Goal: Information Seeking & Learning: Learn about a topic

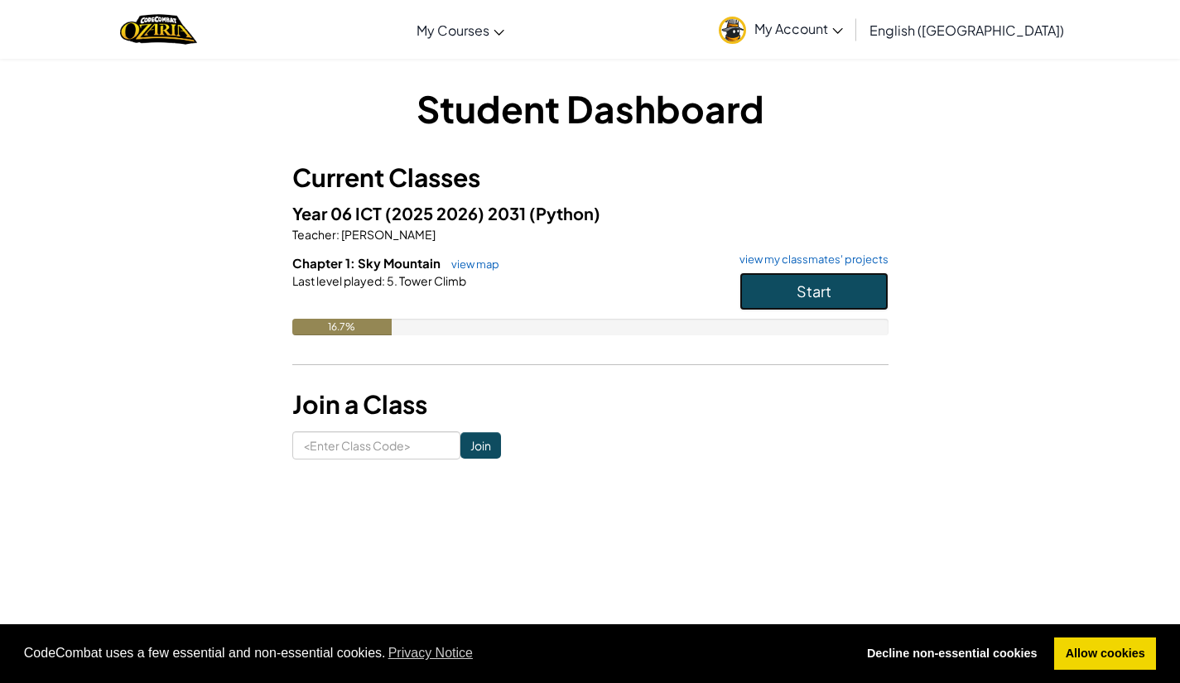
click at [800, 310] on button "Start" at bounding box center [814, 291] width 149 height 38
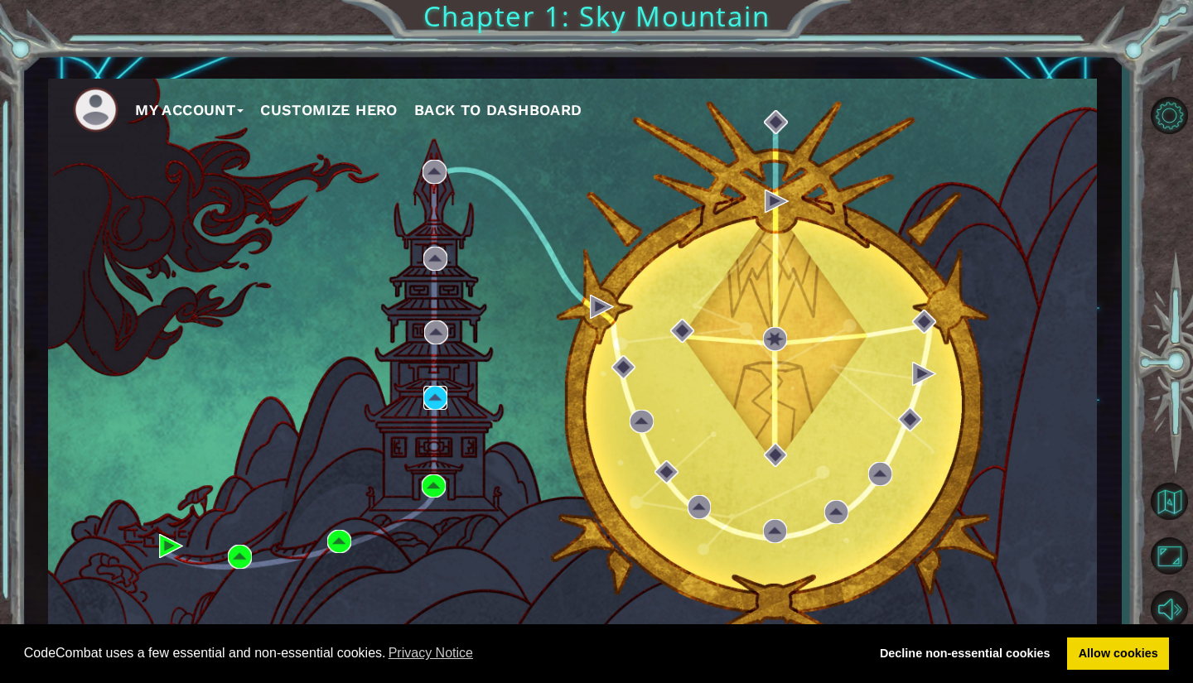
click at [434, 405] on img at bounding box center [435, 398] width 24 height 24
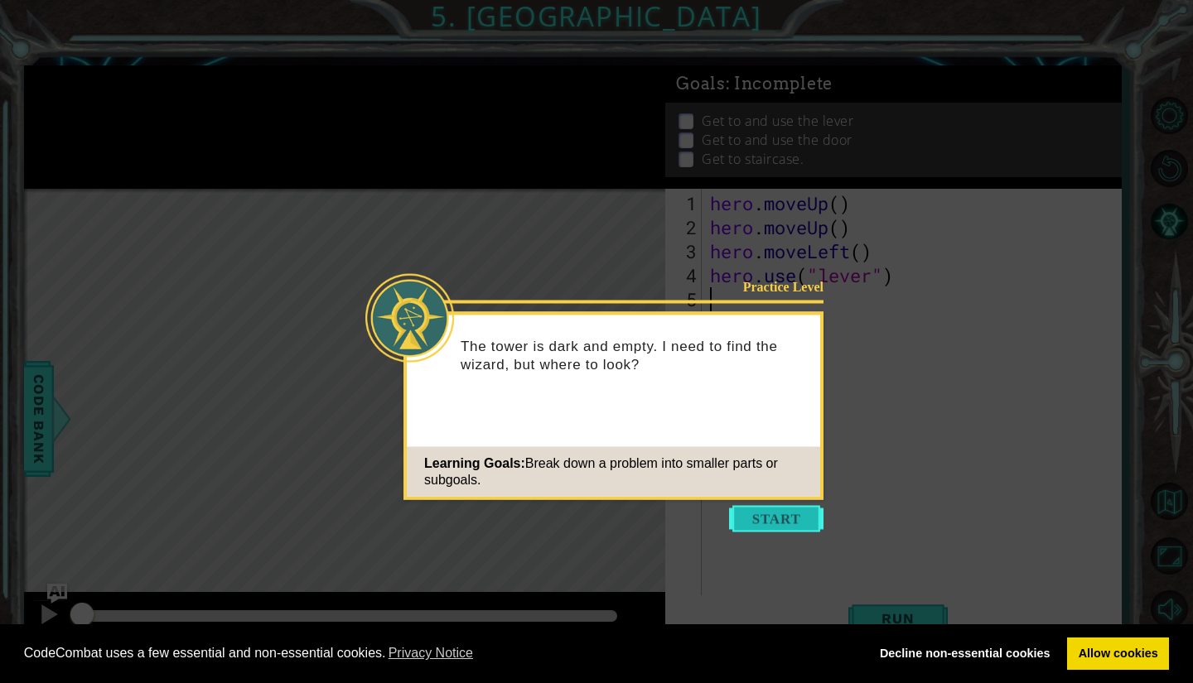
click at [754, 524] on button "Start" at bounding box center [776, 519] width 94 height 27
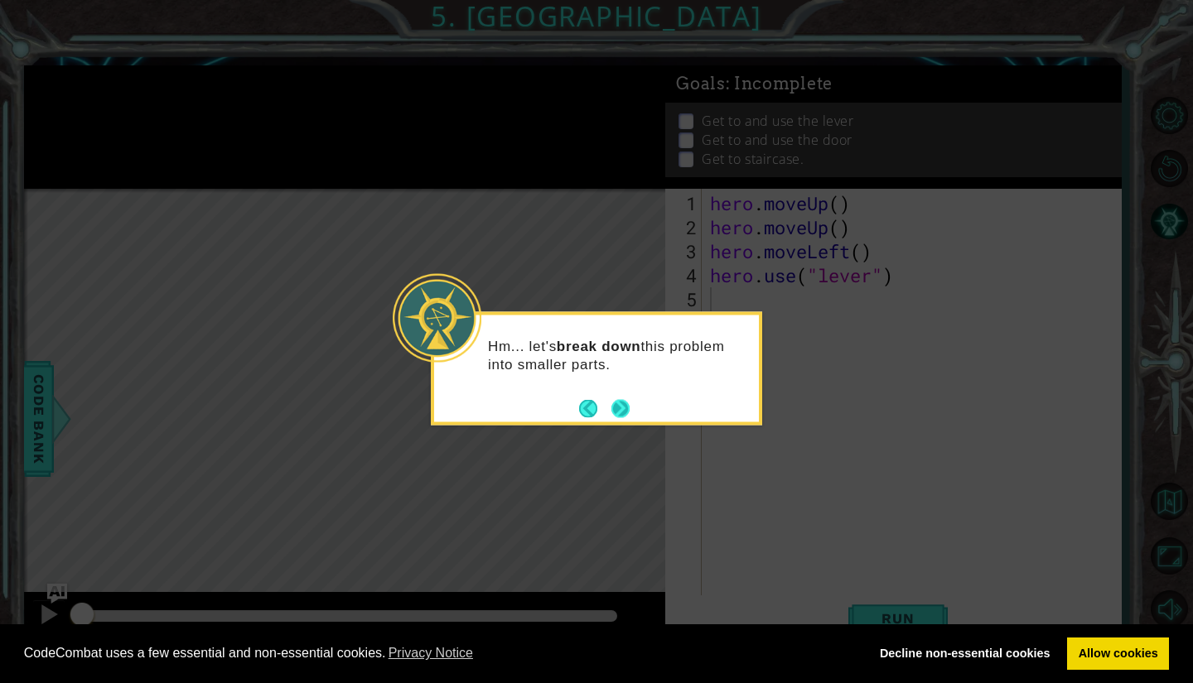
click at [625, 408] on button "Next" at bounding box center [620, 408] width 18 height 18
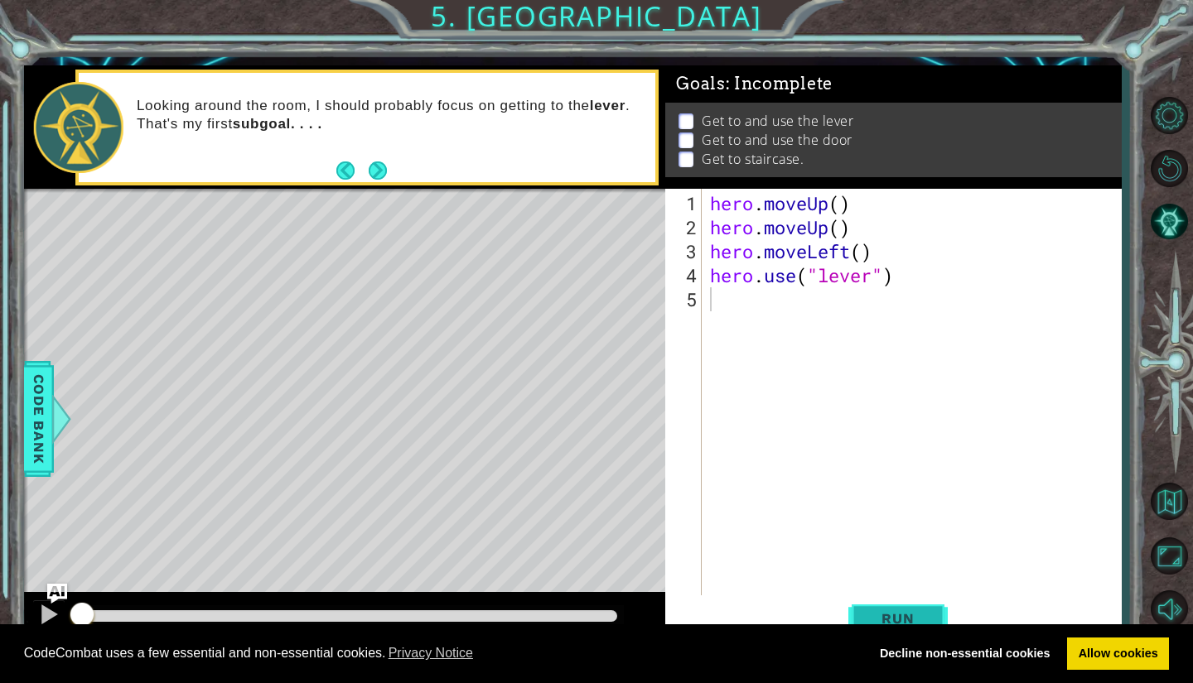
click at [881, 607] on button "Run" at bounding box center [897, 618] width 99 height 46
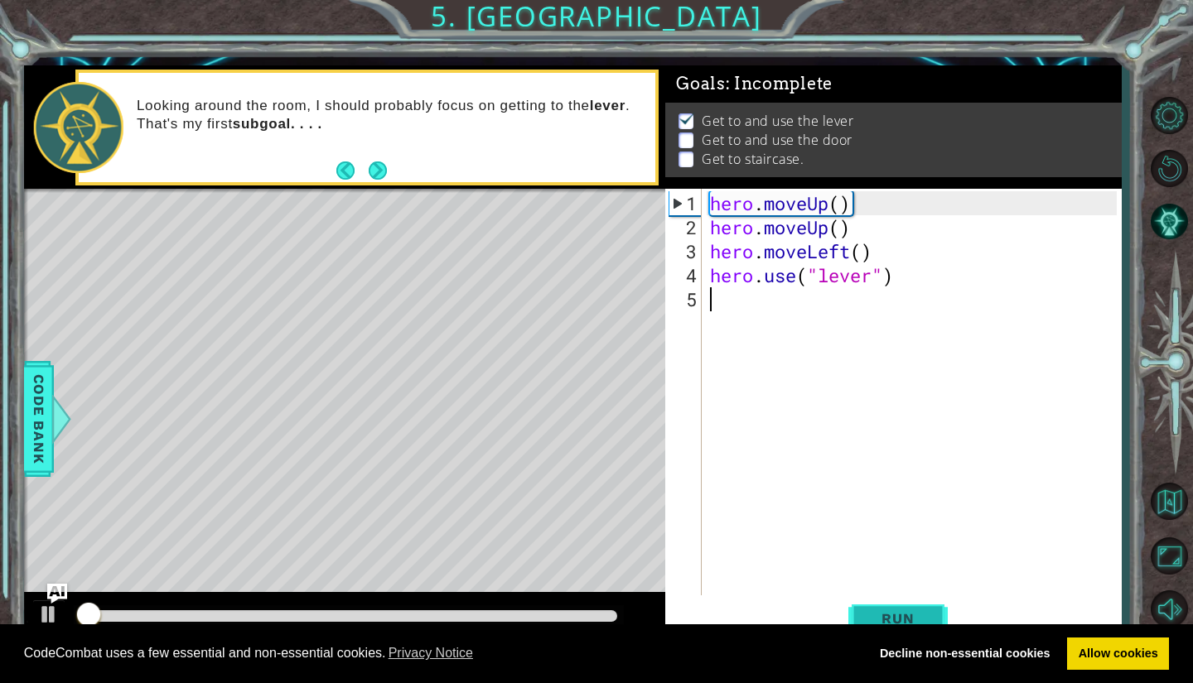
scroll to position [4, 0]
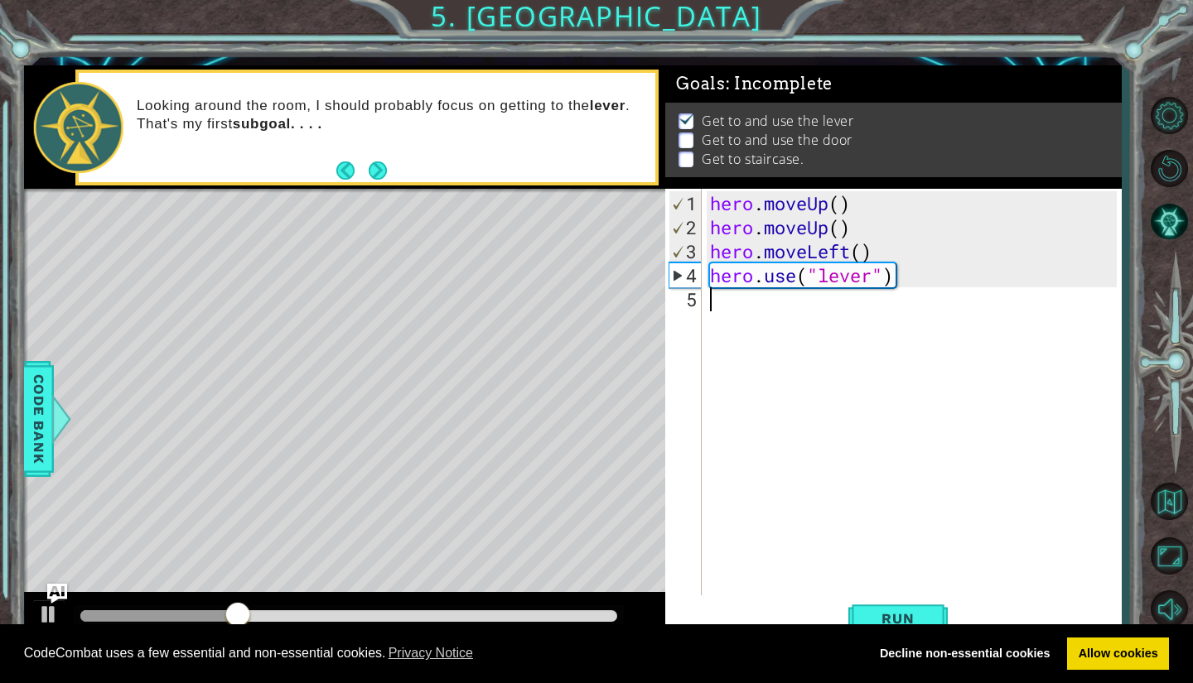
type textarea "h"
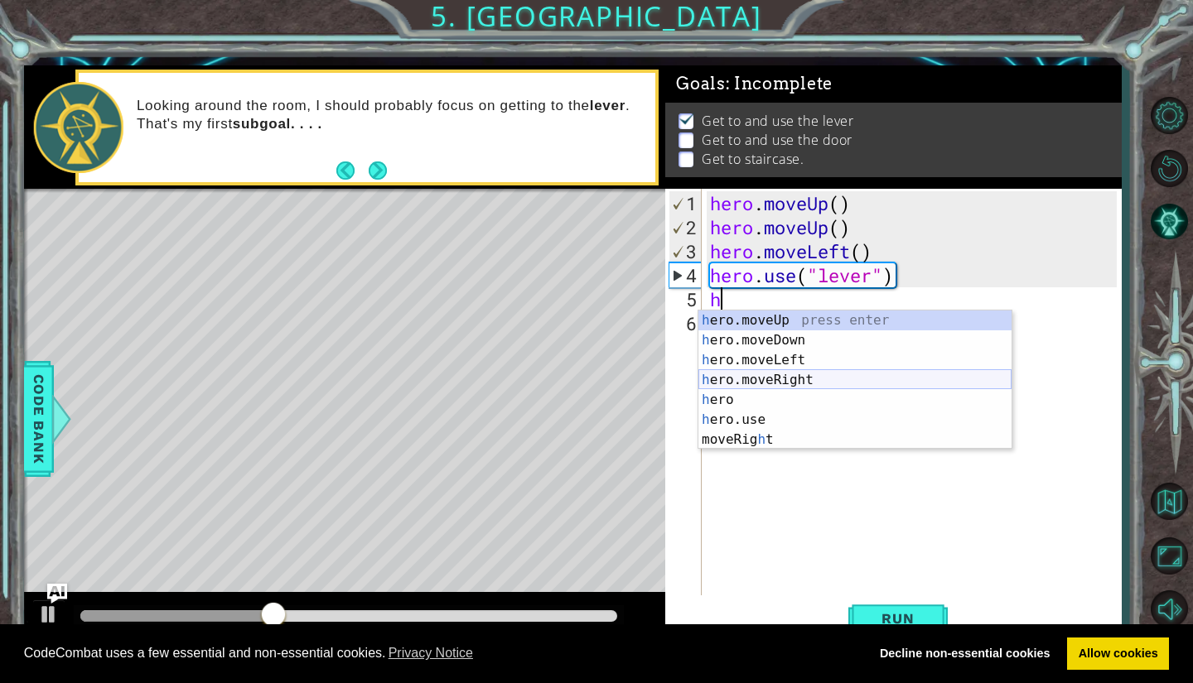
click at [774, 381] on div "h ero.moveUp press enter h ero.moveDown press enter h ero.moveLeft press enter …" at bounding box center [854, 400] width 313 height 179
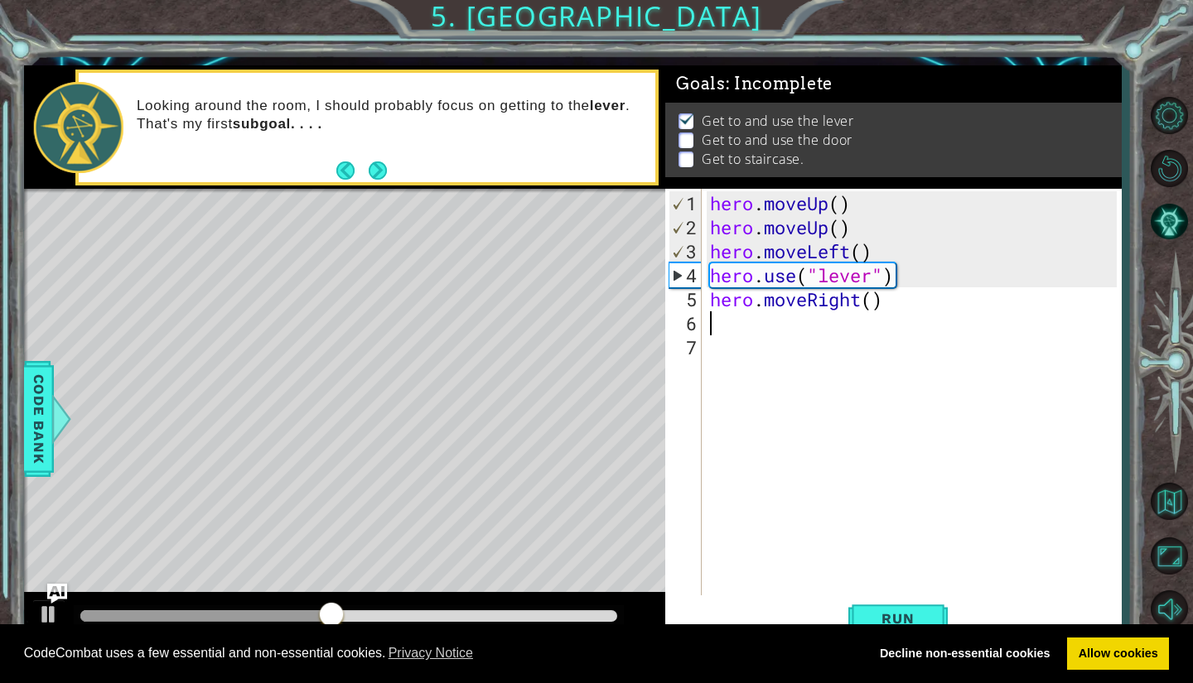
click at [731, 330] on div "hero . moveUp ( ) hero . moveUp ( ) hero . moveLeft ( ) hero . use ( "lever" ) …" at bounding box center [915, 419] width 418 height 456
type textarea "h"
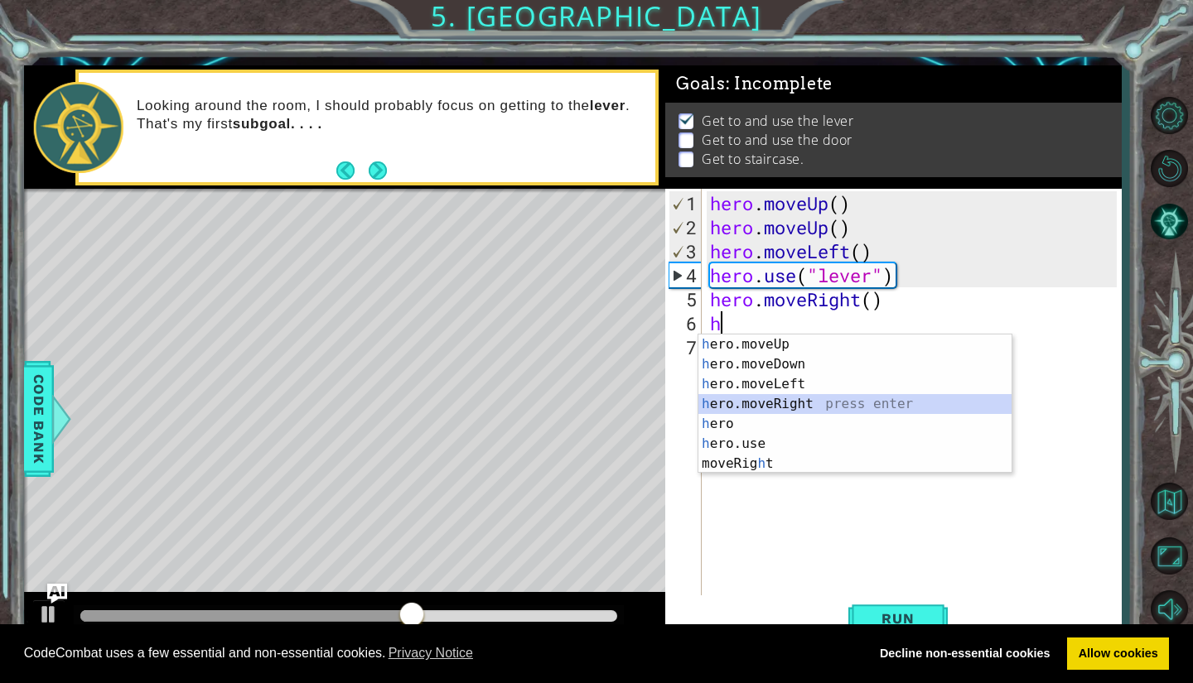
click at [776, 404] on div "h ero.moveUp press enter h ero.moveDown press enter h ero.moveLeft press enter …" at bounding box center [854, 424] width 313 height 179
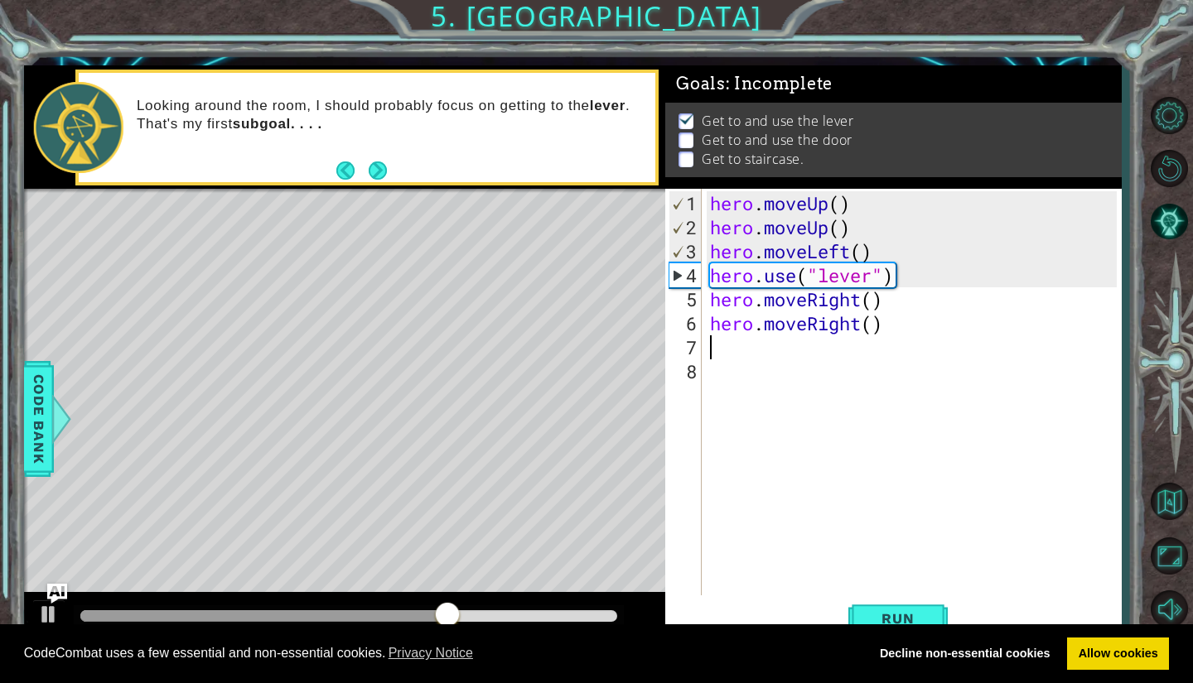
type textarea "h"
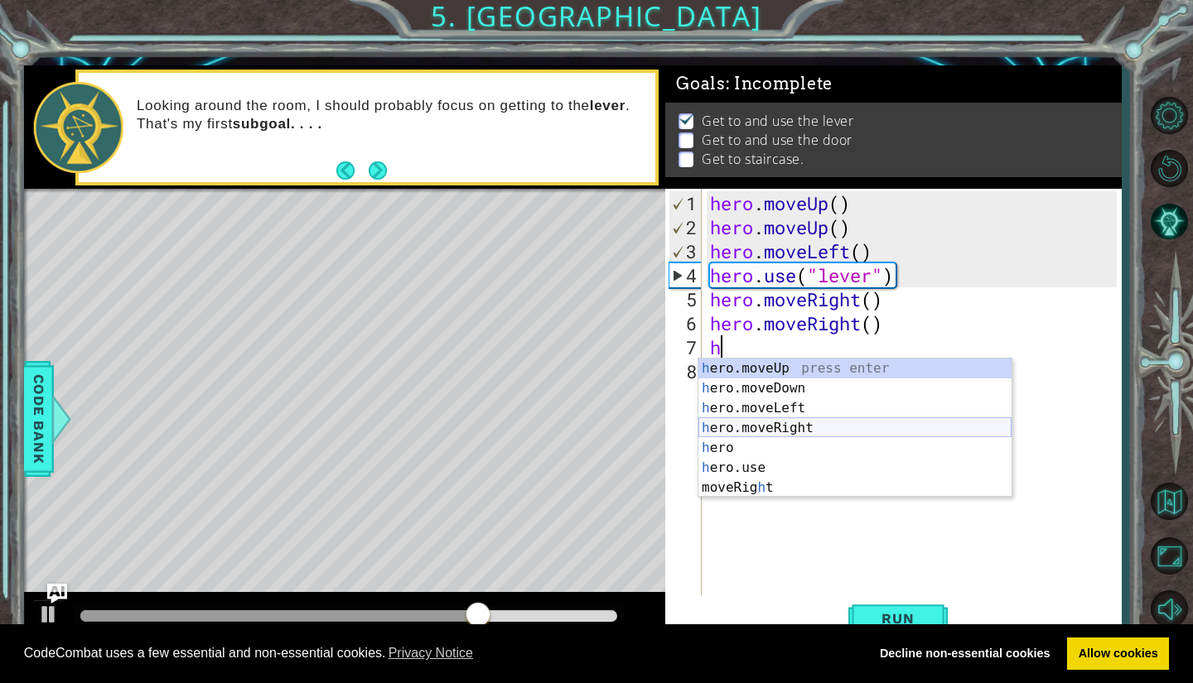
click at [766, 426] on div "h ero.moveUp press enter h ero.moveDown press enter h ero.moveLeft press enter …" at bounding box center [854, 448] width 313 height 179
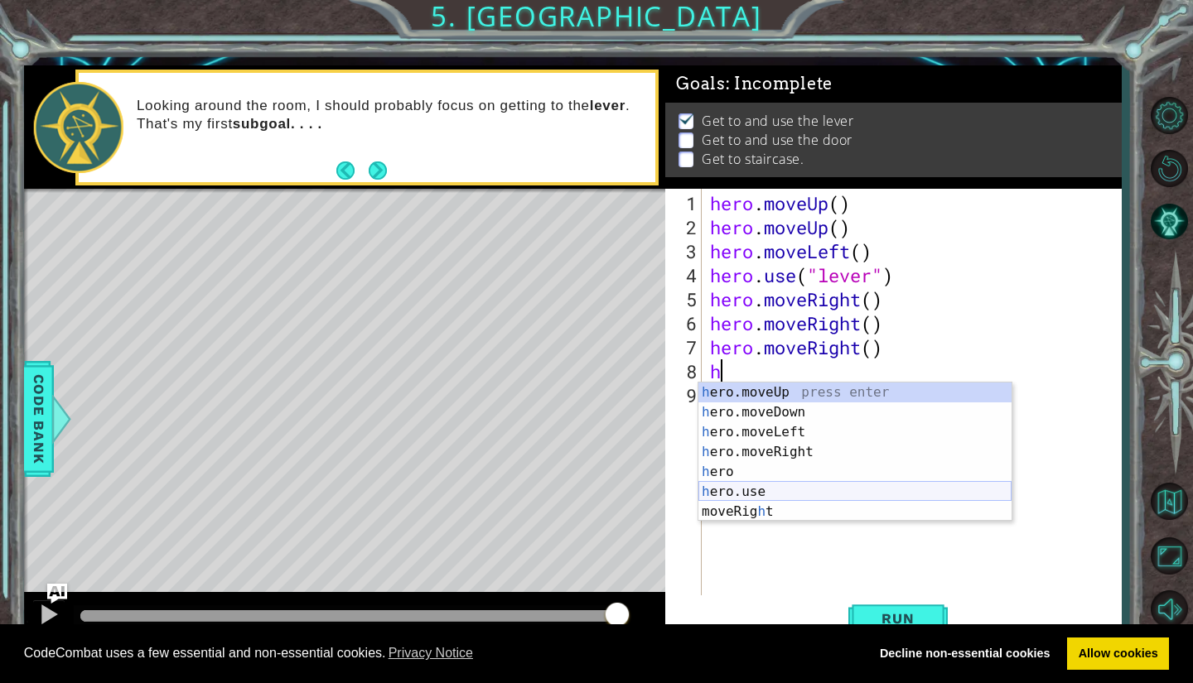
click at [766, 491] on div "h ero.moveUp press enter h ero.moveDown press enter h ero.moveLeft press enter …" at bounding box center [854, 472] width 313 height 179
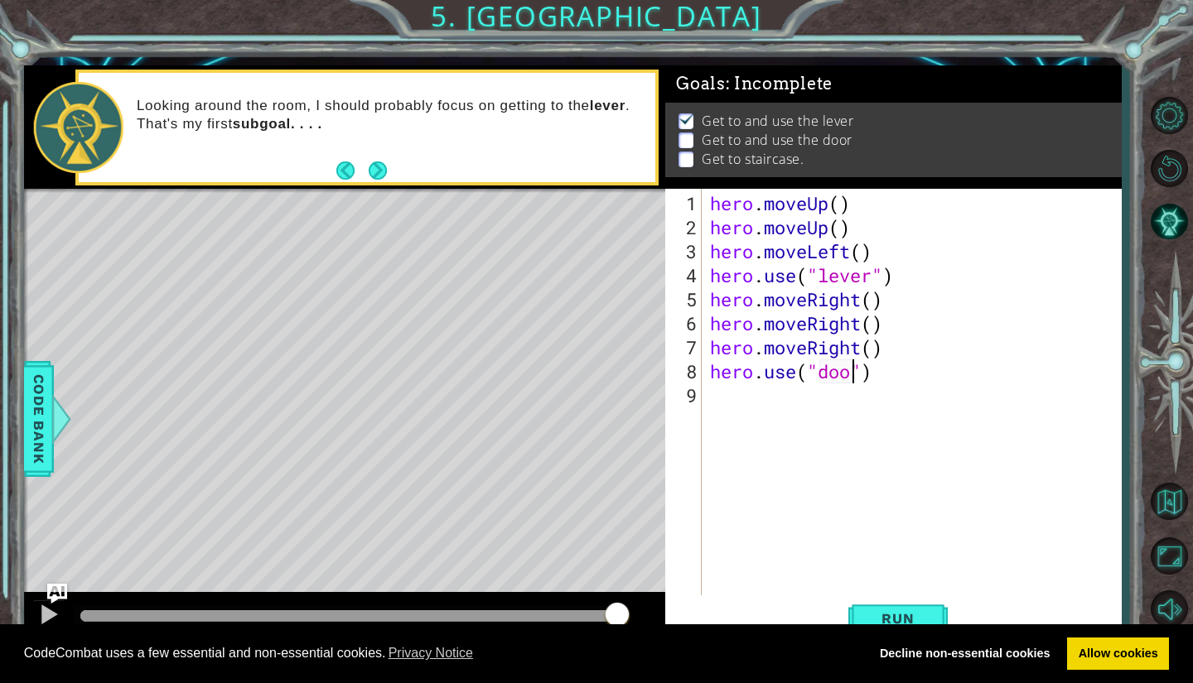
type textarea "hero.use("door")"
click at [724, 398] on div "hero . moveUp ( ) hero . moveUp ( ) hero . moveLeft ( ) hero . use ( "lever" ) …" at bounding box center [915, 419] width 418 height 456
type textarea "h"
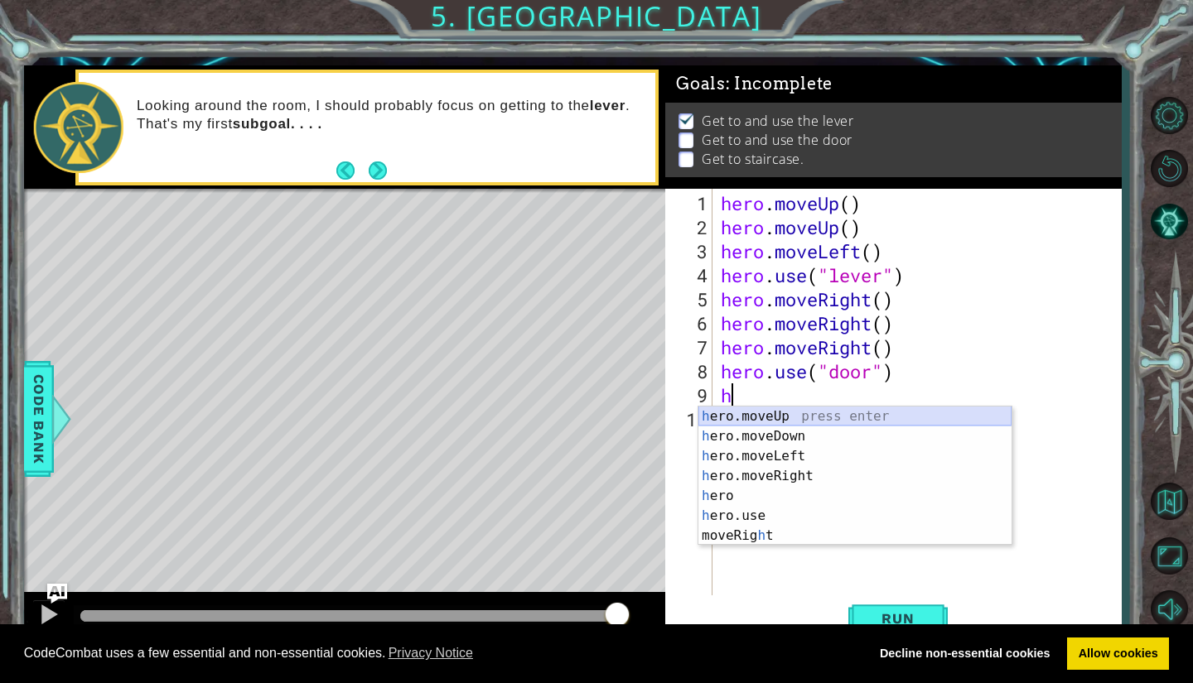
click at [809, 407] on div "h ero.moveUp press enter h ero.moveDown press enter h ero.moveLeft press enter …" at bounding box center [854, 496] width 313 height 179
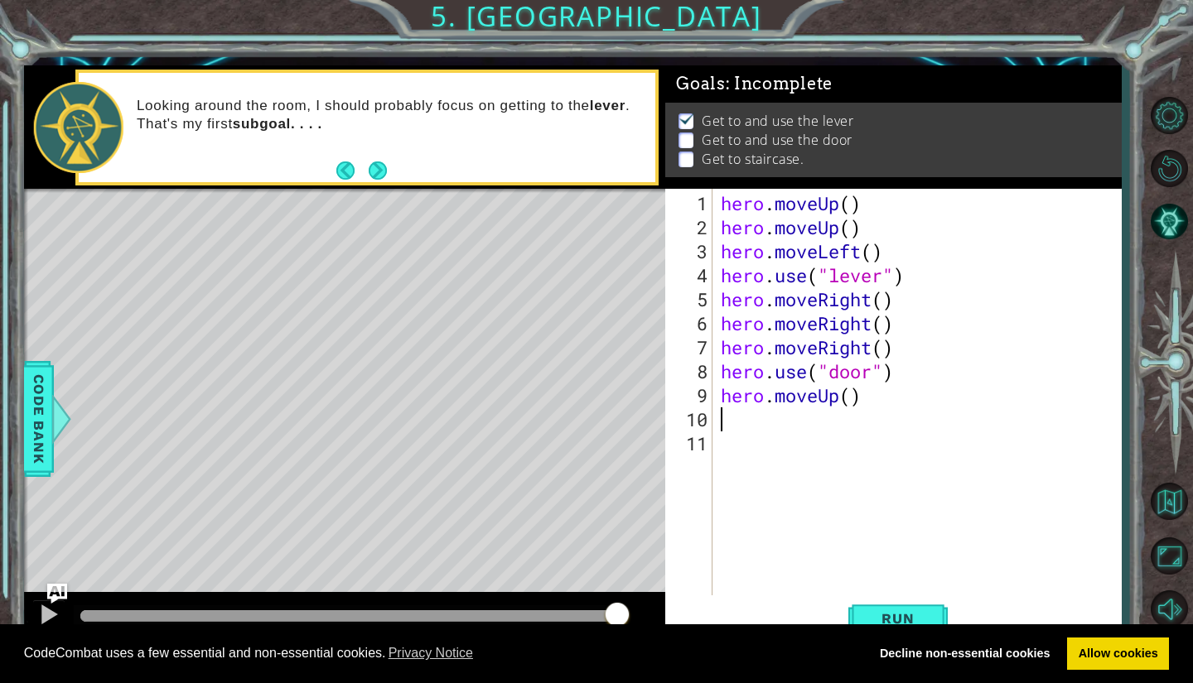
type textarea "h"
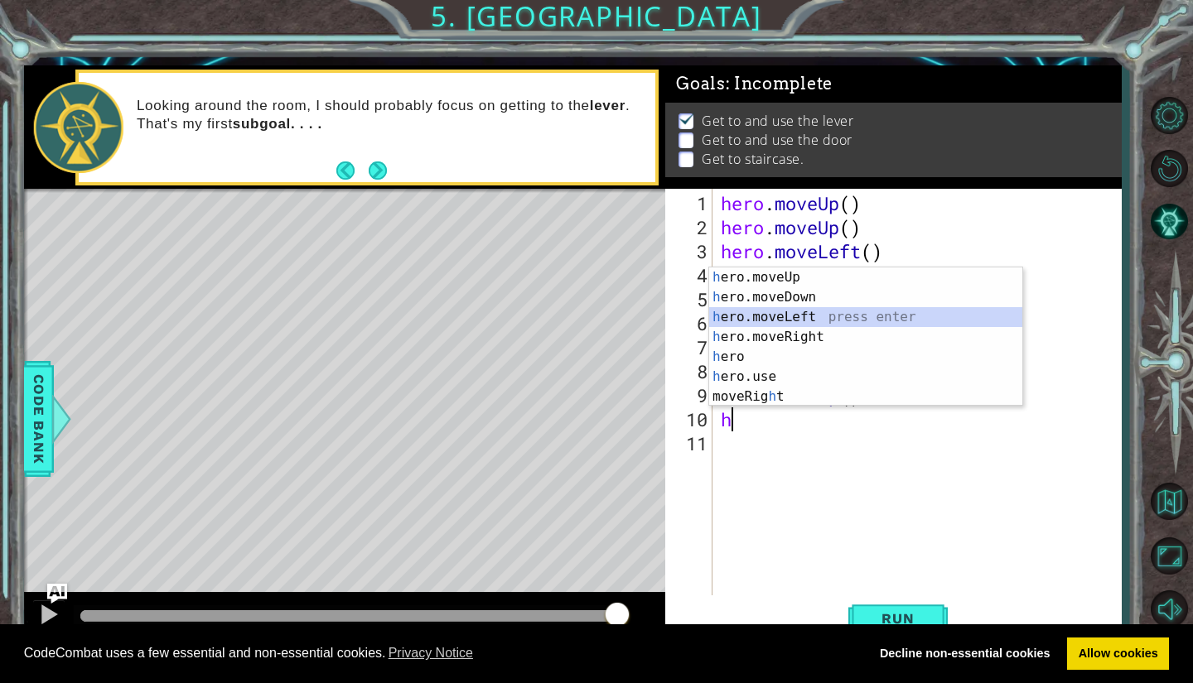
click at [766, 320] on div "h ero.moveUp press enter h ero.moveDown press enter h ero.moveLeft press enter …" at bounding box center [865, 356] width 313 height 179
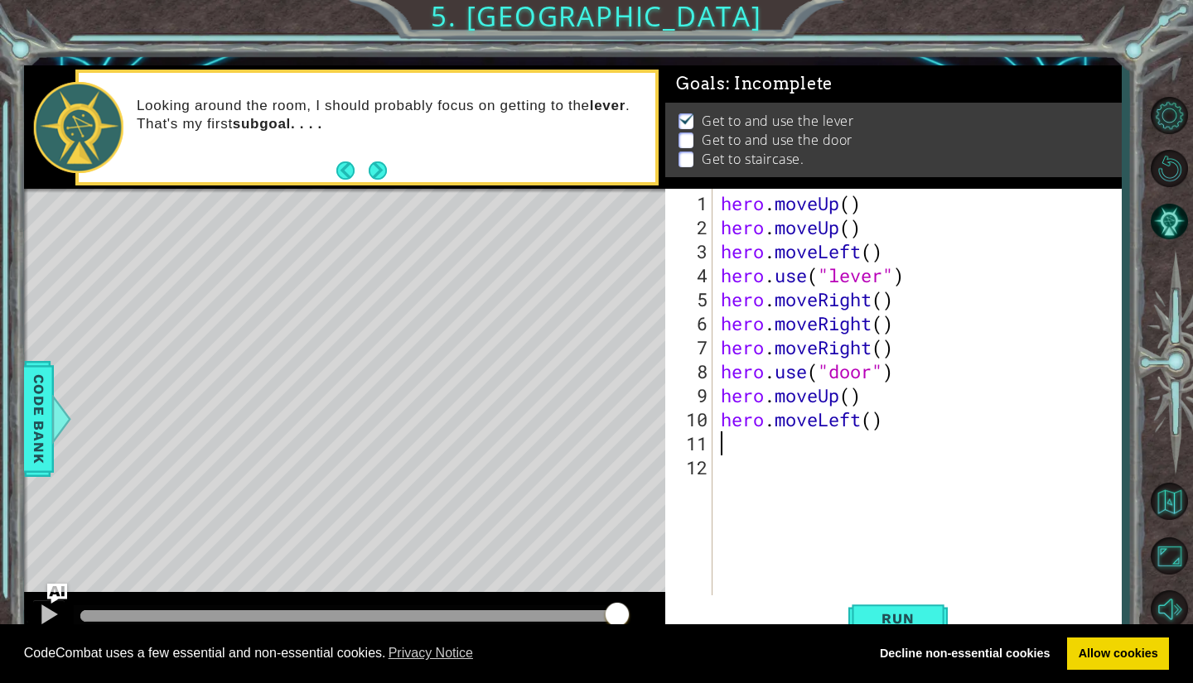
click at [731, 456] on div "hero . moveUp ( ) hero . moveUp ( ) hero . moveLeft ( ) hero . use ( "lever" ) …" at bounding box center [921, 419] width 408 height 456
type textarea "h"
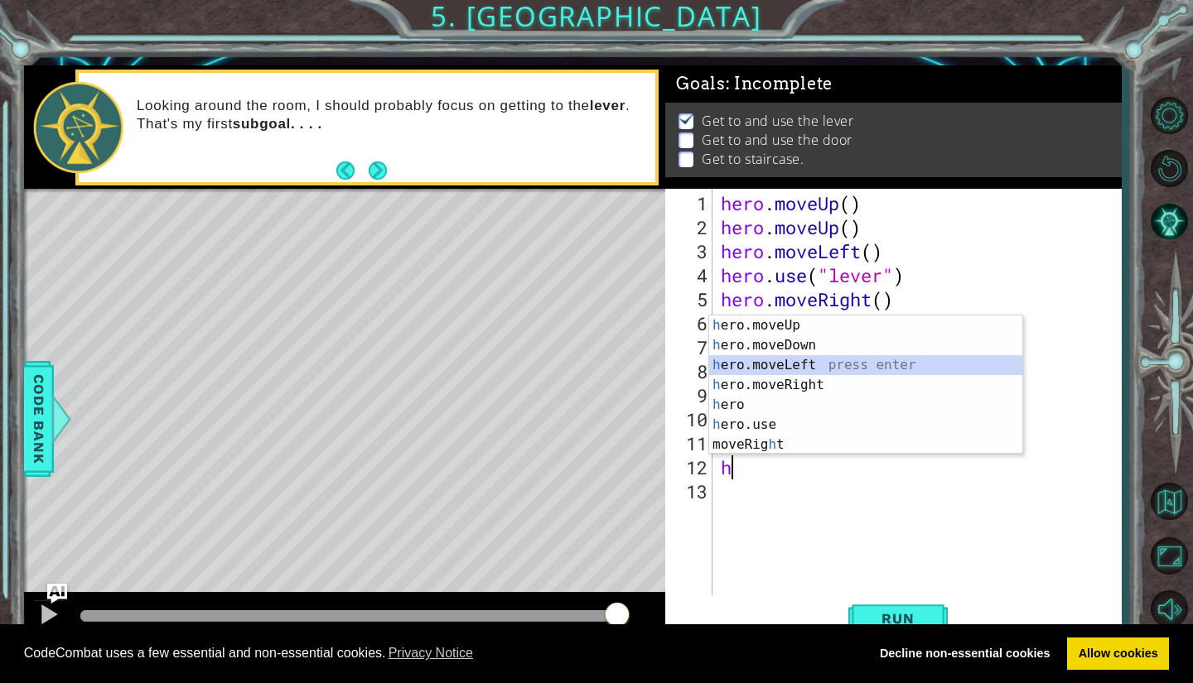
click at [788, 368] on div "h ero.moveUp press enter h ero.moveDown press enter h ero.moveLeft press enter …" at bounding box center [865, 405] width 313 height 179
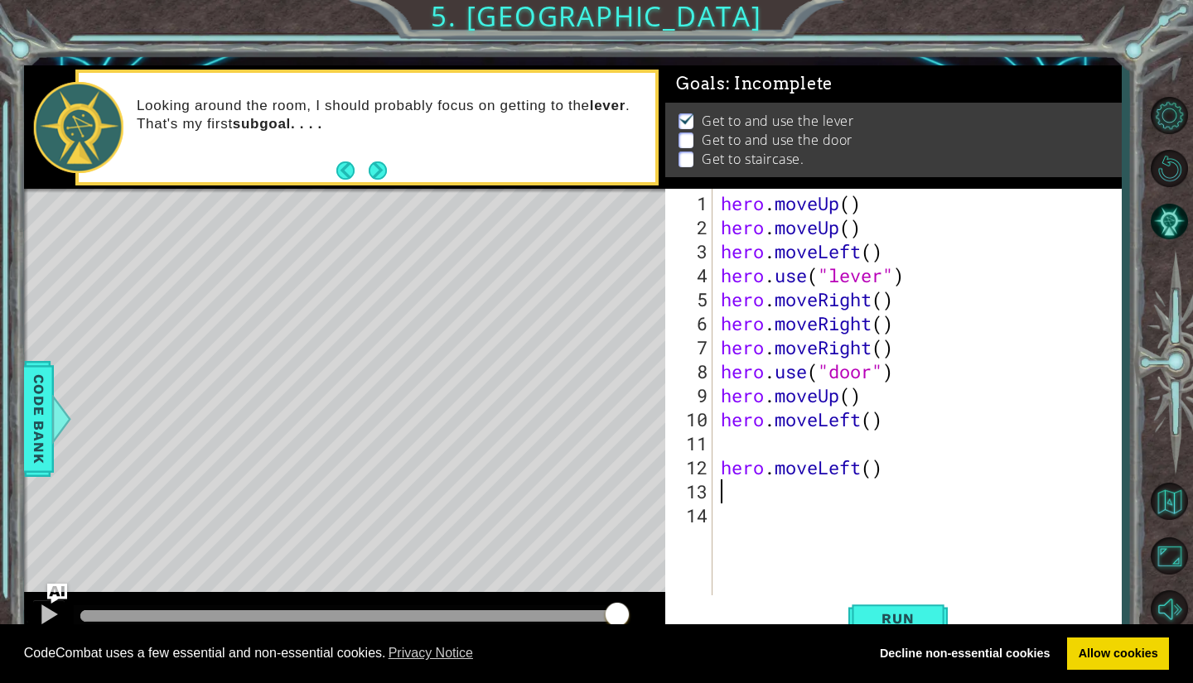
click at [730, 448] on div "hero . moveUp ( ) hero . moveUp ( ) hero . moveLeft ( ) hero . use ( "lever" ) …" at bounding box center [921, 419] width 408 height 456
type textarea "h"
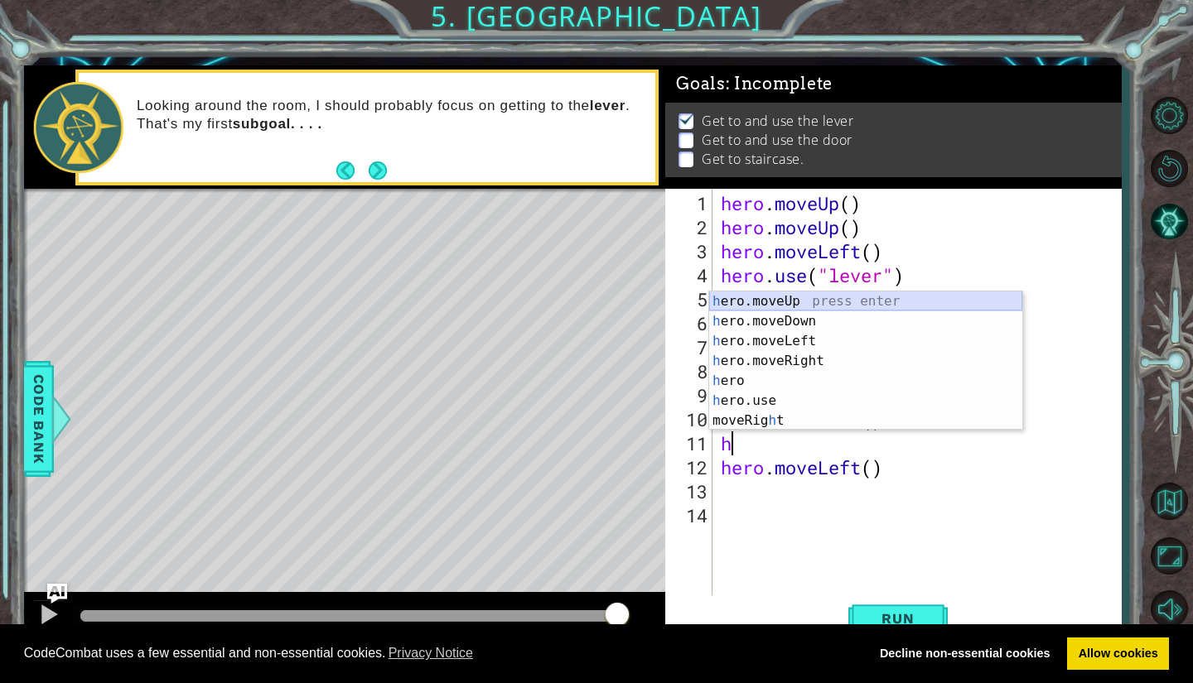
click at [773, 299] on div "h ero.moveUp press enter h ero.moveDown press enter h ero.moveLeft press enter …" at bounding box center [865, 381] width 313 height 179
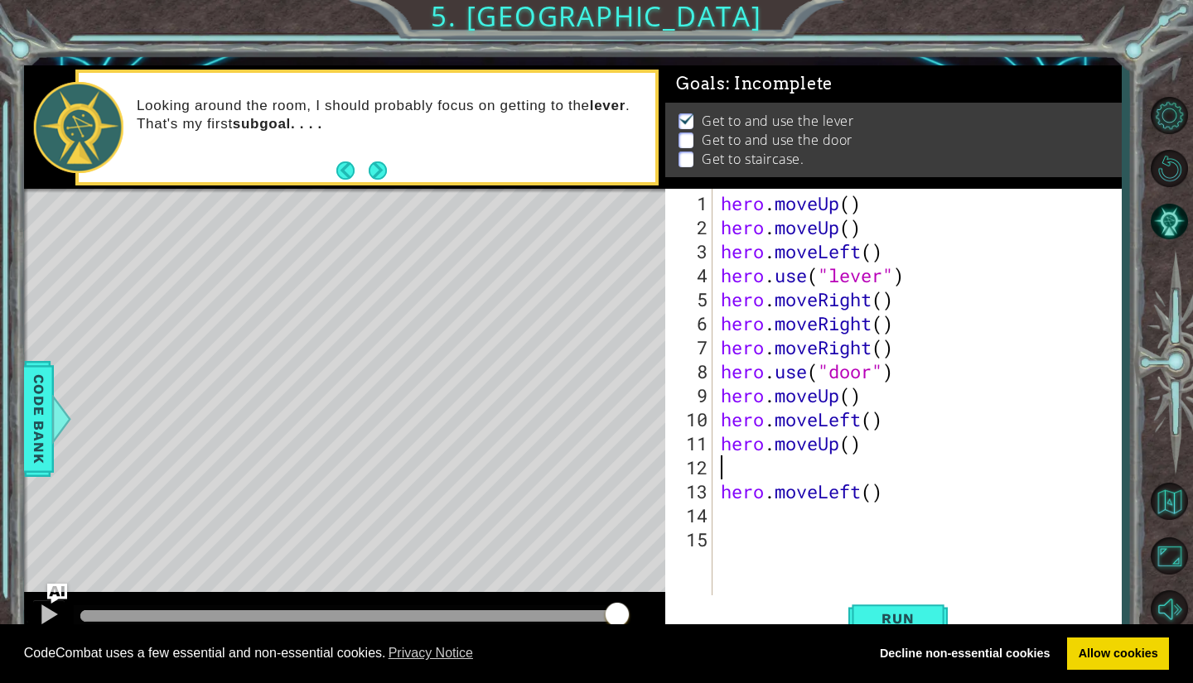
click at [736, 474] on div "hero . moveUp ( ) hero . moveUp ( ) hero . moveLeft ( ) hero . use ( "lever" ) …" at bounding box center [921, 419] width 408 height 456
click at [725, 470] on div "hero . moveUp ( ) hero . moveUp ( ) hero . moveLeft ( ) hero . use ( "lever" ) …" at bounding box center [921, 419] width 408 height 456
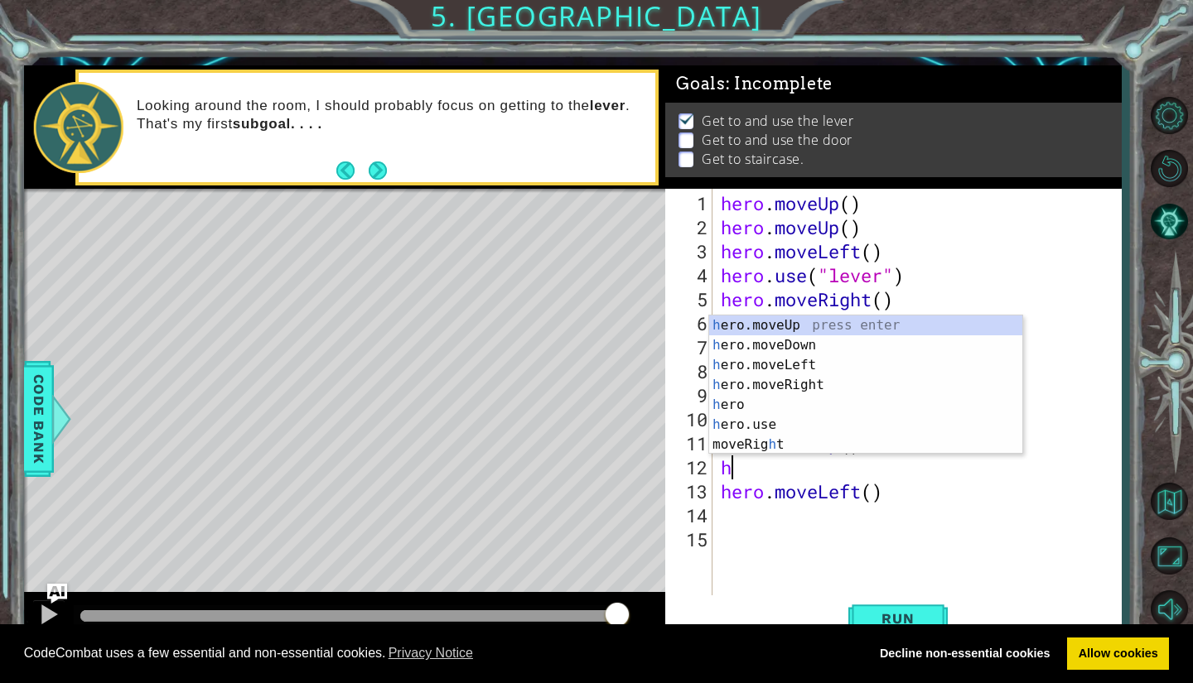
type textarea "h"
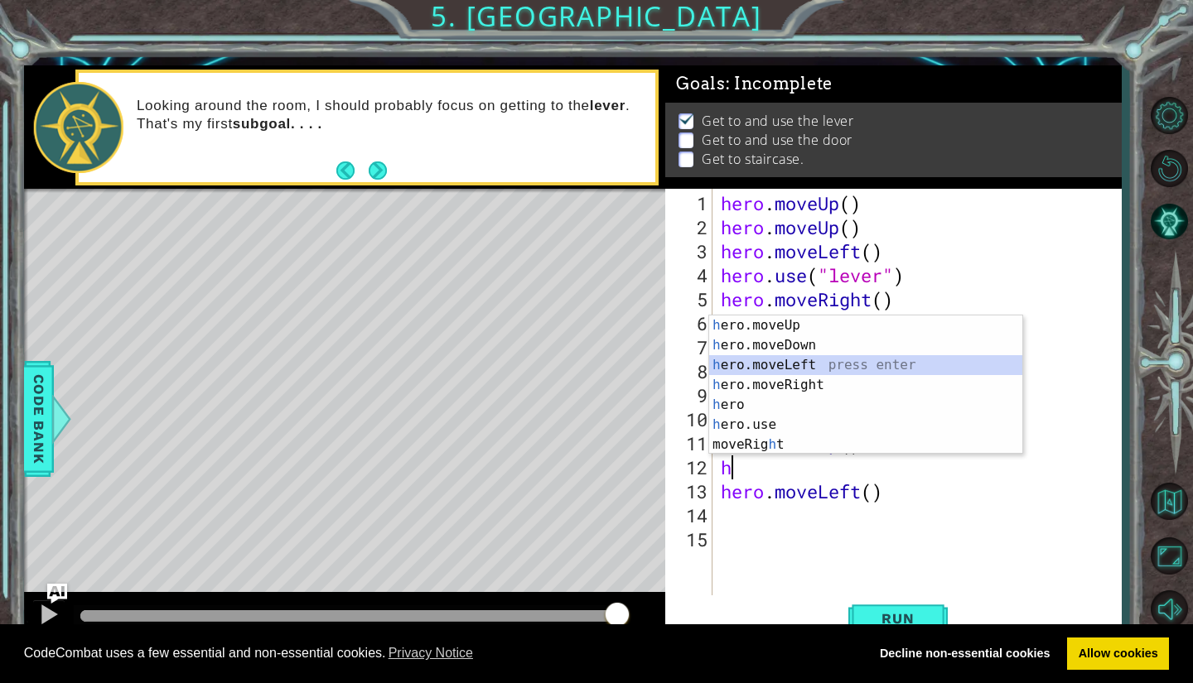
click at [801, 360] on div "h ero.moveUp press enter h ero.moveDown press enter h ero.moveLeft press enter …" at bounding box center [865, 405] width 313 height 179
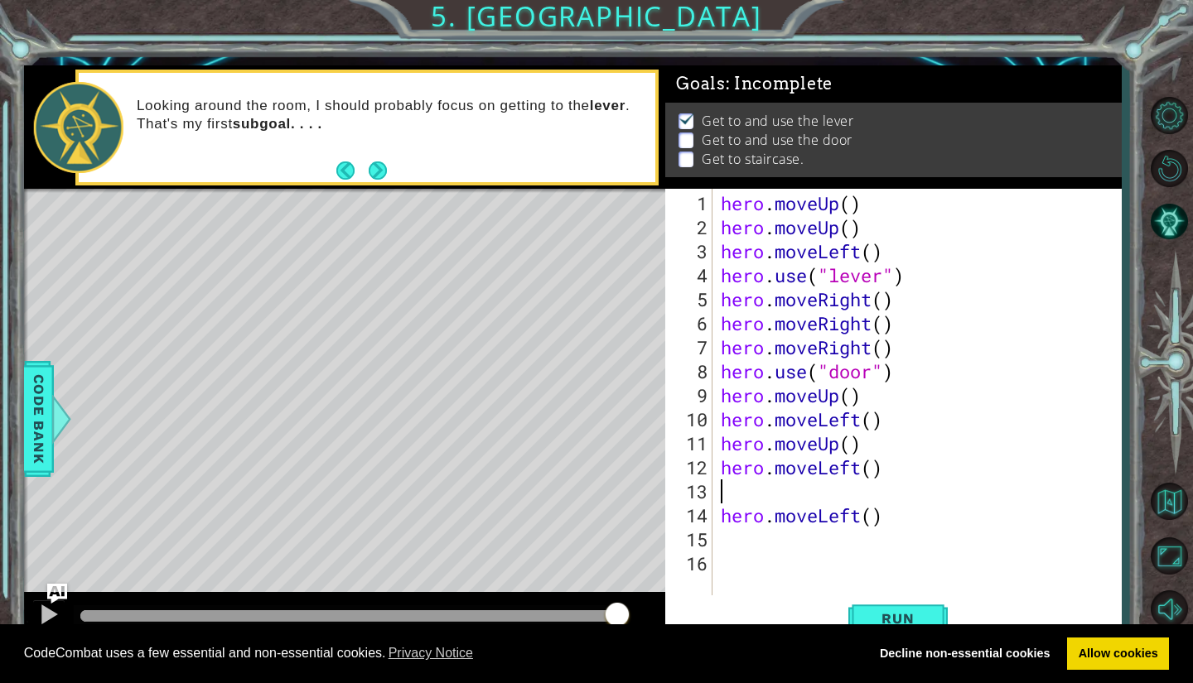
click at [716, 519] on div "1 2 3 4 5 6 7 8 9 10 11 12 13 14 15 16 hero . moveUp ( ) hero . moveUp ( ) hero…" at bounding box center [890, 393] width 451 height 408
click at [718, 514] on div "hero . moveUp ( ) hero . moveUp ( ) hero . moveLeft ( ) hero . use ( "lever" ) …" at bounding box center [921, 419] width 408 height 456
type textarea "hero.moveLeft()"
click at [724, 492] on div "hero . moveUp ( ) hero . moveUp ( ) hero . moveLeft ( ) hero . use ( "lever" ) …" at bounding box center [921, 419] width 408 height 456
click at [913, 614] on span "Run" at bounding box center [897, 618] width 65 height 17
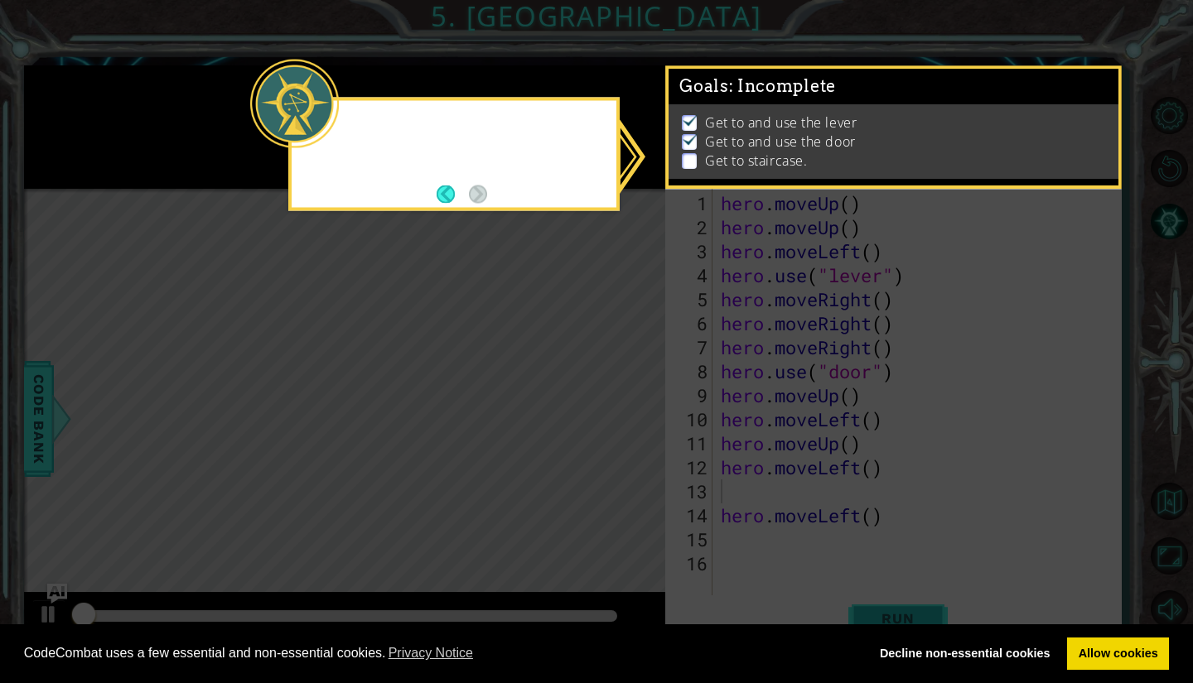
scroll to position [4, 0]
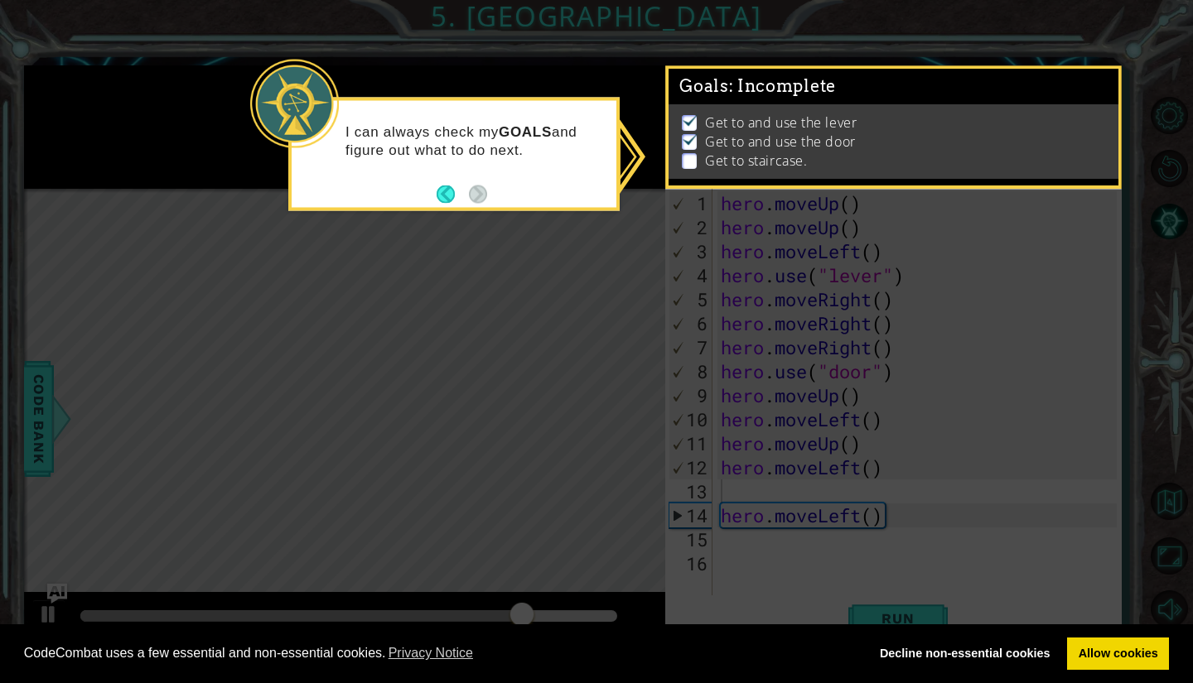
click at [913, 411] on icon at bounding box center [596, 341] width 1193 height 683
click at [750, 513] on icon at bounding box center [596, 341] width 1193 height 683
click at [1069, 236] on icon at bounding box center [596, 341] width 1193 height 683
click at [440, 189] on button "Back" at bounding box center [452, 194] width 32 height 18
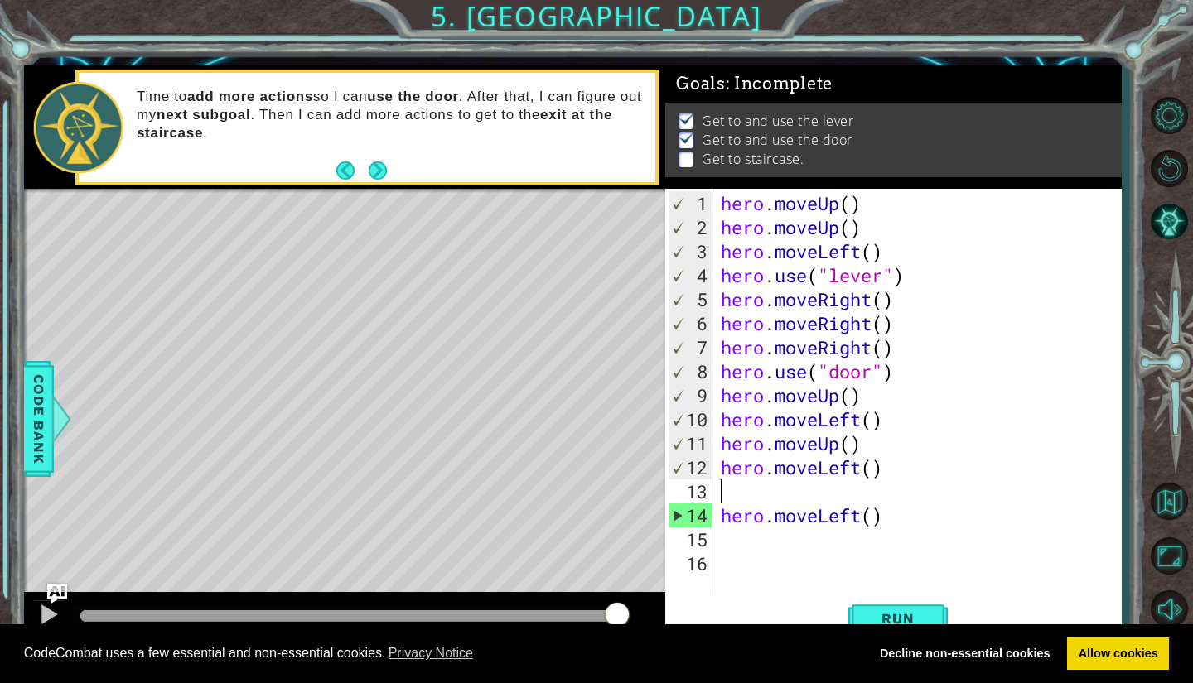
click at [722, 485] on div "hero . moveUp ( ) hero . moveUp ( ) hero . moveLeft ( ) hero . use ( "lever" ) …" at bounding box center [921, 419] width 408 height 456
type textarea "h"
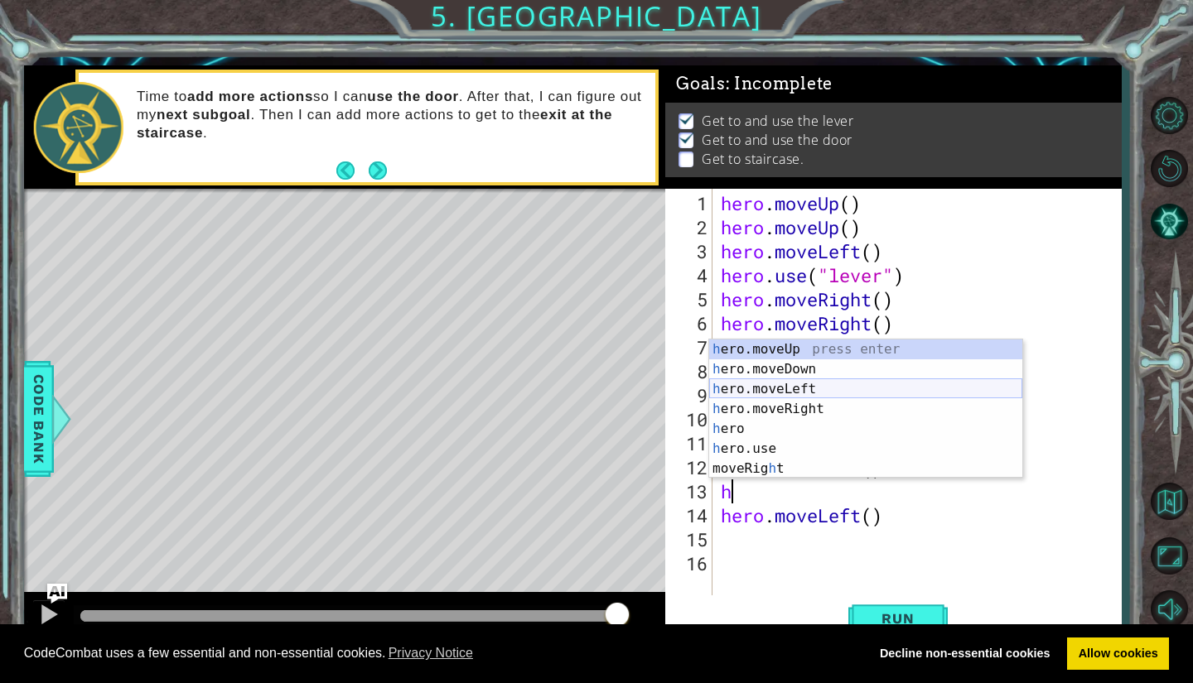
click at [764, 389] on div "h ero.moveUp press enter h ero.moveDown press enter h ero.moveLeft press enter …" at bounding box center [865, 429] width 313 height 179
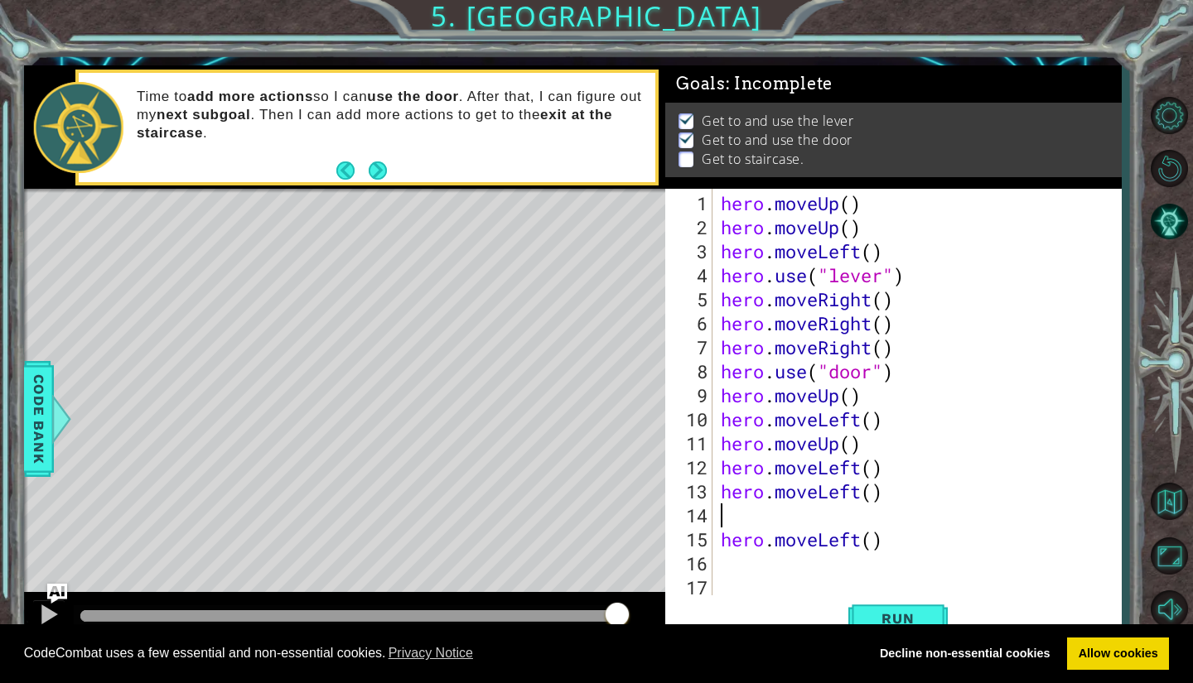
click at [727, 542] on div "hero . moveUp ( ) hero . moveUp ( ) hero . moveLeft ( ) hero . use ( "lever" ) …" at bounding box center [921, 419] width 408 height 456
type textarea "hero.moveLeft()"
drag, startPoint x: 888, startPoint y: 543, endPoint x: 715, endPoint y: 548, distance: 173.2
click at [715, 548] on div "hero.moveLeft() 1 2 3 4 5 6 7 8 9 10 11 12 13 14 15 16 17 hero . moveUp ( ) her…" at bounding box center [890, 393] width 451 height 408
click at [716, 510] on div "1 2 3 4 5 6 7 8 9 10 11 12 13 14 15 16 17 hero . moveUp ( ) hero . moveUp ( ) h…" at bounding box center [890, 393] width 451 height 408
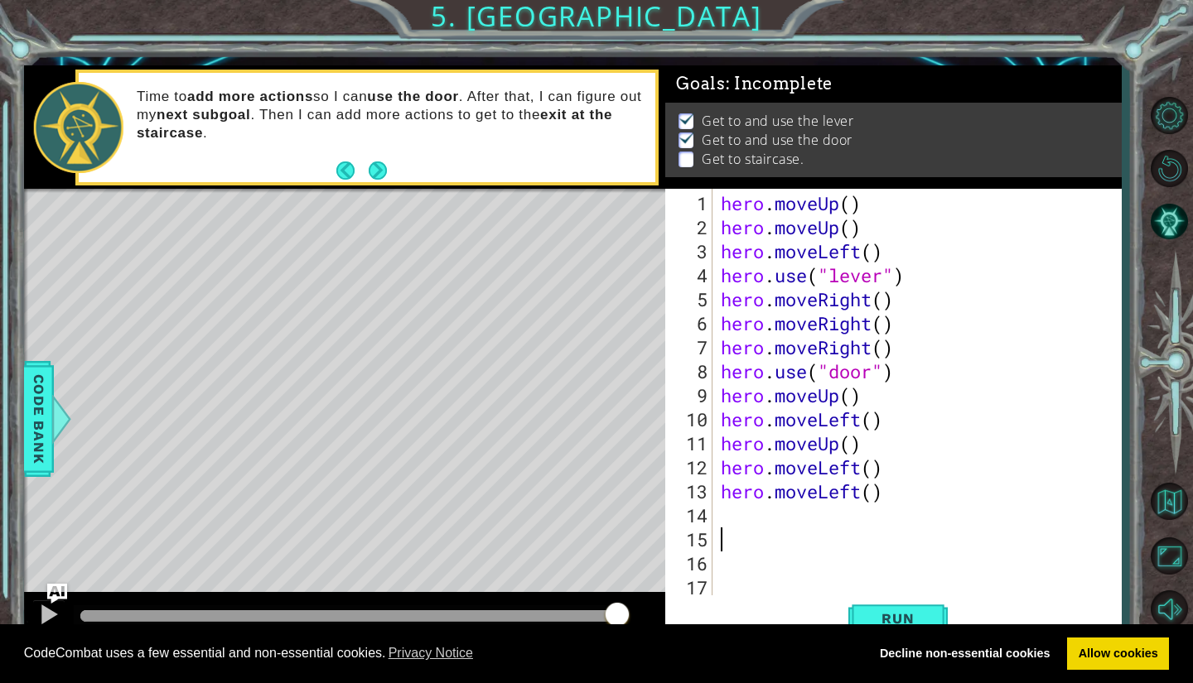
click at [724, 513] on div "hero . moveUp ( ) hero . moveUp ( ) hero . moveLeft ( ) hero . use ( "lever" ) …" at bounding box center [921, 419] width 408 height 456
type textarea "h"
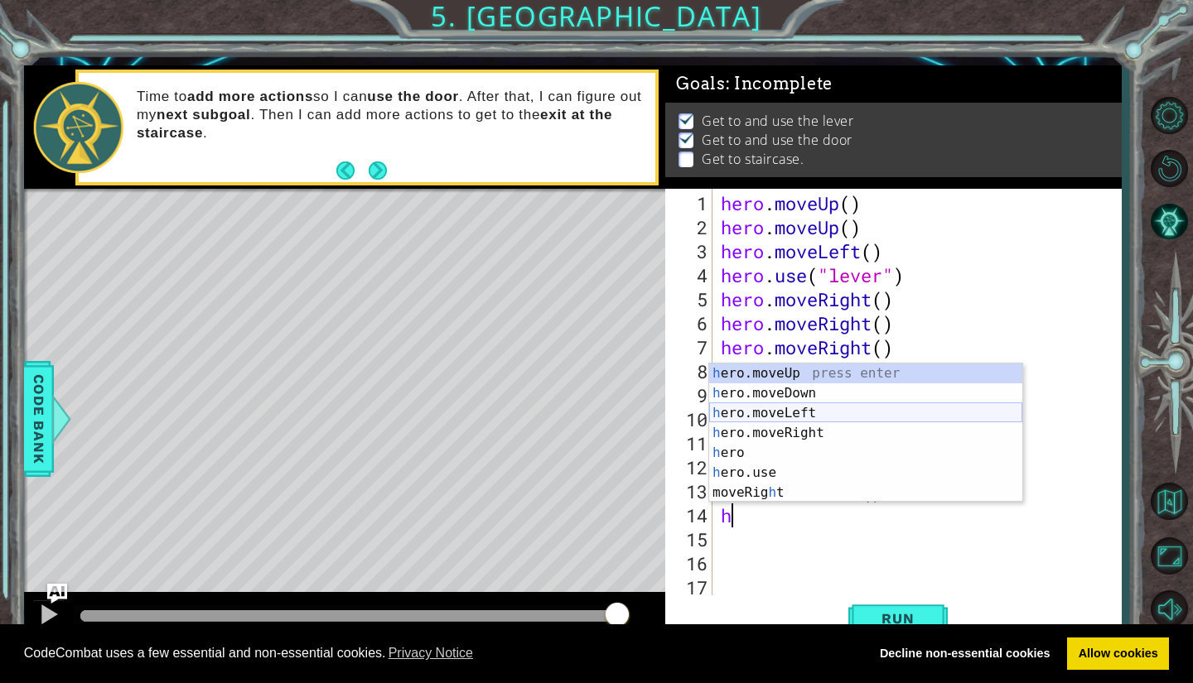
click at [774, 412] on div "h ero.moveUp press enter h ero.moveDown press enter h ero.moveLeft press enter …" at bounding box center [865, 453] width 313 height 179
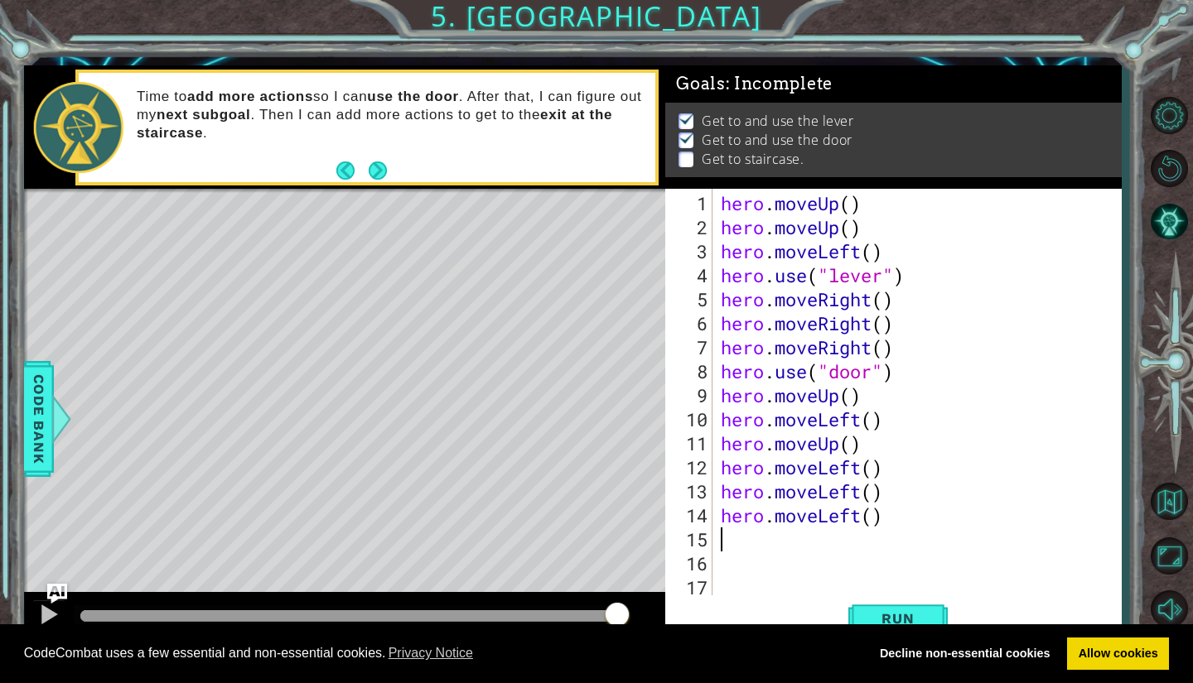
type textarea "h"
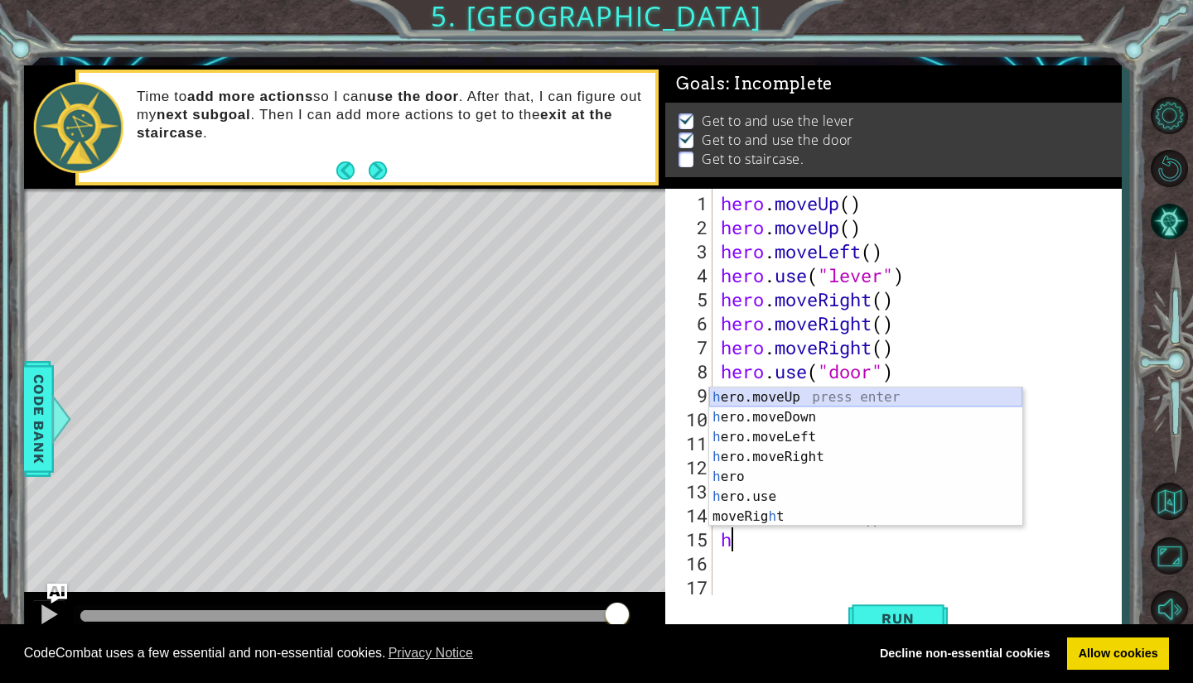
click at [808, 398] on div "h ero.moveUp press enter h ero.moveDown press enter h ero.moveLeft press enter …" at bounding box center [865, 477] width 313 height 179
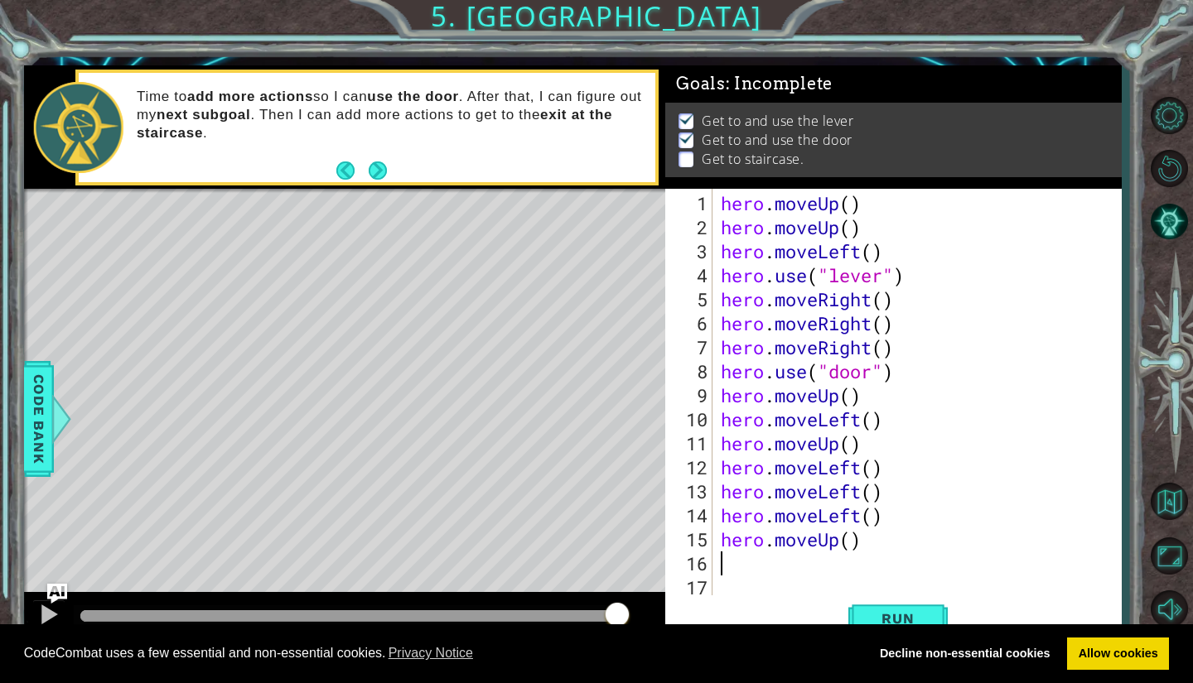
click at [737, 557] on div "hero . moveUp ( ) hero . moveUp ( ) hero . moveLeft ( ) hero . use ( "lever" ) …" at bounding box center [914, 419] width 395 height 456
type textarea "h"
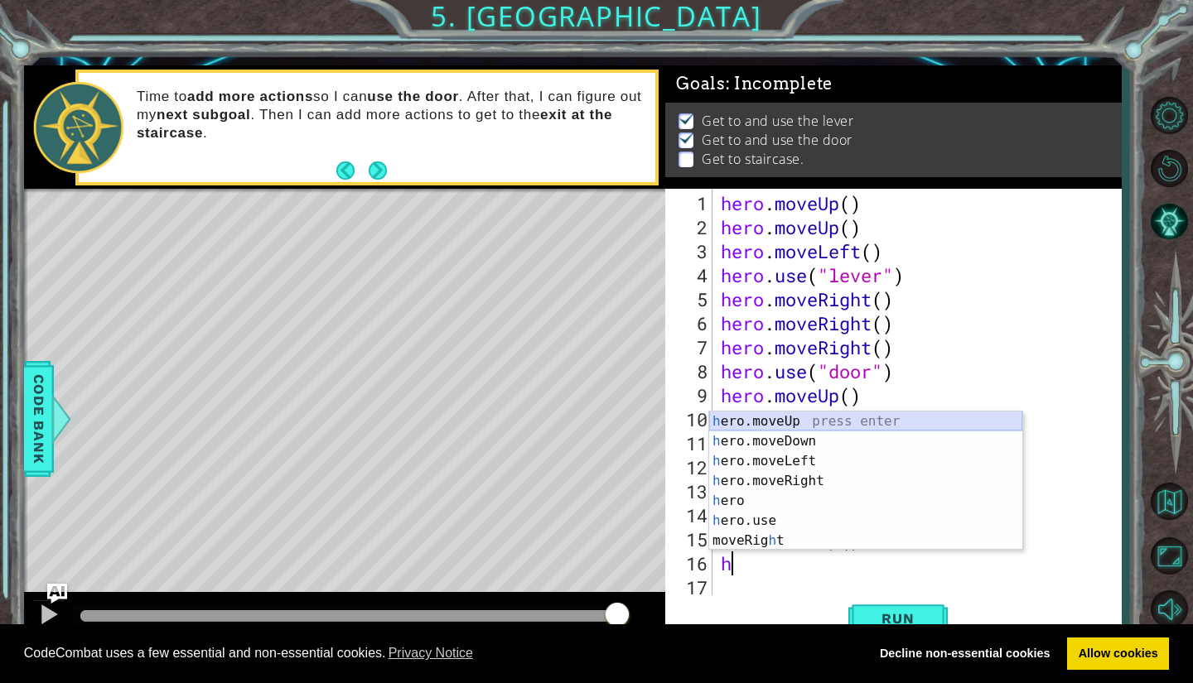
click at [777, 424] on div "h ero.moveUp press enter h ero.moveDown press enter h ero.moveLeft press enter …" at bounding box center [865, 501] width 313 height 179
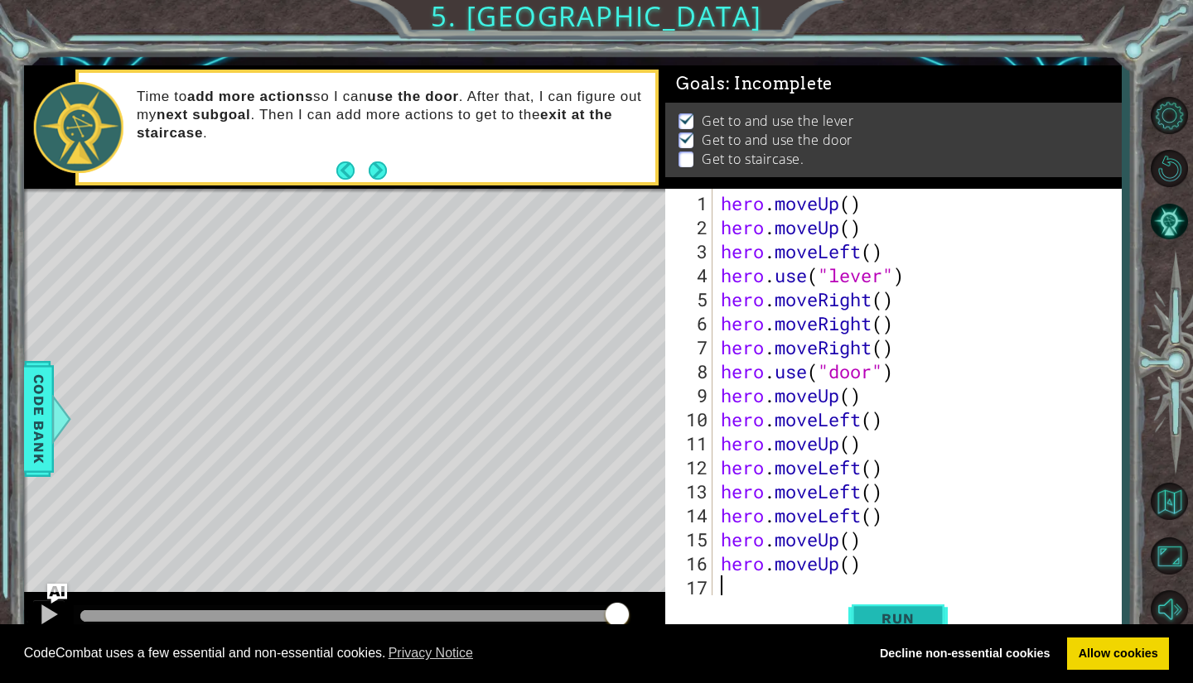
click at [879, 613] on span "Run" at bounding box center [897, 618] width 65 height 17
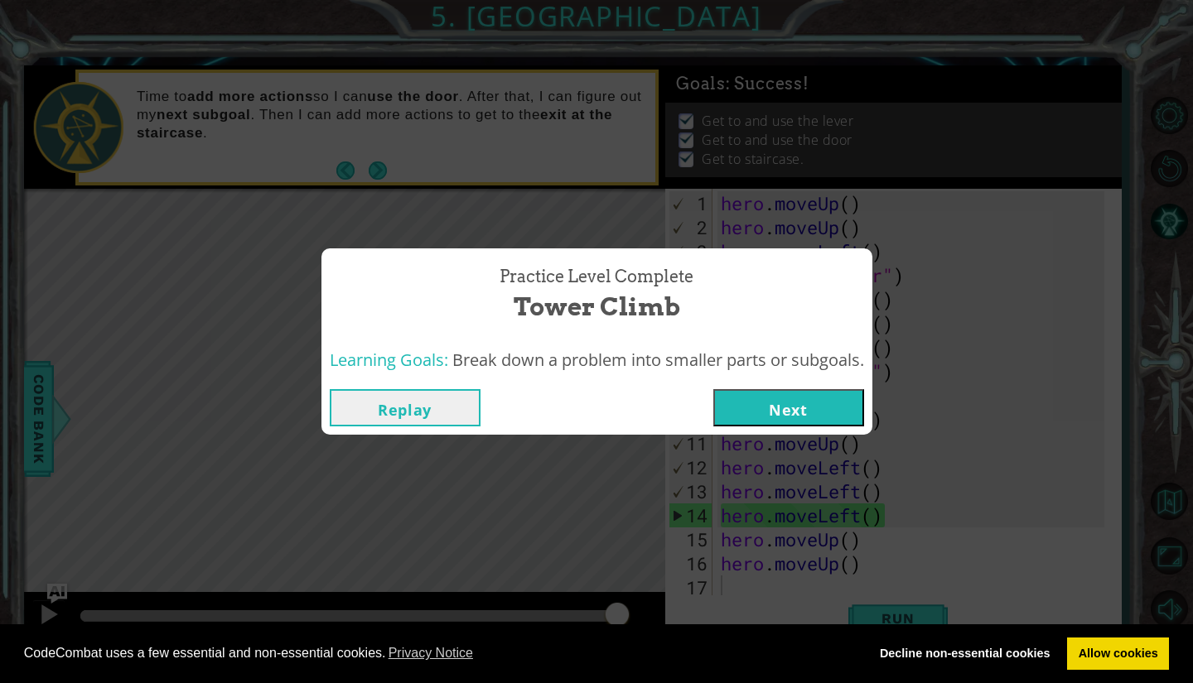
click at [826, 401] on button "Next" at bounding box center [788, 407] width 151 height 37
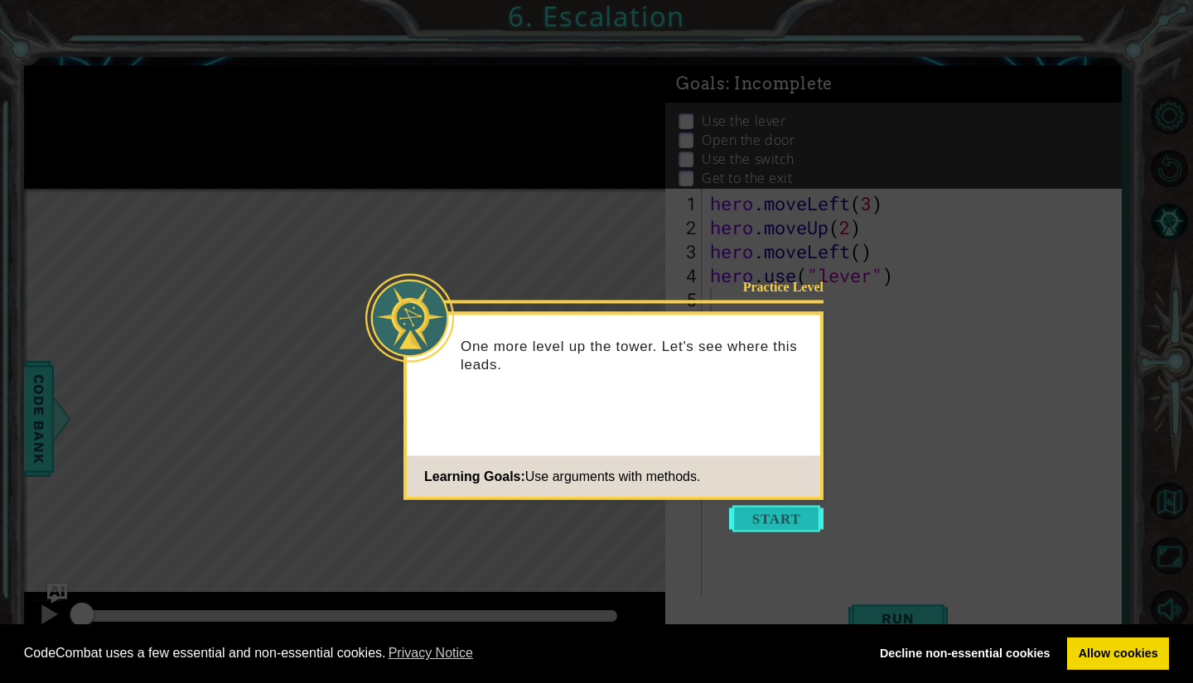
click at [782, 515] on button "Start" at bounding box center [776, 519] width 94 height 27
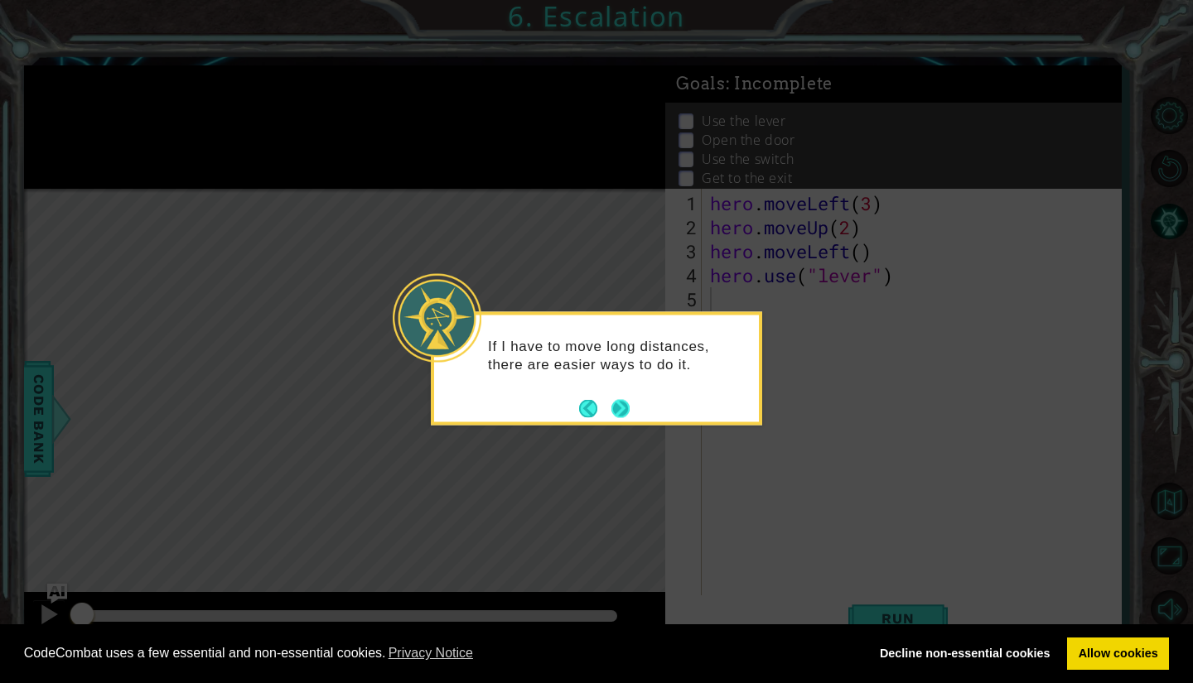
click at [624, 404] on button "Next" at bounding box center [620, 408] width 18 height 18
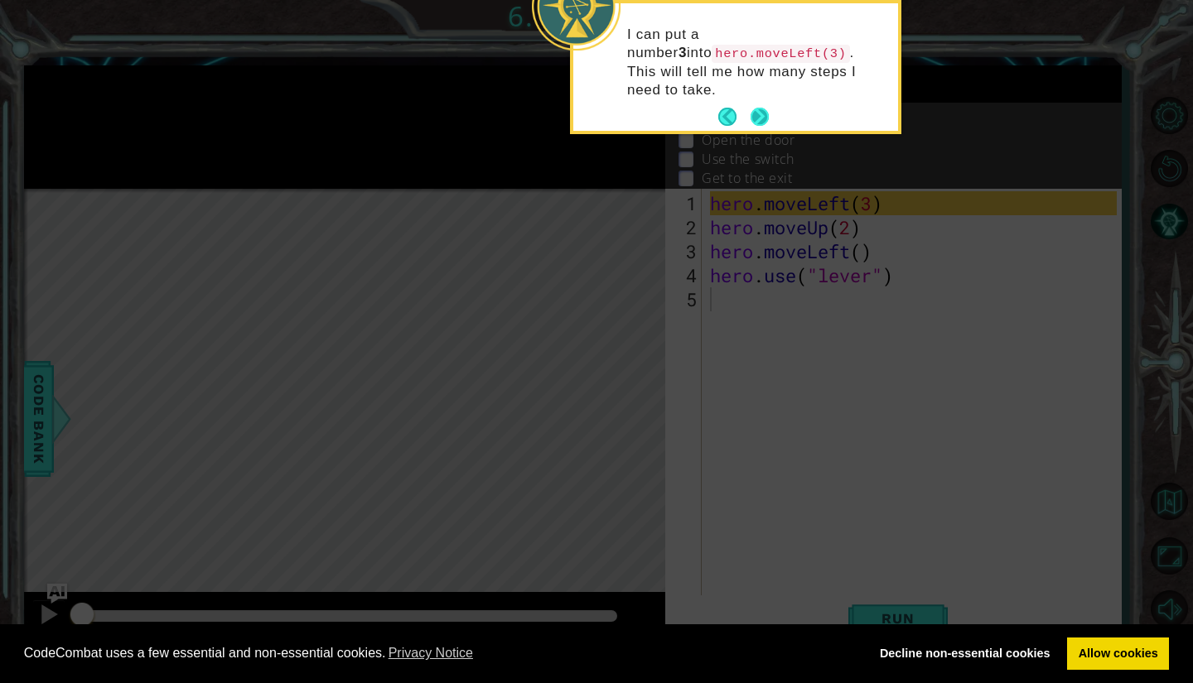
click at [759, 108] on button "Next" at bounding box center [759, 117] width 18 height 18
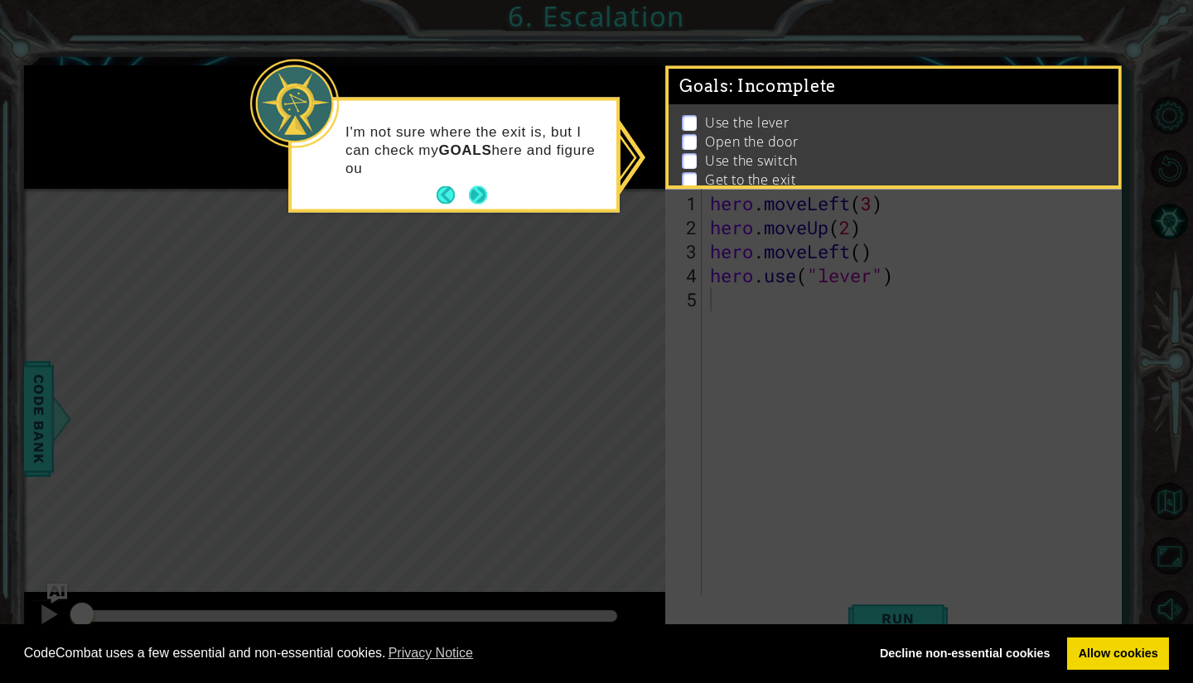
click at [474, 190] on button "Next" at bounding box center [478, 195] width 18 height 18
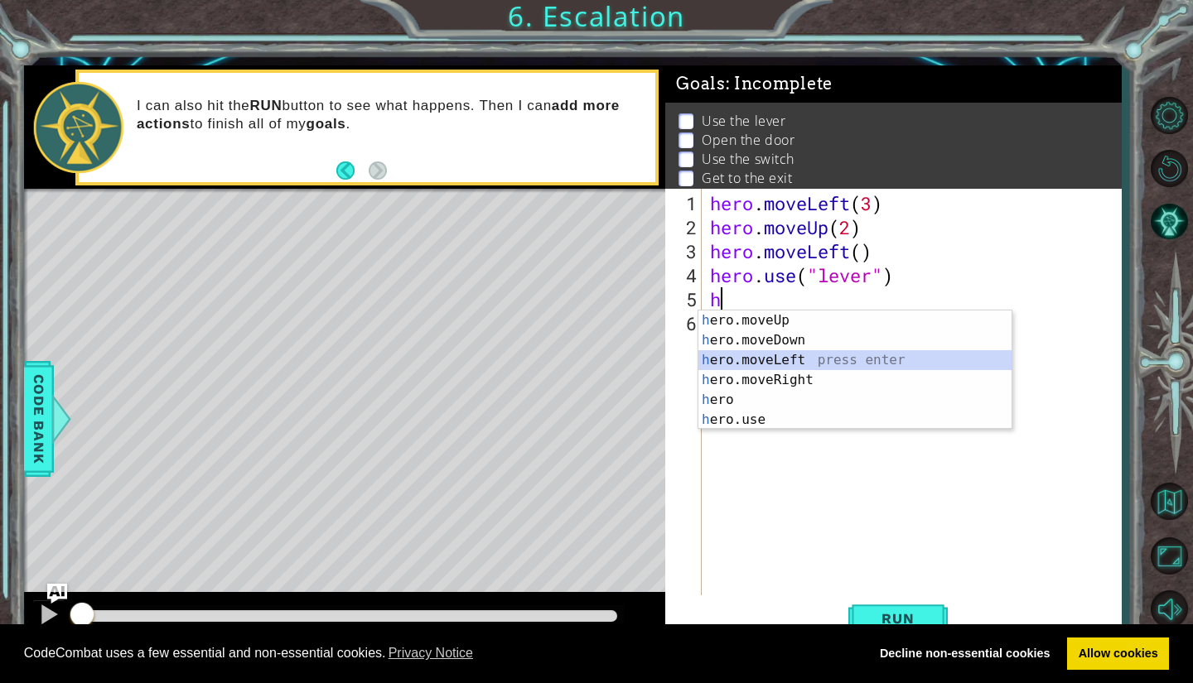
click at [751, 355] on div "h ero.moveUp press enter h ero.moveDown press enter h ero.moveLeft press enter …" at bounding box center [854, 390] width 313 height 159
type textarea "hero.moveLeft(1)"
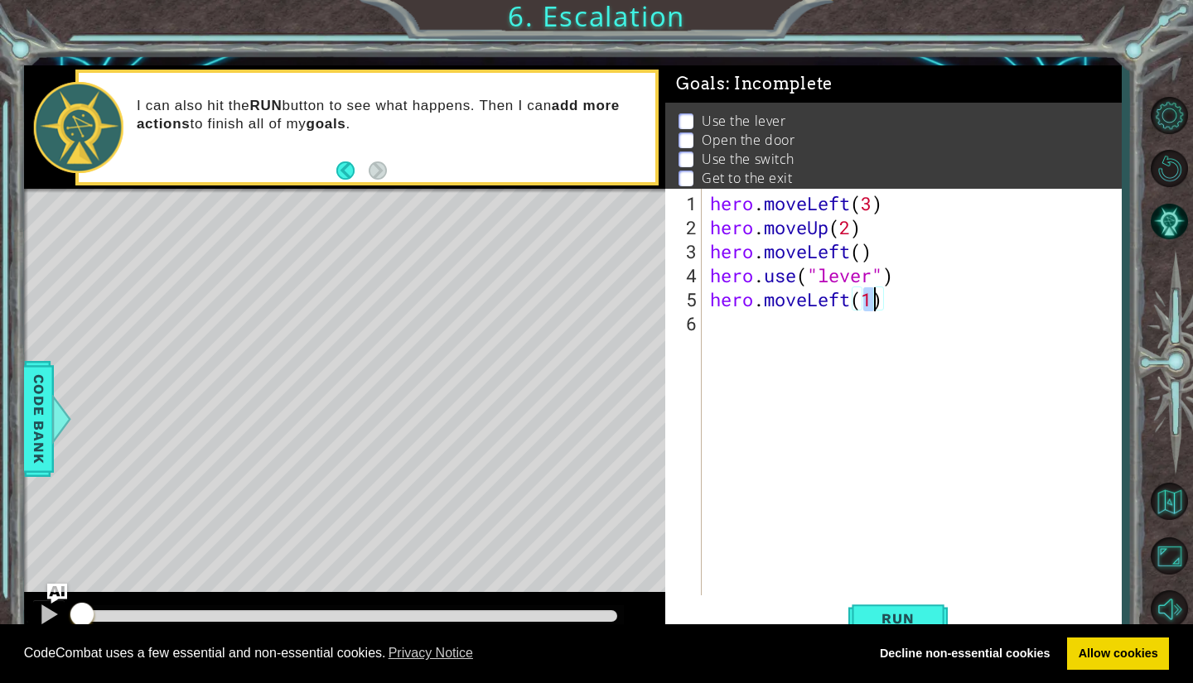
click at [895, 348] on div "hero . moveLeft ( 3 ) hero . moveUp ( 2 ) hero . moveLeft ( ) hero . use ( "lev…" at bounding box center [915, 419] width 418 height 456
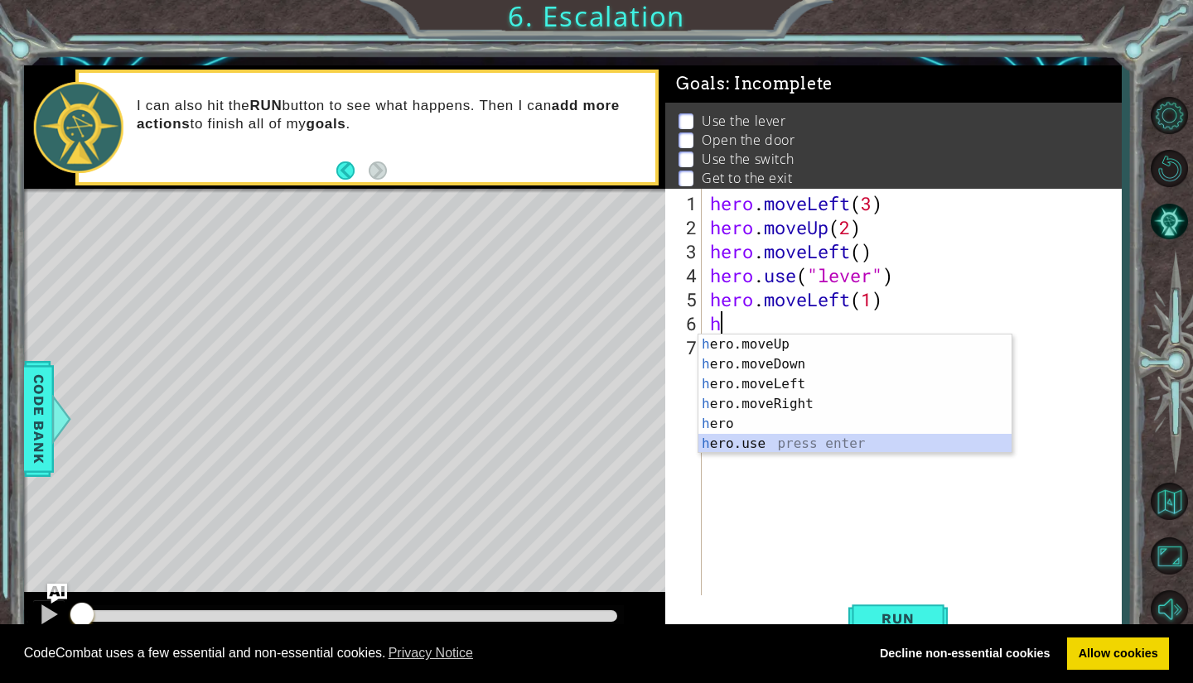
click at [746, 439] on div "h ero.moveUp press enter h ero.moveDown press enter h ero.moveLeft press enter …" at bounding box center [854, 414] width 313 height 159
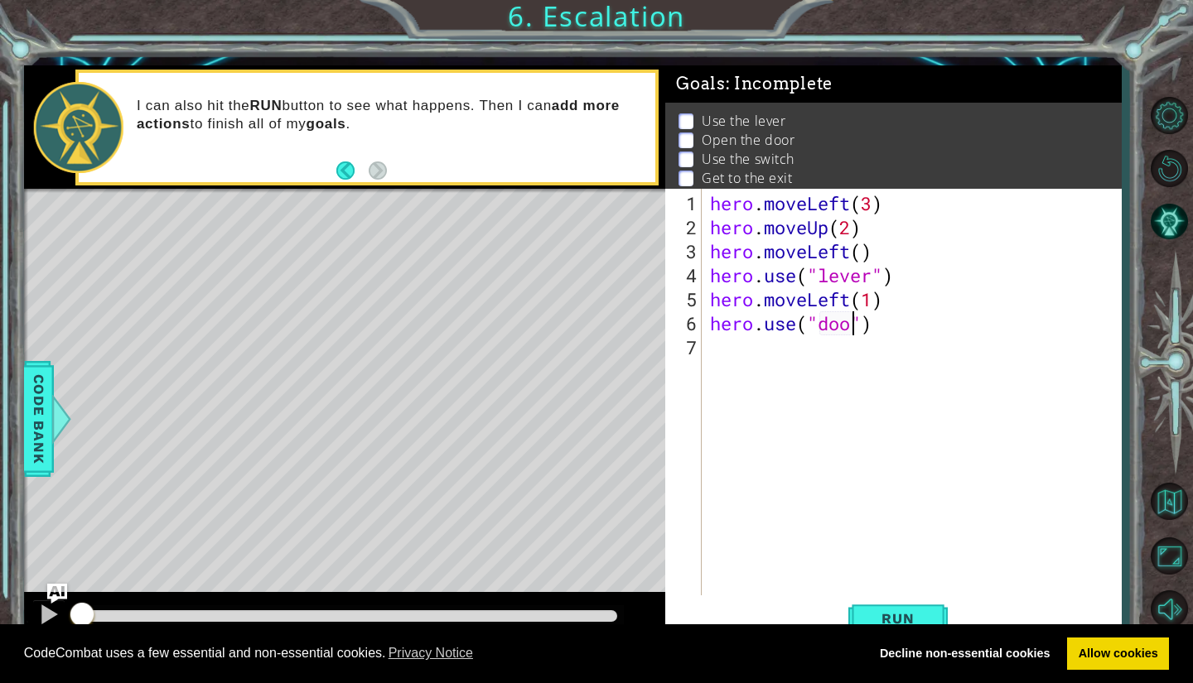
type textarea "hero.use("door")"
click at [745, 355] on div "hero . moveLeft ( 3 ) hero . moveUp ( 2 ) hero . moveLeft ( ) hero . use ( "lev…" at bounding box center [915, 419] width 418 height 456
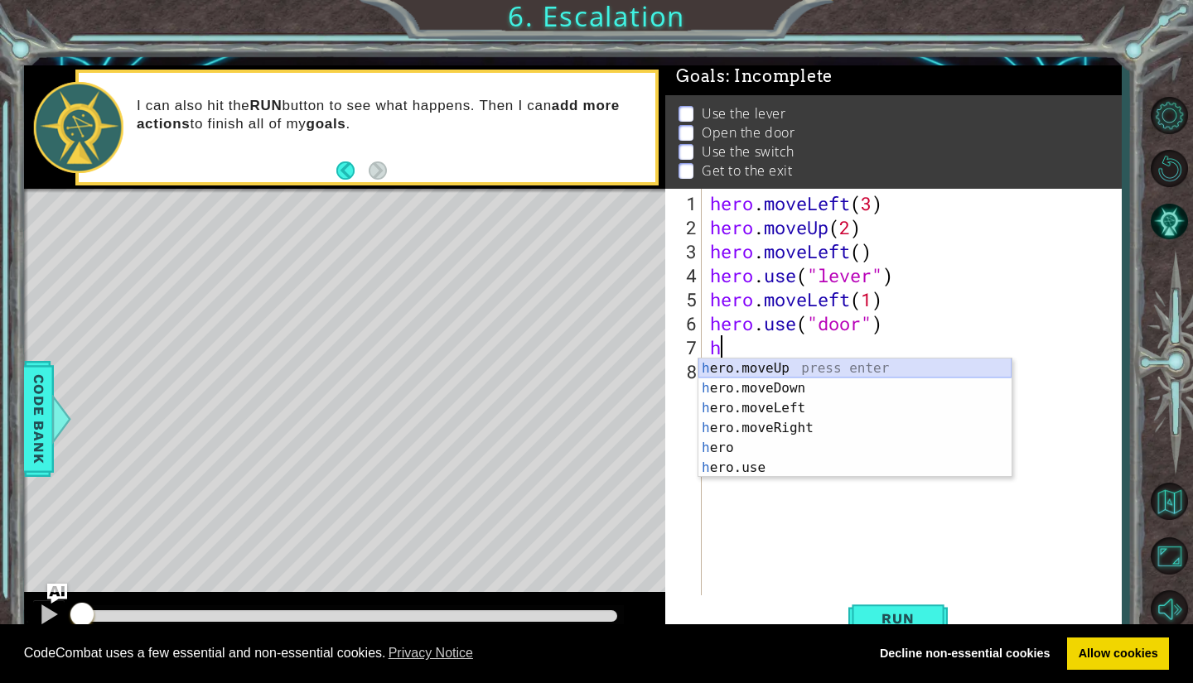
click at [759, 364] on div "h ero.moveUp press enter h ero.moveDown press enter h ero.moveLeft press enter …" at bounding box center [854, 438] width 313 height 159
type textarea "hero.moveUp(1)"
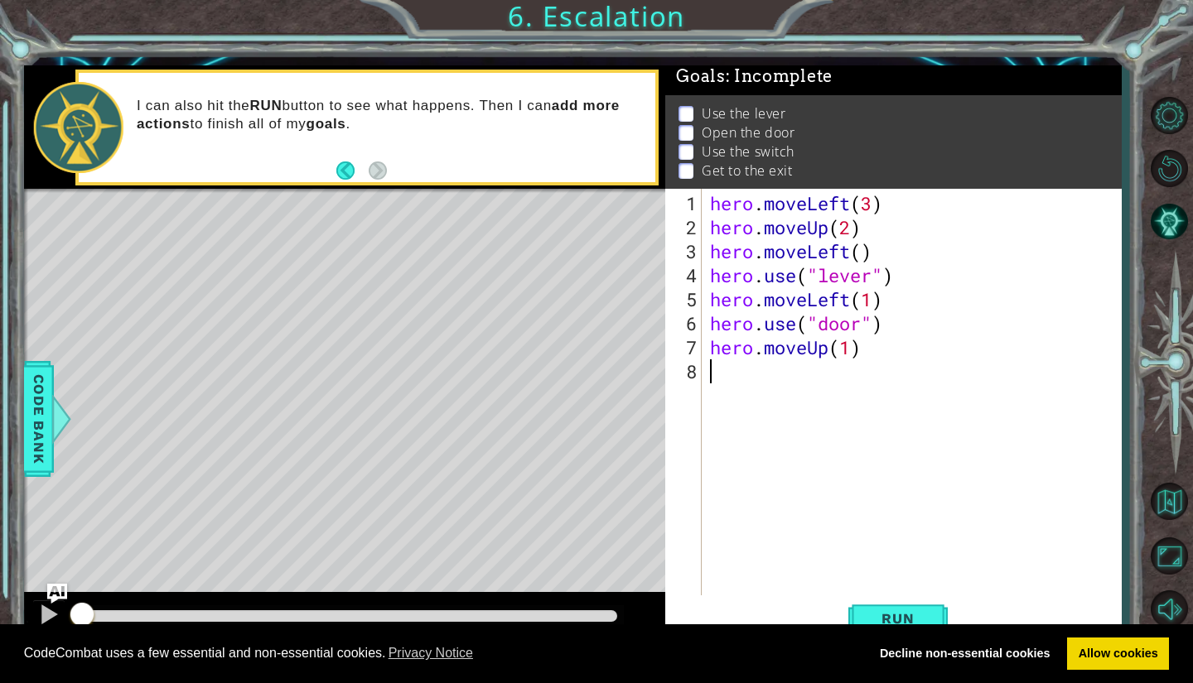
click at [740, 386] on div "hero . moveLeft ( 3 ) hero . moveUp ( 2 ) hero . moveLeft ( ) hero . use ( "lev…" at bounding box center [915, 419] width 418 height 456
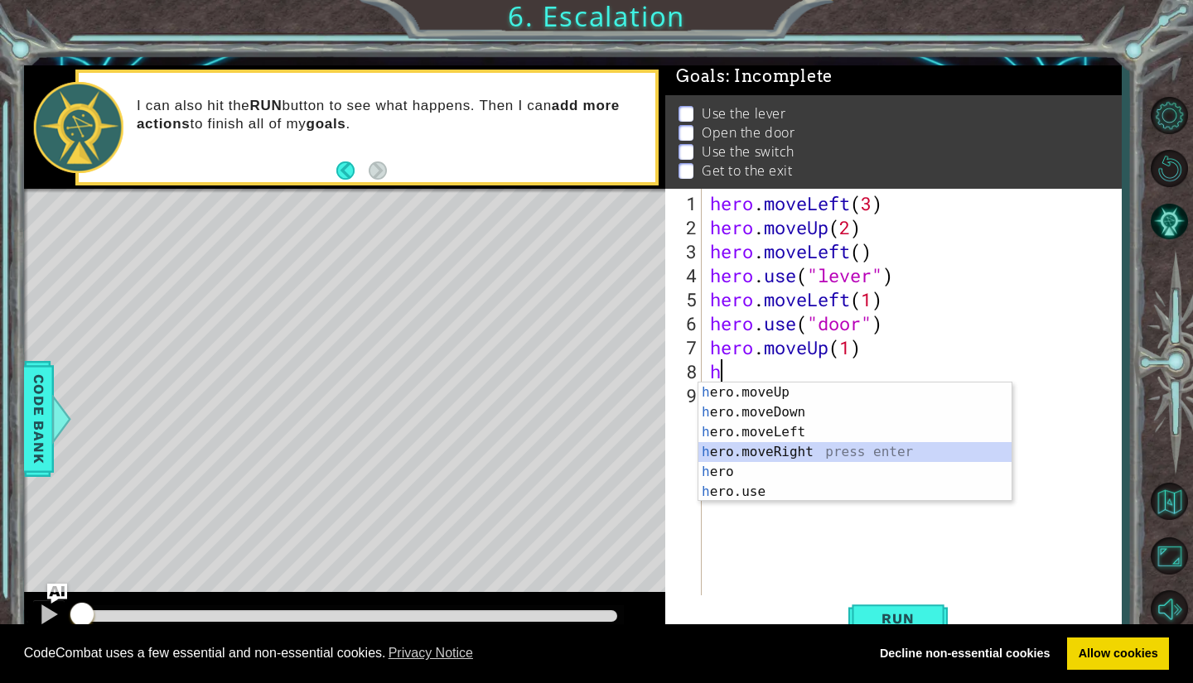
click at [791, 448] on div "h ero.moveUp press enter h ero.moveDown press enter h ero.moveLeft press enter …" at bounding box center [854, 462] width 313 height 159
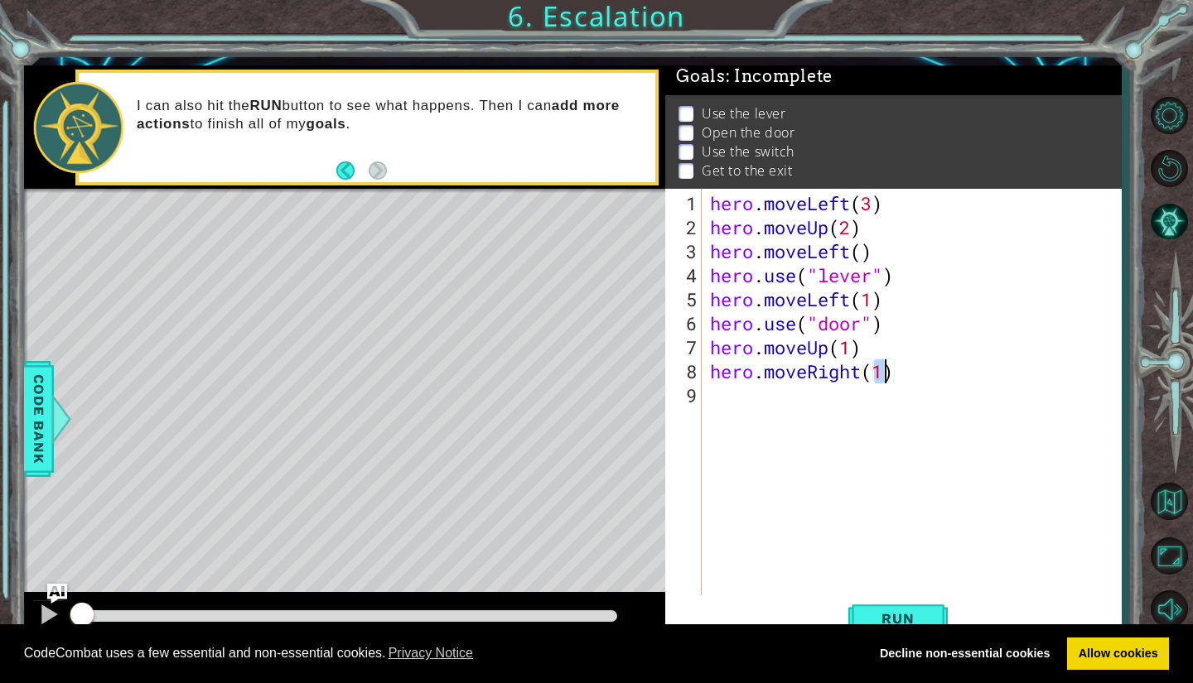
type textarea "hero.moveRight(2)"
click at [743, 403] on div "hero . moveLeft ( 3 ) hero . moveUp ( 2 ) hero . moveLeft ( ) hero . use ( "lev…" at bounding box center [915, 419] width 418 height 456
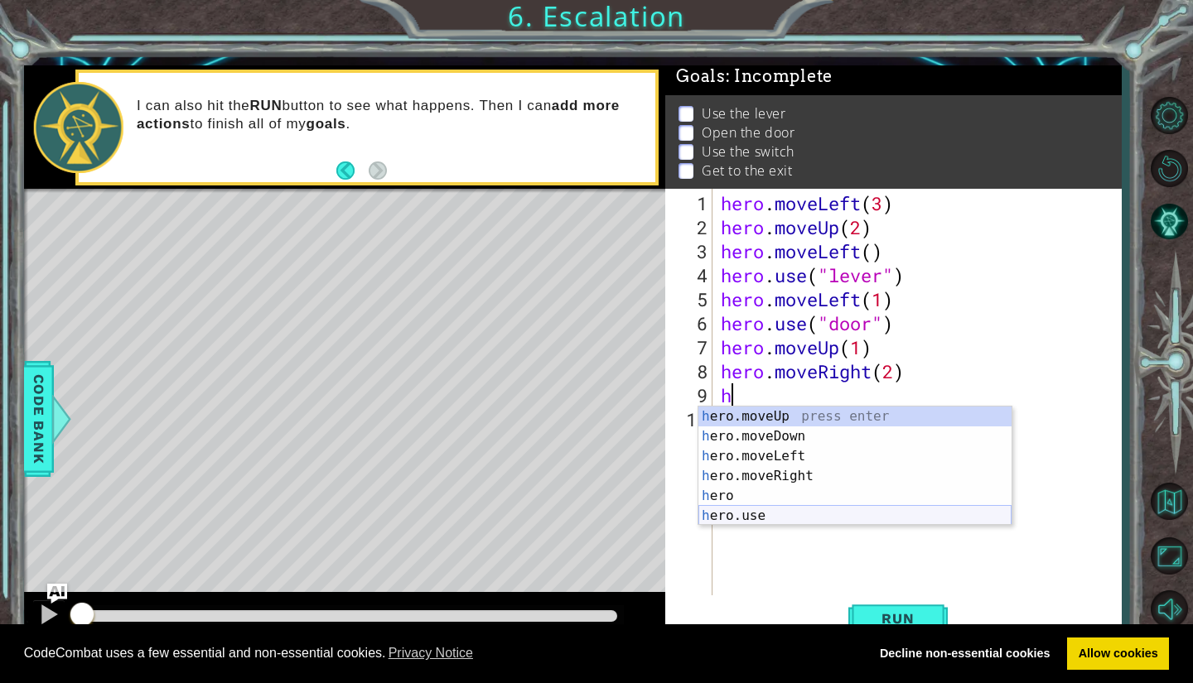
click at [764, 514] on div "h ero.moveUp press enter h ero.moveDown press enter h ero.moveLeft press enter …" at bounding box center [854, 486] width 313 height 159
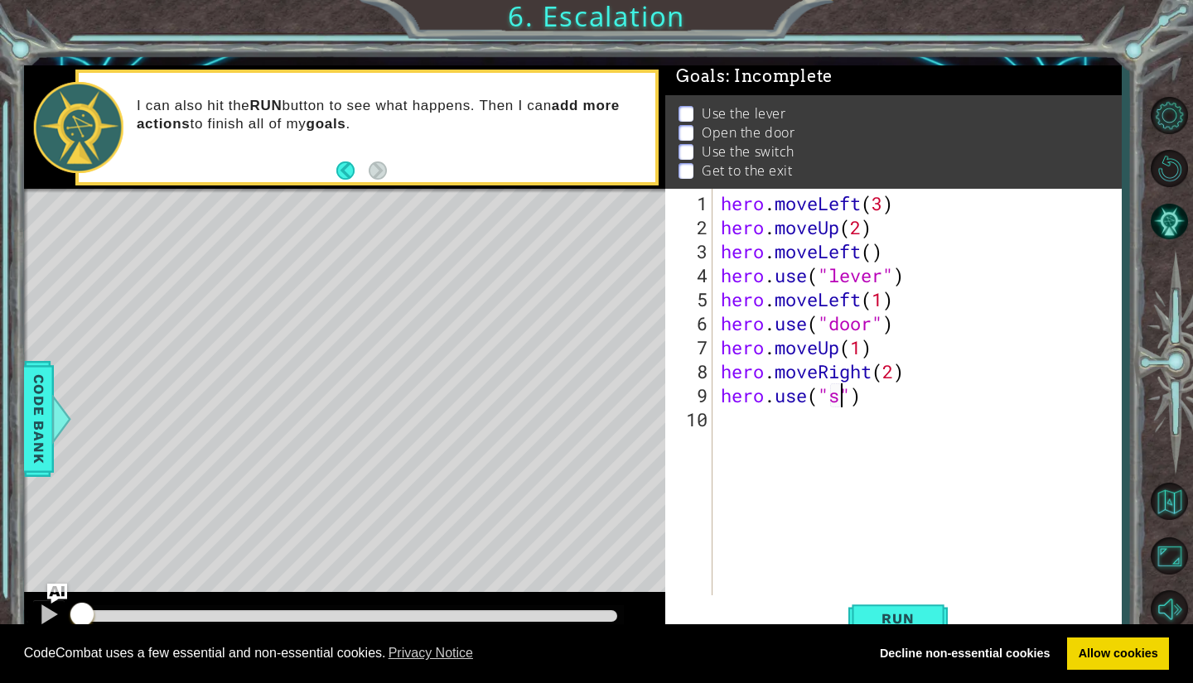
scroll to position [0, 6]
type textarea "hero.use("switch")"
click at [746, 422] on div "hero . moveLeft ( 3 ) hero . moveUp ( 2 ) hero . moveLeft ( ) hero . use ( "lev…" at bounding box center [921, 419] width 408 height 456
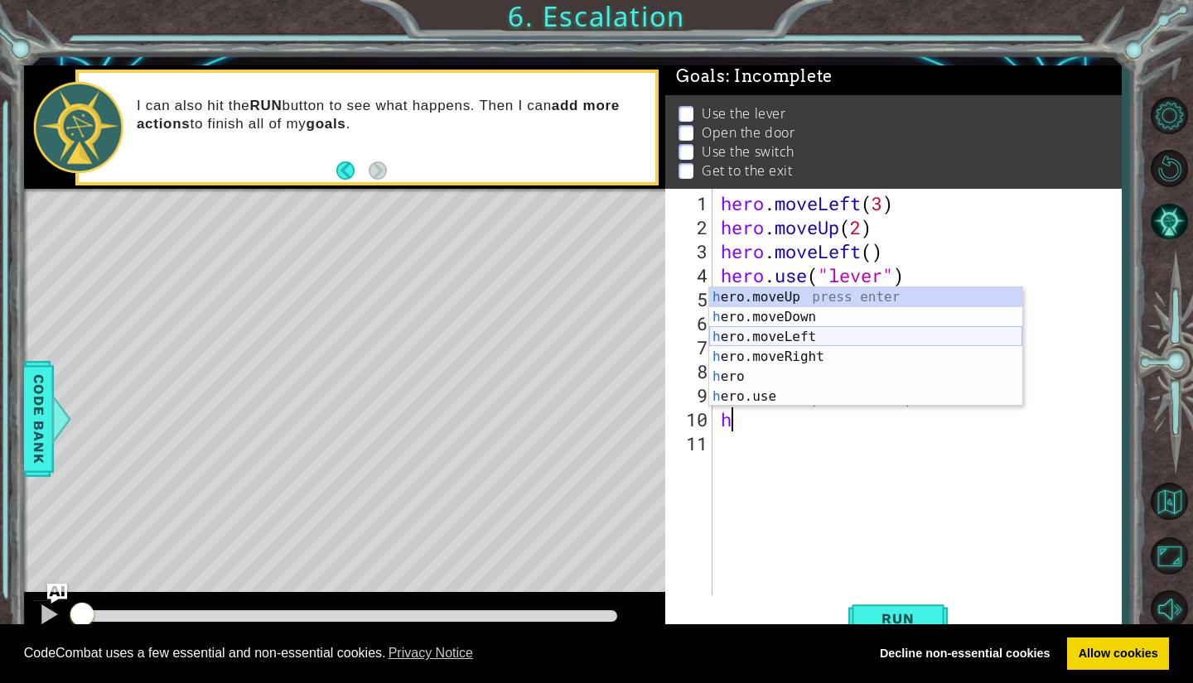
click at [783, 343] on div "h ero.moveUp press enter h ero.moveDown press enter h ero.moveLeft press enter …" at bounding box center [865, 366] width 313 height 159
type textarea "hero.moveLeft(1)"
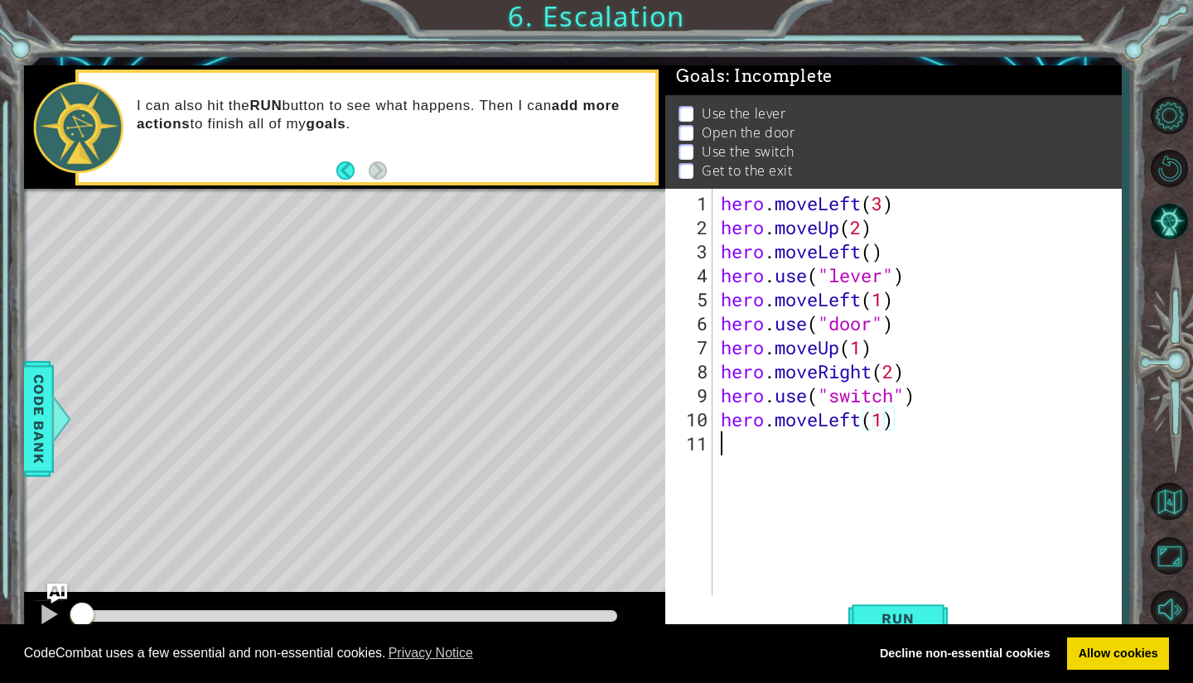
click at [738, 447] on div "hero . moveLeft ( 3 ) hero . moveUp ( 2 ) hero . moveLeft ( ) hero . use ( "lev…" at bounding box center [921, 419] width 408 height 456
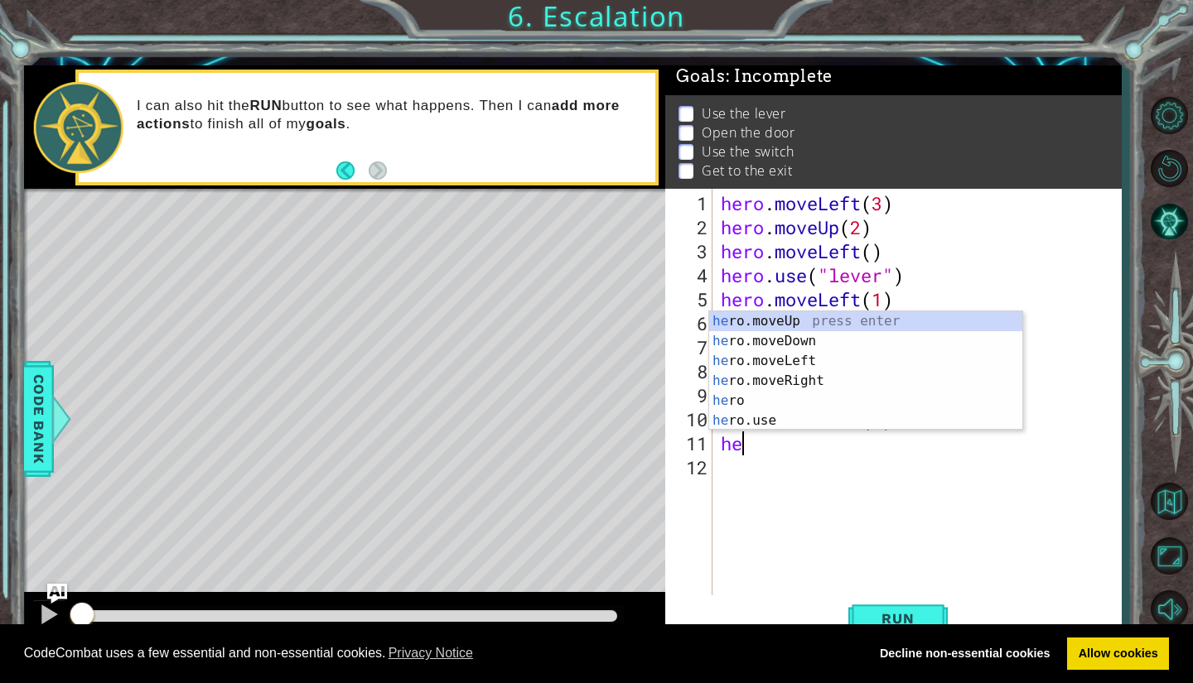
scroll to position [0, 1]
click at [788, 323] on div "her o.moveUp press enter her o.moveDown press enter her o.moveLeft press enter …" at bounding box center [865, 390] width 313 height 159
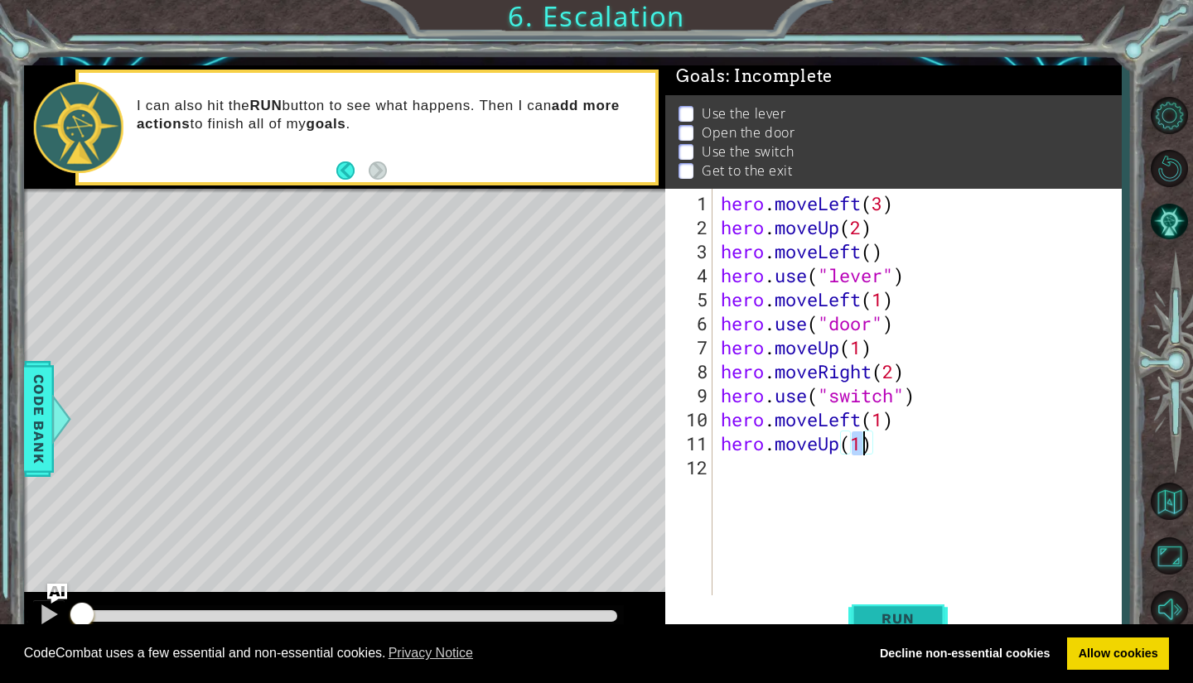
type textarea "hero.moveUp(1)"
click at [915, 611] on span "Run" at bounding box center [897, 618] width 65 height 17
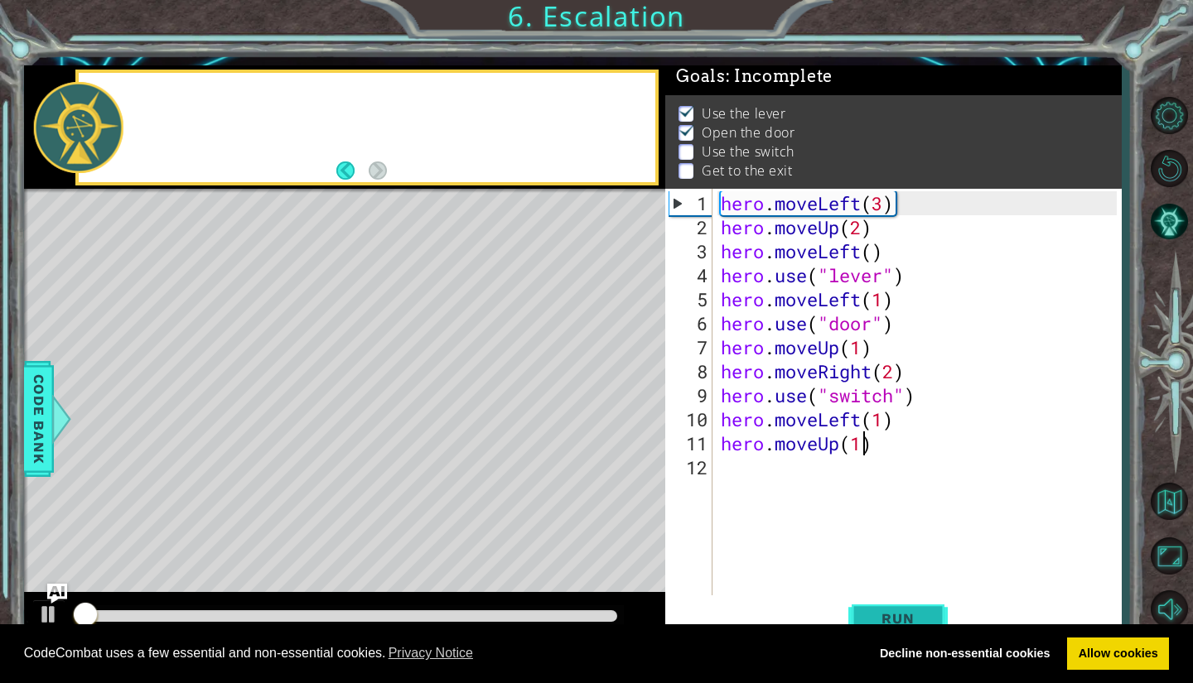
scroll to position [14, 0]
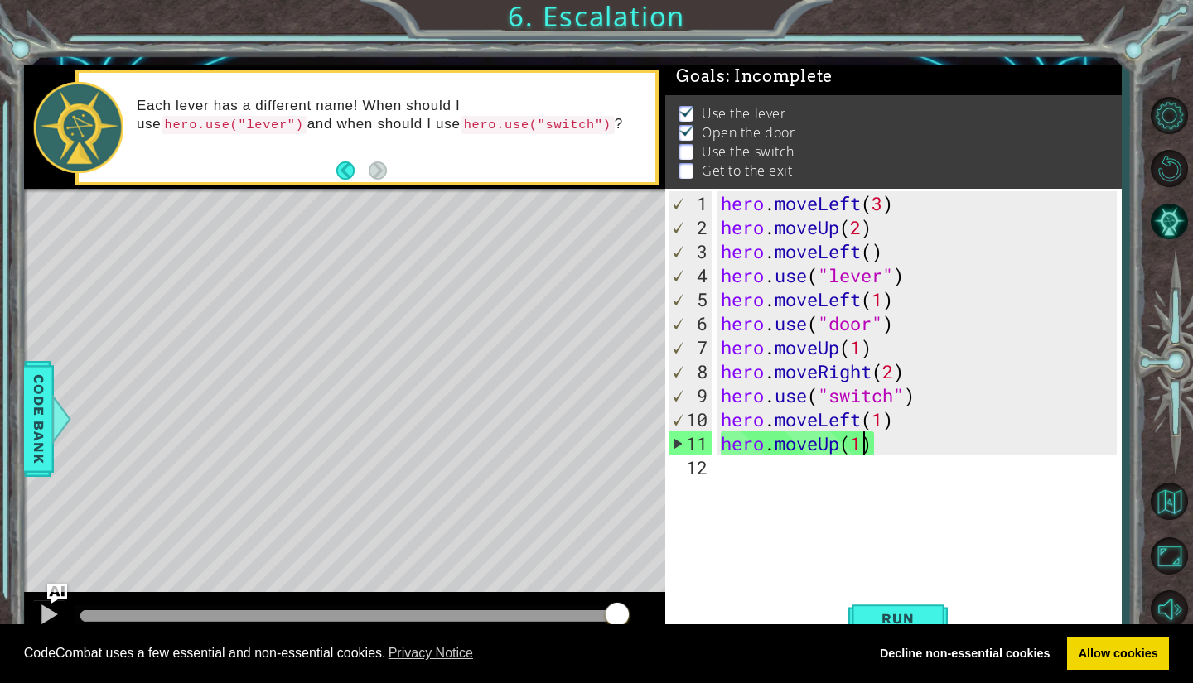
click at [744, 469] on div "hero . moveLeft ( 3 ) hero . moveUp ( 2 ) hero . moveLeft ( ) hero . use ( "lev…" at bounding box center [921, 419] width 408 height 456
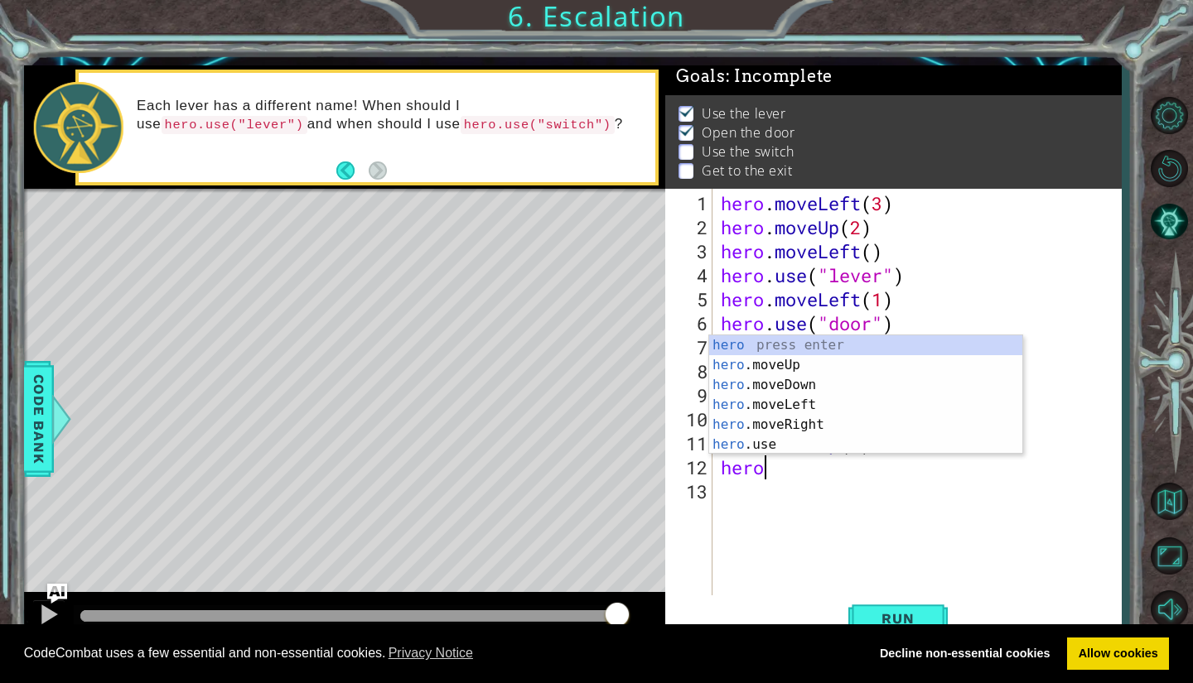
scroll to position [0, 1]
click at [809, 422] on div "hero press enter hero .moveUp press enter hero .moveDown press enter hero .move…" at bounding box center [865, 414] width 313 height 159
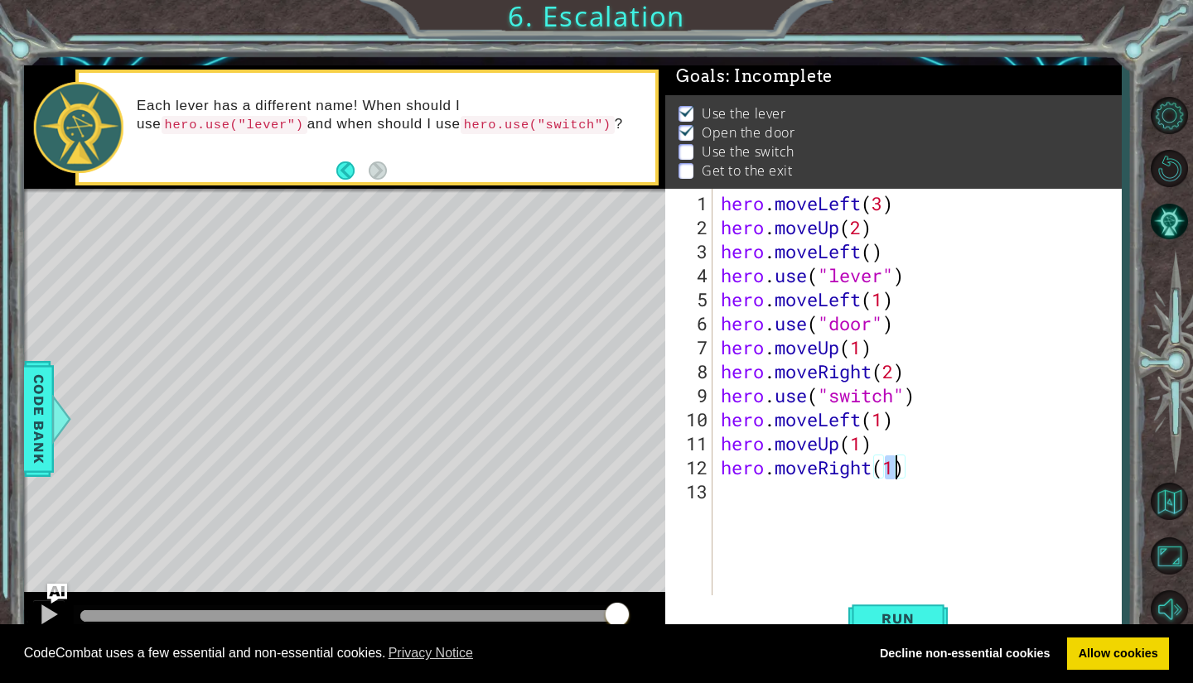
type textarea "hero.moveRight(2)"
click at [731, 488] on div "hero . moveLeft ( 3 ) hero . moveUp ( 2 ) hero . moveLeft ( ) hero . use ( "lev…" at bounding box center [921, 419] width 408 height 456
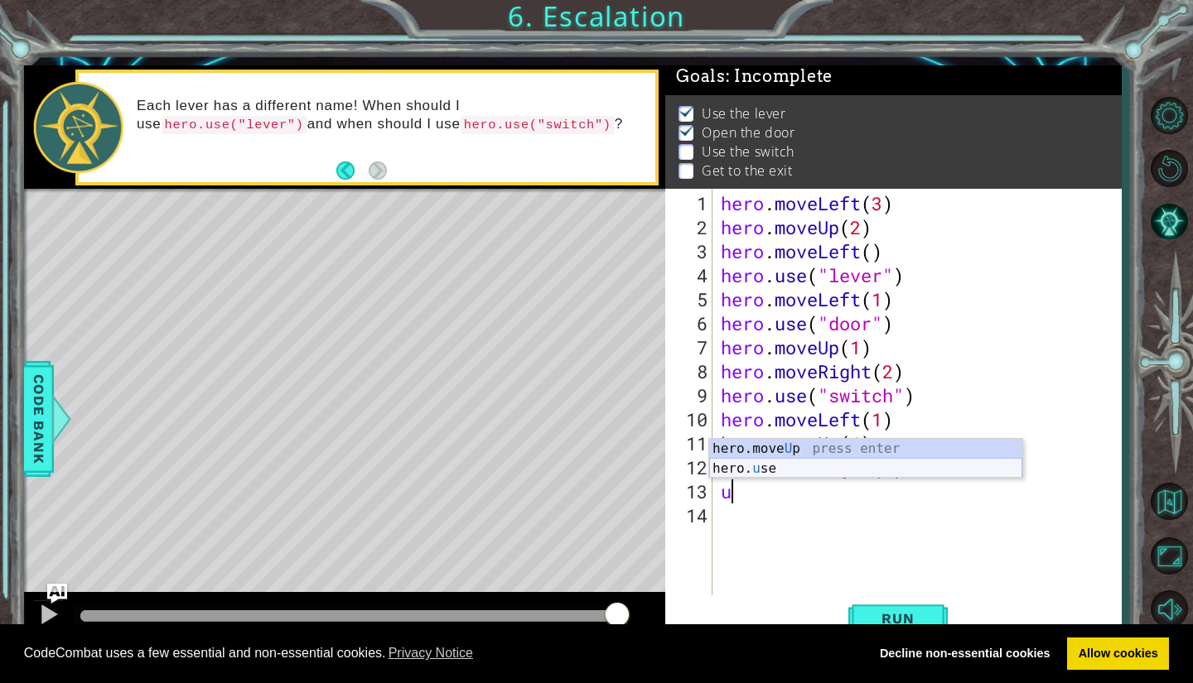
click at [749, 470] on div "hero.move U p press enter hero. u se press enter" at bounding box center [865, 479] width 313 height 80
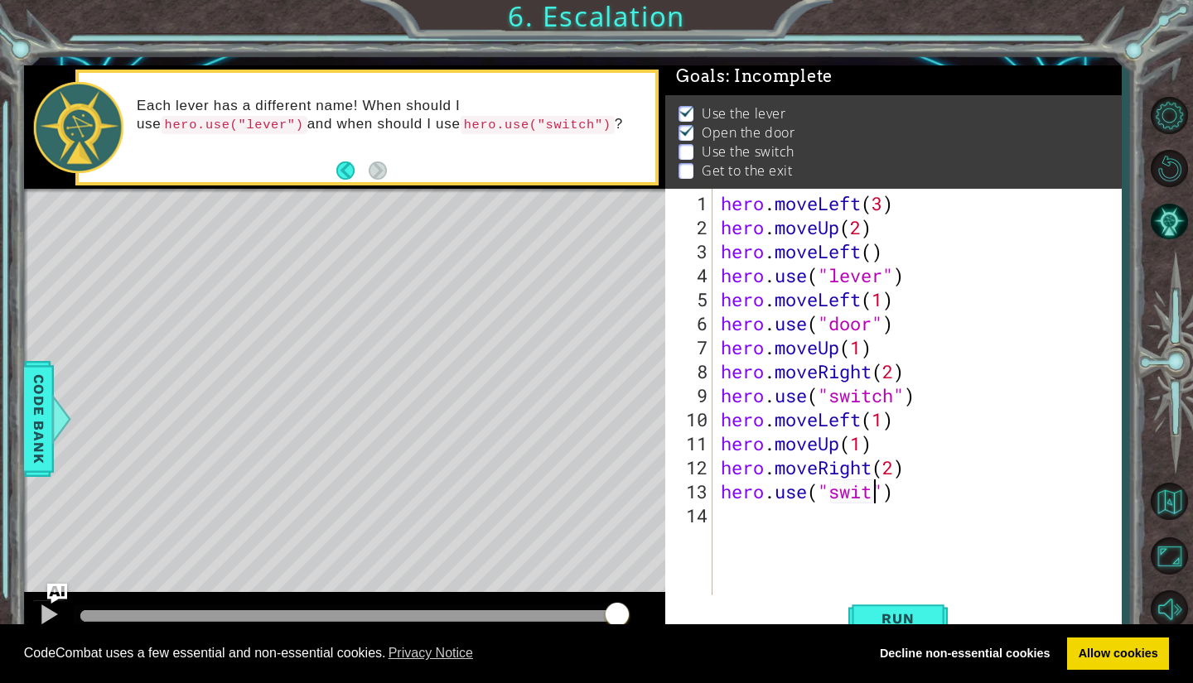
scroll to position [0, 7]
type textarea "hero.use("switch")"
click at [729, 517] on div "hero . moveLeft ( 3 ) hero . moveUp ( 2 ) hero . moveLeft ( ) hero . use ( "lev…" at bounding box center [921, 419] width 408 height 456
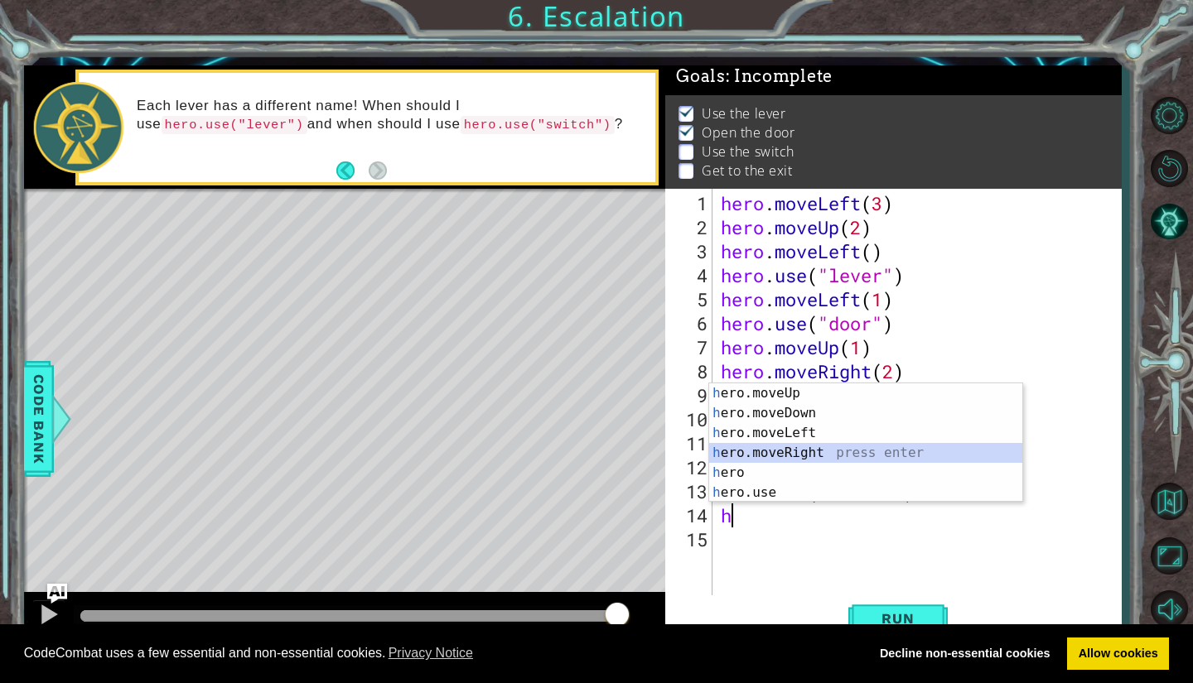
click at [795, 449] on div "h ero.moveUp press enter h ero.moveDown press enter h ero.moveLeft press enter …" at bounding box center [865, 462] width 313 height 159
type textarea "hero.moveRight(1)"
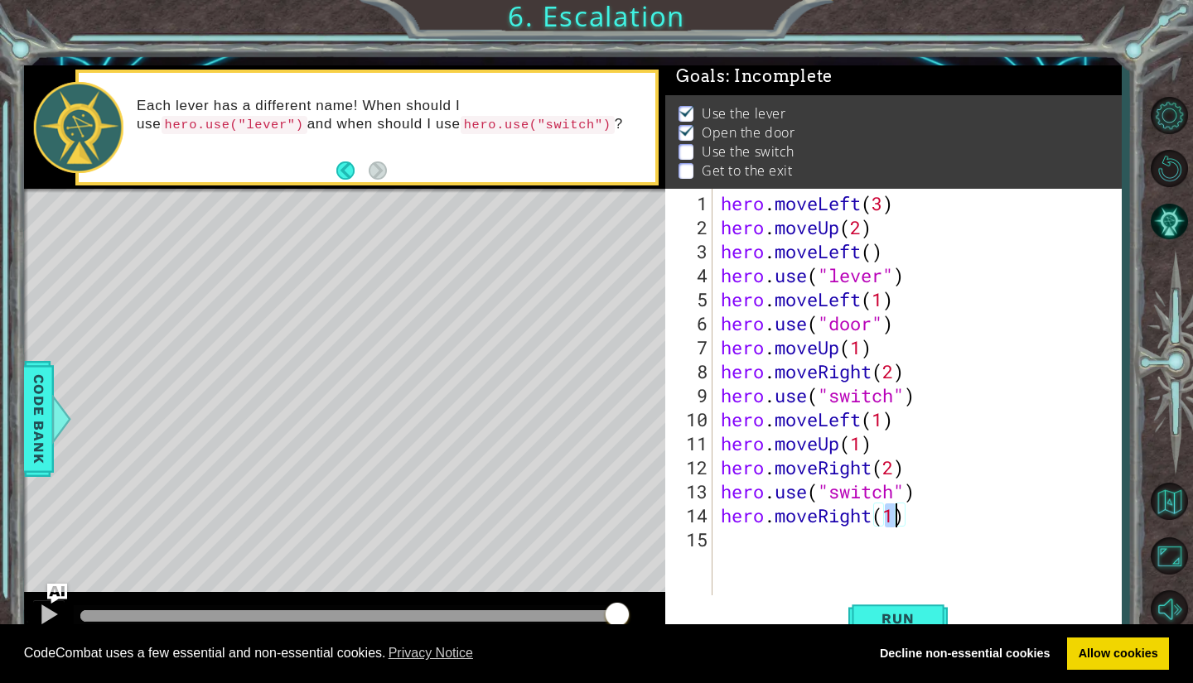
click at [727, 538] on div "hero . moveLeft ( 3 ) hero . moveUp ( 2 ) hero . moveLeft ( ) hero . use ( "lev…" at bounding box center [921, 419] width 408 height 456
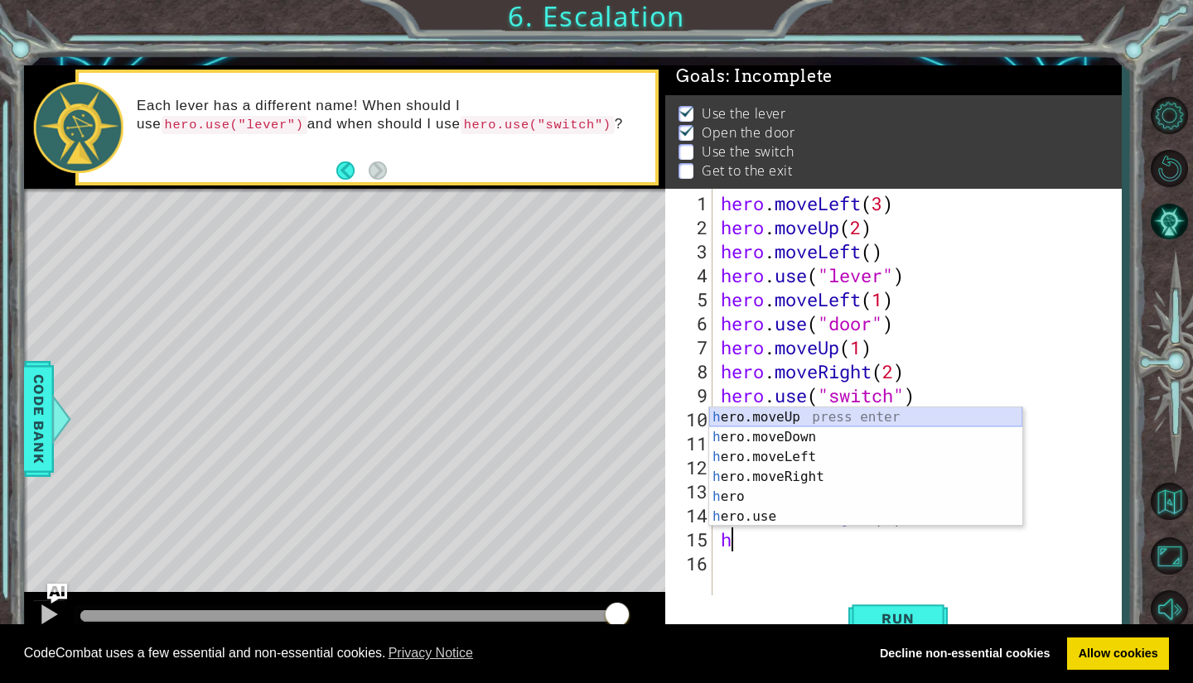
click at [800, 417] on div "h ero.moveUp press enter h ero.moveDown press enter h ero.moveLeft press enter …" at bounding box center [865, 486] width 313 height 159
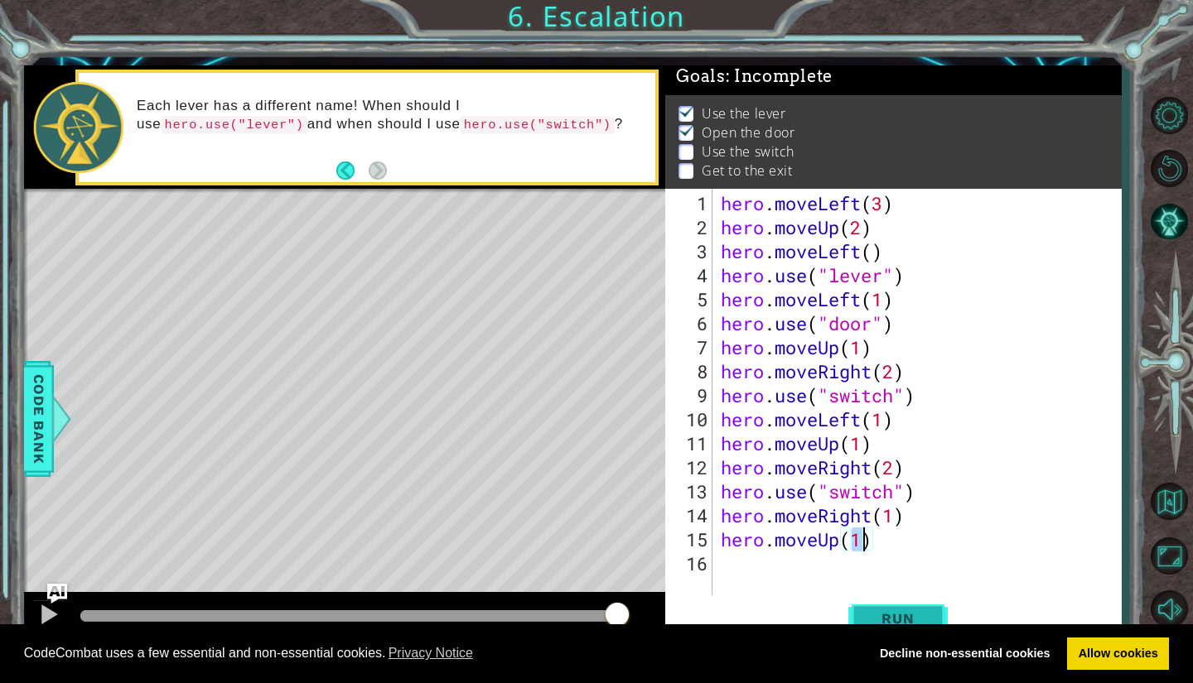
type textarea "hero.moveUp(1)"
click at [898, 614] on span "Run" at bounding box center [897, 618] width 65 height 17
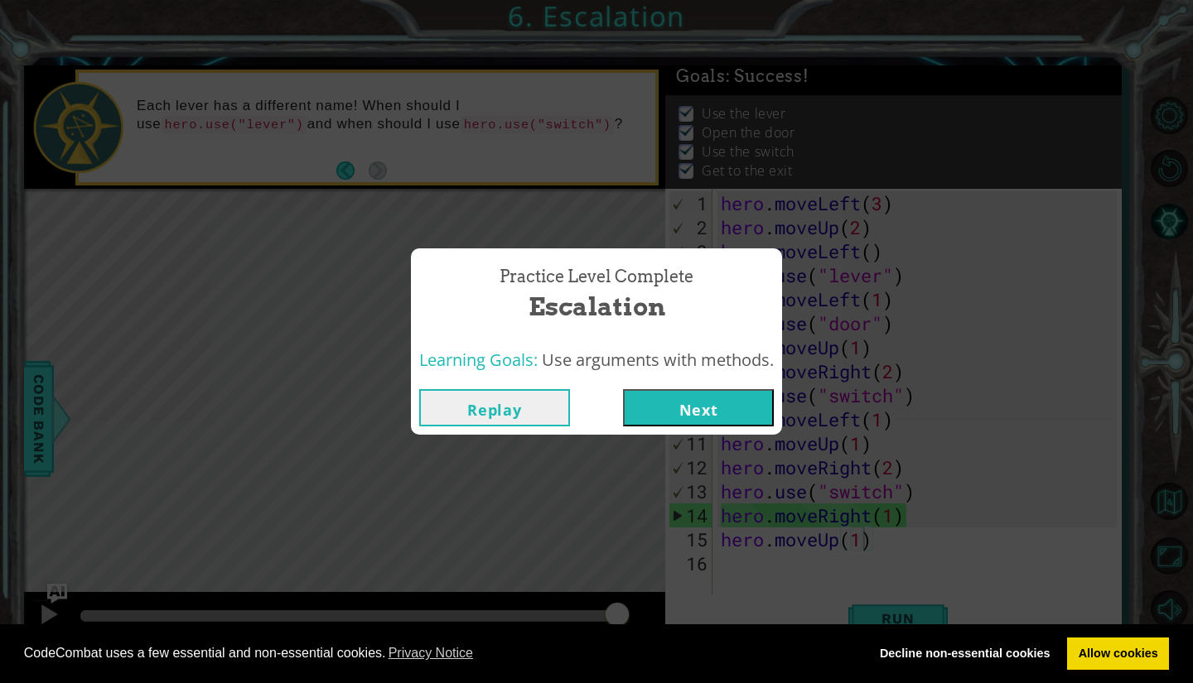
click at [725, 400] on button "Next" at bounding box center [698, 407] width 151 height 37
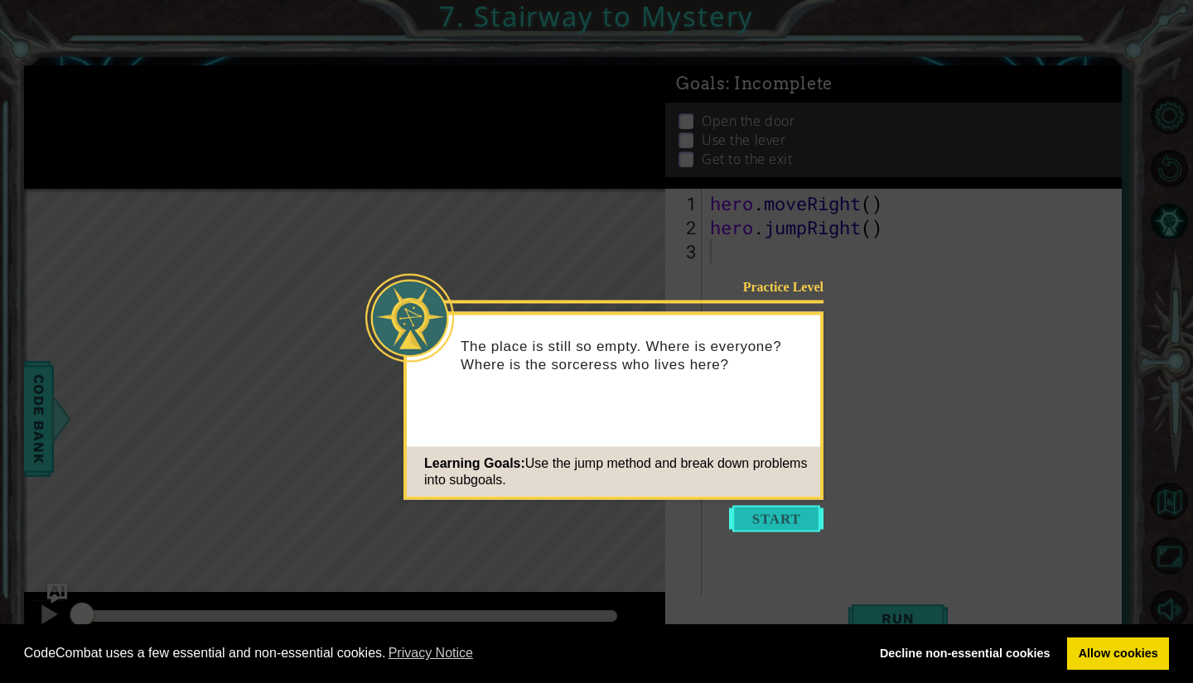
click at [781, 511] on button "Start" at bounding box center [776, 519] width 94 height 27
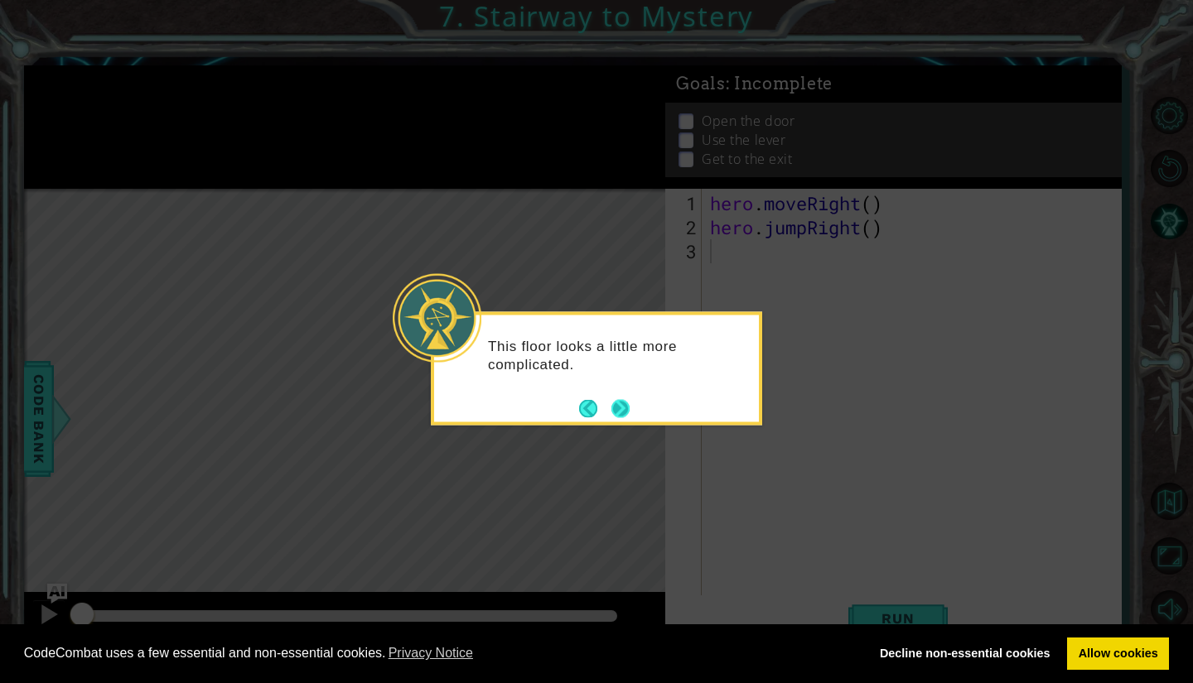
click at [626, 410] on button "Next" at bounding box center [620, 408] width 18 height 18
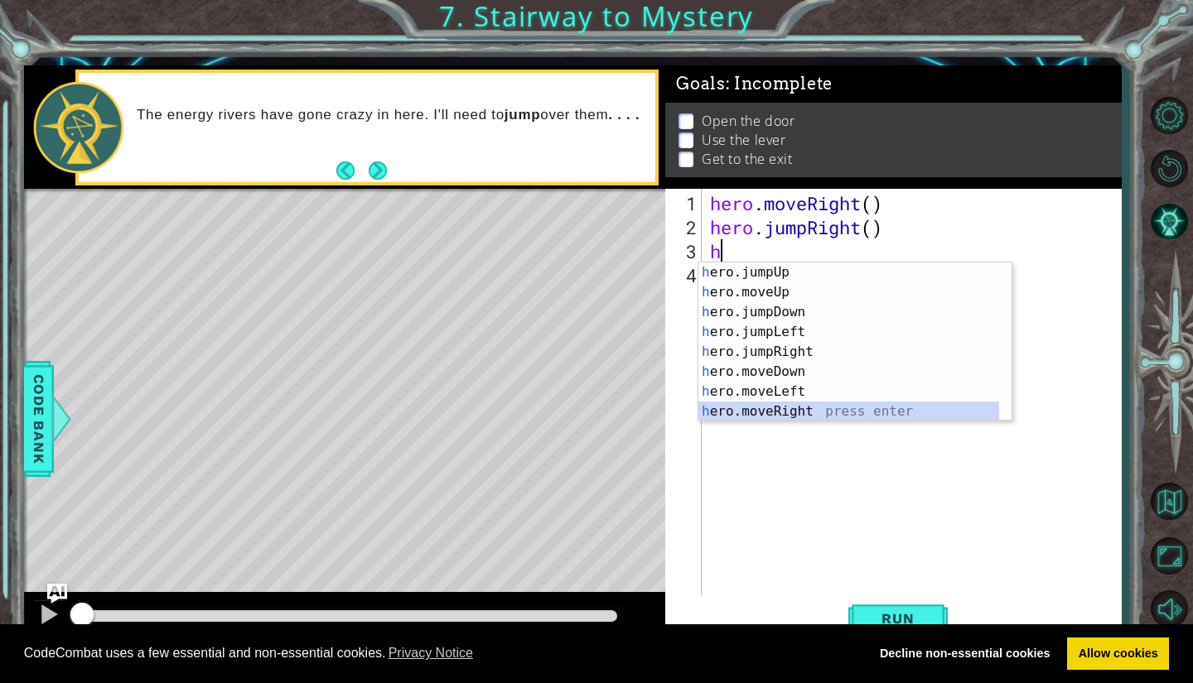
click at [775, 410] on div "h ero.jumpUp press enter h ero.moveUp press enter h ero.jumpDown press enter h …" at bounding box center [848, 362] width 301 height 199
type textarea "hero.moveRight(1)"
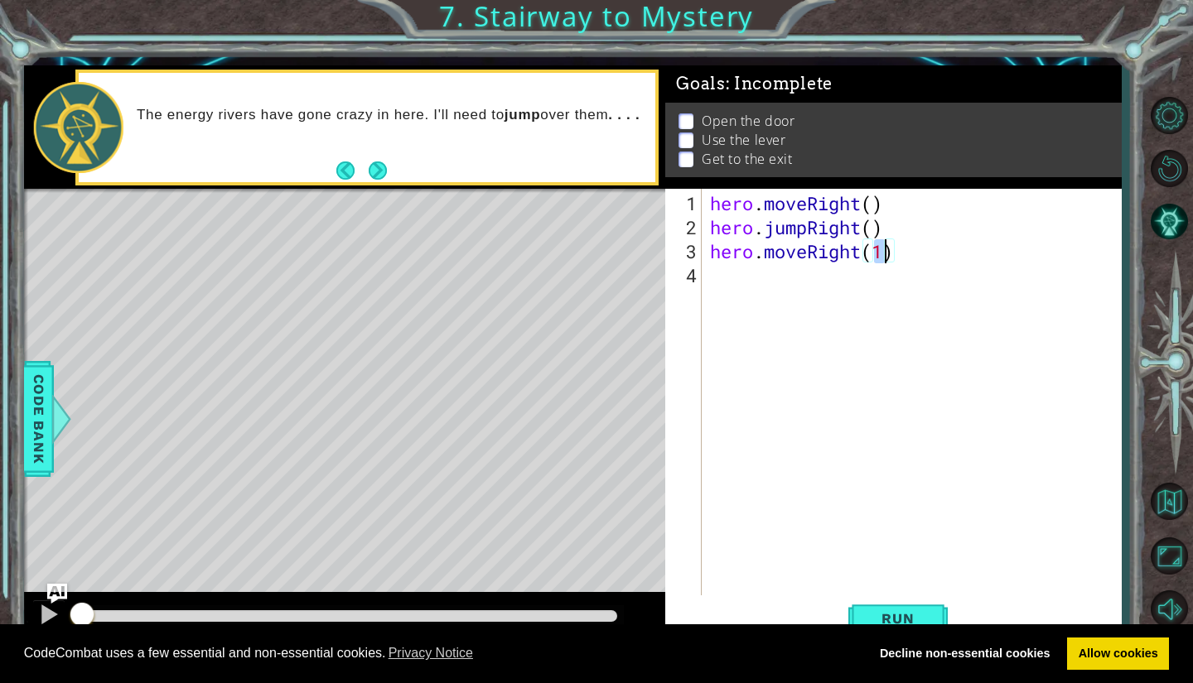
click at [736, 275] on div "hero . moveRight ( ) hero . jumpRight ( ) hero . moveRight ( 1 )" at bounding box center [915, 419] width 418 height 456
type textarea "h"
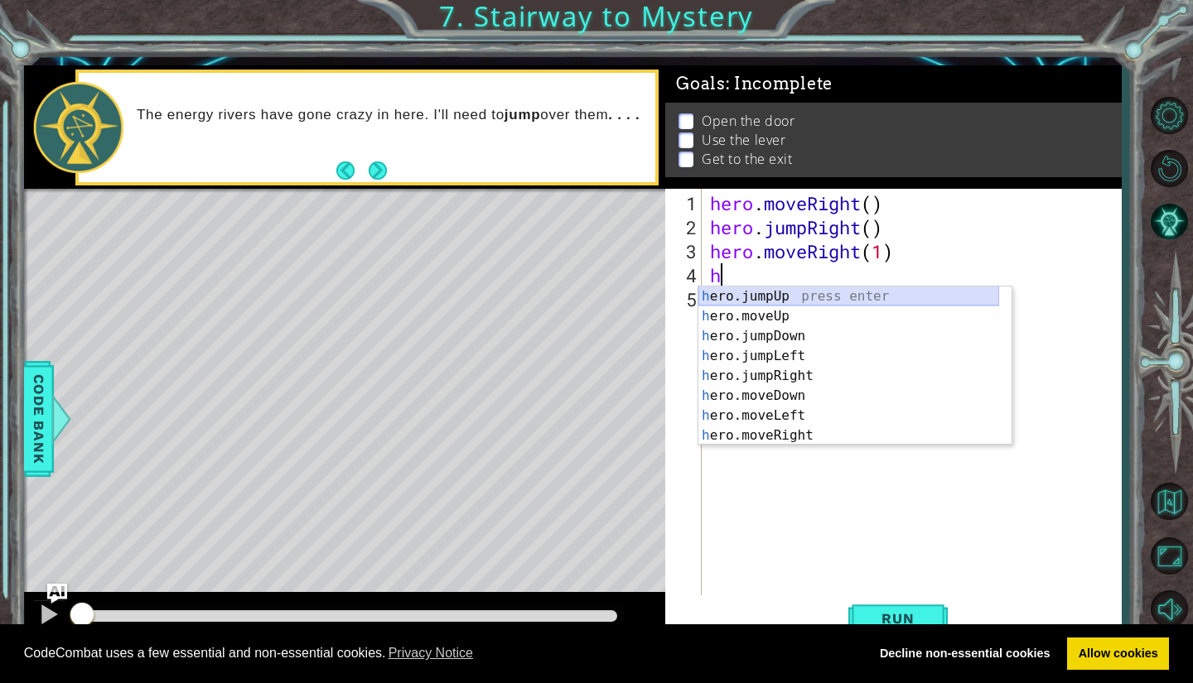
click at [765, 295] on div "h ero.jumpUp press enter h ero.moveUp press enter h ero.jumpDown press enter h …" at bounding box center [848, 386] width 301 height 199
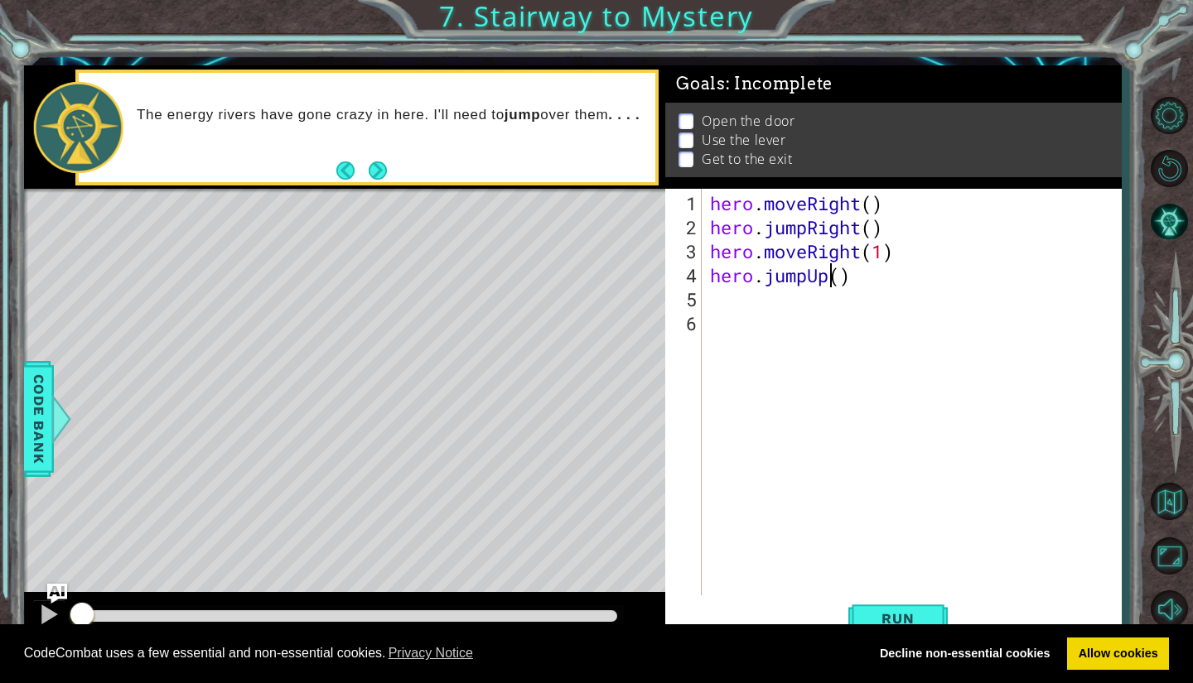
click at [827, 279] on div "hero . moveRight ( ) hero . jumpRight ( ) hero . moveRight ( 1 ) hero . jumpUp …" at bounding box center [915, 419] width 418 height 456
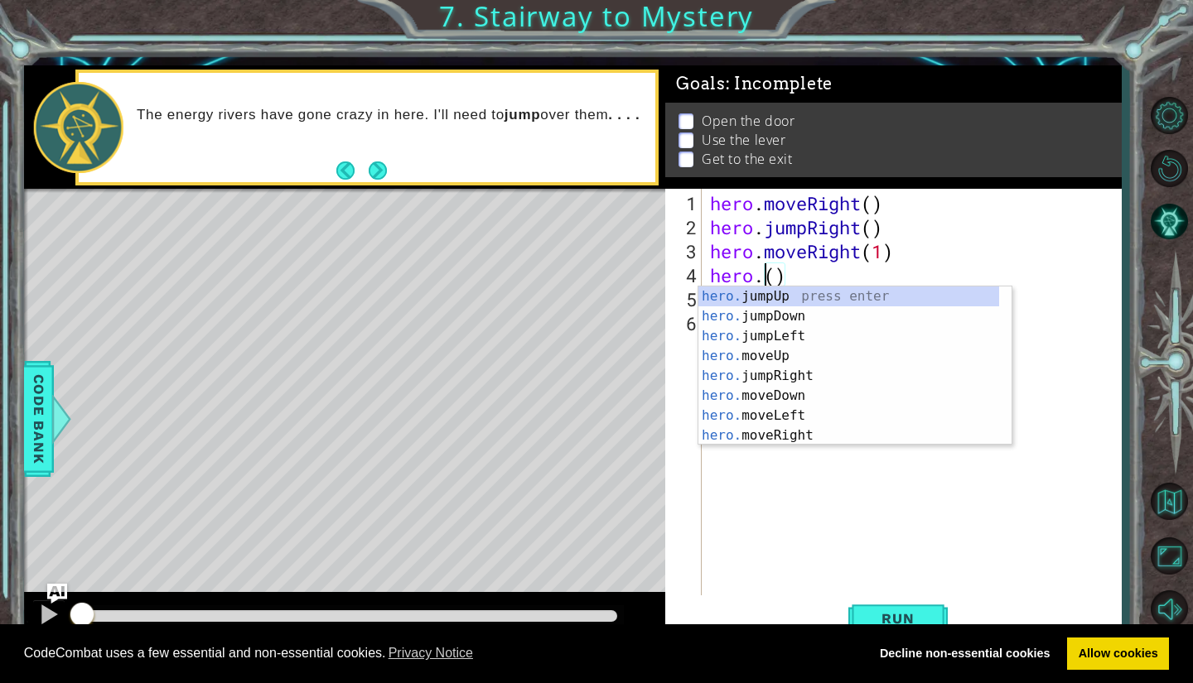
scroll to position [0, 2]
click at [812, 293] on div "hero.m oveUp press enter hero.m oveDown press enter hero.m oveLeft press enter …" at bounding box center [854, 386] width 313 height 199
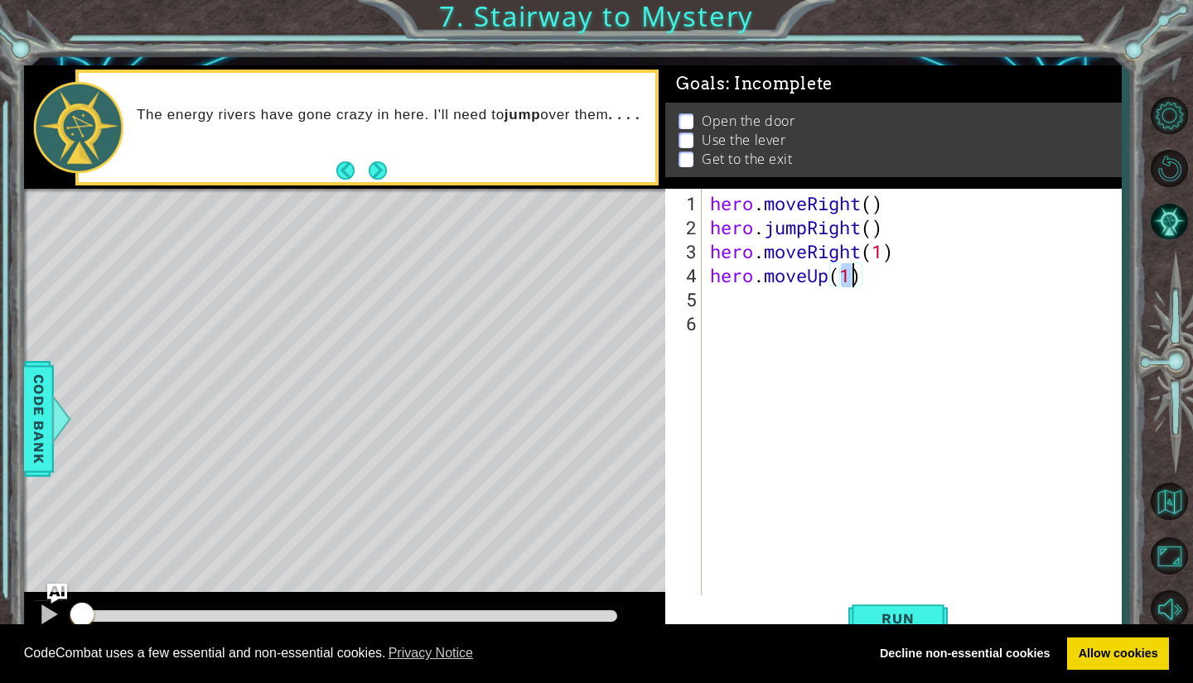
type textarea "hero.moveUp(3)"
click at [711, 301] on div "hero . moveRight ( ) hero . jumpRight ( ) hero . moveRight ( 1 ) hero . moveUp …" at bounding box center [915, 419] width 418 height 456
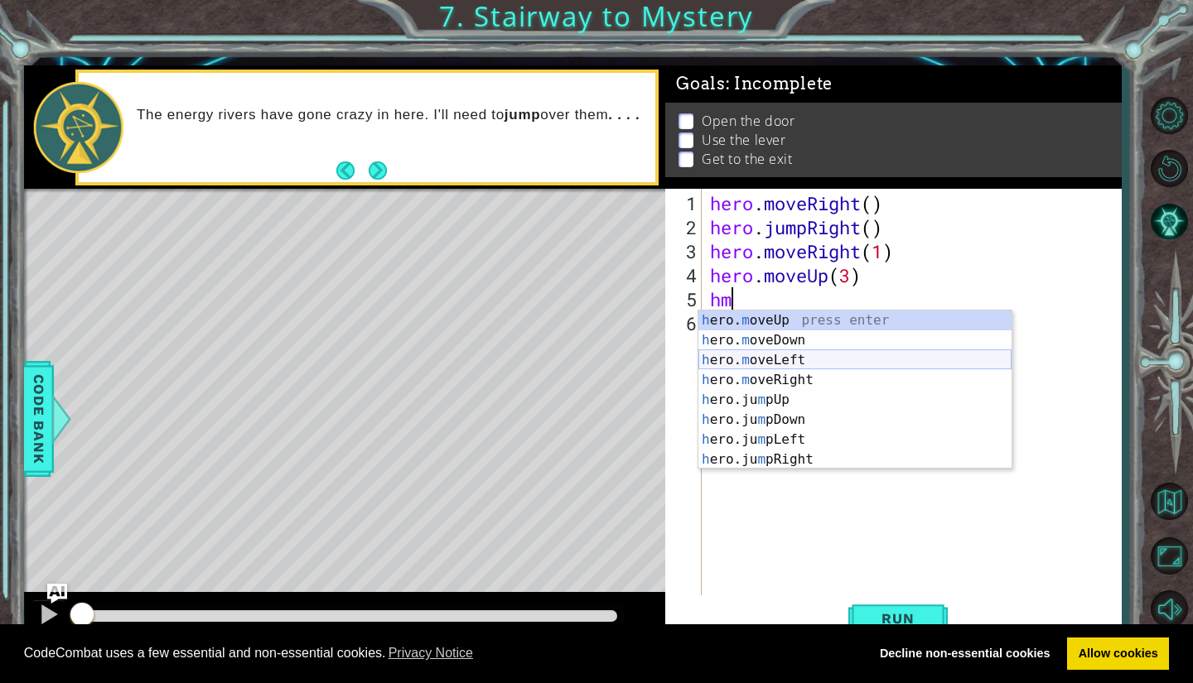
click at [819, 364] on div "h ero. m oveUp press enter h ero. m oveDown press enter h ero. m oveLeft press …" at bounding box center [854, 410] width 313 height 199
type textarea "hero.moveLeft(1)"
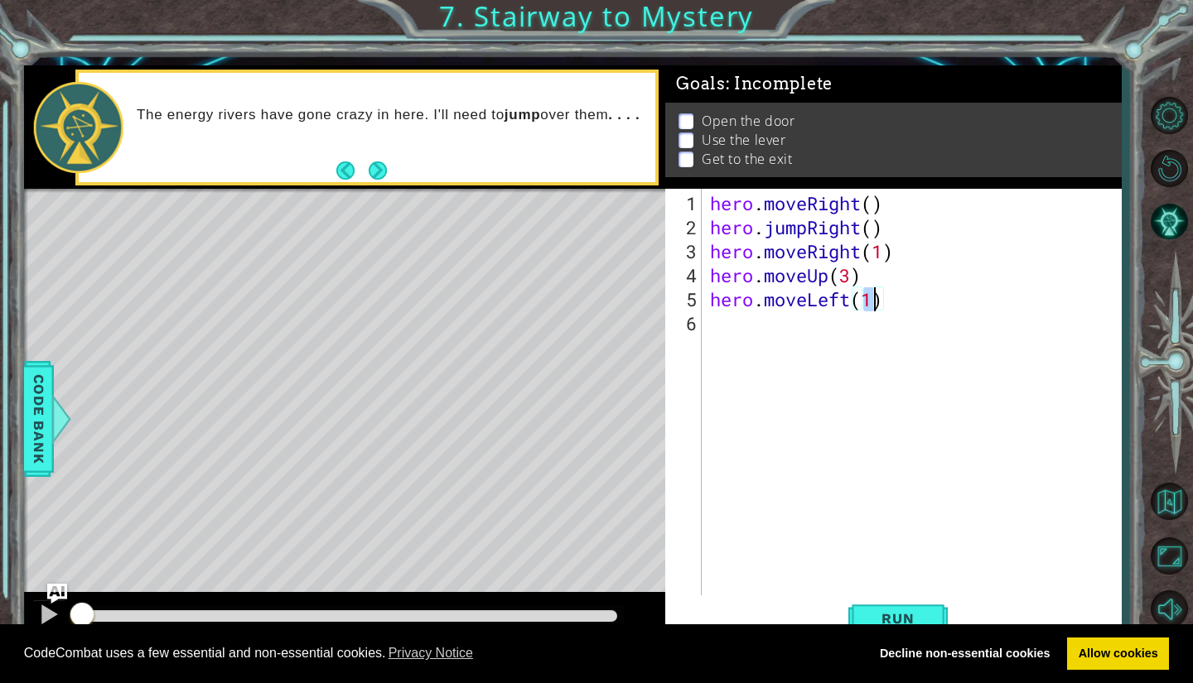
click at [745, 329] on div "hero . moveRight ( ) hero . jumpRight ( ) hero . moveRight ( 1 ) hero . moveUp …" at bounding box center [915, 419] width 418 height 456
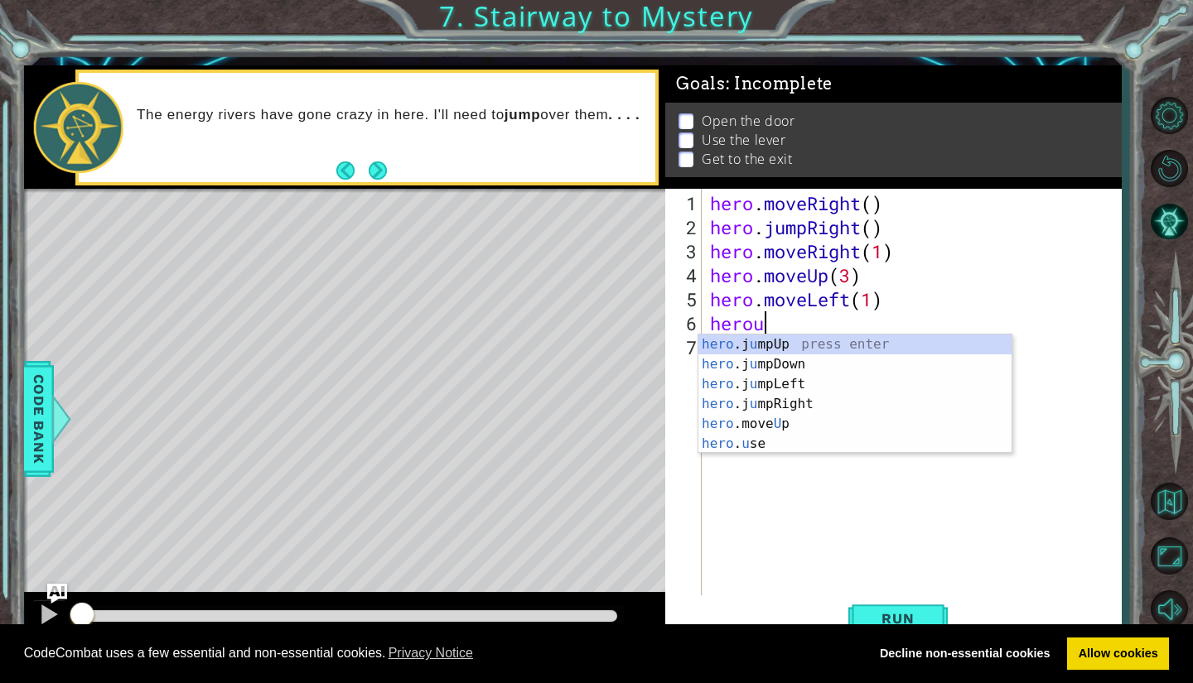
scroll to position [0, 2]
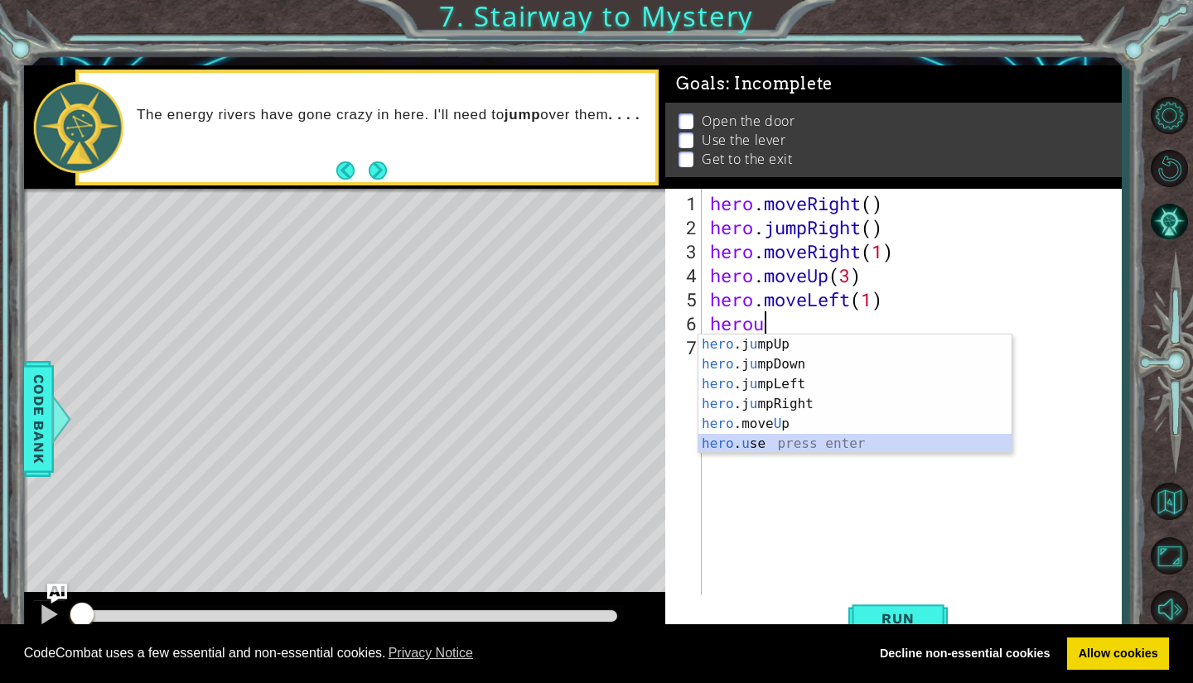
click at [737, 447] on div "hero .j u mpUp press enter hero .j u mpDown press enter hero .j u mpLeft press …" at bounding box center [854, 414] width 313 height 159
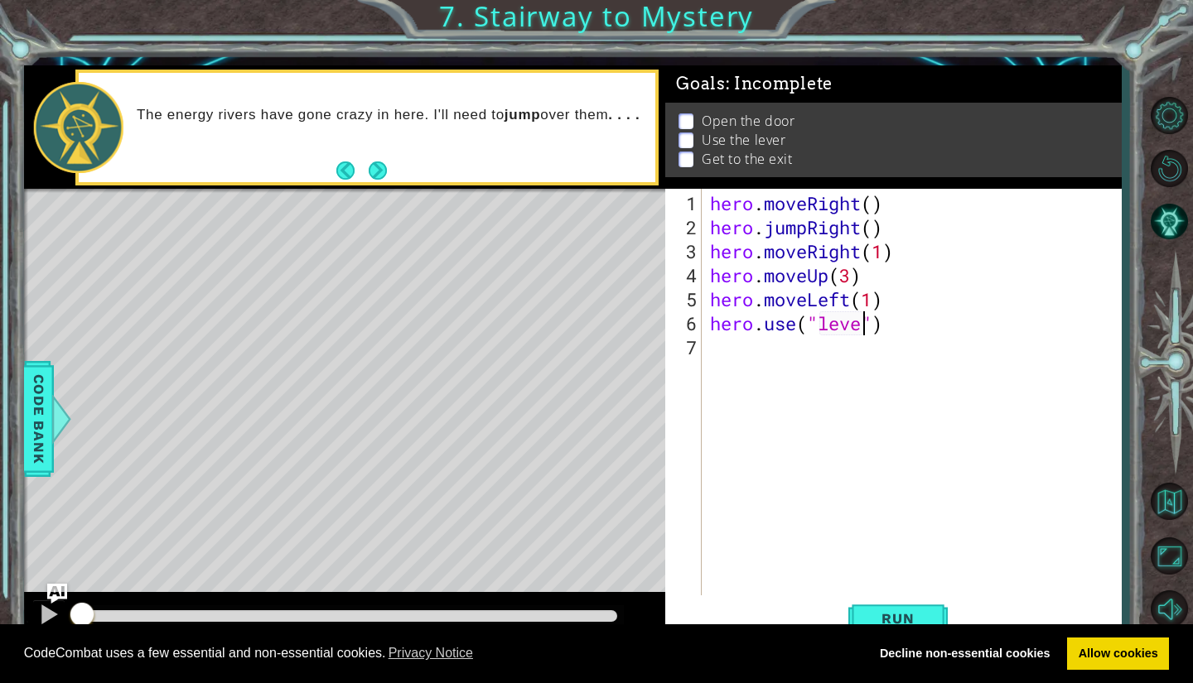
scroll to position [0, 7]
type textarea "hero.use("lever")"
click at [375, 168] on button "Next" at bounding box center [378, 170] width 18 height 18
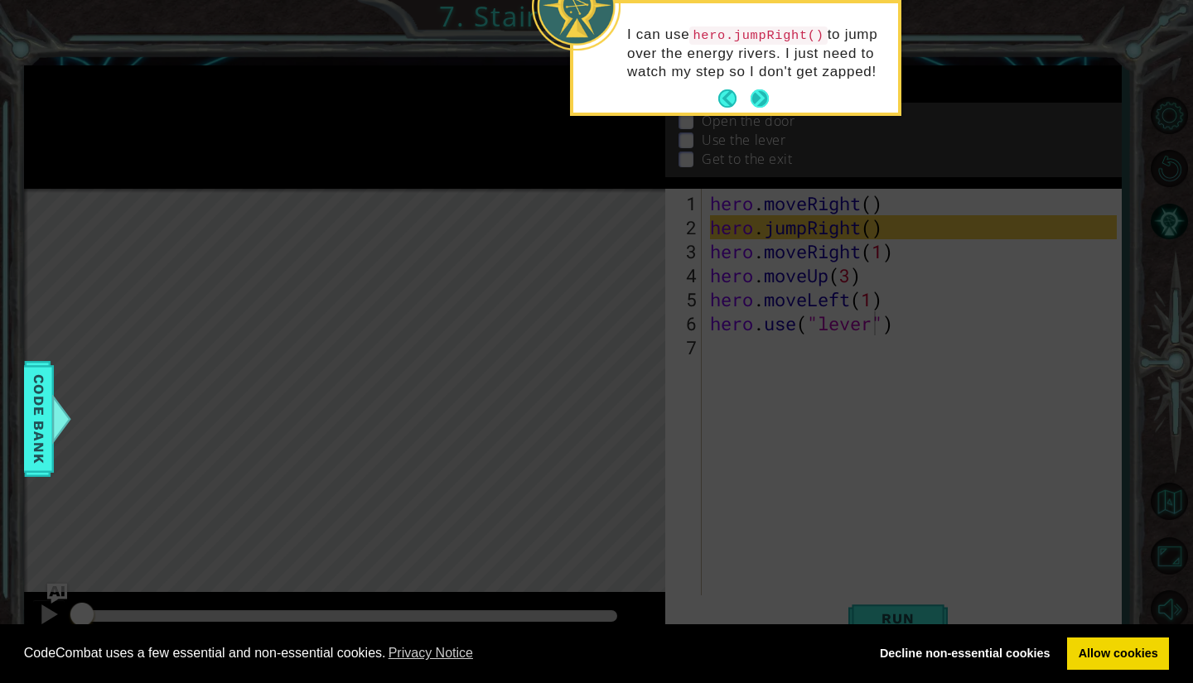
click at [751, 96] on button "Next" at bounding box center [759, 98] width 18 height 18
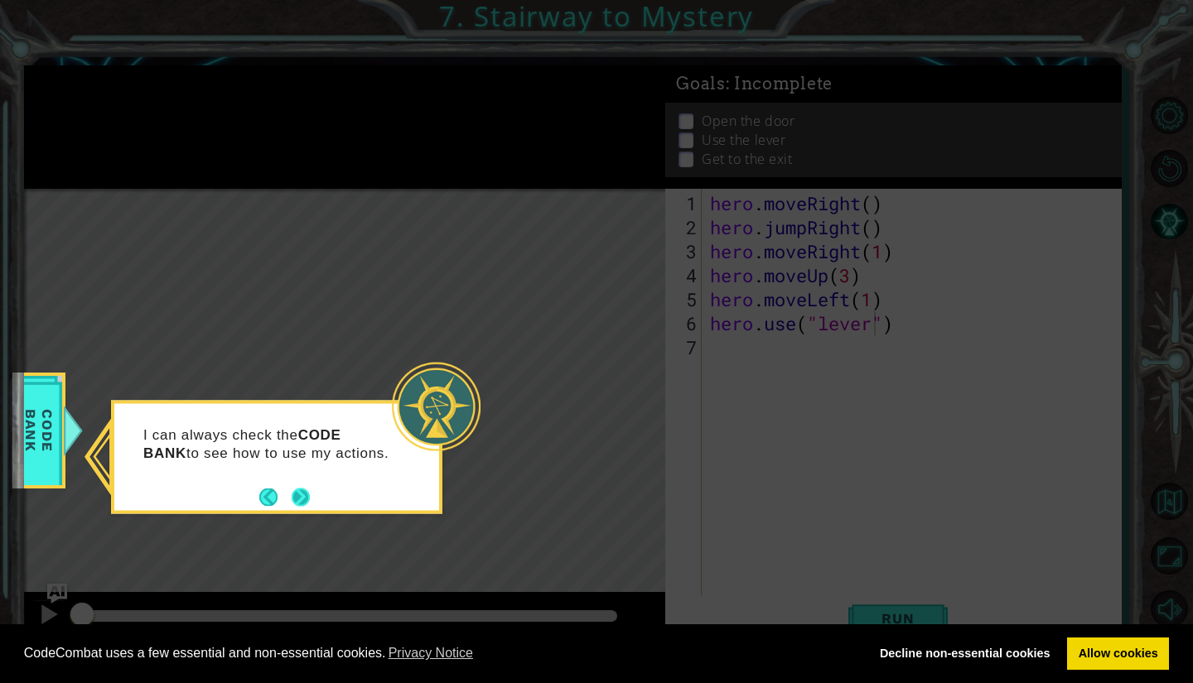
click at [306, 489] on button "Next" at bounding box center [301, 497] width 18 height 18
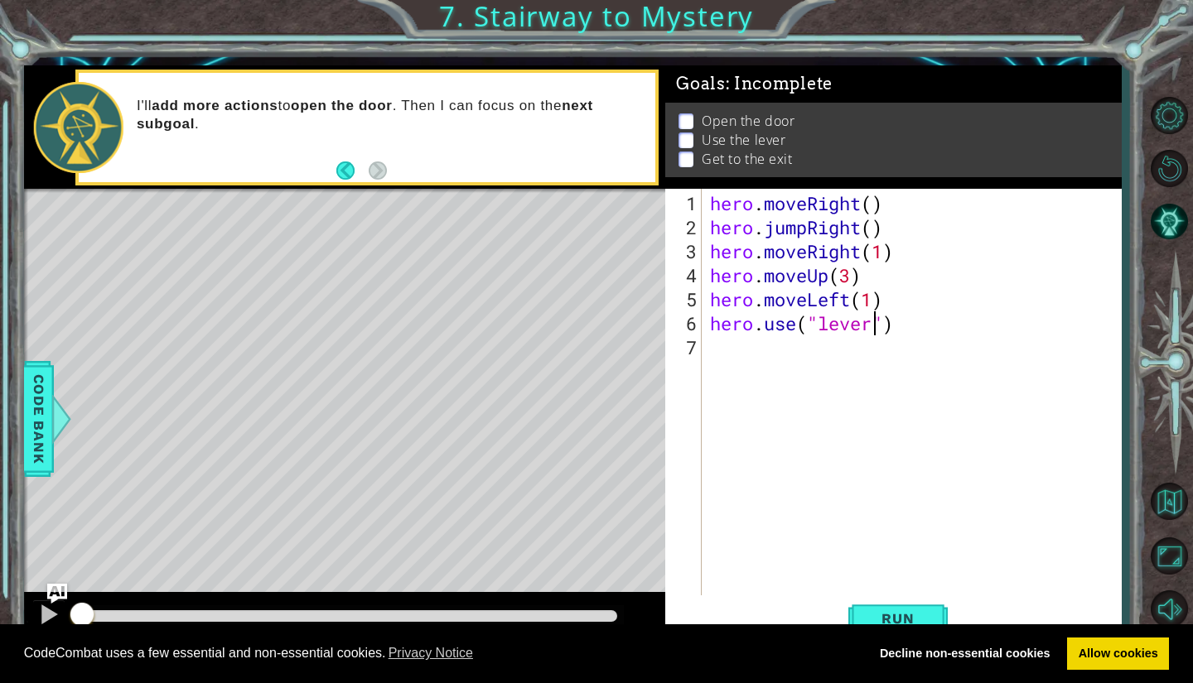
click at [735, 349] on div "hero . moveRight ( ) hero . jumpRight ( ) hero . moveRight ( 1 ) hero . moveUp …" at bounding box center [915, 419] width 418 height 456
click at [918, 610] on span "Run" at bounding box center [897, 618] width 65 height 17
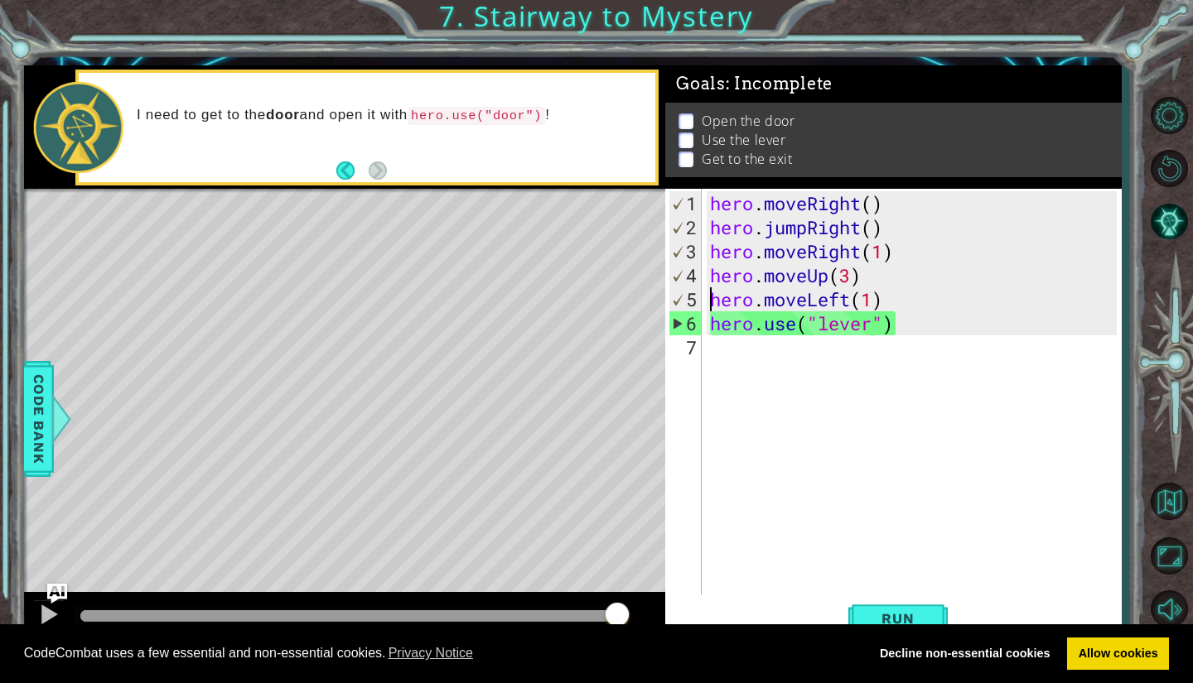
click at [711, 300] on div "hero . moveRight ( ) hero . jumpRight ( ) hero . moveRight ( 1 ) hero . moveUp …" at bounding box center [915, 419] width 418 height 456
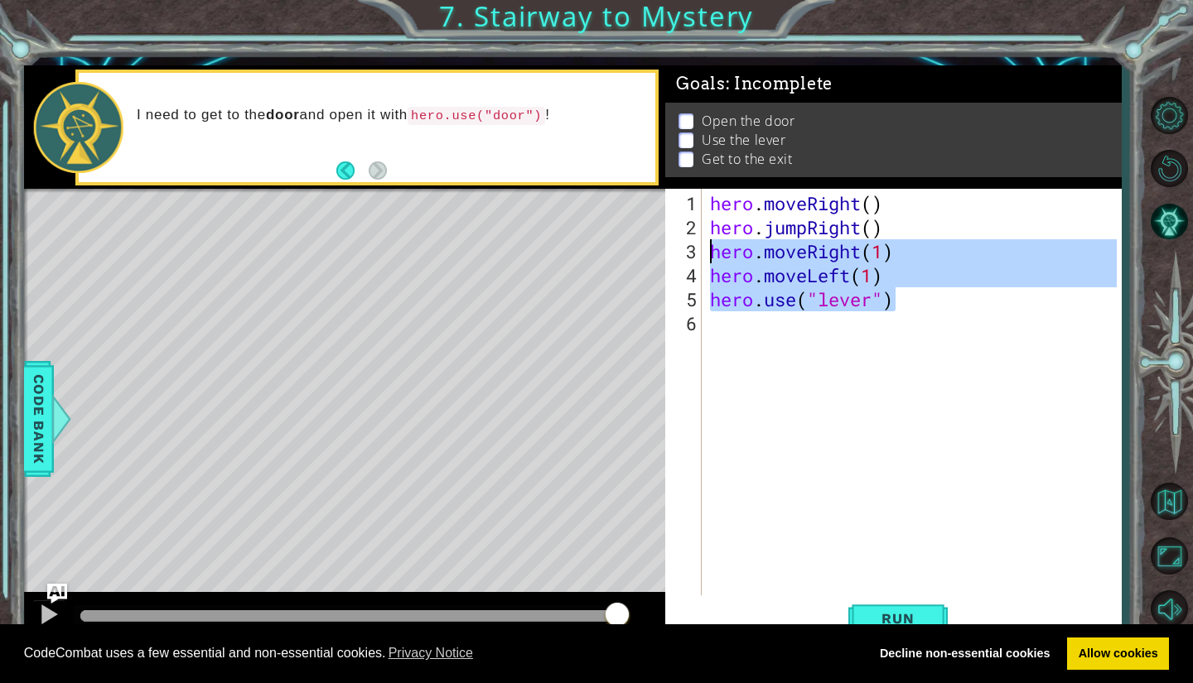
drag, startPoint x: 896, startPoint y: 302, endPoint x: 700, endPoint y: 253, distance: 202.3
click at [700, 253] on div "hero.moveLeft(1) 1 2 3 4 5 6 hero . moveRight ( ) hero . jumpRight ( ) hero . m…" at bounding box center [890, 393] width 451 height 408
type textarea "hero.moveRight(1) hero.moveLeft(1)"
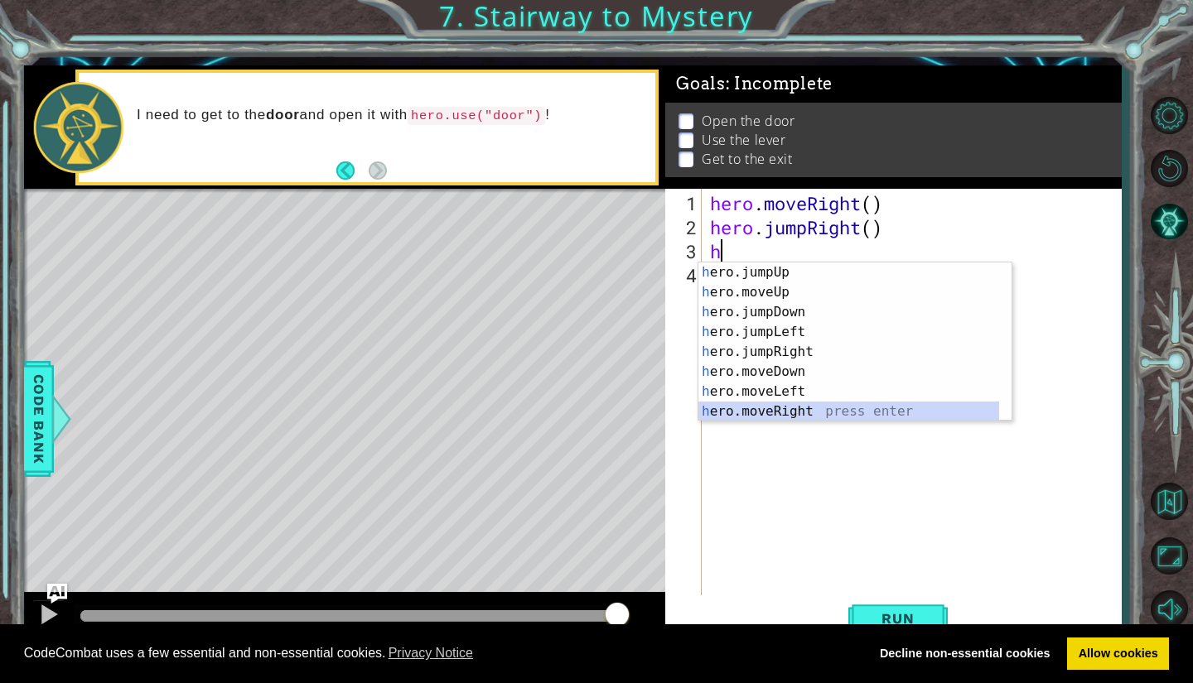
click at [790, 412] on div "h ero.jumpUp press enter h ero.moveUp press enter h ero.jumpDown press enter h …" at bounding box center [848, 362] width 301 height 199
type textarea "hero.moveRight(1)"
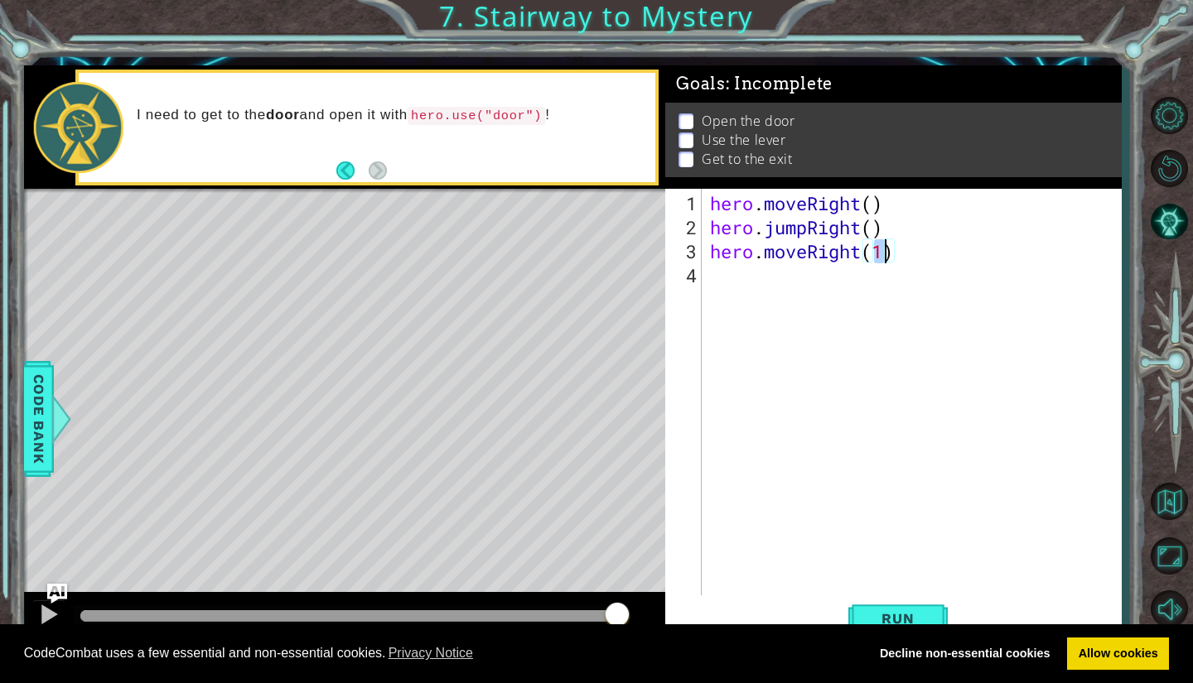
click at [740, 282] on div "hero . moveRight ( ) hero . jumpRight ( ) hero . moveRight ( 1 )" at bounding box center [915, 419] width 418 height 456
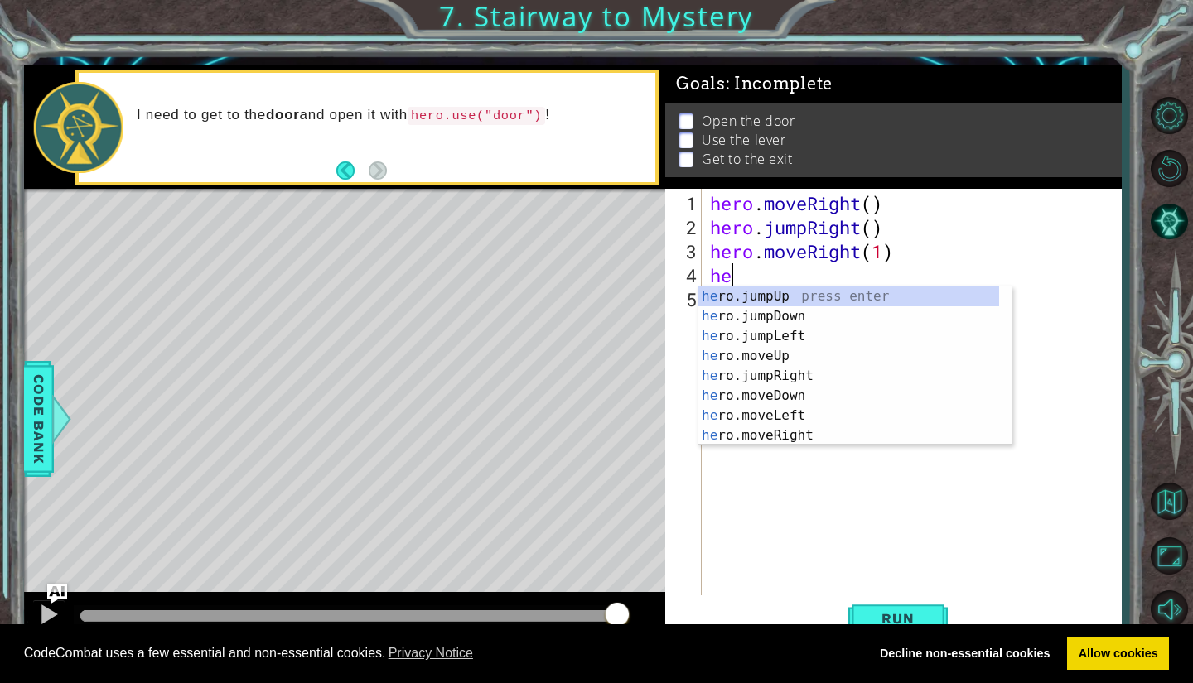
scroll to position [0, 1]
click at [788, 354] on div "her o.jumpUp press enter her o.jumpDown press enter her o.jumpLeft press enter …" at bounding box center [848, 386] width 301 height 199
type textarea "hero.moveUp(1)"
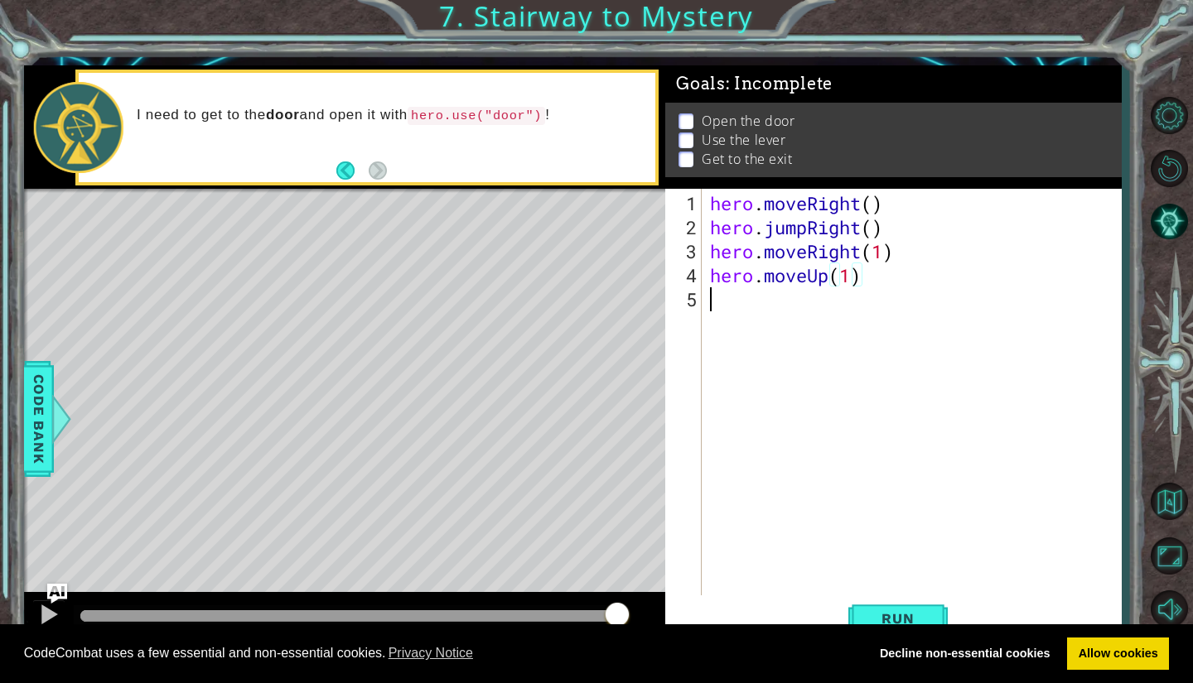
click at [749, 306] on div "hero . moveRight ( ) hero . jumpRight ( ) hero . moveRight ( 1 ) hero . moveUp …" at bounding box center [915, 419] width 418 height 456
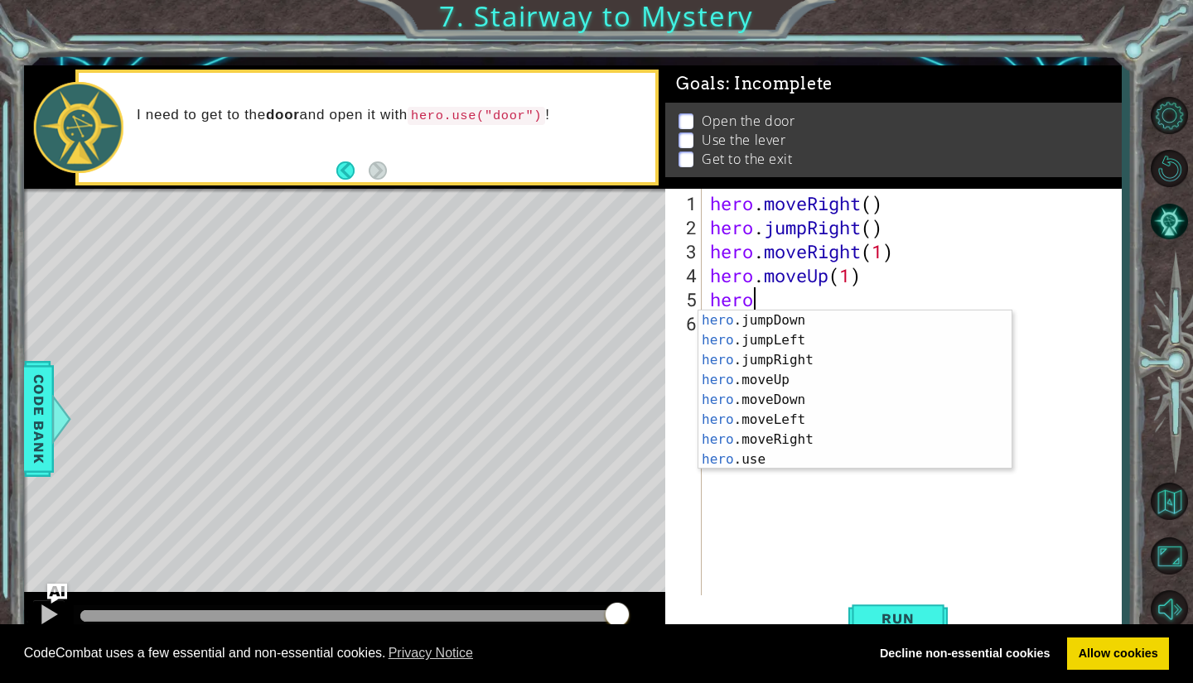
scroll to position [20, 0]
click at [768, 460] on div "hero .jumpDown press enter hero .jumpLeft press enter hero .jumpRight press ent…" at bounding box center [848, 410] width 301 height 199
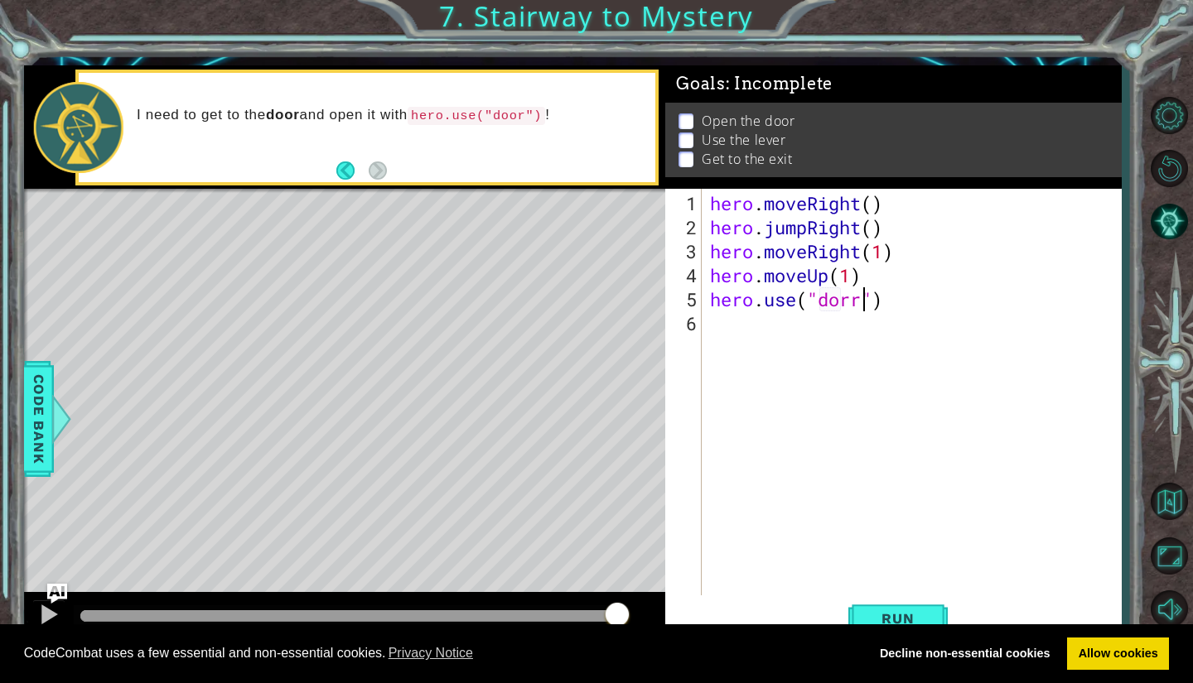
scroll to position [0, 7]
type textarea "hero.use("door")"
click at [738, 325] on div "hero . moveRight ( ) hero . jumpRight ( ) hero . moveRight ( 1 ) hero . moveUp …" at bounding box center [915, 419] width 418 height 456
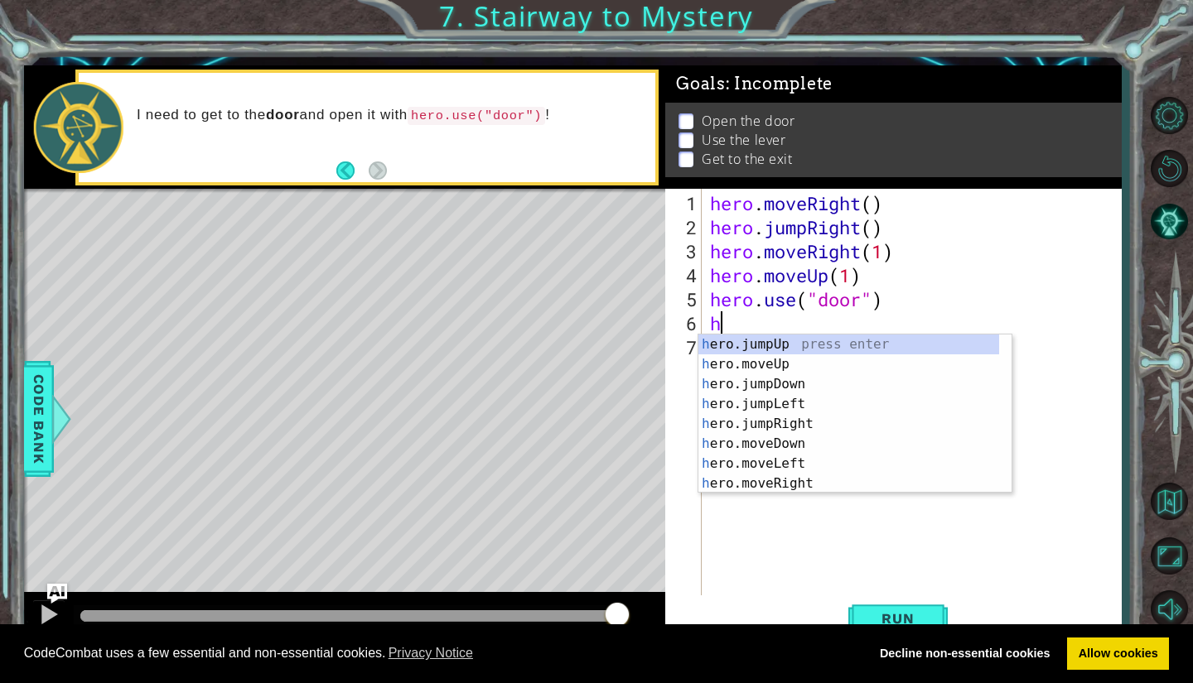
scroll to position [0, 0]
click at [763, 365] on div "h ero.jumpUp press enter h ero.moveUp press enter h ero.jumpDown press enter h …" at bounding box center [848, 434] width 301 height 199
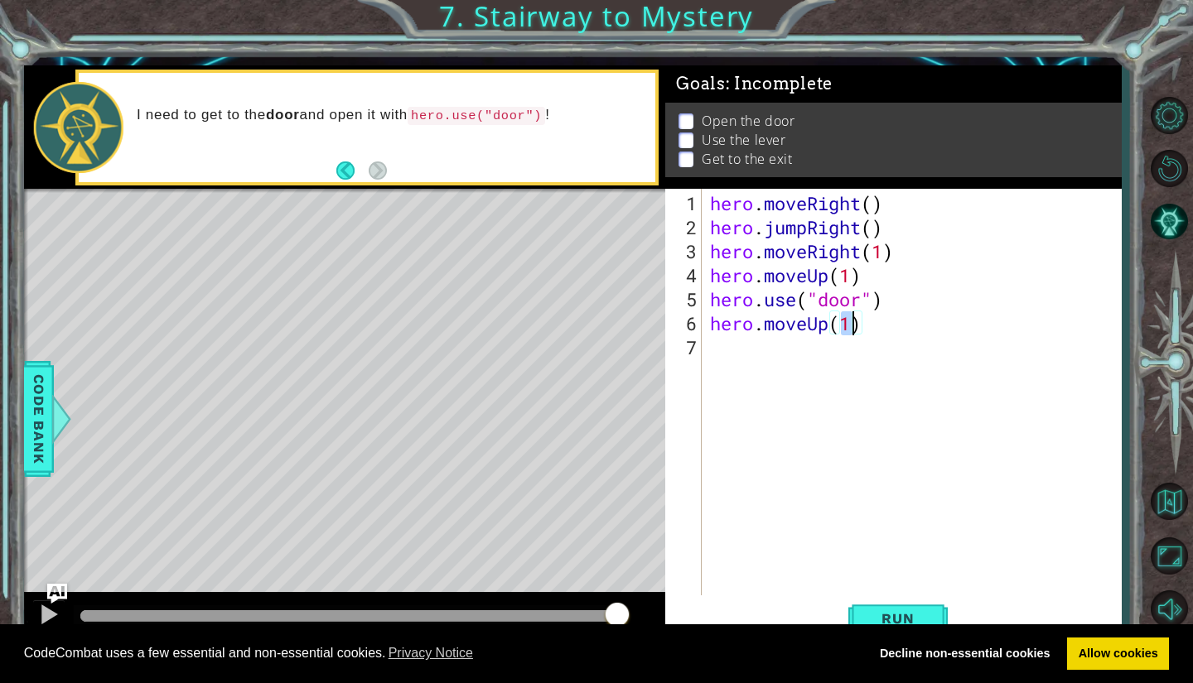
type textarea "hero.moveUp(2)"
click at [730, 354] on div "hero . moveRight ( ) hero . jumpRight ( ) hero . moveRight ( 1 ) hero . moveUp …" at bounding box center [915, 419] width 418 height 456
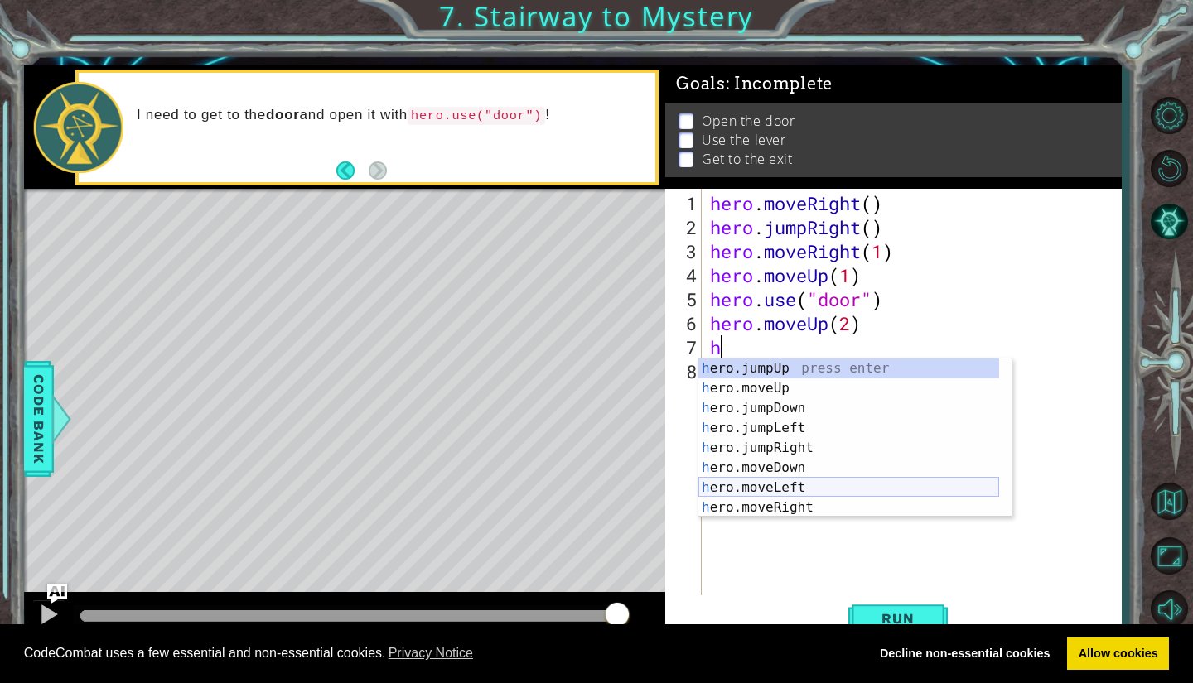
click at [764, 485] on div "h ero.jumpUp press enter h ero.moveUp press enter h ero.jumpDown press enter h …" at bounding box center [848, 458] width 301 height 199
type textarea "hero.moveLeft(1)"
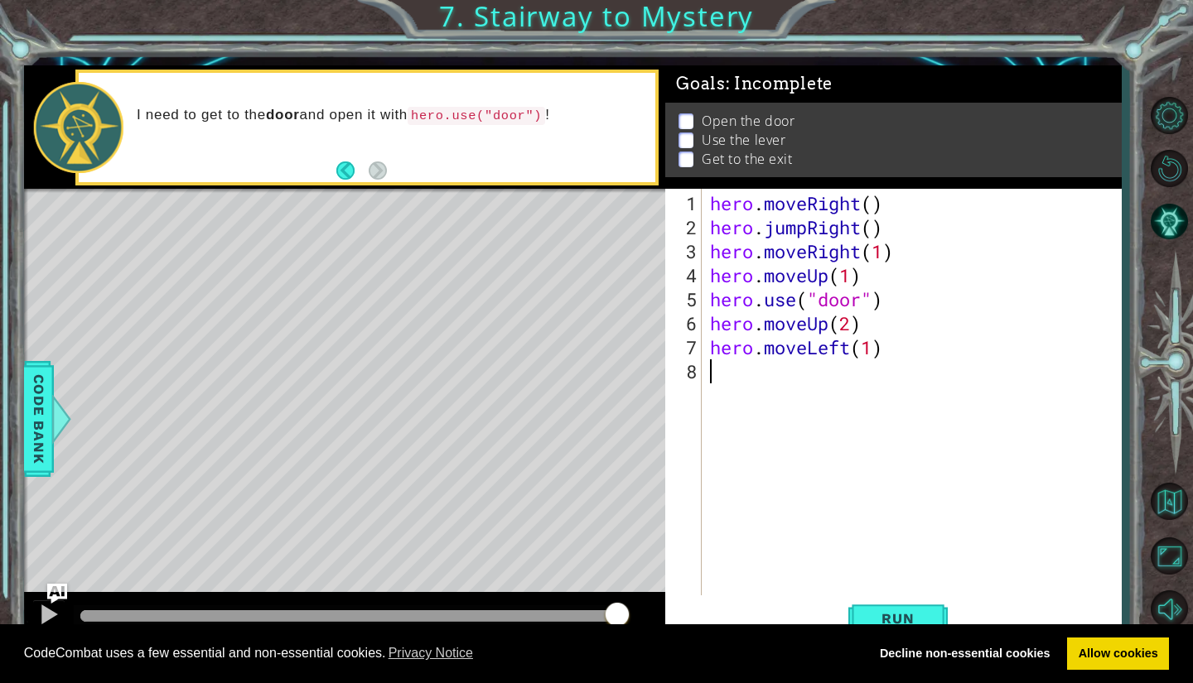
click at [724, 382] on div "hero . moveRight ( ) hero . jumpRight ( ) hero . moveRight ( 1 ) hero . moveUp …" at bounding box center [915, 419] width 418 height 456
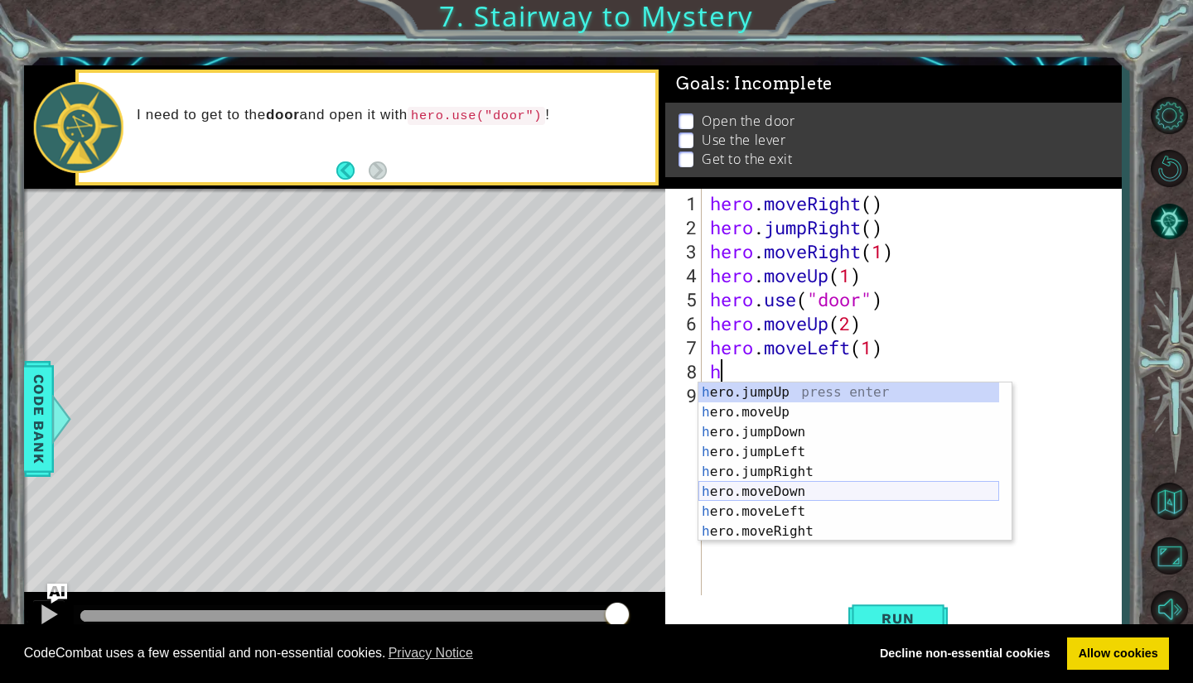
scroll to position [20, 0]
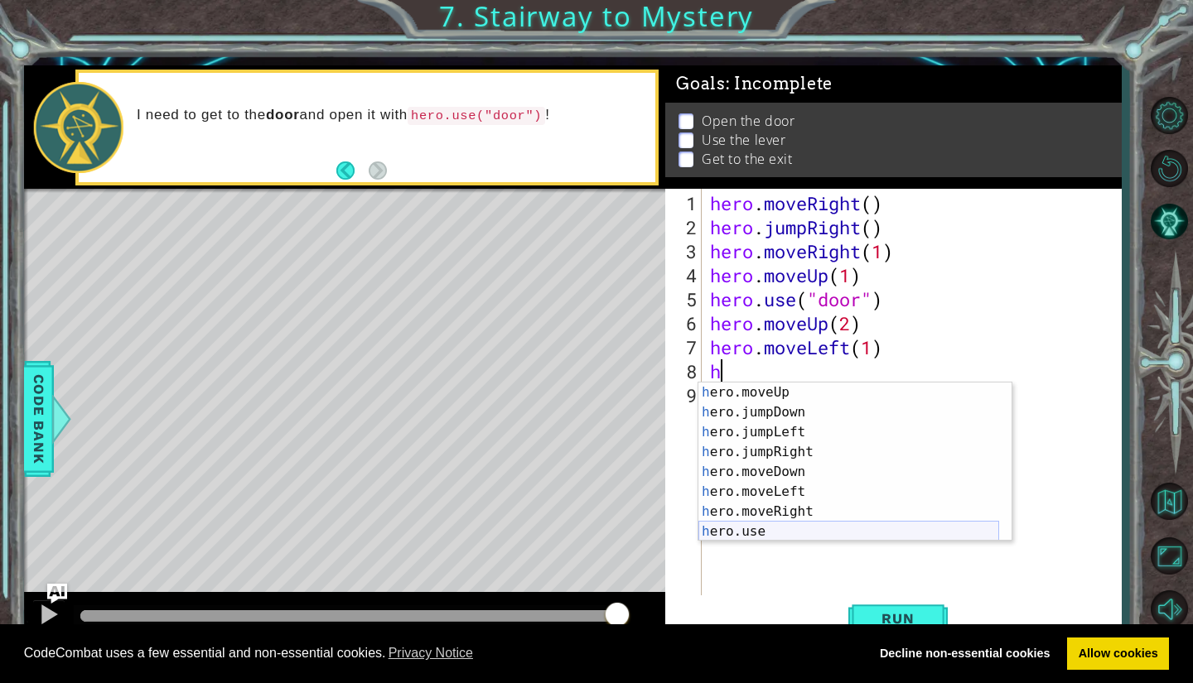
click at [746, 530] on div "h ero.moveUp press enter h ero.jumpDown press enter h ero.jumpLeft press enter …" at bounding box center [848, 482] width 301 height 199
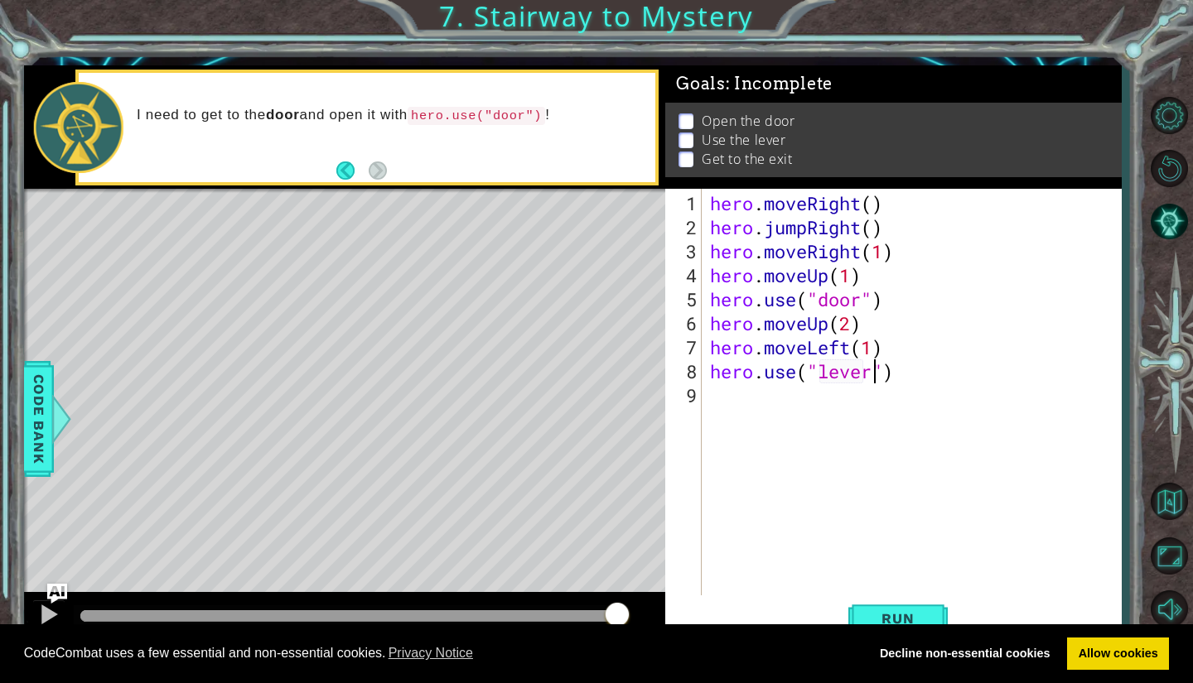
scroll to position [0, 7]
type textarea "hero.use("lever")"
click at [893, 604] on button "Run" at bounding box center [897, 618] width 99 height 46
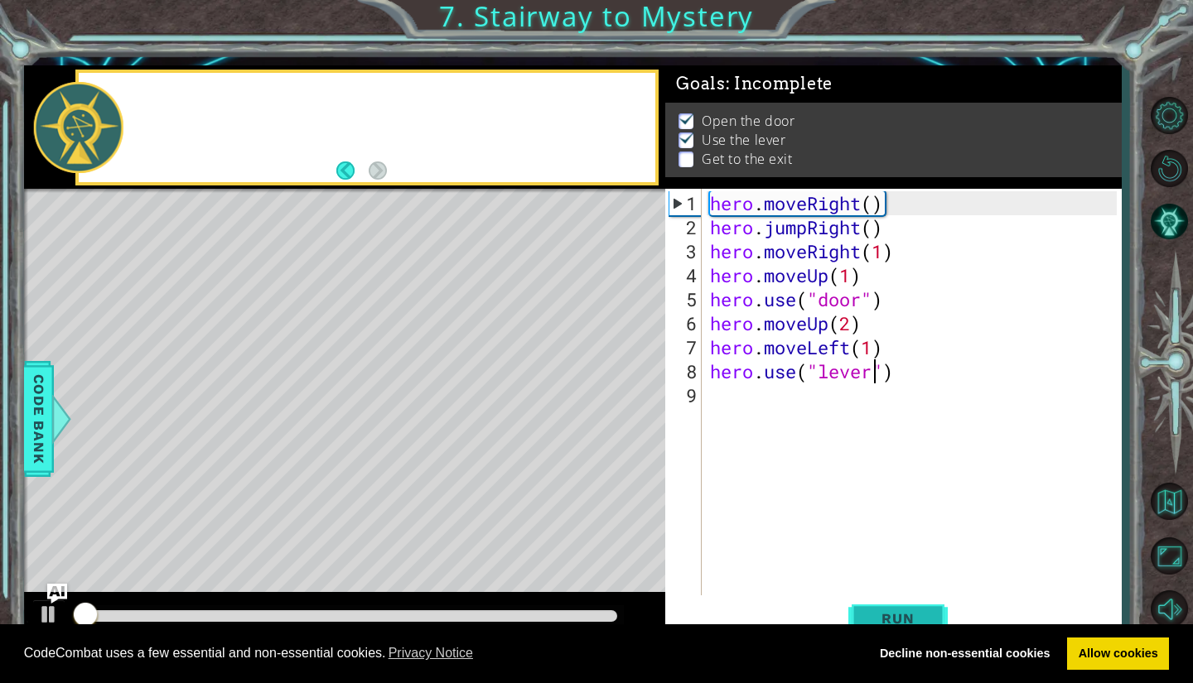
scroll to position [4, 0]
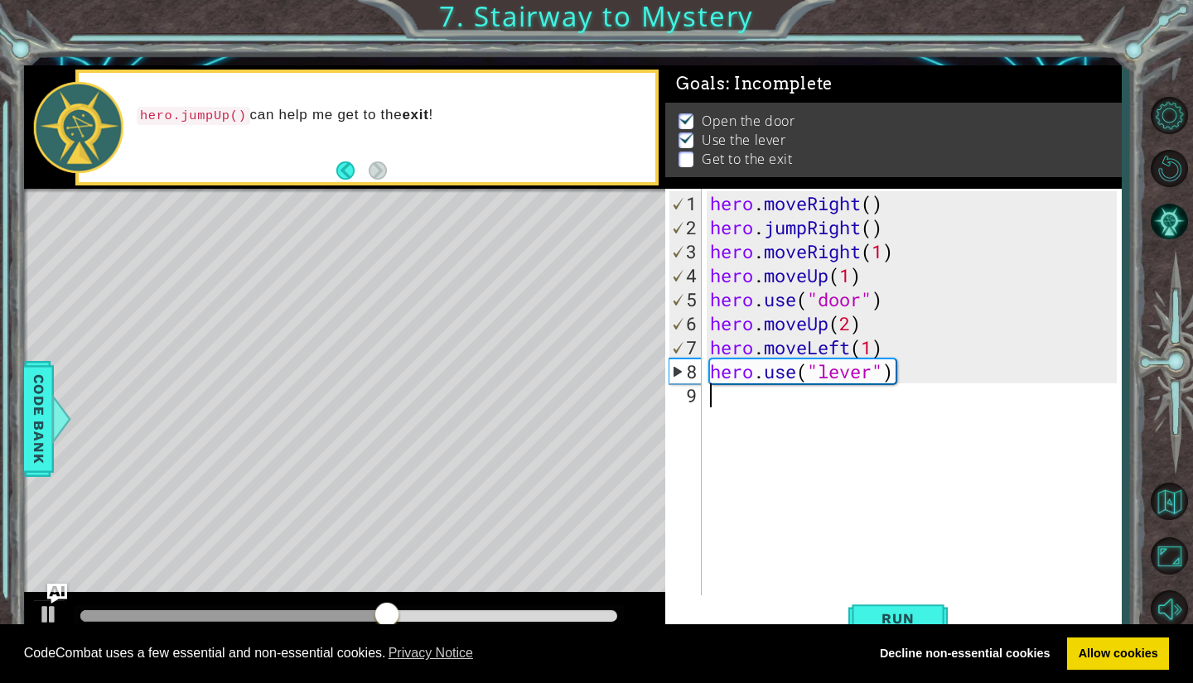
click at [727, 400] on div "hero . moveRight ( ) hero . jumpRight ( ) hero . moveRight ( 1 ) hero . moveUp …" at bounding box center [915, 419] width 418 height 456
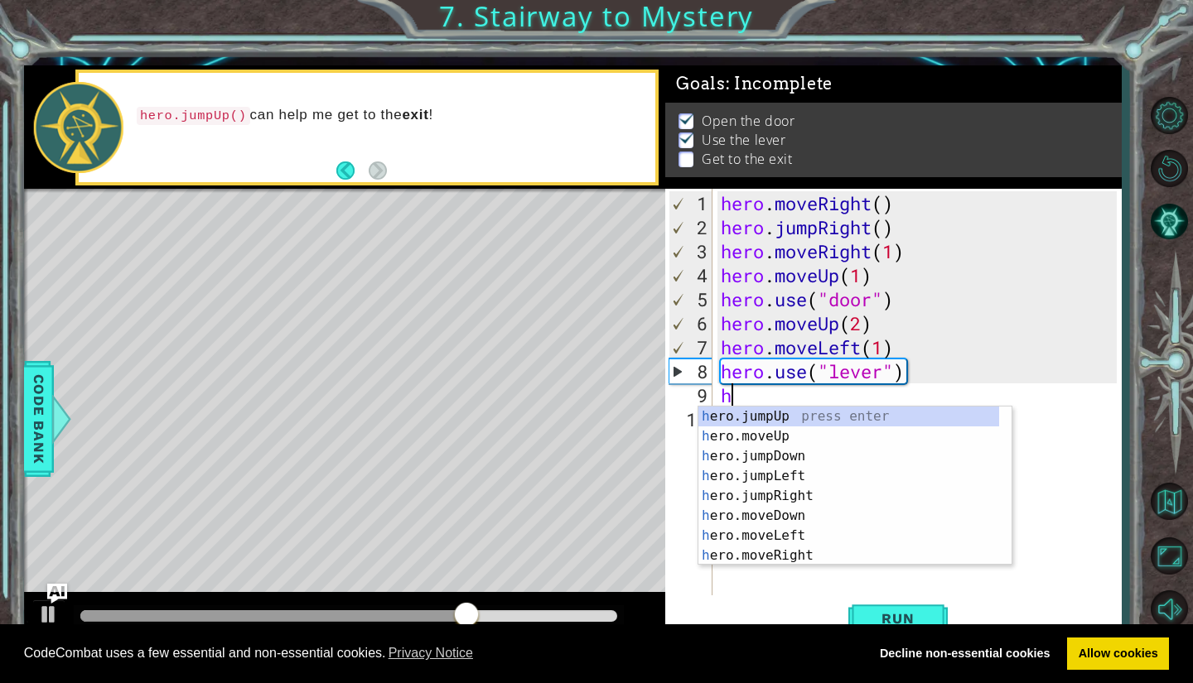
scroll to position [0, 0]
click at [754, 535] on div "h ero.jumpUp press enter h ero.moveUp press enter h ero.jumpDown press enter h …" at bounding box center [848, 506] width 301 height 199
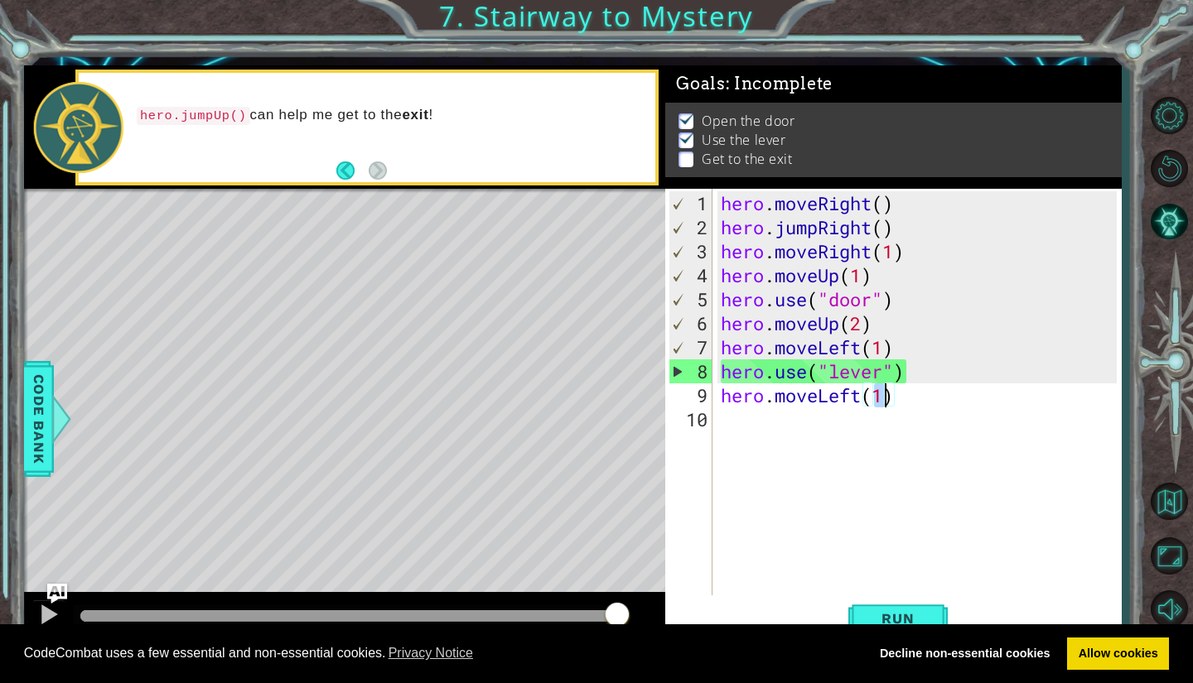
type textarea "hero.moveLeft(2)"
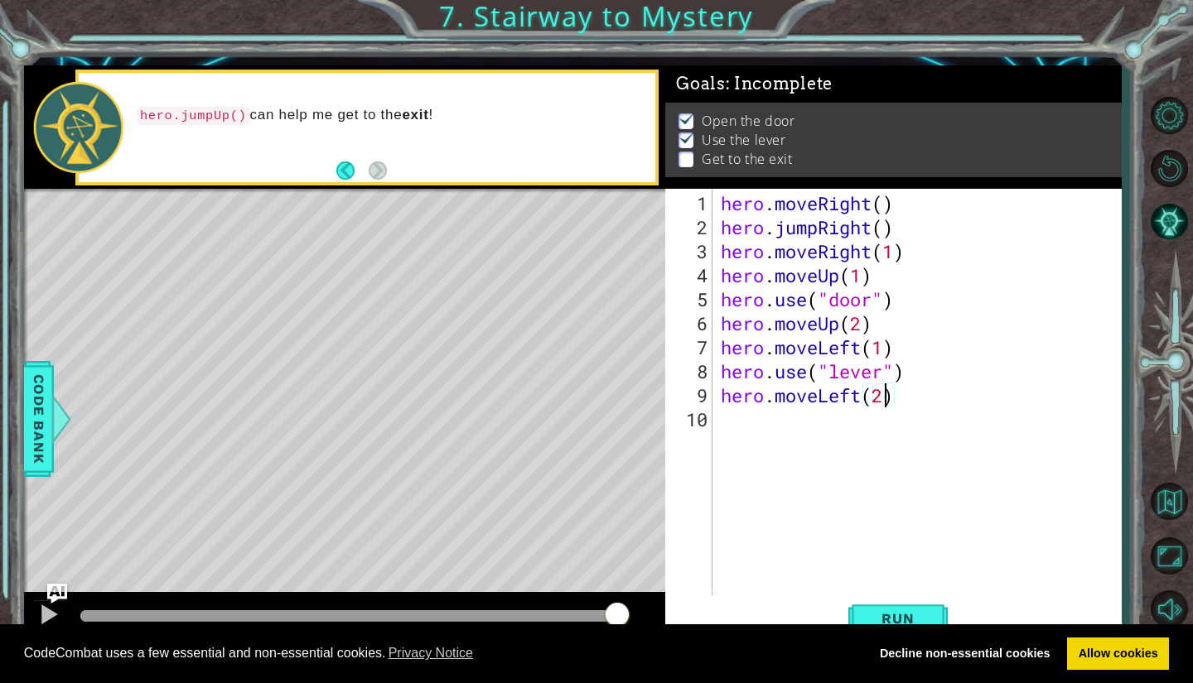
scroll to position [0, 7]
click at [744, 431] on div "hero . moveRight ( ) hero . jumpRight ( ) hero . moveRight ( 1 ) hero . moveUp …" at bounding box center [921, 419] width 408 height 456
type textarea "h"
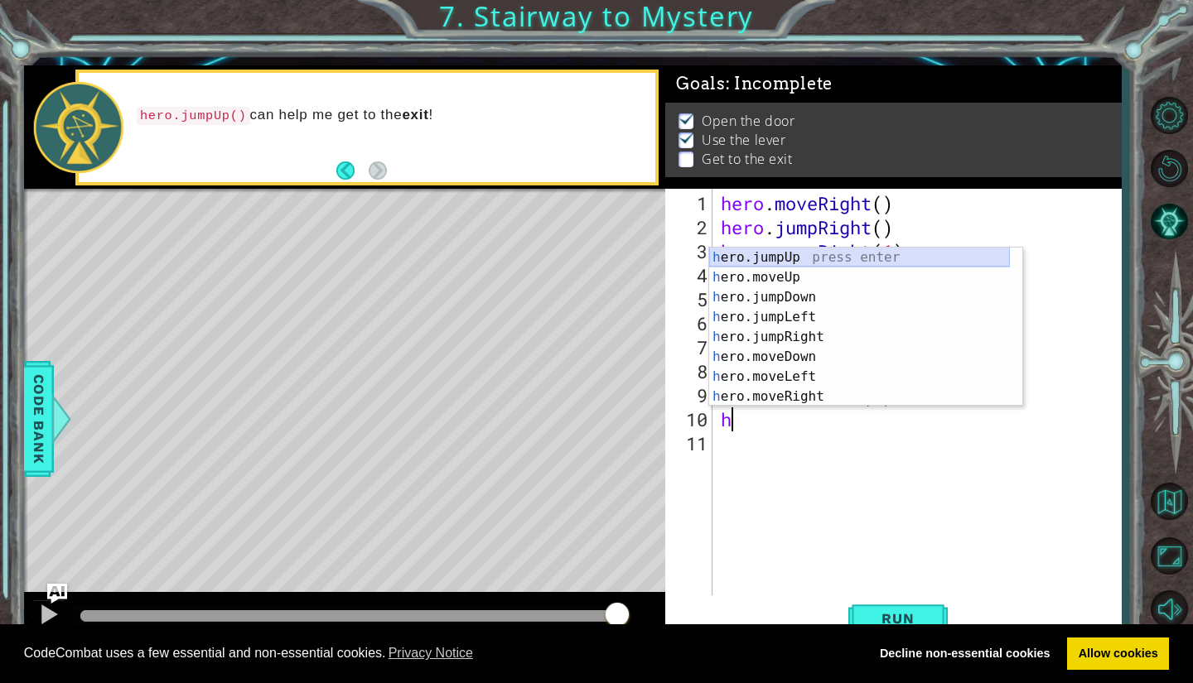
click at [820, 256] on div "h ero.jumpUp press enter h ero.moveUp press enter h ero.jumpDown press enter h …" at bounding box center [859, 347] width 301 height 199
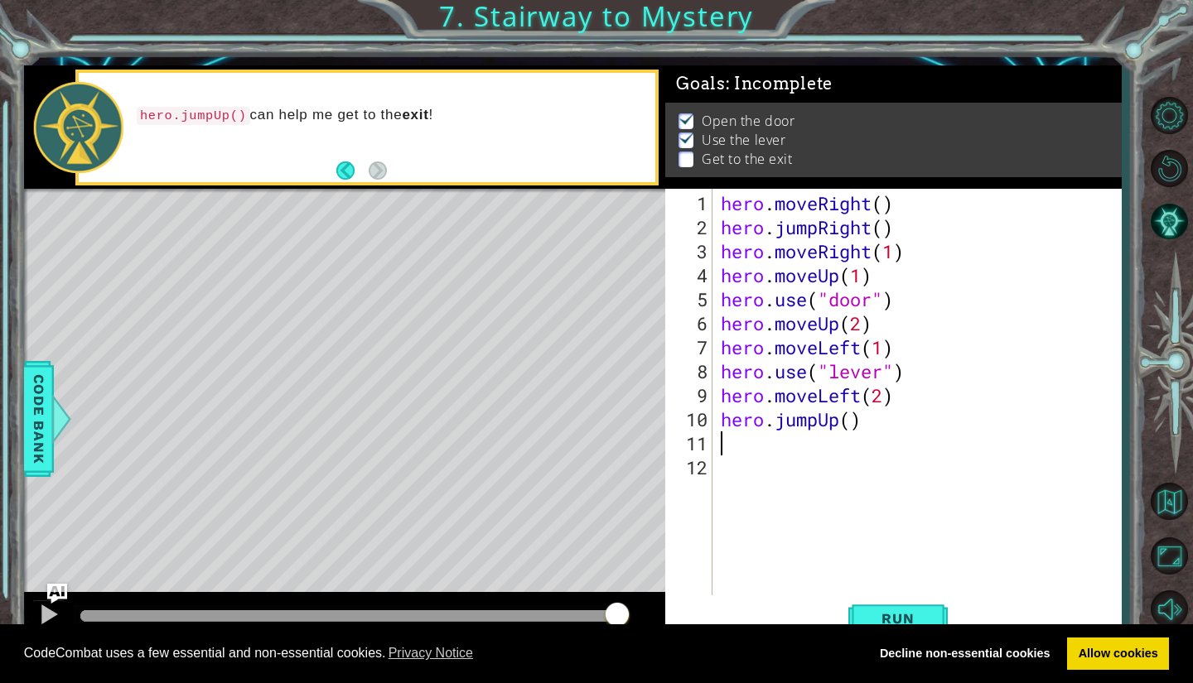
click at [0, 598] on div "1 ההההההההההההההההההההההההההההההההההההההההההההההההההההההההההההההההההההההההההההה…" at bounding box center [596, 341] width 1193 height 683
click at [730, 446] on div "hero . moveRight ( ) hero . jumpRight ( ) hero . moveRight ( 1 ) hero . moveUp …" at bounding box center [921, 419] width 408 height 456
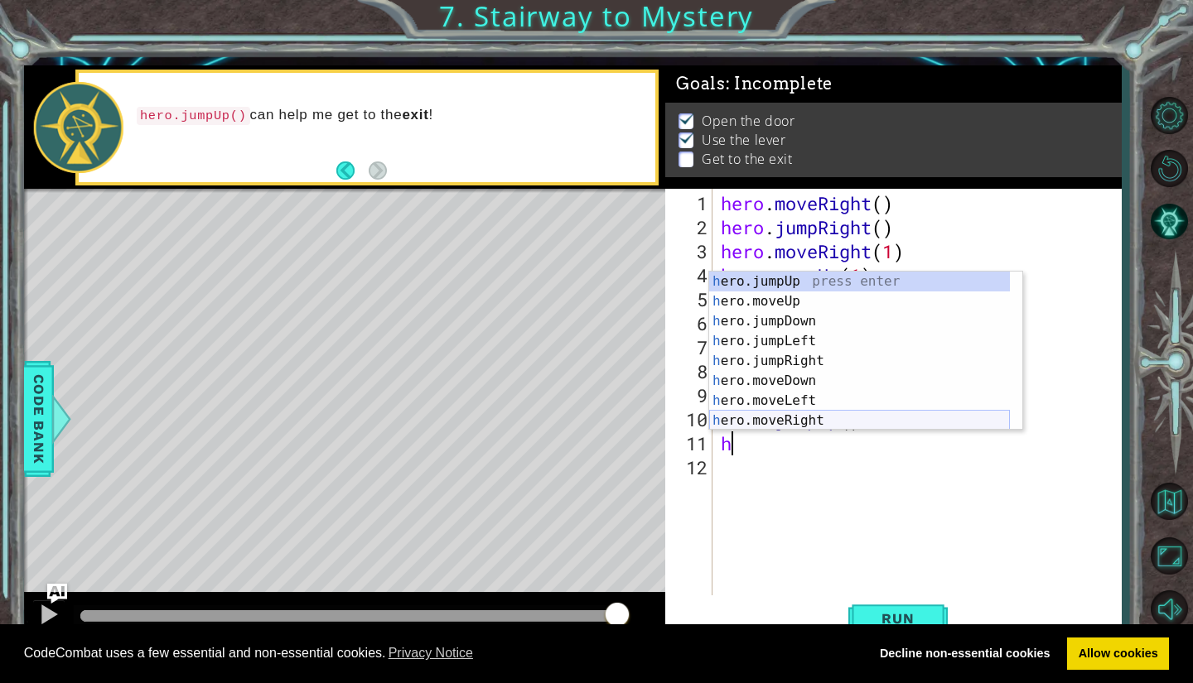
click at [759, 418] on div "h ero.jumpUp press enter h ero.moveUp press enter h ero.jumpDown press enter h …" at bounding box center [859, 371] width 301 height 199
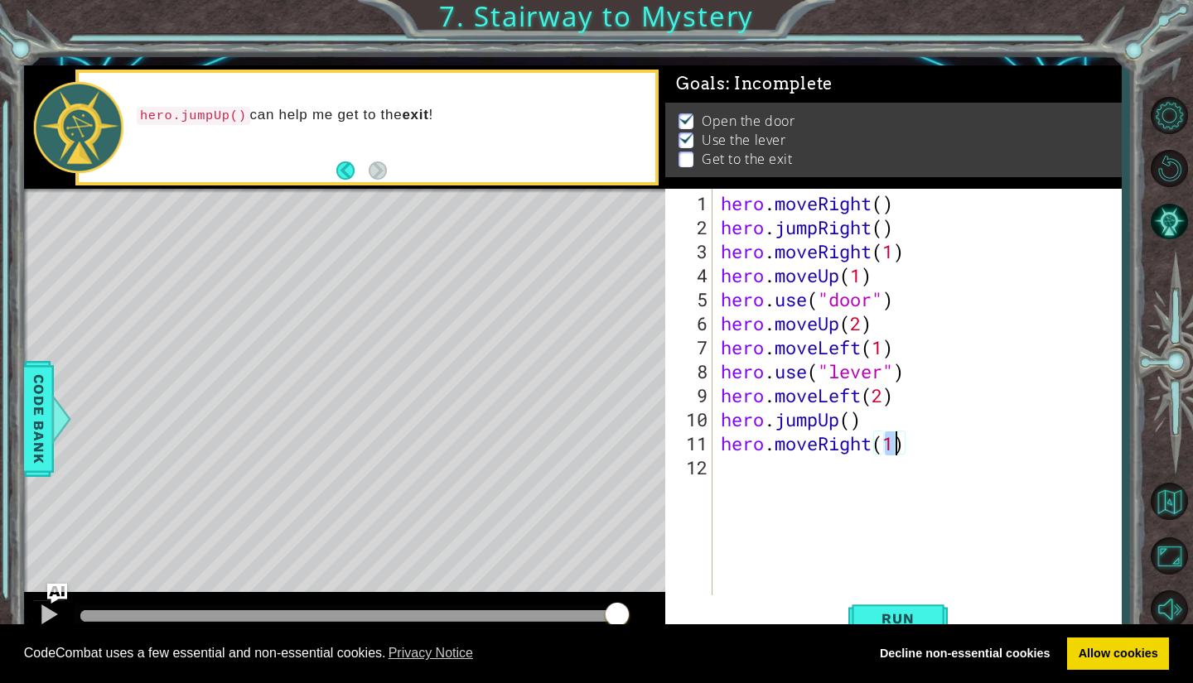
type textarea "hero.moveRight(2)"
click at [766, 470] on div "hero . moveRight ( ) hero . jumpRight ( ) hero . moveRight ( 1 ) hero . moveUp …" at bounding box center [921, 419] width 408 height 456
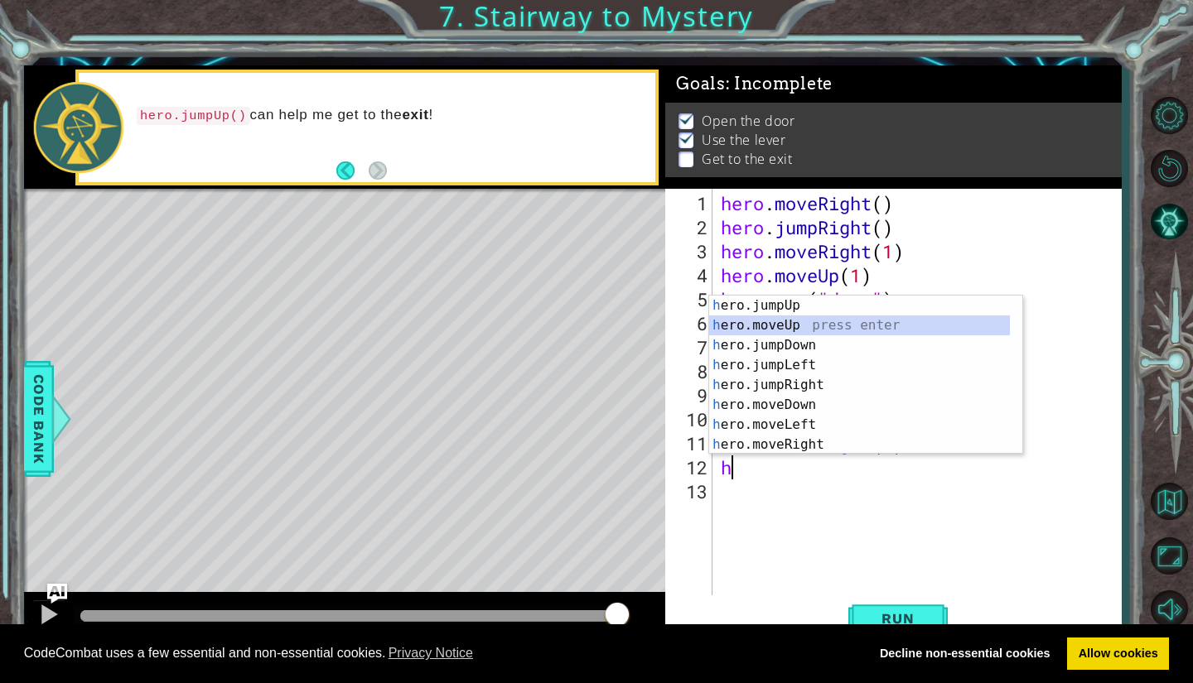
click at [802, 319] on div "h ero.jumpUp press enter h ero.moveUp press enter h ero.jumpDown press enter h …" at bounding box center [859, 395] width 301 height 199
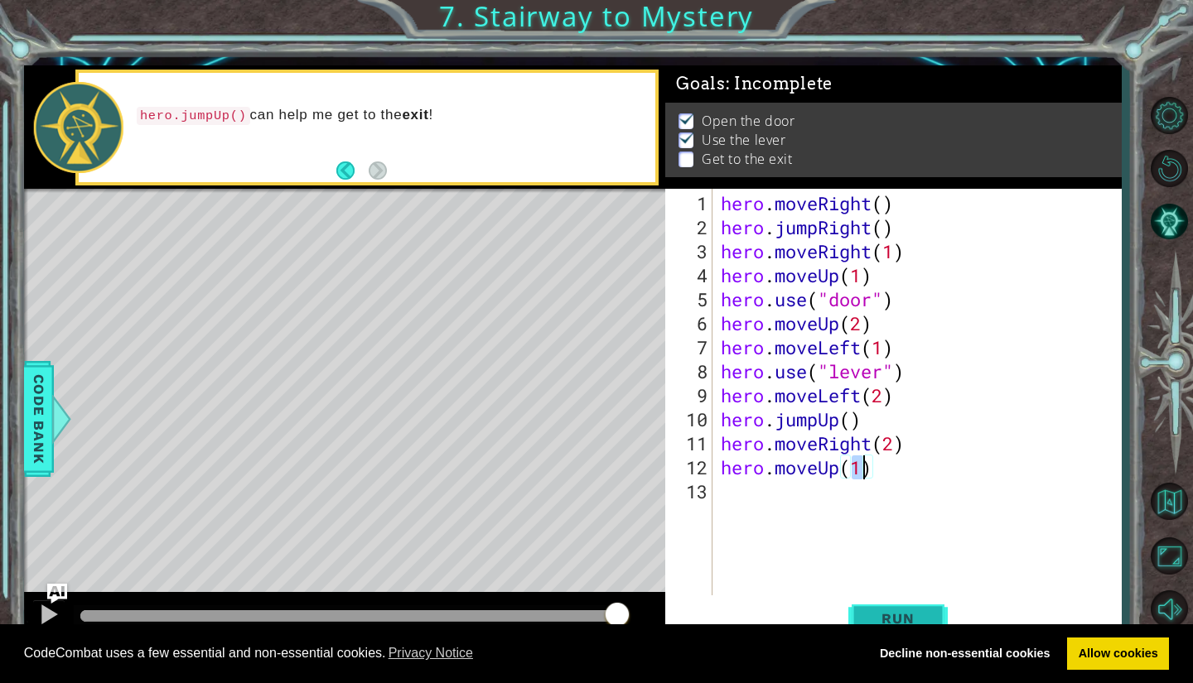
type textarea "hero.moveUp(1)"
click at [890, 607] on button "Run" at bounding box center [897, 618] width 99 height 46
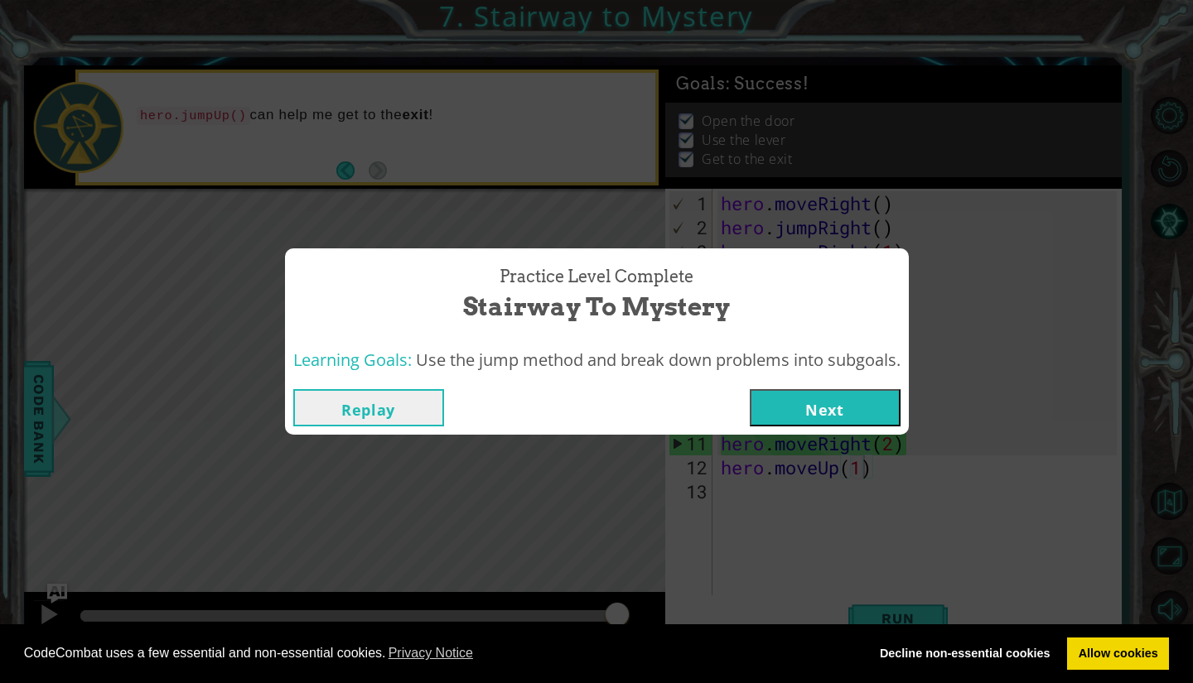
click at [865, 406] on button "Next" at bounding box center [824, 407] width 151 height 37
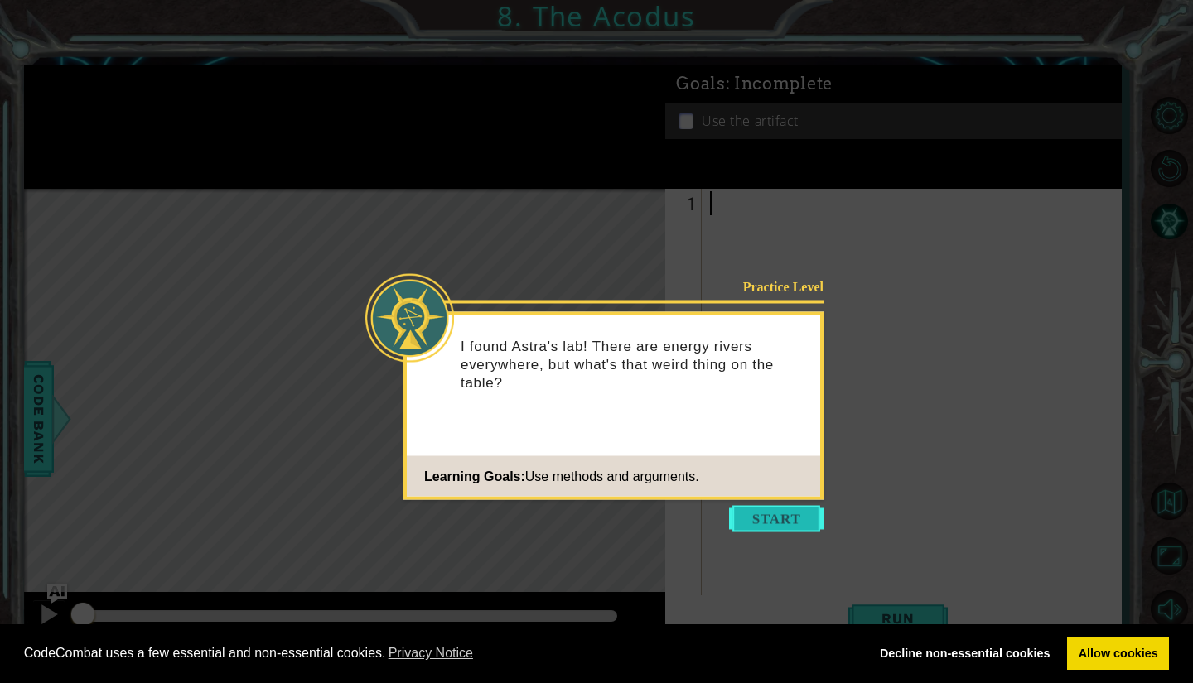
click at [783, 516] on button "Start" at bounding box center [776, 519] width 94 height 27
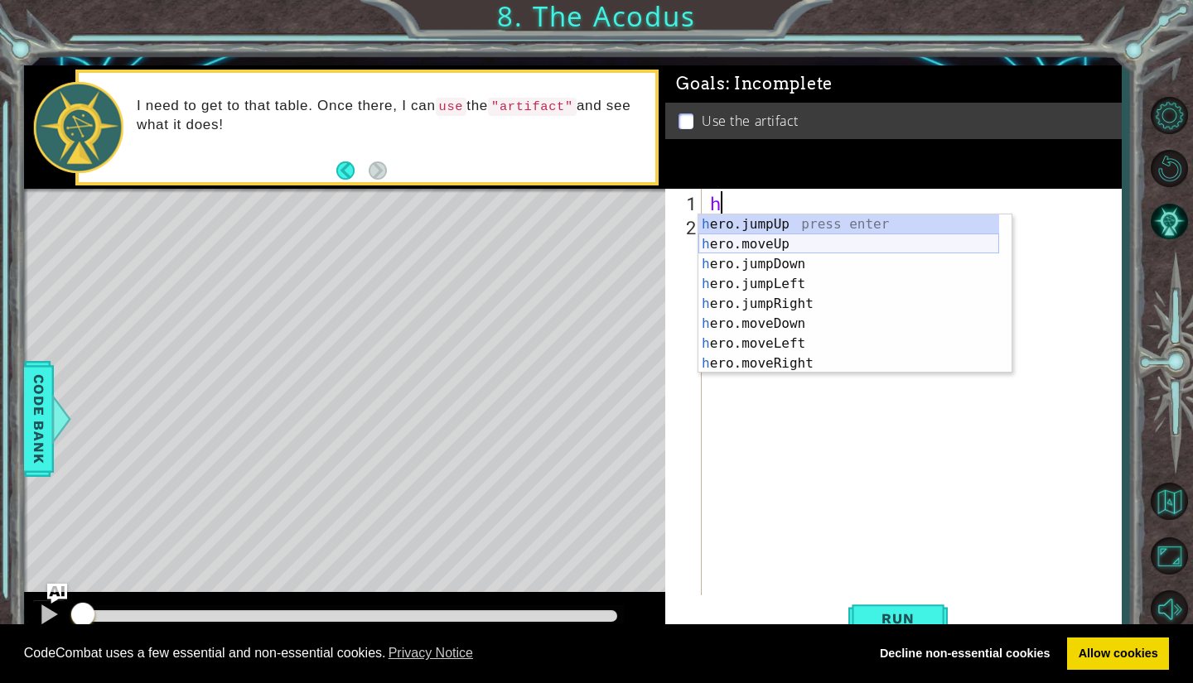
click at [790, 242] on div "h ero.jumpUp press enter h ero.moveUp press enter h ero.jumpDown press enter h …" at bounding box center [848, 313] width 301 height 199
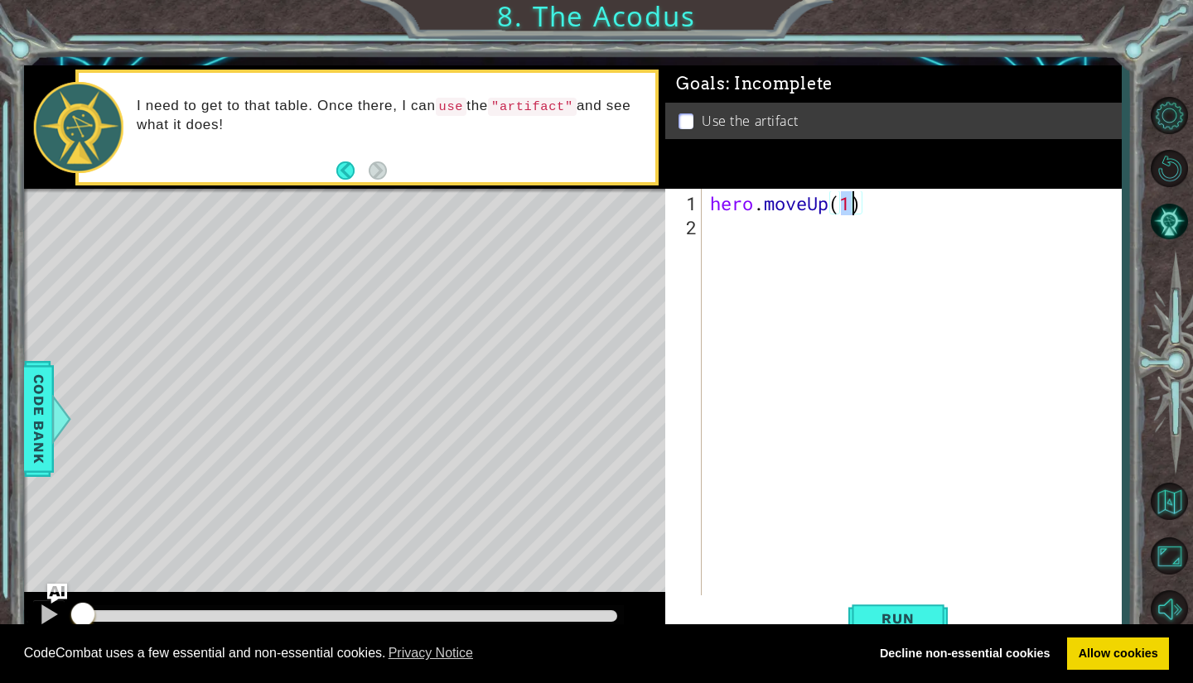
type textarea "hero.moveUp(2)"
click at [752, 236] on div "hero . moveUp ( 2 )" at bounding box center [915, 419] width 418 height 456
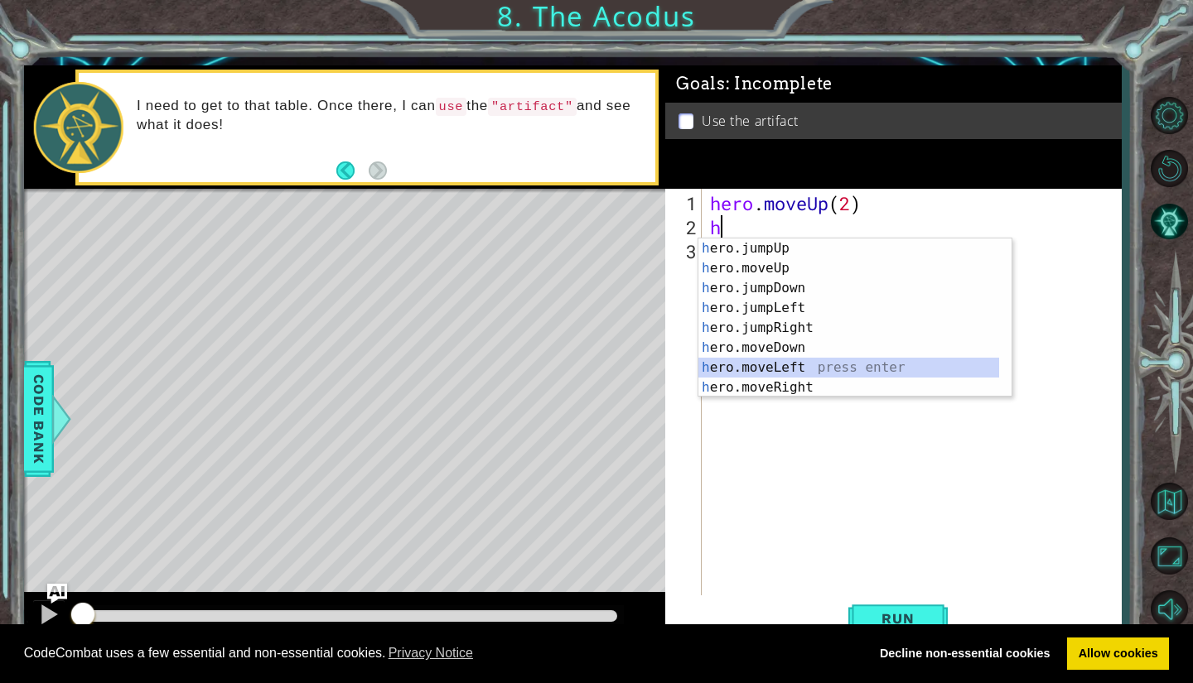
click at [751, 363] on div "h ero.jumpUp press enter h ero.moveUp press enter h ero.jumpDown press enter h …" at bounding box center [848, 338] width 301 height 199
type textarea "hero.moveLeft(1)"
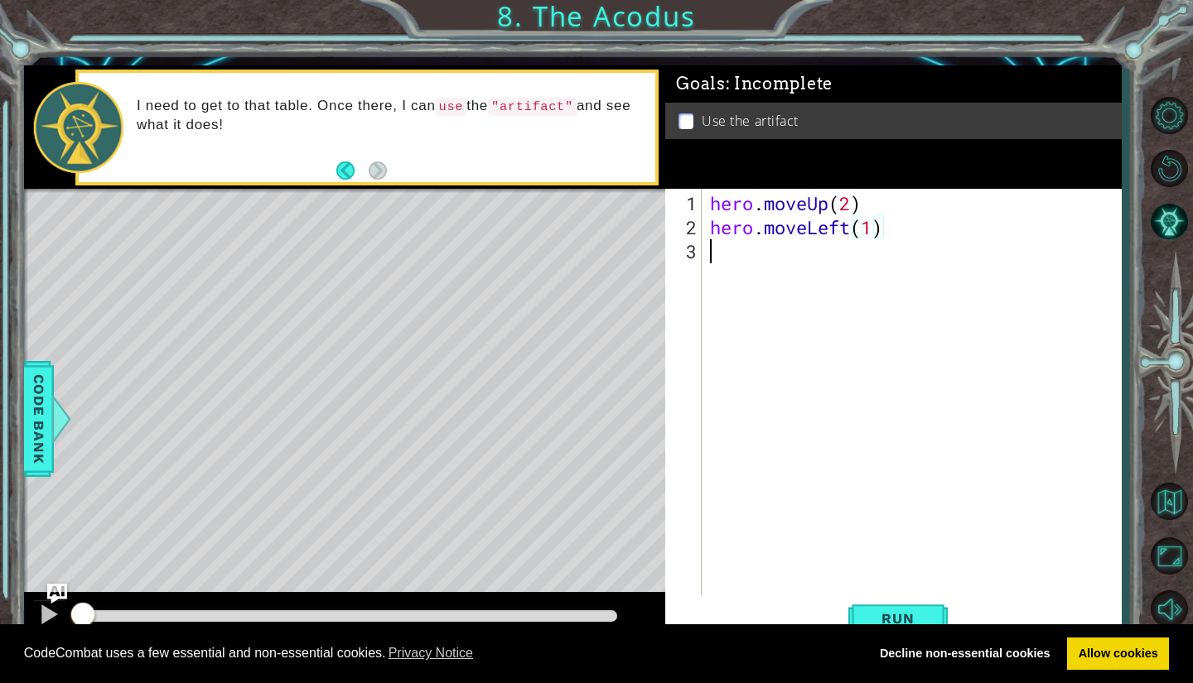
click at [722, 258] on div "hero . moveUp ( 2 ) hero . moveLeft ( 1 )" at bounding box center [915, 419] width 418 height 456
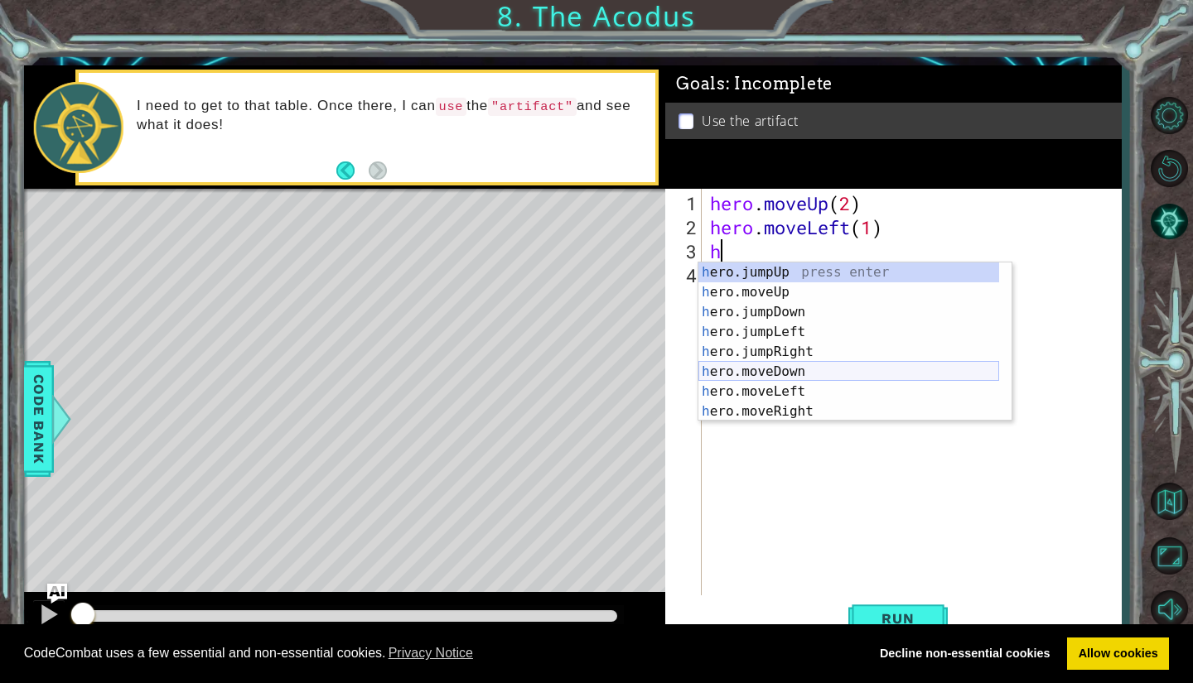
click at [778, 373] on div "h ero.jumpUp press enter h ero.moveUp press enter h ero.jumpDown press enter h …" at bounding box center [848, 362] width 301 height 199
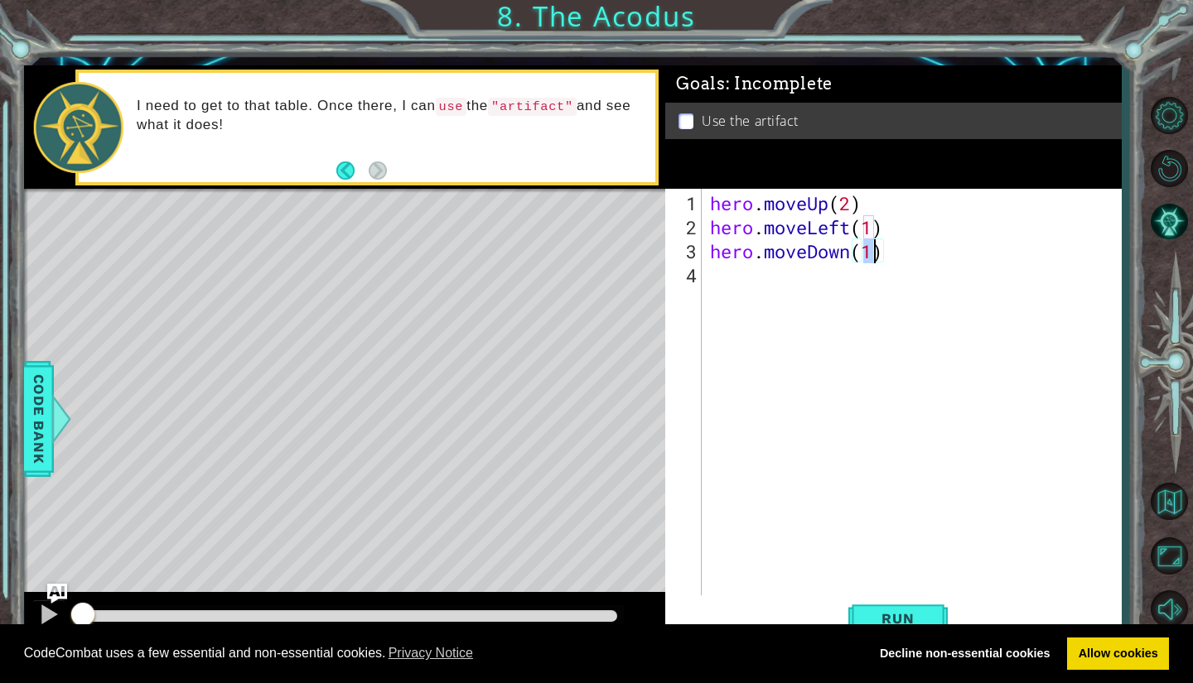
type textarea "hero.moveDown(2)"
click at [734, 290] on div "hero . moveUp ( 2 ) hero . moveLeft ( 1 ) hero . moveDown ( 2 )" at bounding box center [915, 419] width 418 height 456
type textarea "j"
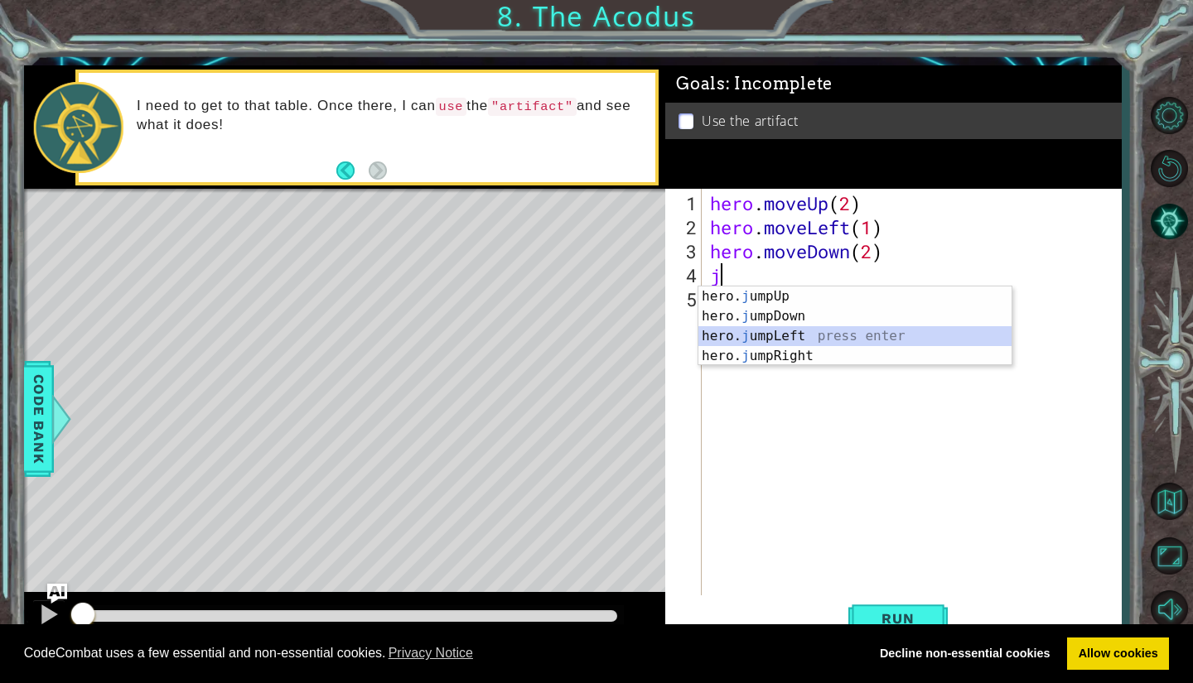
click at [795, 334] on div "hero. j umpUp press enter hero. j umpDown press enter hero. j umpLeft press ent…" at bounding box center [854, 346] width 313 height 119
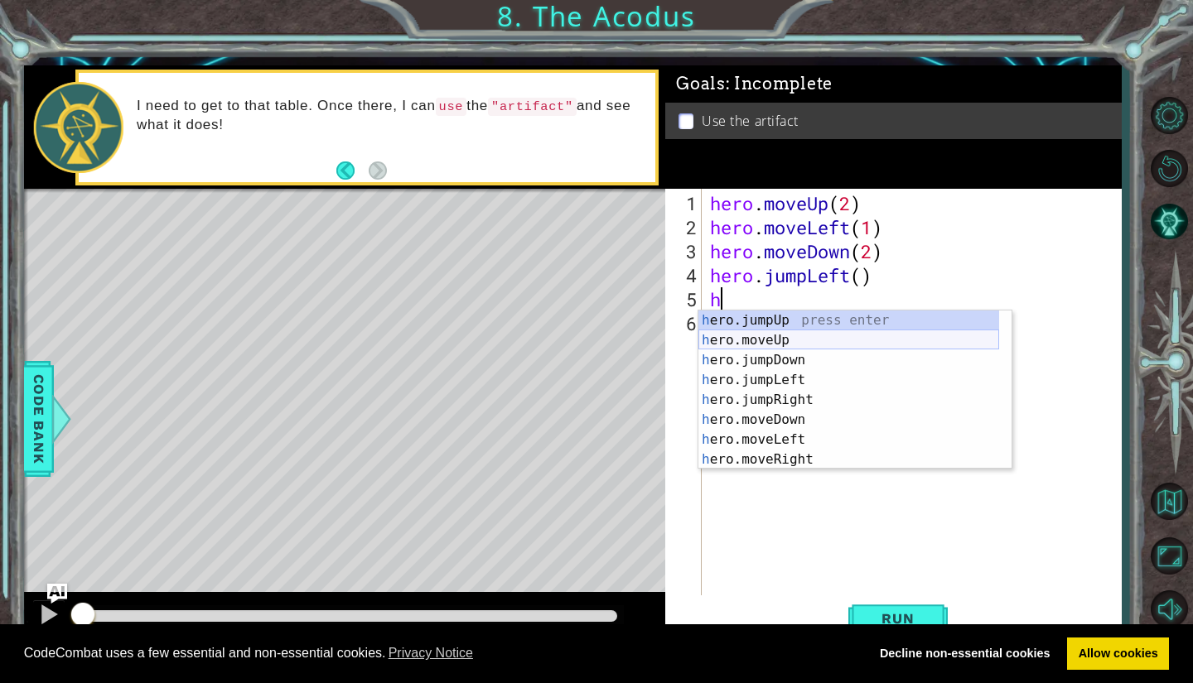
click at [778, 336] on div "h ero.jumpUp press enter h ero.moveUp press enter h ero.jumpDown press enter h …" at bounding box center [848, 410] width 301 height 199
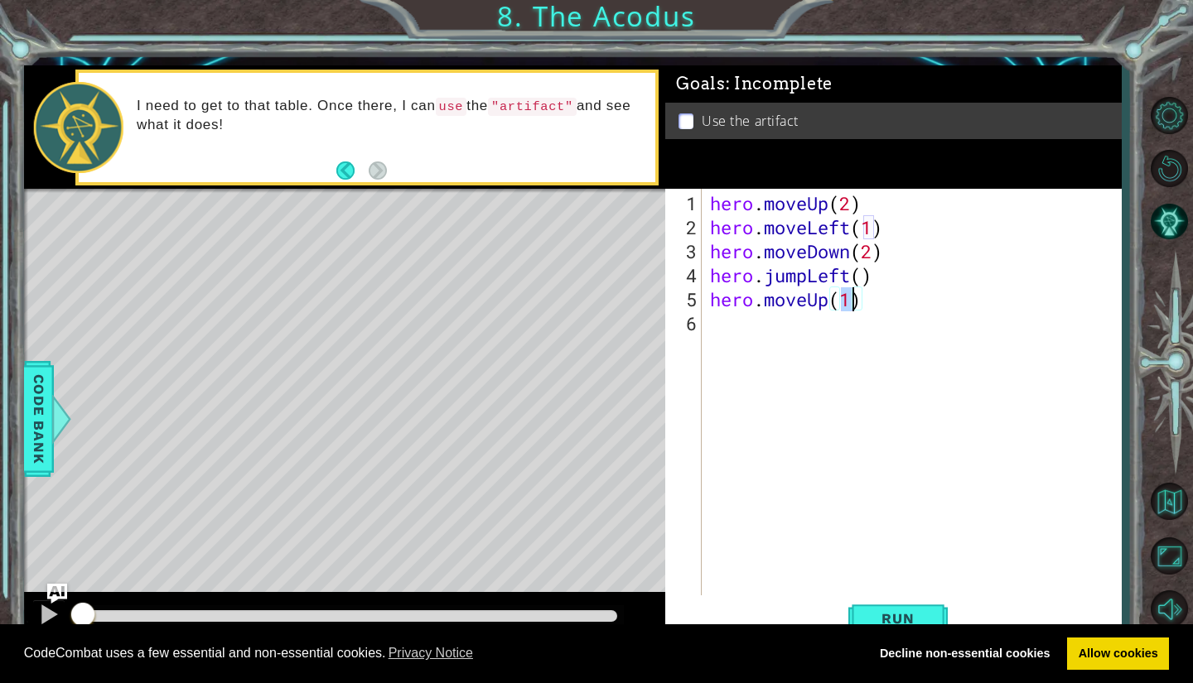
type textarea "hero.moveUp(2)"
click at [746, 326] on div "hero . moveUp ( 2 ) hero . moveLeft ( 1 ) hero . moveDown ( 2 ) hero . jumpLeft…" at bounding box center [915, 419] width 418 height 456
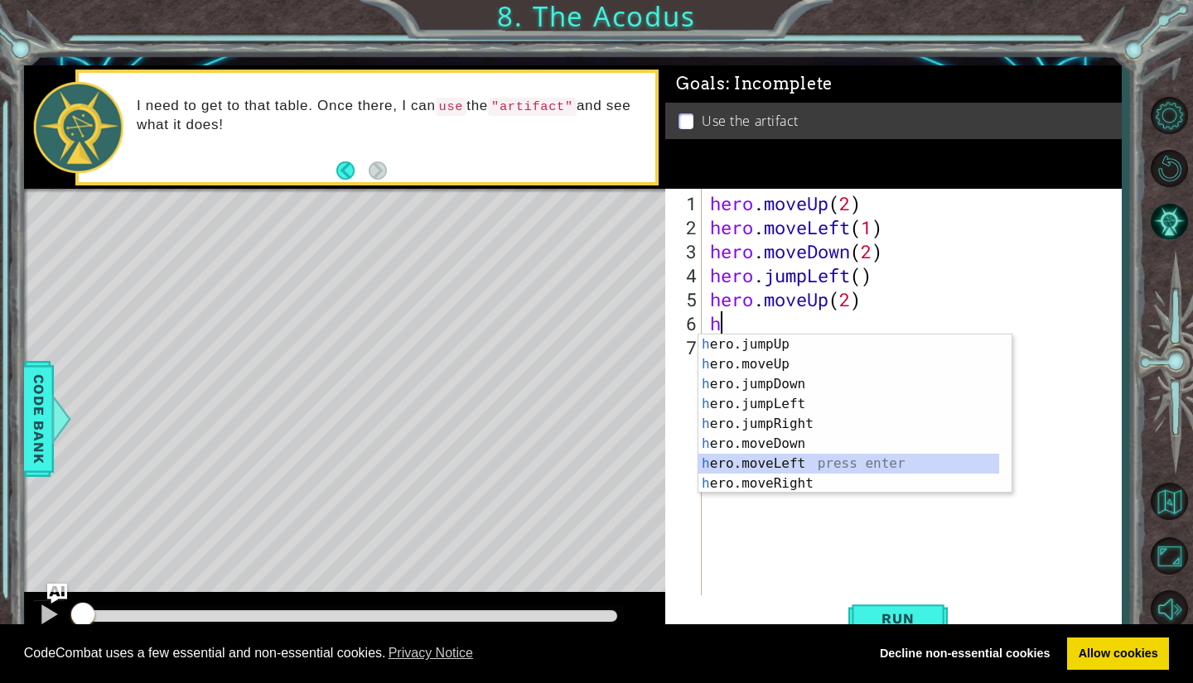
click at [764, 465] on div "h ero.jumpUp press enter h ero.moveUp press enter h ero.jumpDown press enter h …" at bounding box center [848, 434] width 301 height 199
type textarea "hero.moveLeft(1)"
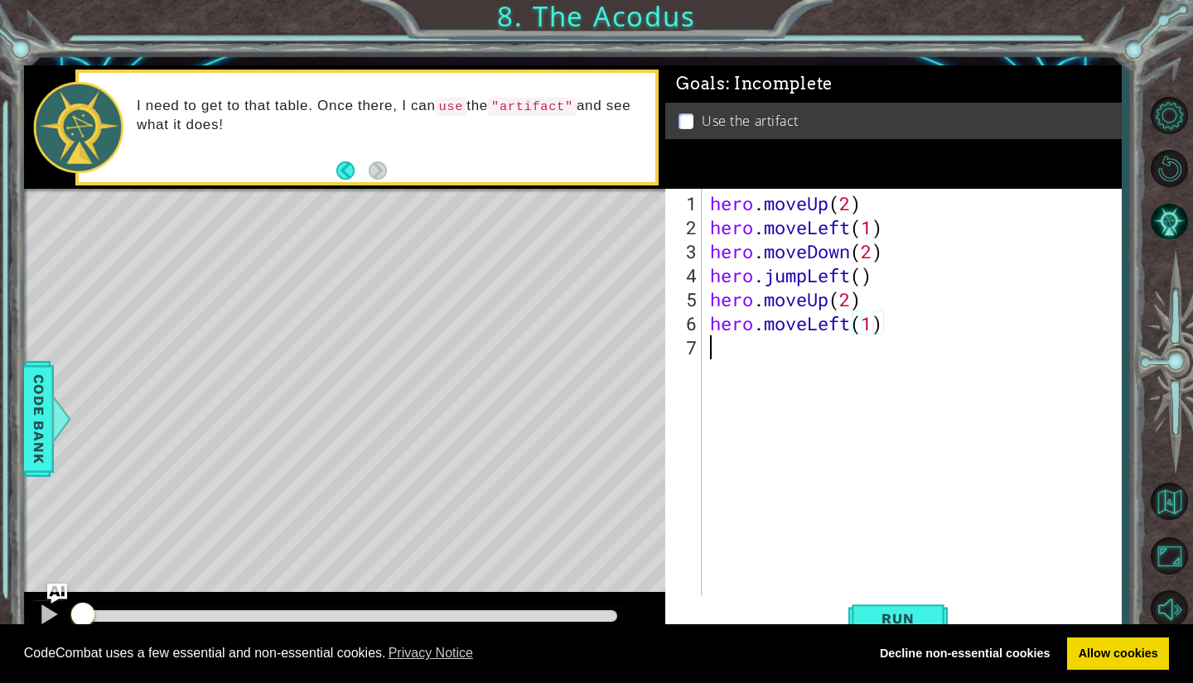
click at [751, 355] on div "hero . moveUp ( 2 ) hero . moveLeft ( 1 ) hero . moveDown ( 2 ) hero . jumpLeft…" at bounding box center [915, 419] width 418 height 456
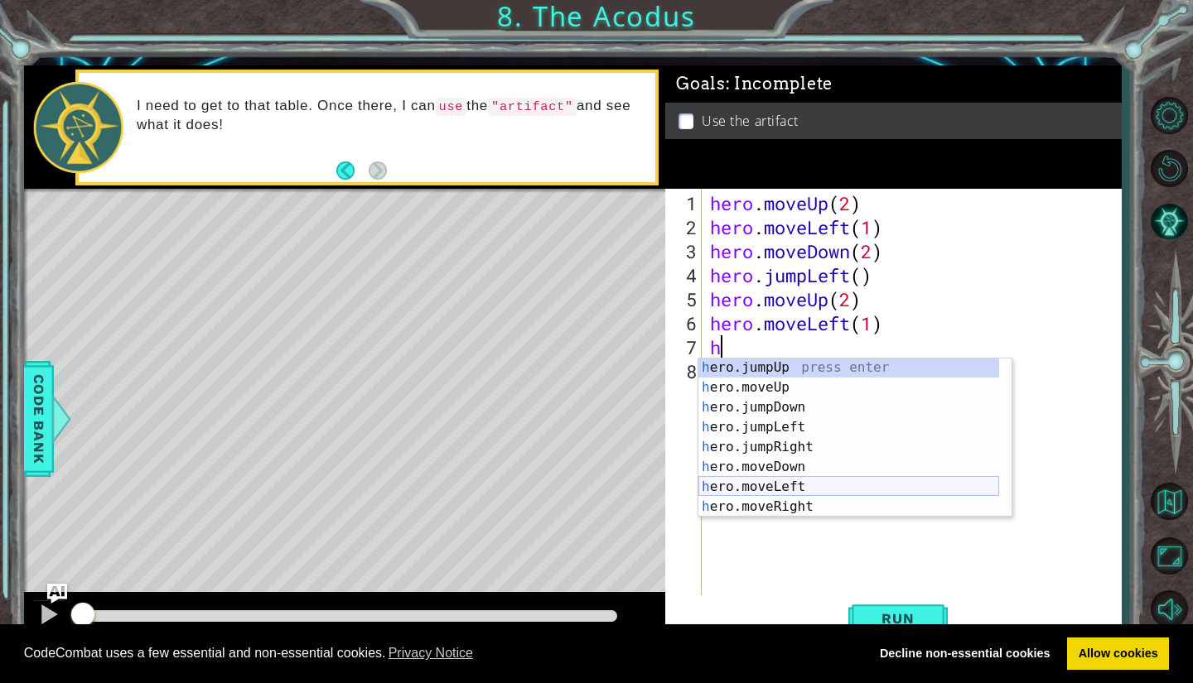
scroll to position [20, 0]
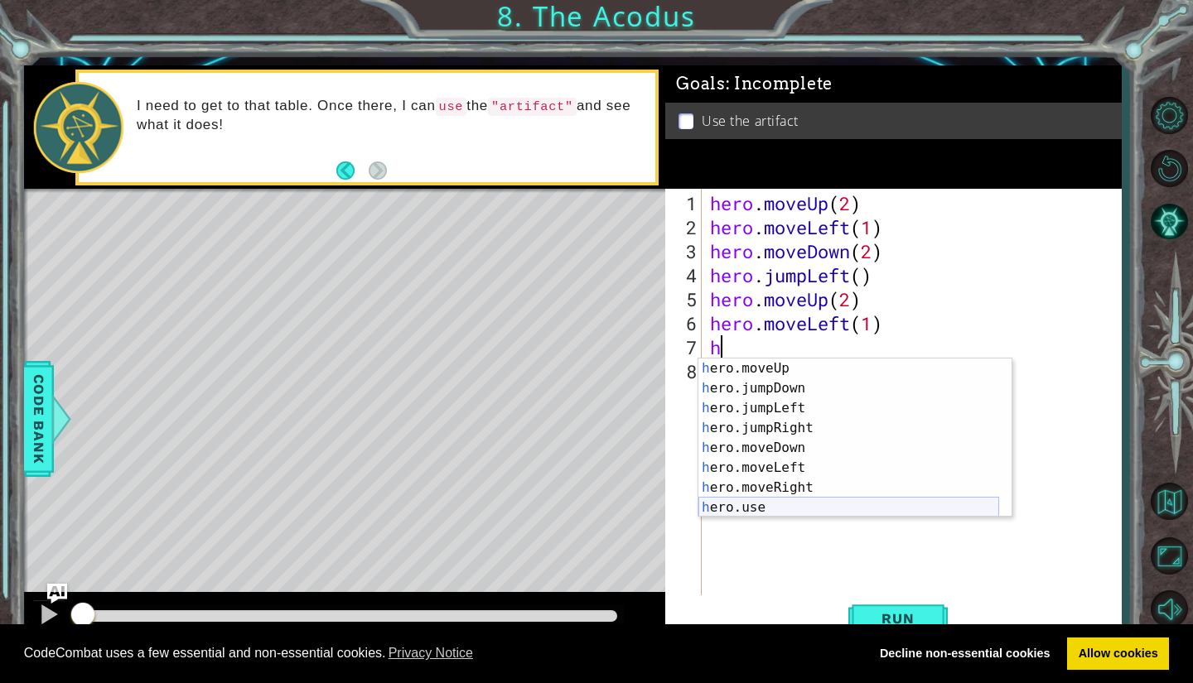
click at [770, 506] on div "h ero.moveUp press enter h ero.jumpDown press enter h ero.jumpLeft press enter …" at bounding box center [848, 458] width 301 height 199
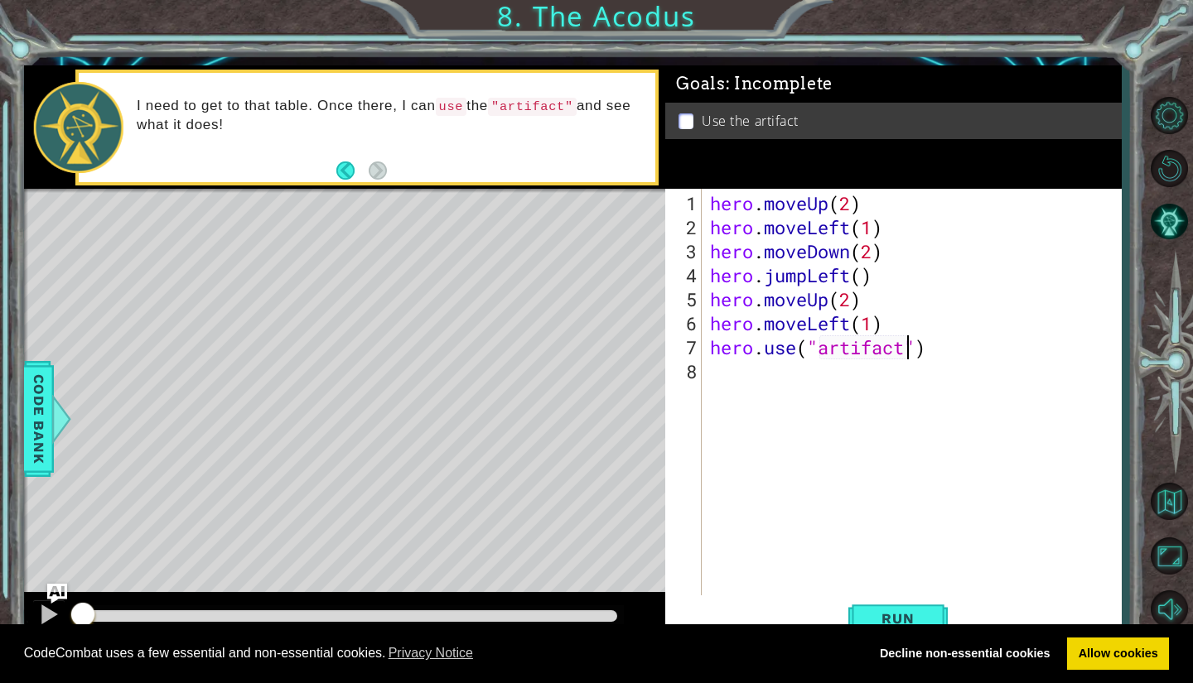
scroll to position [0, 9]
click at [903, 614] on span "Run" at bounding box center [897, 618] width 65 height 17
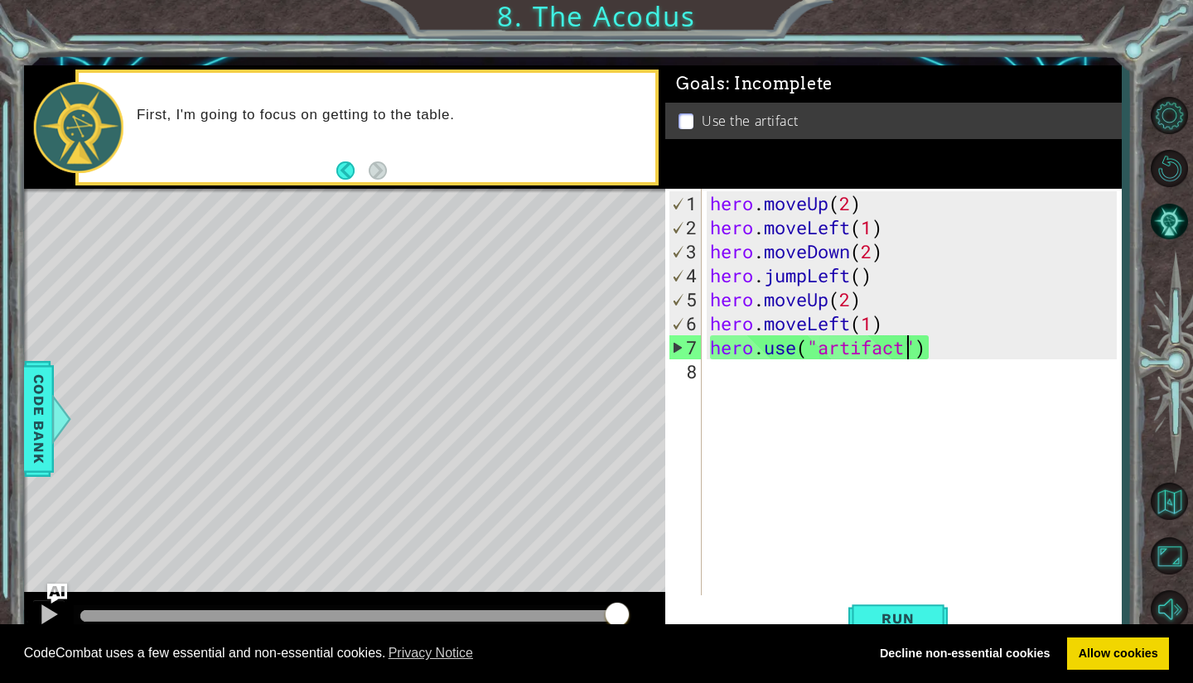
click at [871, 320] on div "hero . moveUp ( 2 ) hero . moveLeft ( 1 ) hero . moveDown ( 2 ) hero . jumpLeft…" at bounding box center [915, 419] width 418 height 456
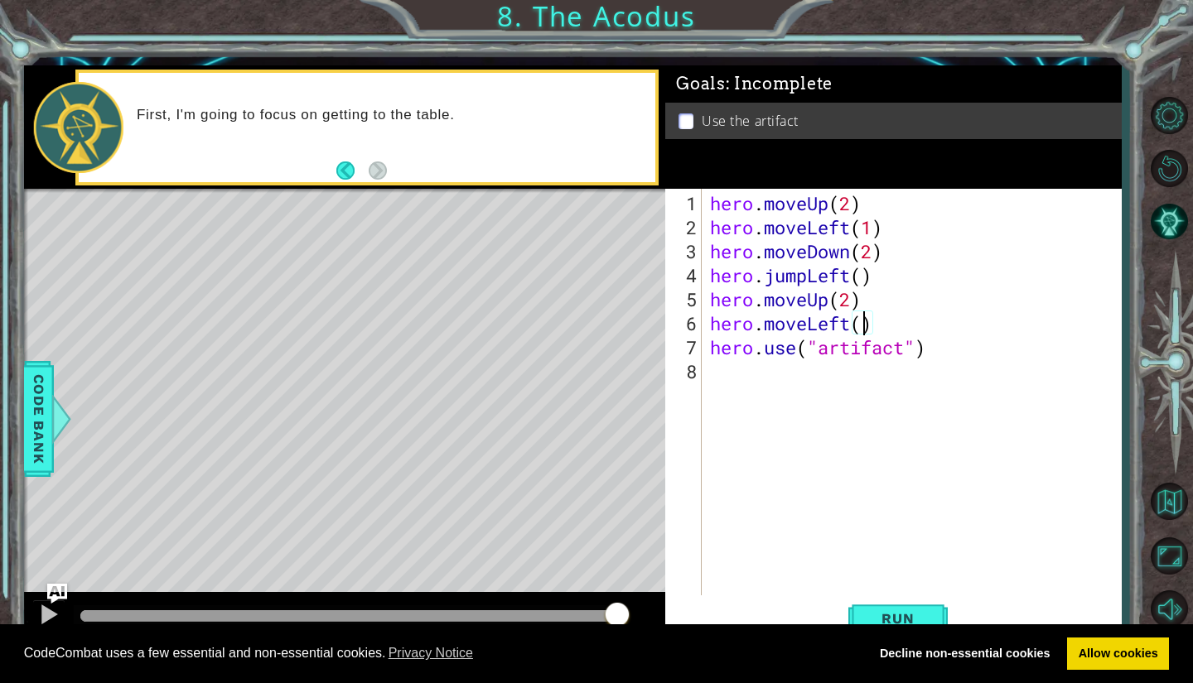
scroll to position [0, 7]
click at [875, 606] on button "Run" at bounding box center [897, 618] width 99 height 46
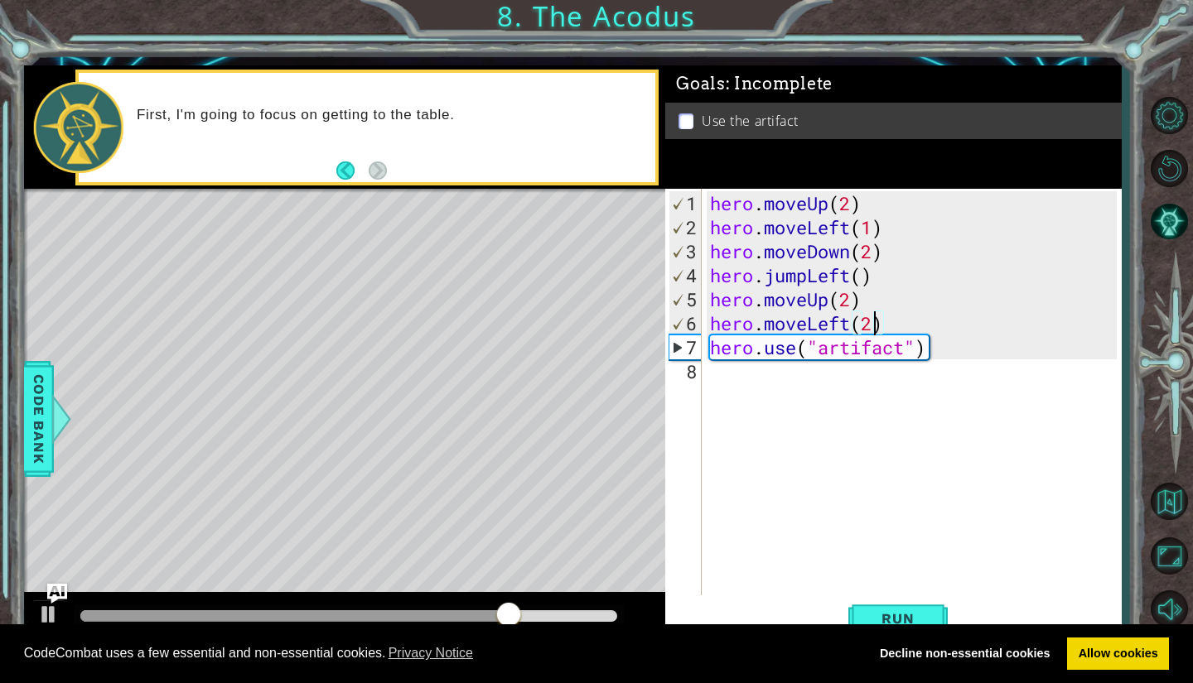
click at [847, 330] on div "hero . moveUp ( 2 ) hero . moveLeft ( 1 ) hero . moveDown ( 2 ) hero . jumpLeft…" at bounding box center [915, 419] width 418 height 456
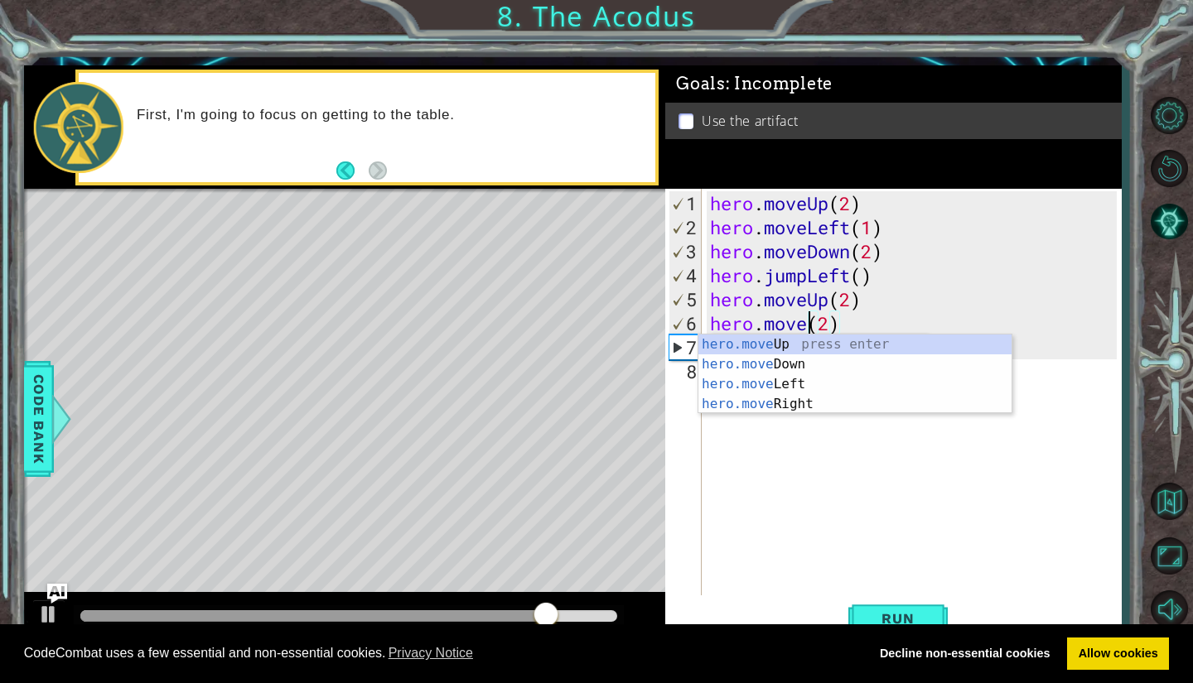
scroll to position [0, 5]
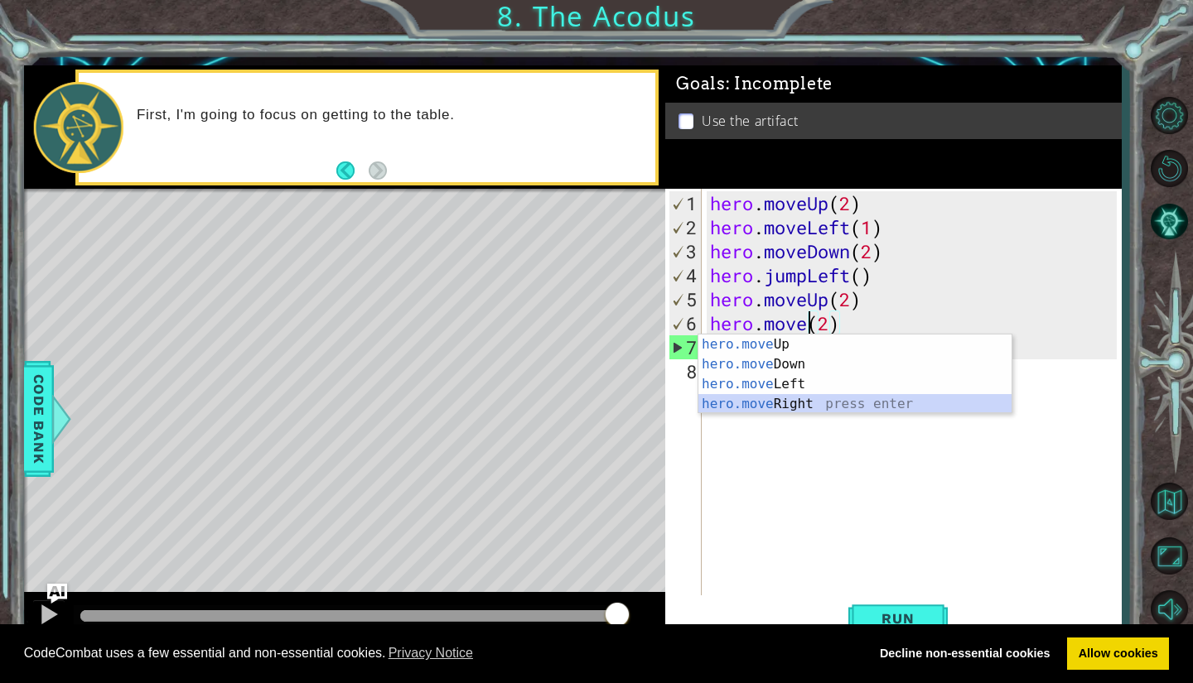
click at [799, 406] on div "hero.move Up press enter hero.move Down press enter hero.move Left press enter …" at bounding box center [854, 394] width 313 height 119
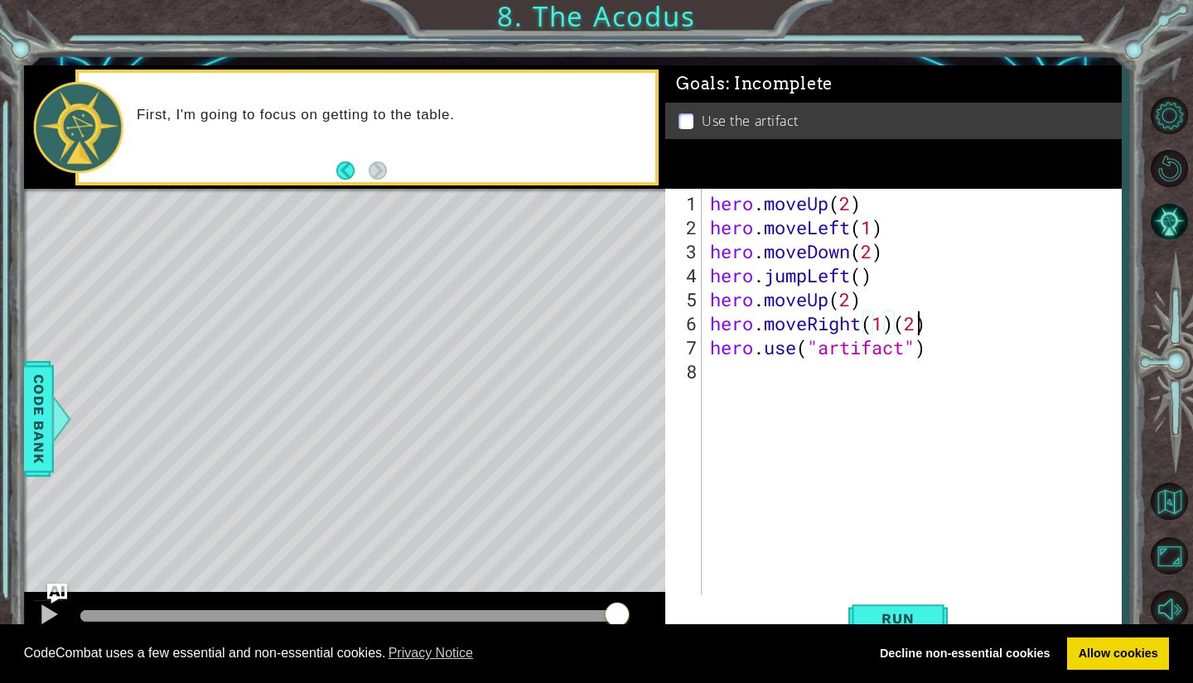
click at [917, 325] on div "hero . moveUp ( 2 ) hero . moveLeft ( 1 ) hero . moveDown ( 2 ) hero . jumpLeft…" at bounding box center [915, 419] width 418 height 456
click at [903, 325] on div "hero . moveUp ( 2 ) hero . moveLeft ( 1 ) hero . moveDown ( 2 ) hero . jumpLeft…" at bounding box center [915, 419] width 418 height 456
type textarea "hero.moveRight(1)"
click at [885, 610] on span "Run" at bounding box center [897, 618] width 65 height 17
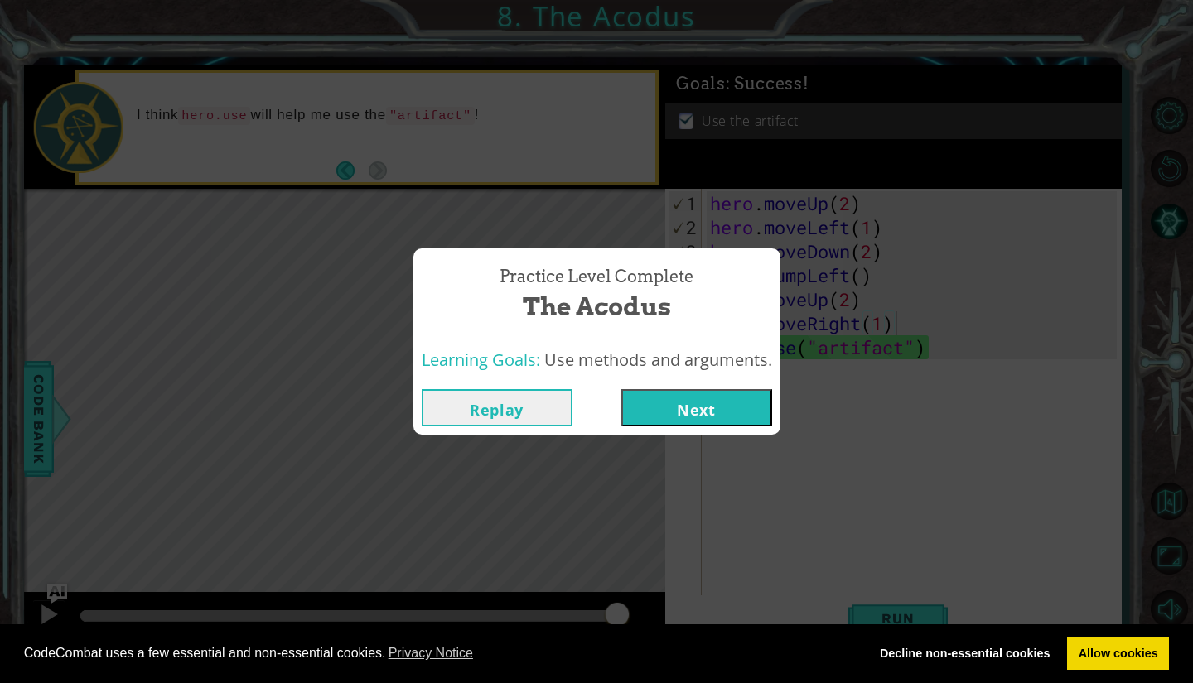
click at [748, 401] on button "Next" at bounding box center [696, 407] width 151 height 37
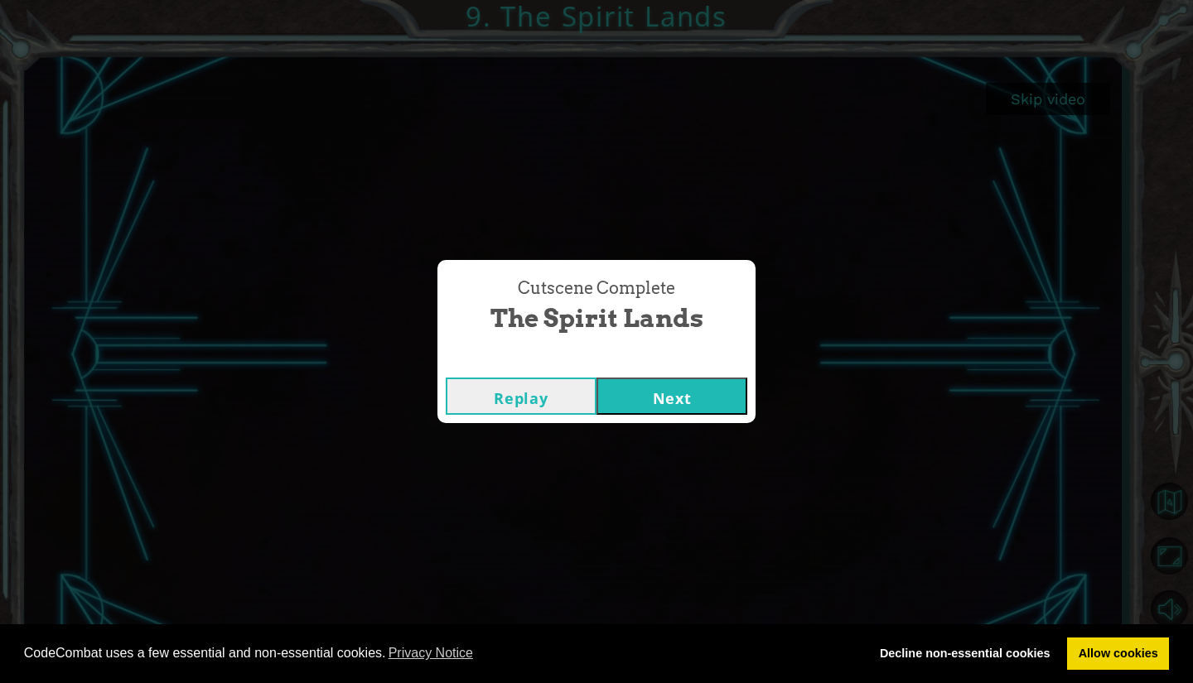
click at [696, 398] on button "Next" at bounding box center [671, 396] width 151 height 37
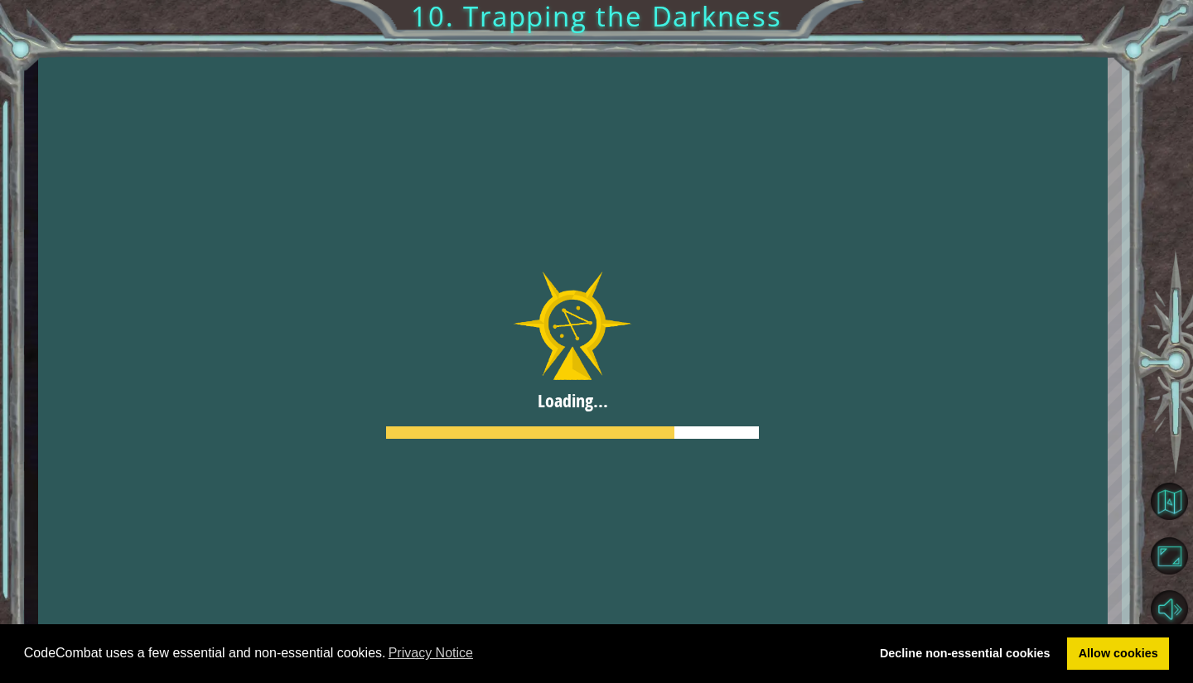
click at [0, 641] on div "CodeCombat uses a few essential and non-essential cookies. Privacy Notice Decli…" at bounding box center [596, 654] width 1193 height 60
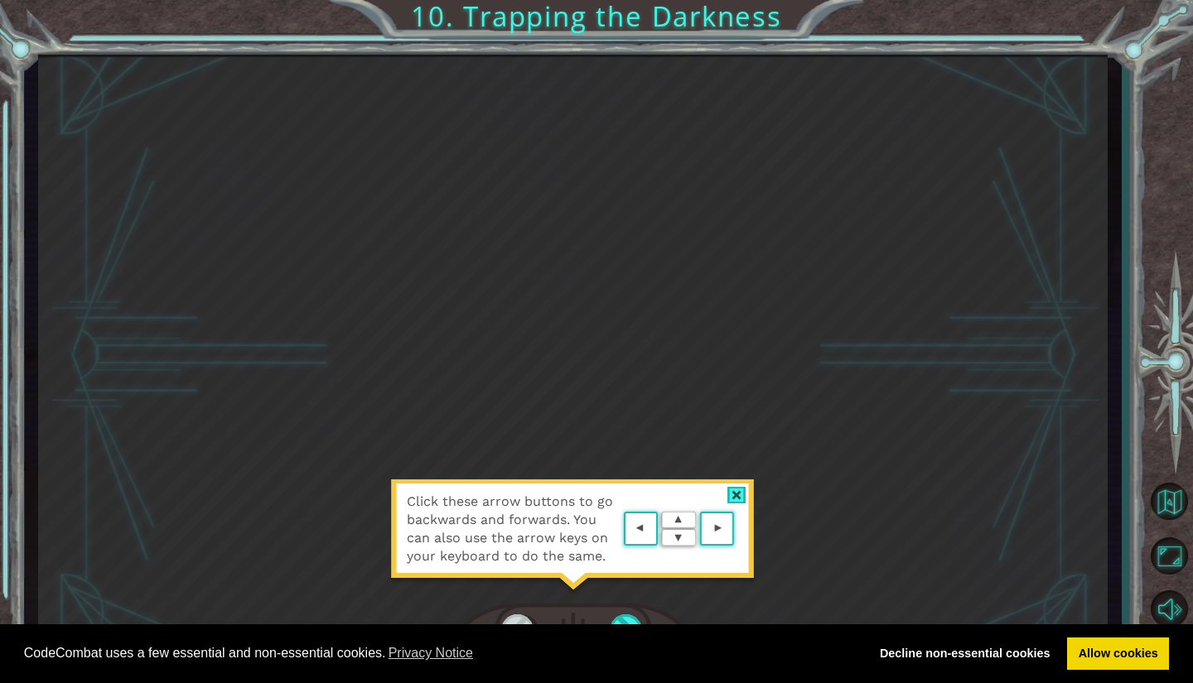
click at [1184, 682] on div "CodeCombat uses a few essential and non-essential cookies. Privacy Notice Decli…" at bounding box center [596, 654] width 1193 height 60
click at [738, 529] on area at bounding box center [738, 529] width 0 height 0
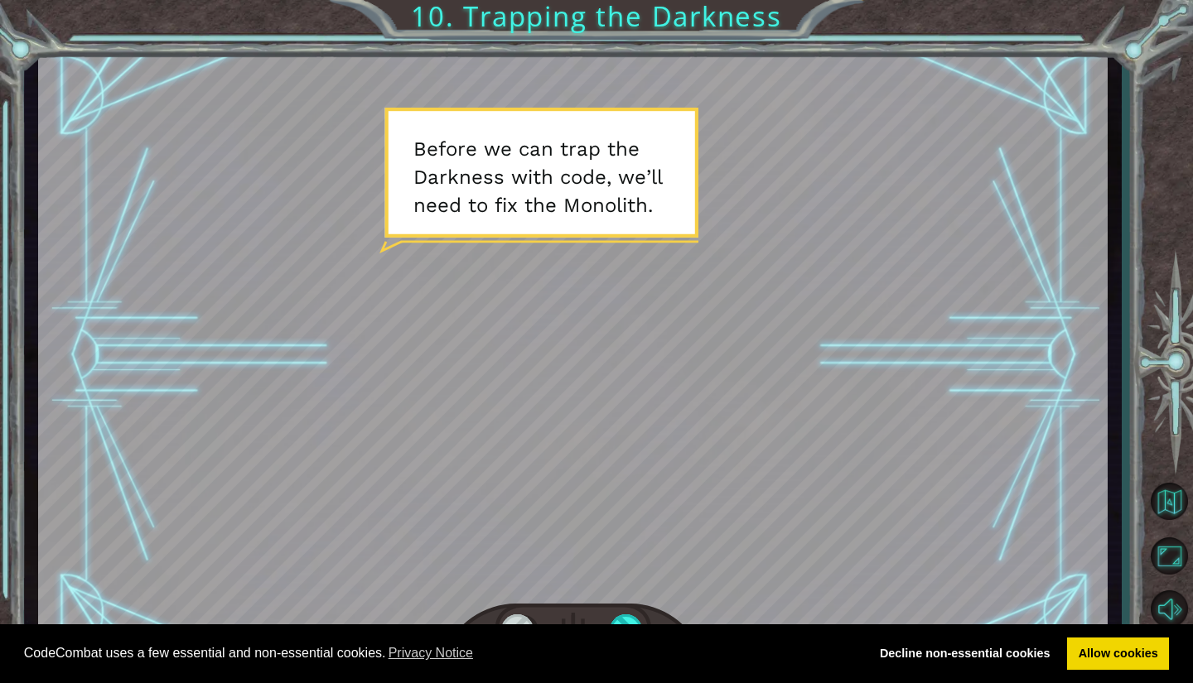
click at [877, 527] on div at bounding box center [572, 355] width 1069 height 601
click at [693, 356] on div at bounding box center [572, 355] width 1069 height 601
click at [1124, 644] on link "Allow cookies" at bounding box center [1118, 654] width 102 height 33
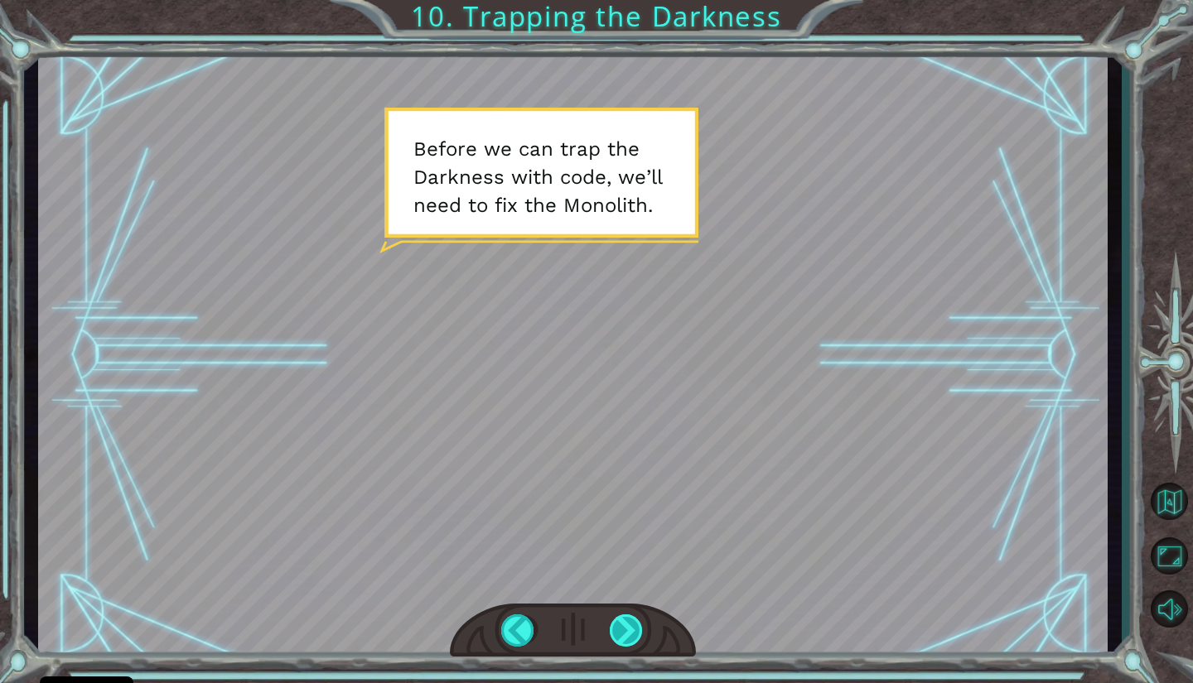
click at [627, 617] on div at bounding box center [627, 630] width 35 height 32
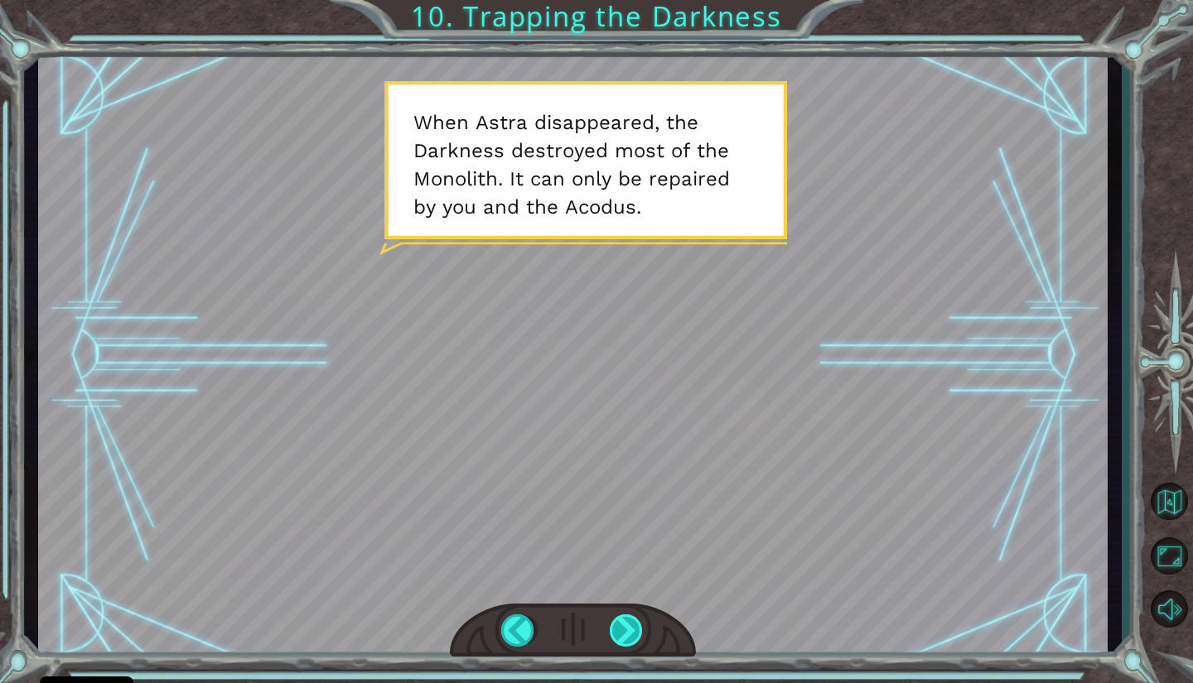
click at [624, 633] on div at bounding box center [627, 630] width 35 height 32
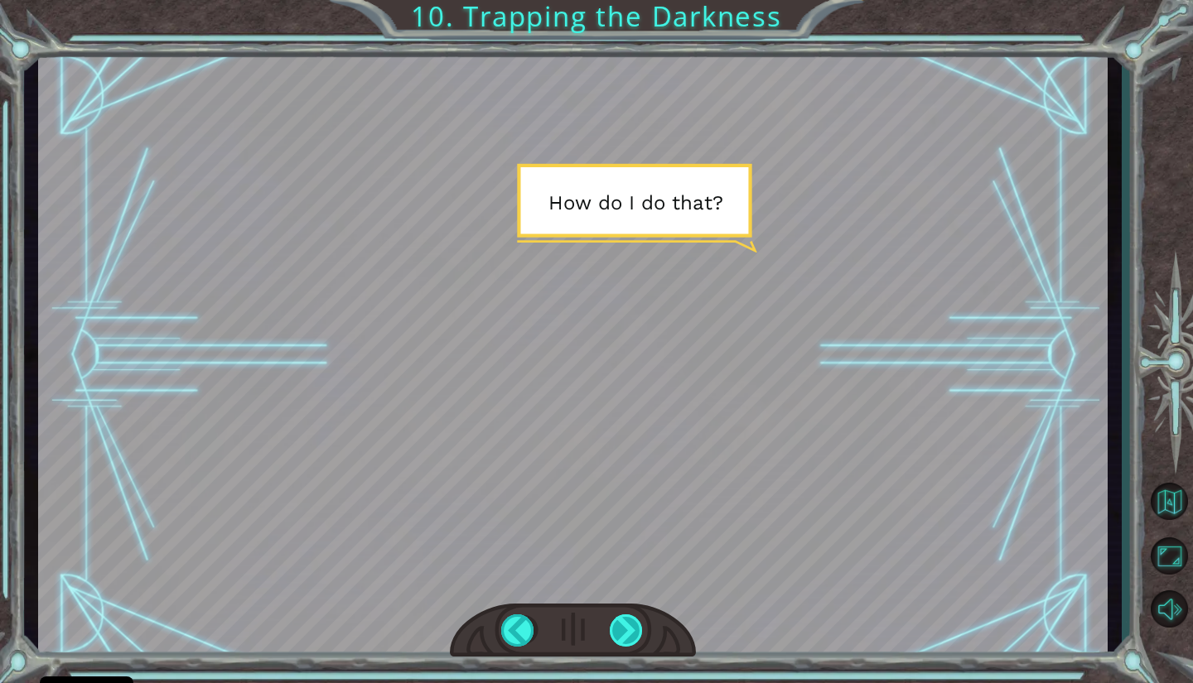
click at [624, 630] on div at bounding box center [627, 630] width 35 height 32
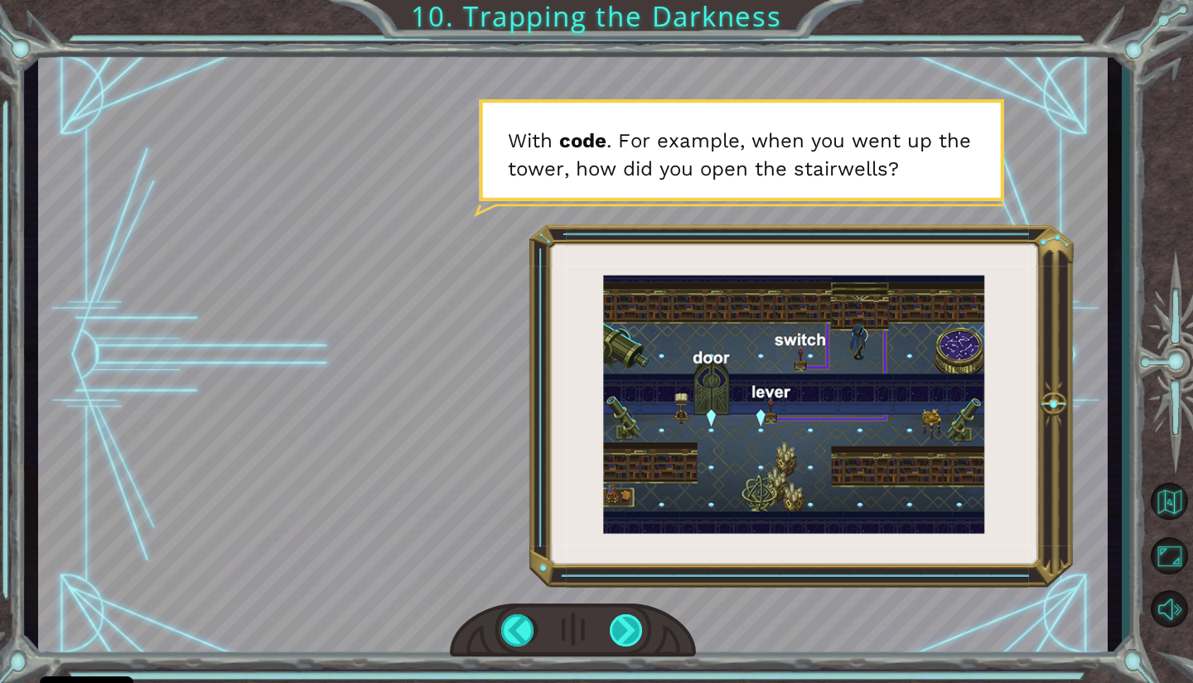
click at [618, 627] on div at bounding box center [627, 630] width 35 height 32
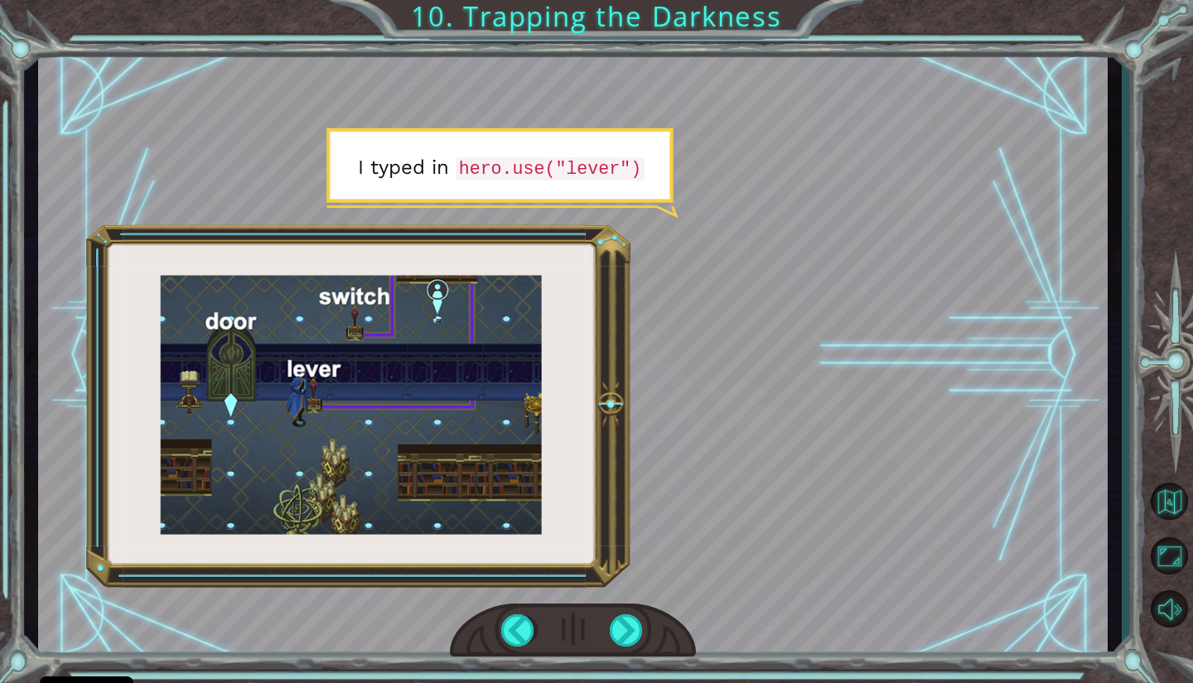
click at [619, 626] on div at bounding box center [627, 630] width 35 height 32
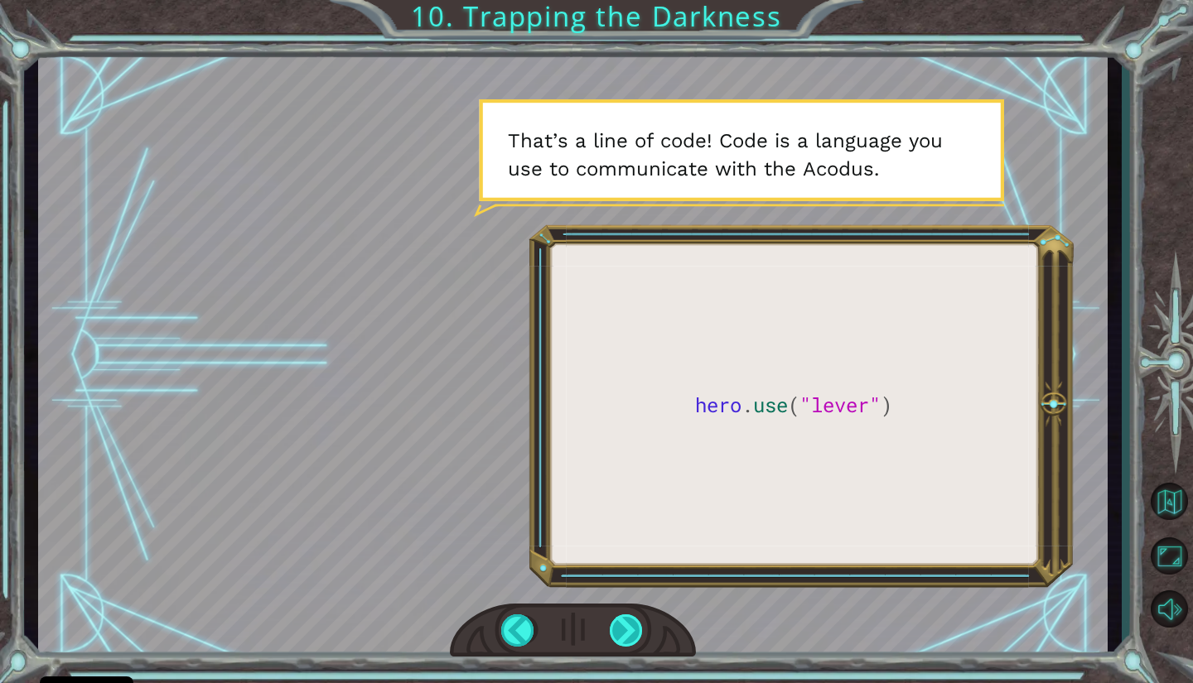
click at [626, 624] on div at bounding box center [627, 630] width 35 height 32
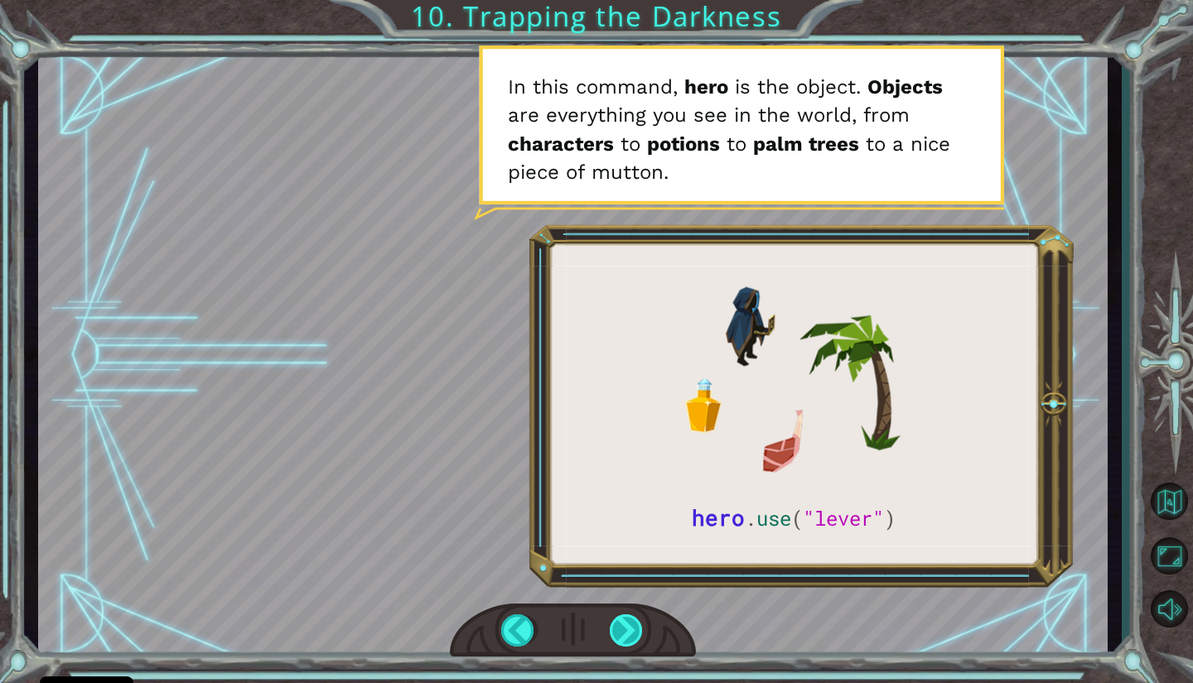
click at [619, 635] on div at bounding box center [627, 630] width 35 height 32
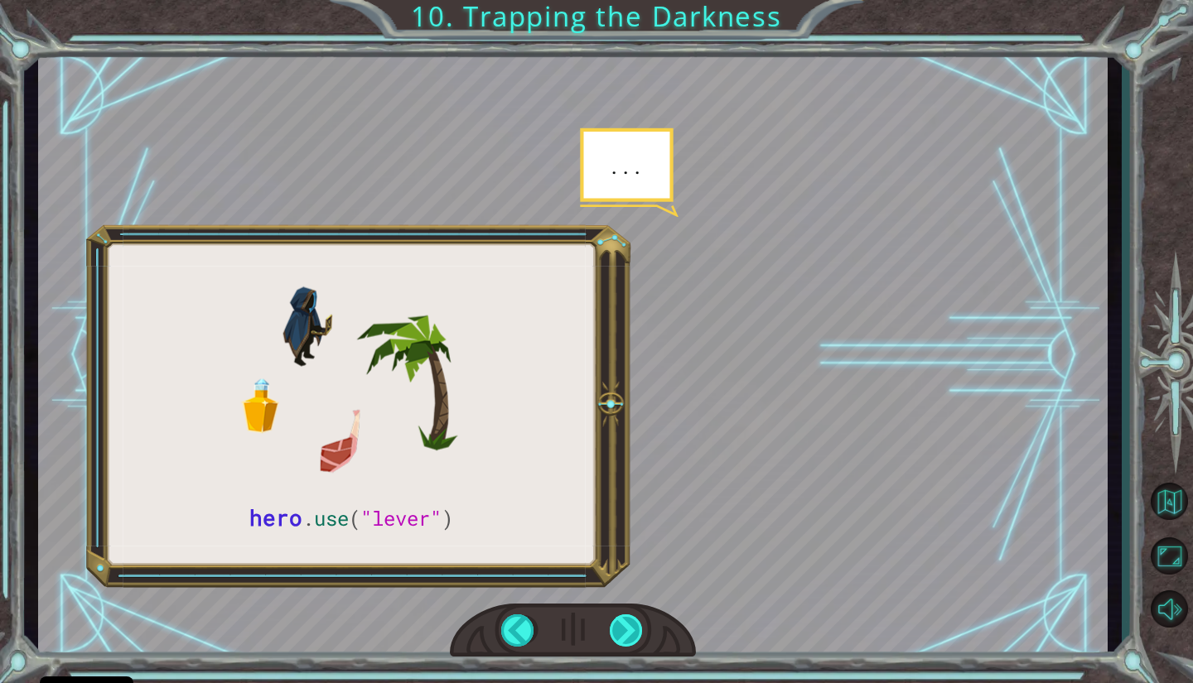
click at [625, 635] on div at bounding box center [627, 630] width 35 height 32
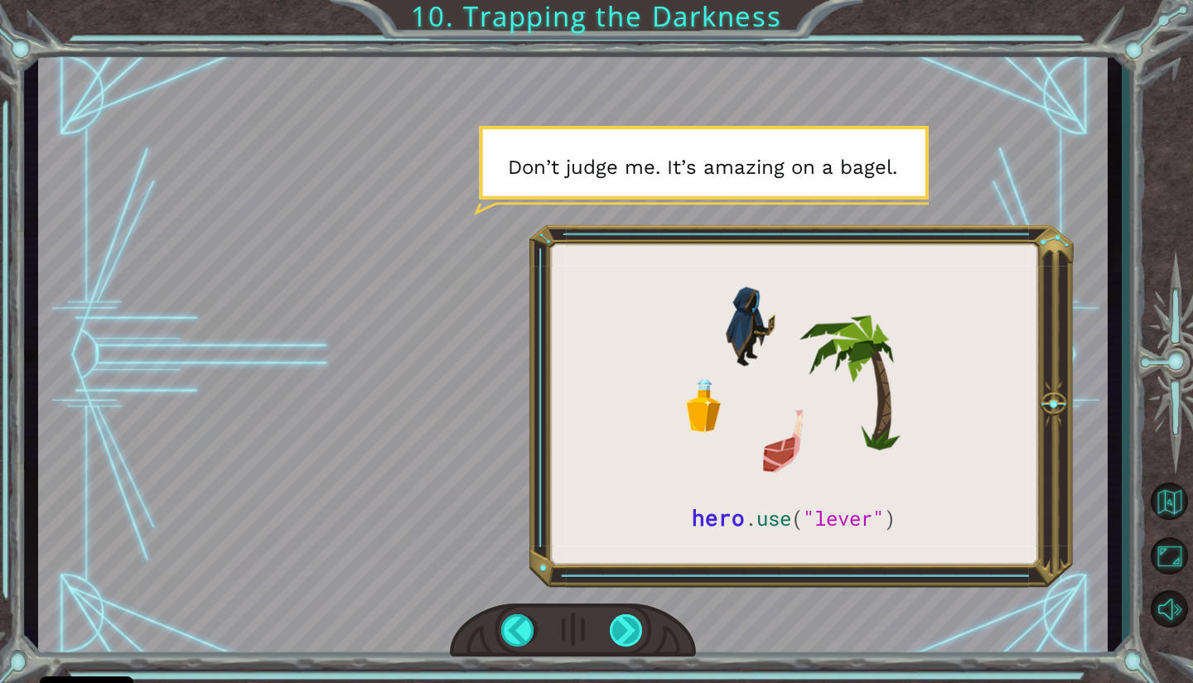
click at [629, 637] on div at bounding box center [627, 630] width 35 height 32
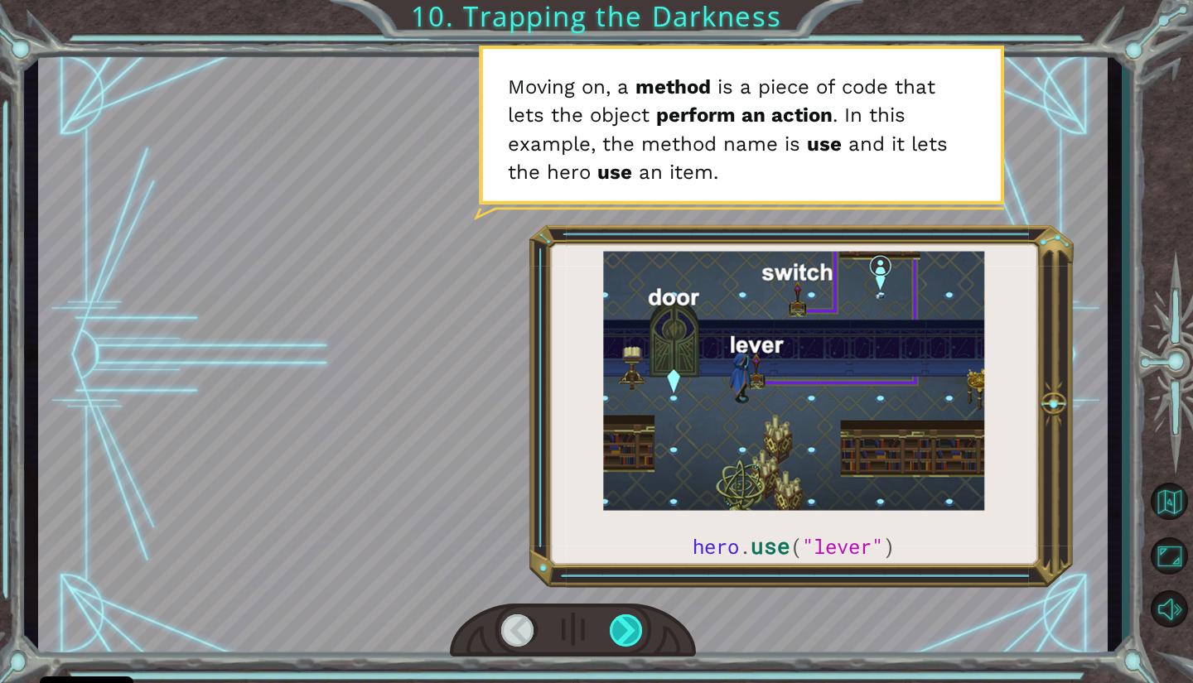
click at [616, 633] on div at bounding box center [627, 630] width 35 height 32
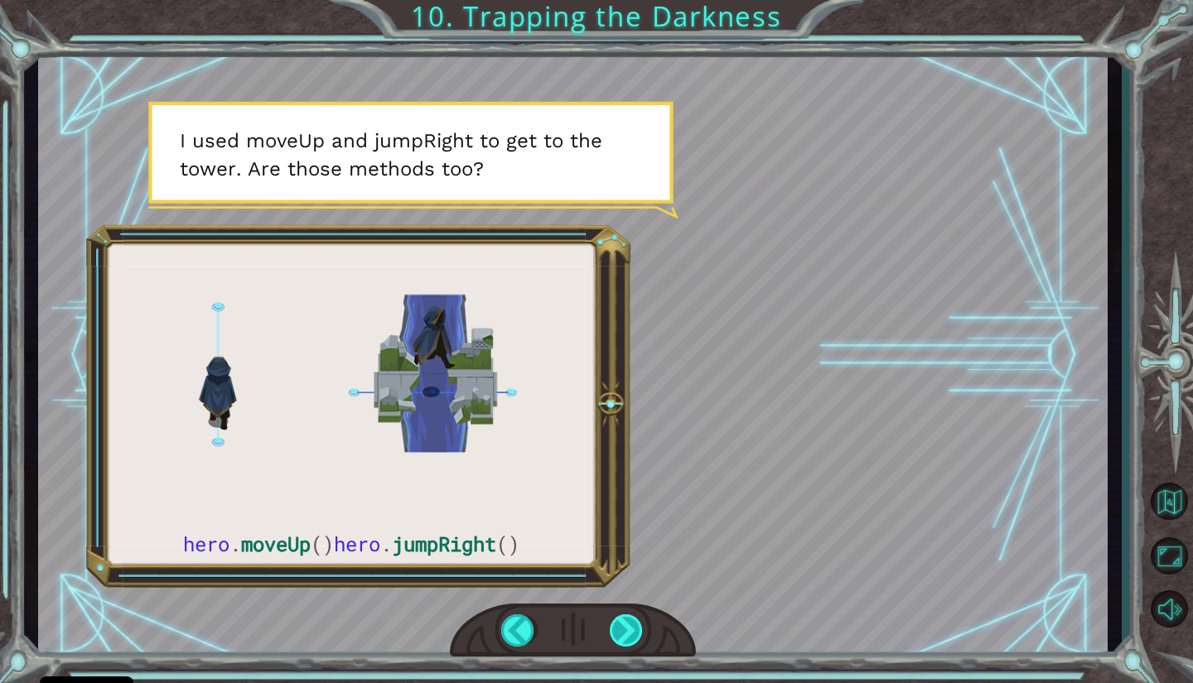
click at [623, 626] on div at bounding box center [627, 630] width 35 height 32
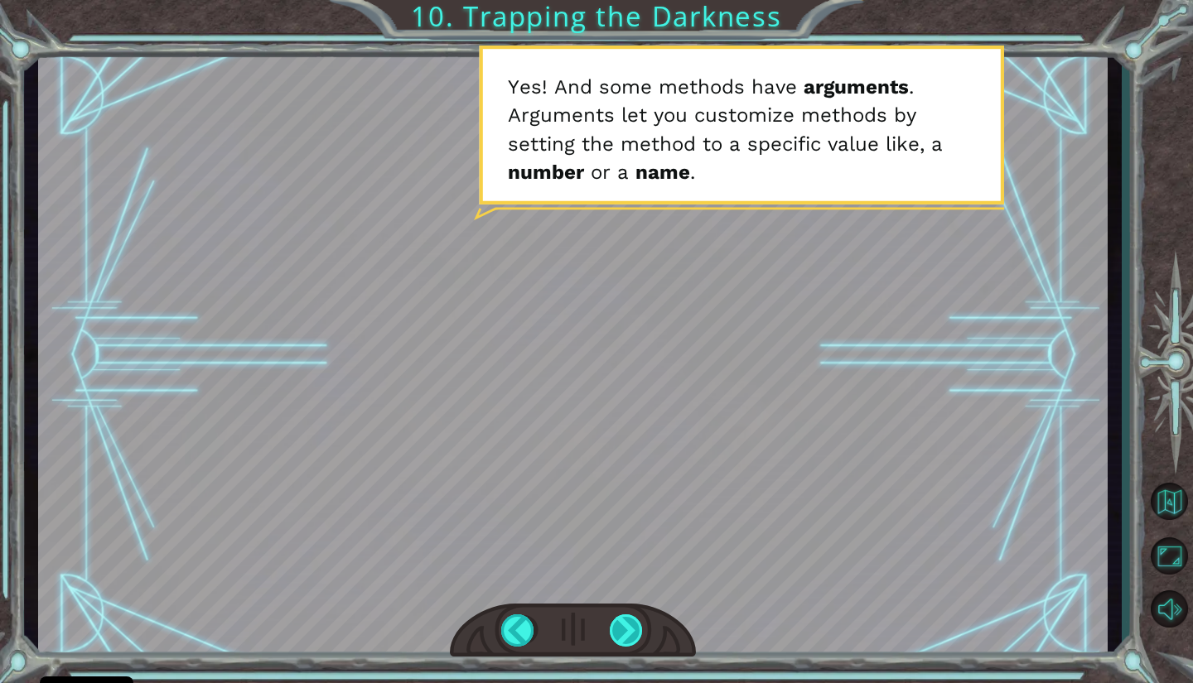
click at [624, 626] on div at bounding box center [627, 630] width 35 height 32
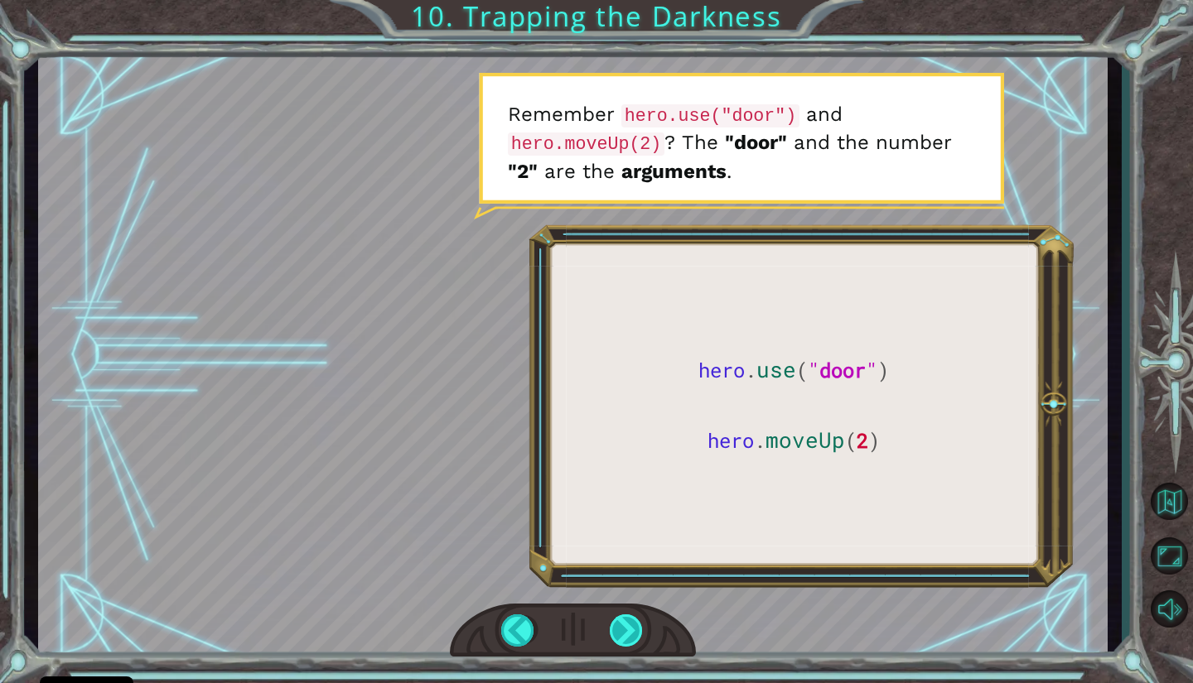
click at [624, 625] on div at bounding box center [627, 630] width 35 height 32
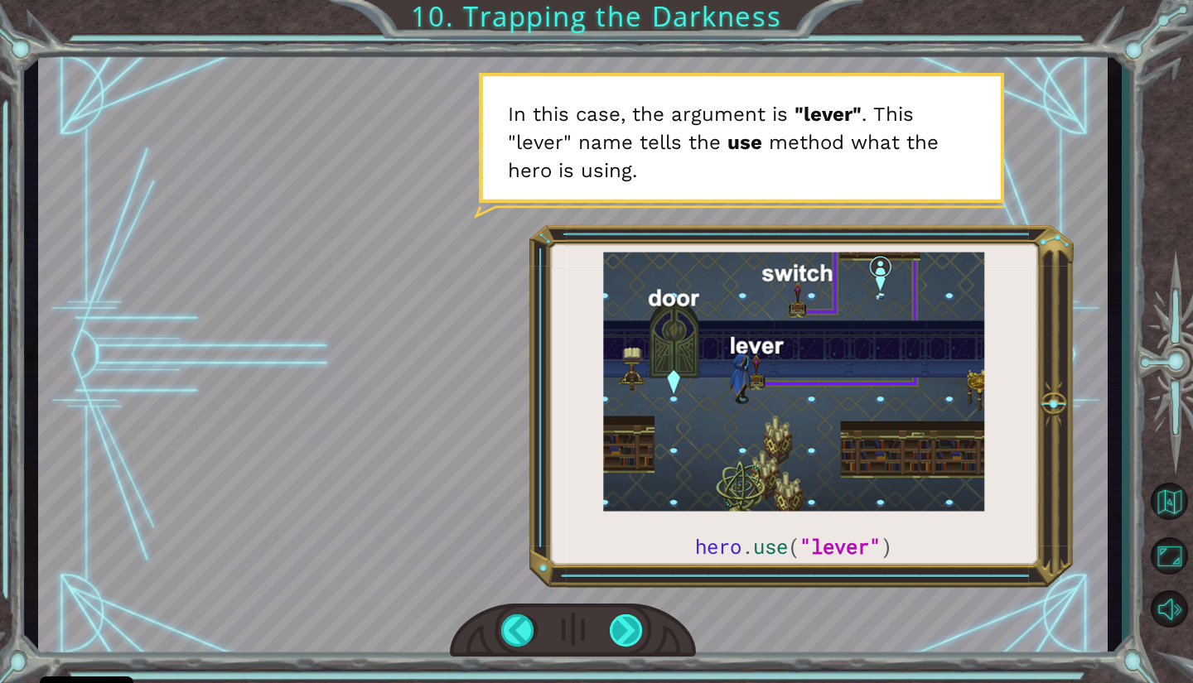
click at [616, 624] on div at bounding box center [627, 630] width 35 height 32
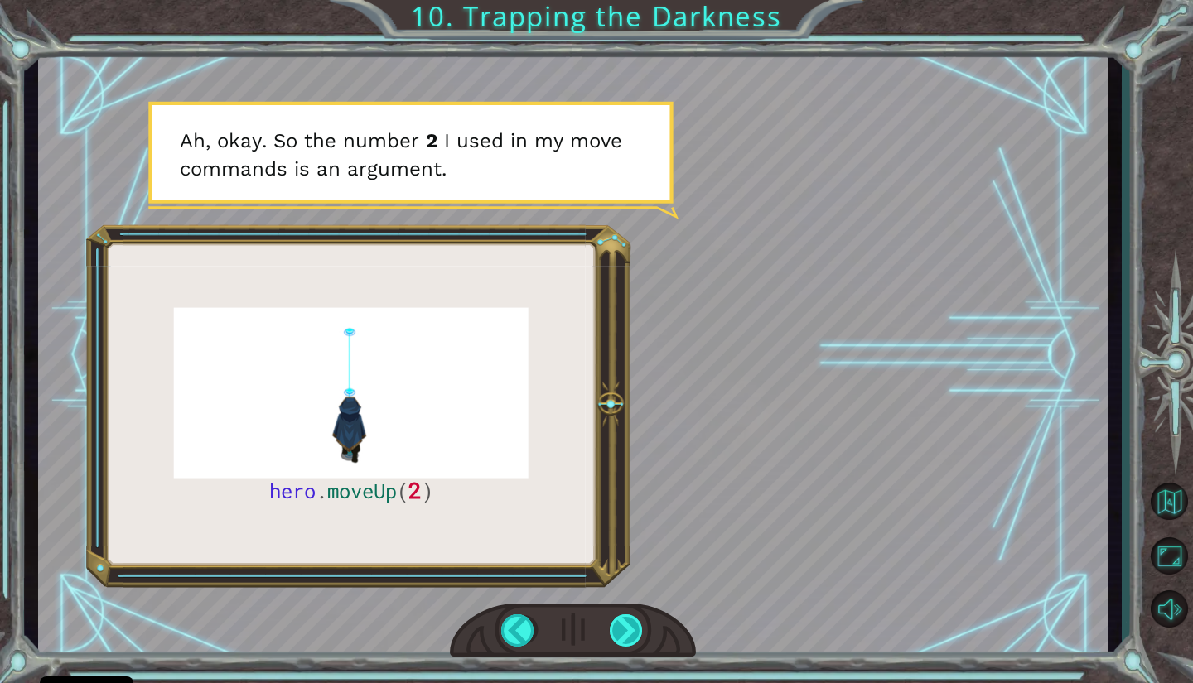
click at [625, 624] on div at bounding box center [627, 630] width 35 height 32
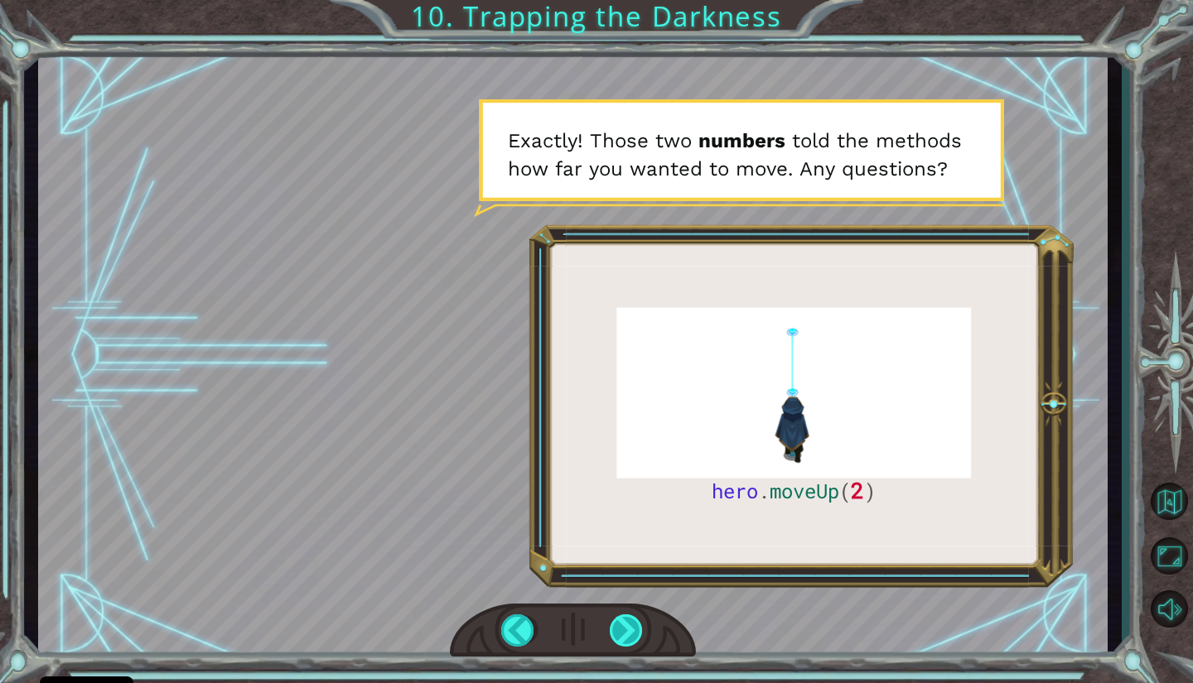
click at [625, 623] on div at bounding box center [627, 630] width 35 height 32
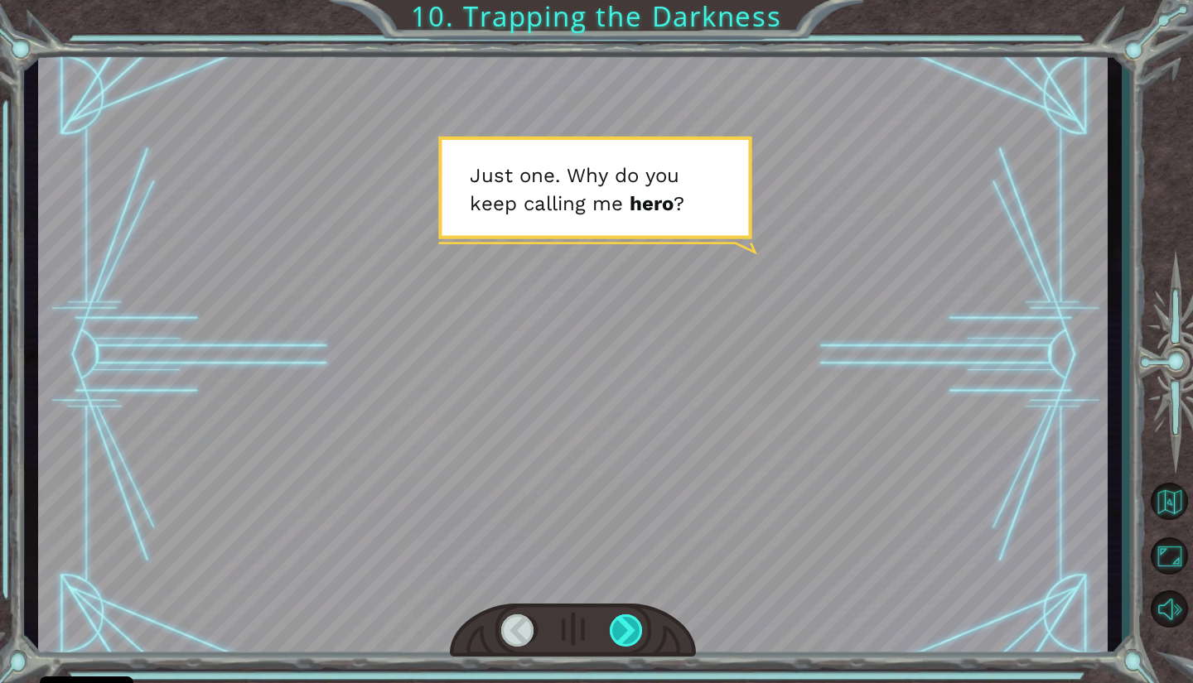
click at [624, 623] on div at bounding box center [627, 630] width 35 height 32
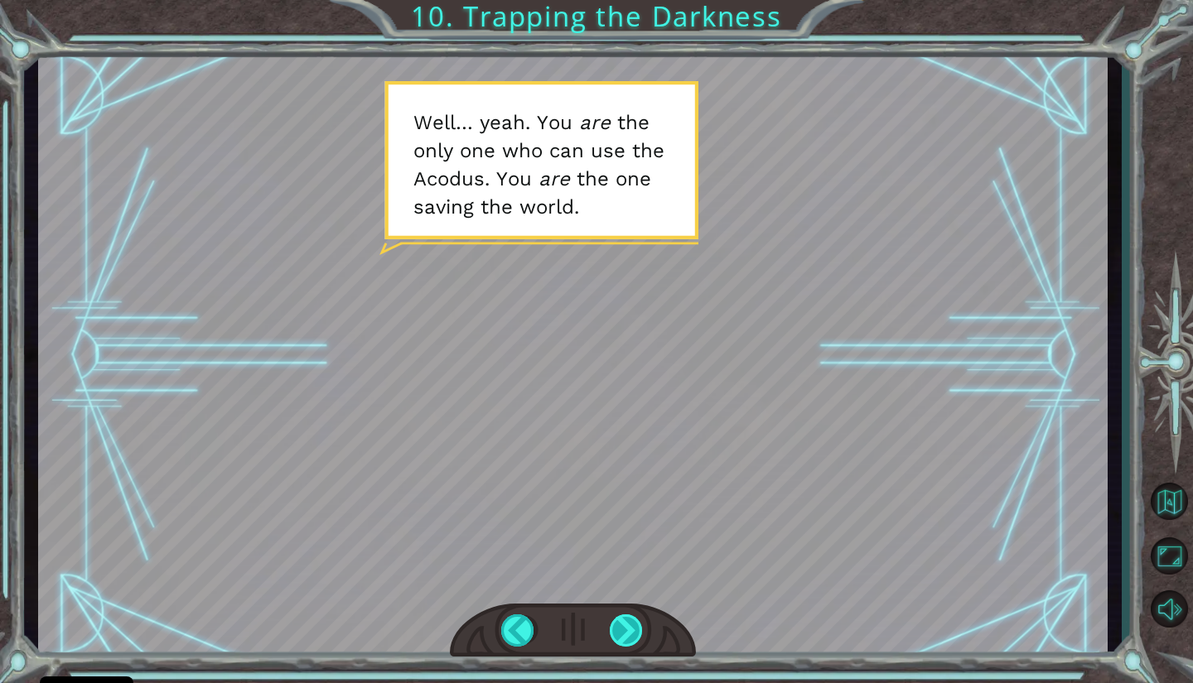
click at [625, 624] on div at bounding box center [627, 630] width 35 height 32
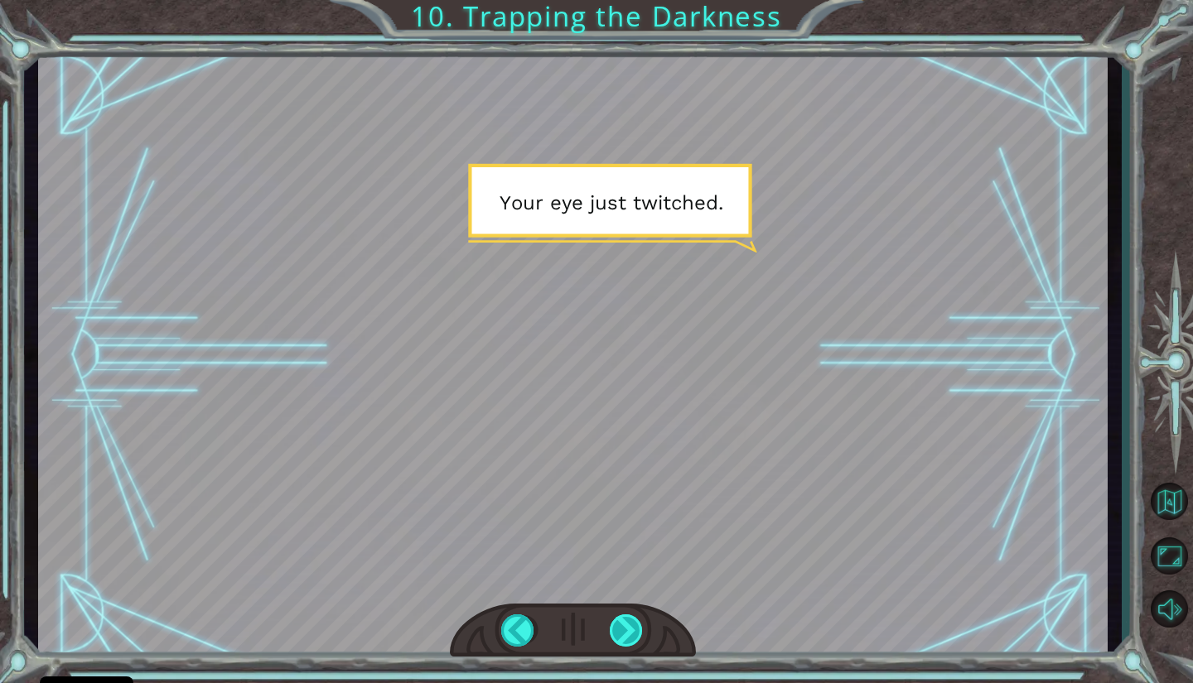
click at [631, 622] on div at bounding box center [627, 630] width 35 height 32
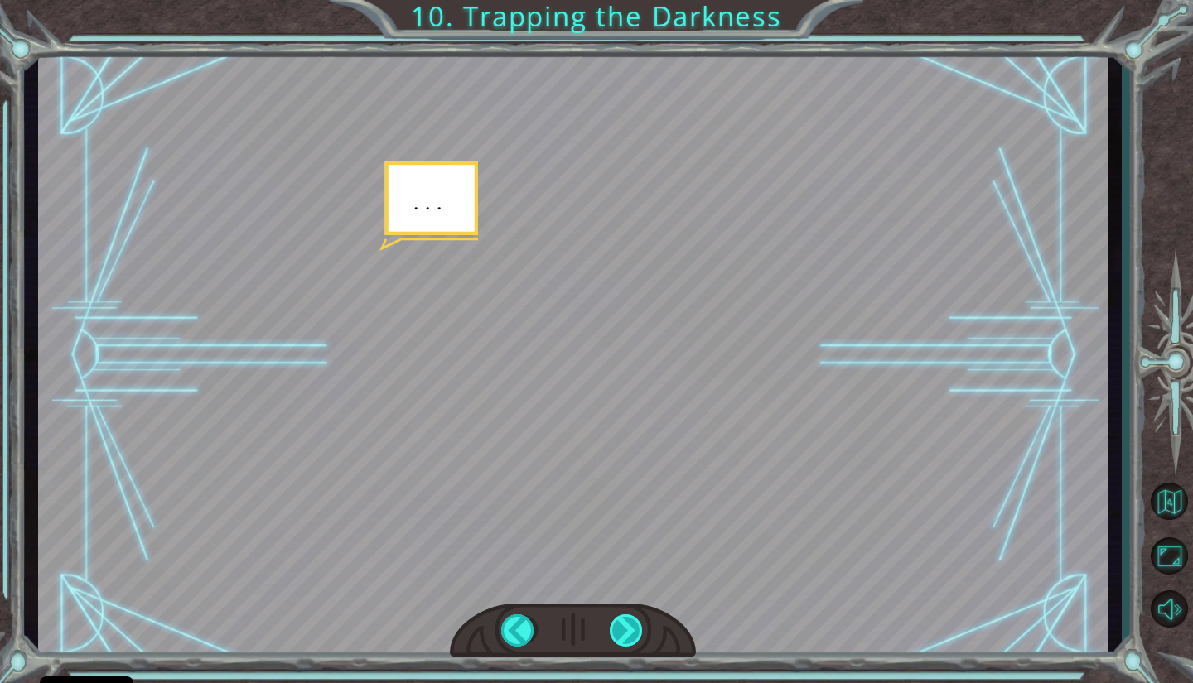
click at [621, 623] on div at bounding box center [627, 630] width 35 height 32
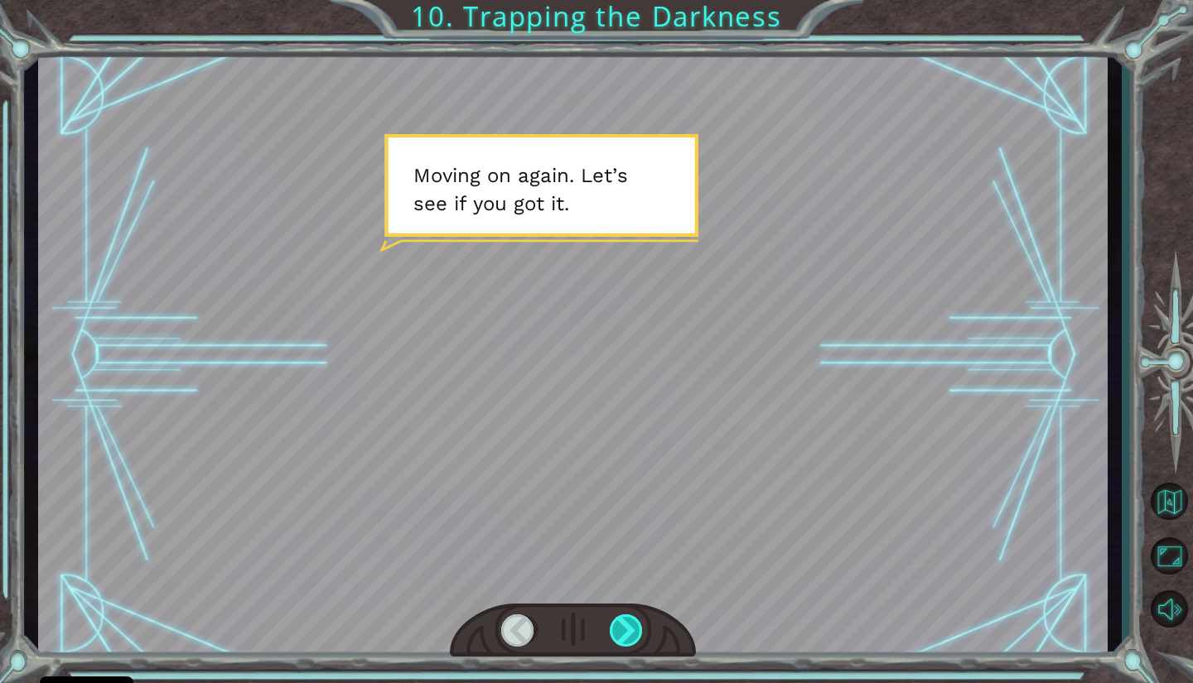
click at [619, 619] on div at bounding box center [627, 630] width 35 height 32
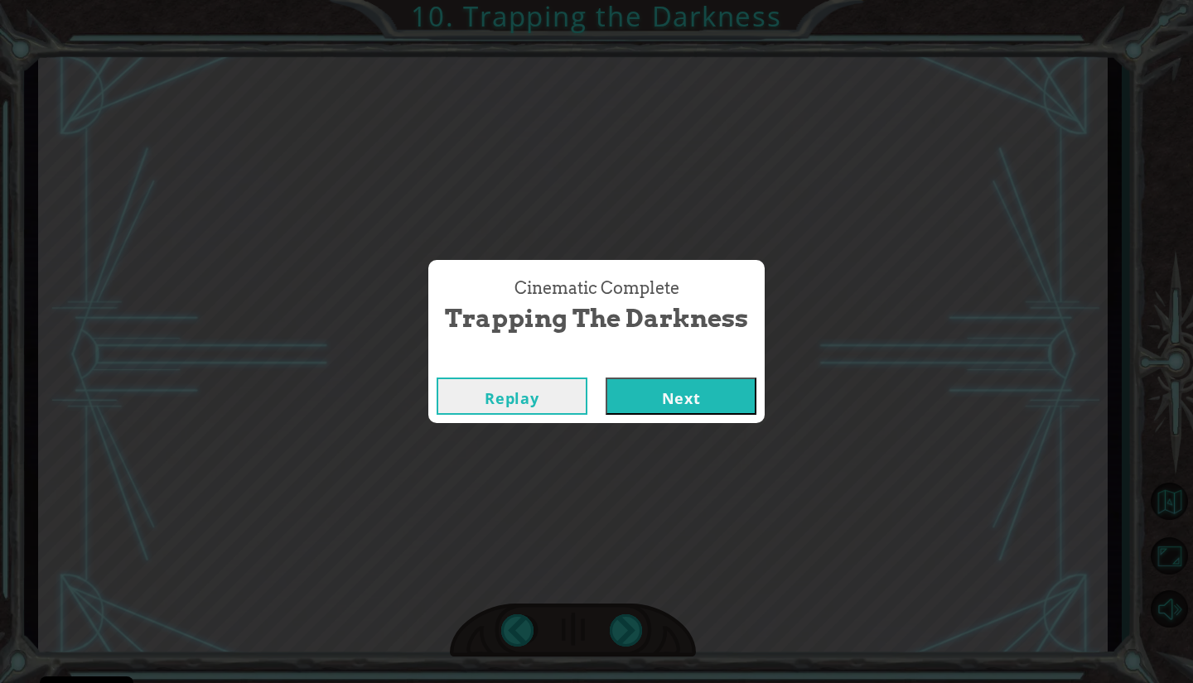
click at [724, 411] on button "Next" at bounding box center [680, 396] width 151 height 37
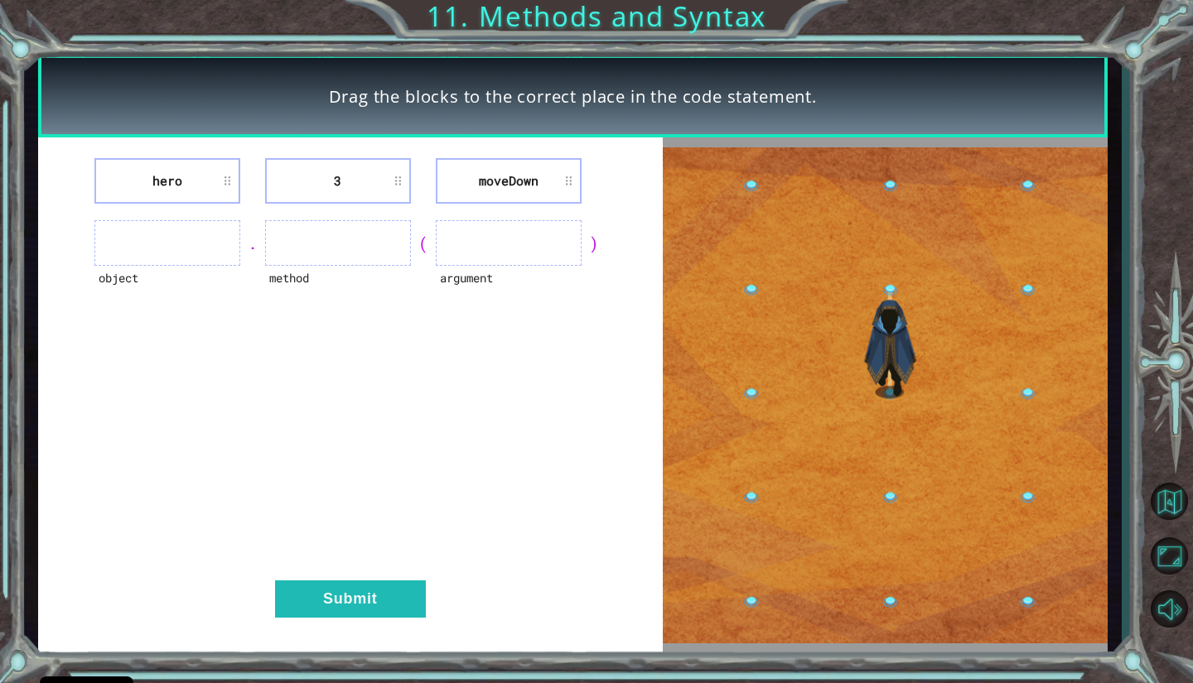
click at [187, 176] on li "hero" at bounding box center [167, 181] width 146 height 46
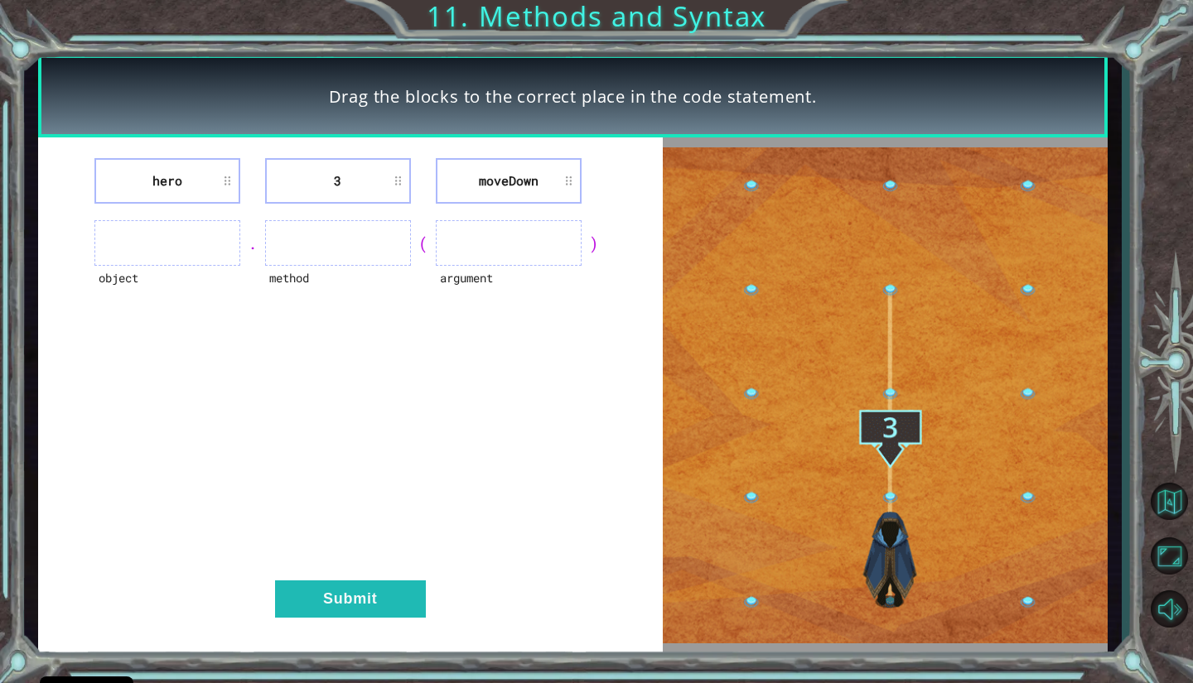
click at [192, 238] on ul at bounding box center [167, 243] width 146 height 46
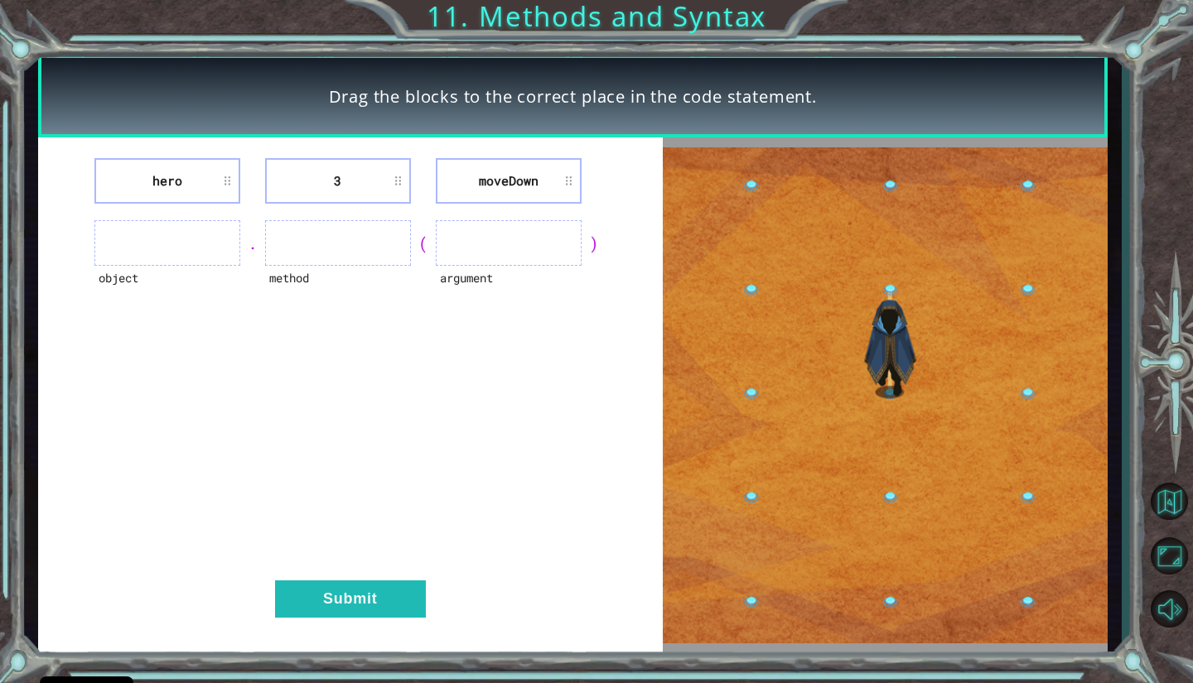
click at [154, 232] on ul at bounding box center [167, 243] width 146 height 46
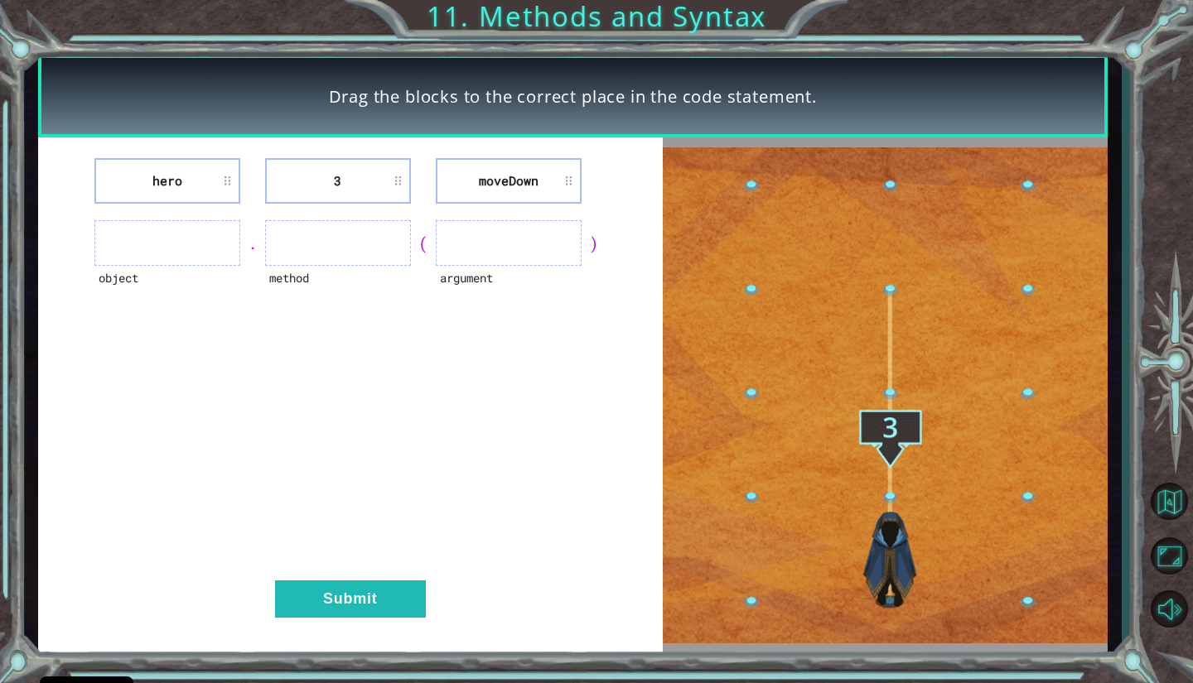
click at [489, 221] on ul at bounding box center [509, 243] width 146 height 46
click at [494, 231] on ul at bounding box center [509, 243] width 146 height 46
click at [325, 175] on li "3" at bounding box center [338, 181] width 146 height 46
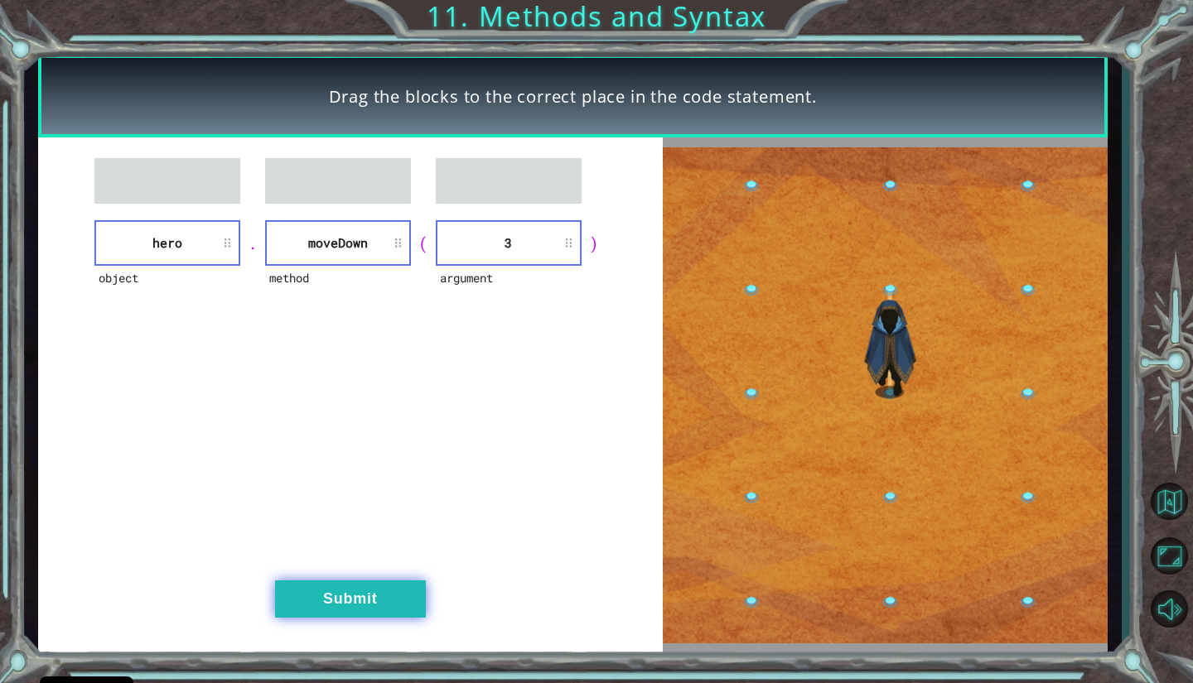
click at [345, 585] on button "Submit" at bounding box center [350, 599] width 151 height 37
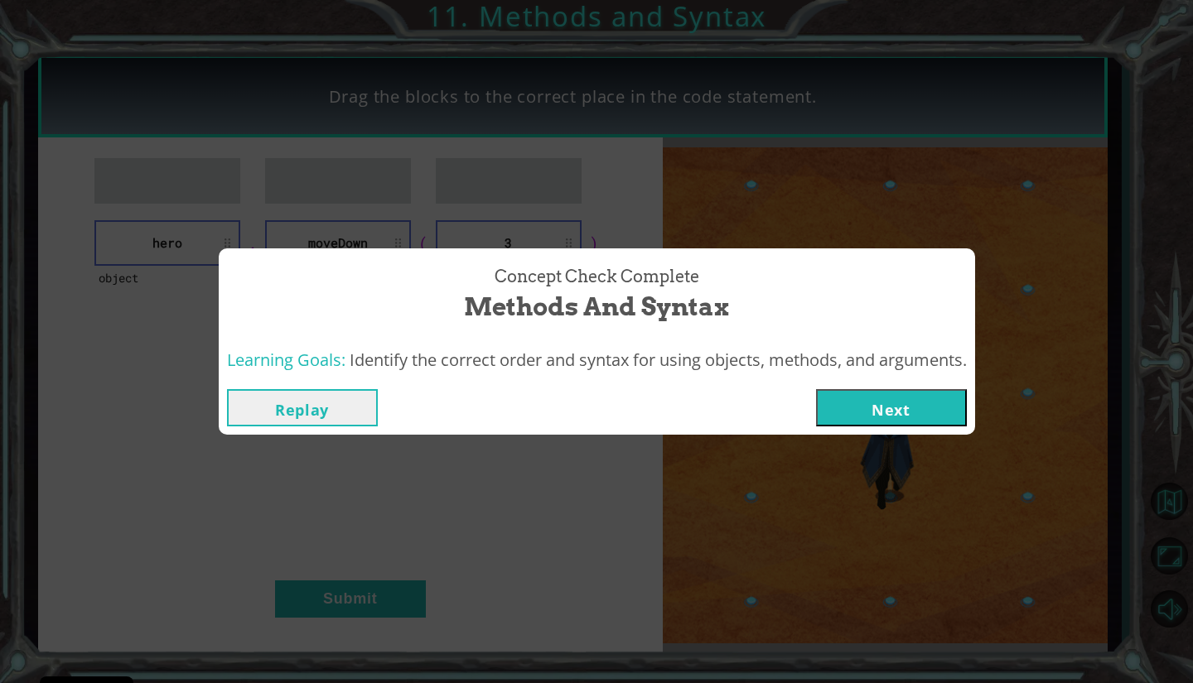
click at [173, 661] on div "Concept Check Complete Methods and Syntax Learning Goals: Identify the correct …" at bounding box center [596, 341] width 1193 height 683
click at [925, 408] on button "Next" at bounding box center [891, 407] width 151 height 37
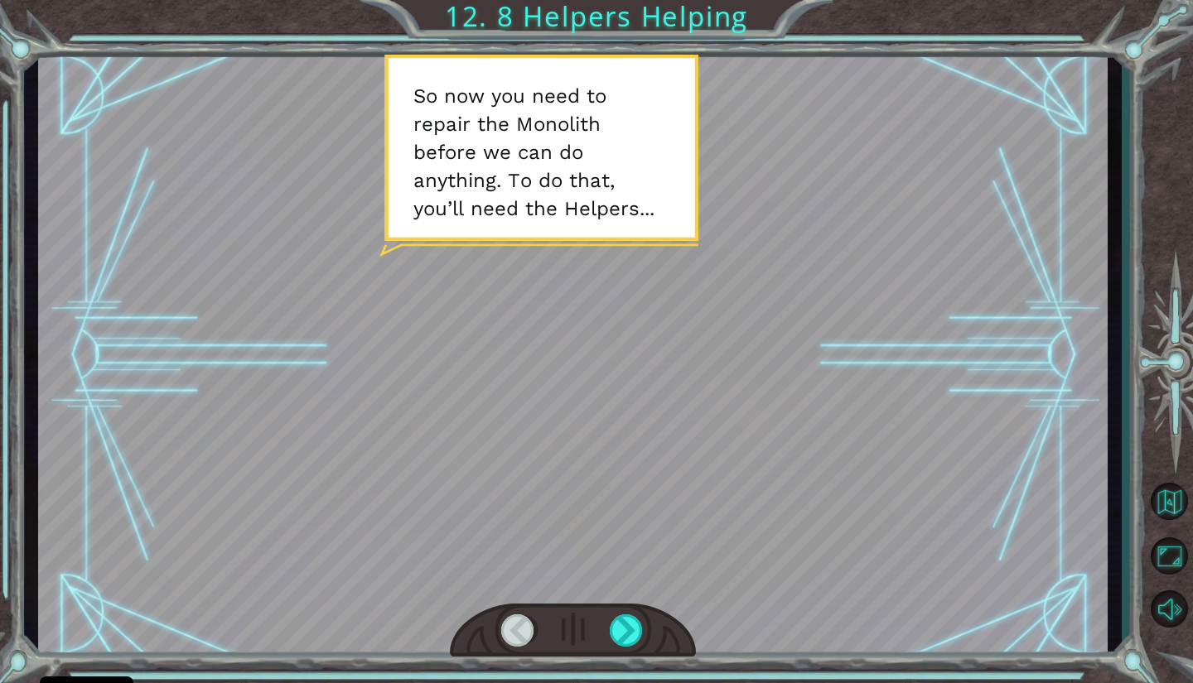
click at [613, 624] on div at bounding box center [627, 630] width 35 height 32
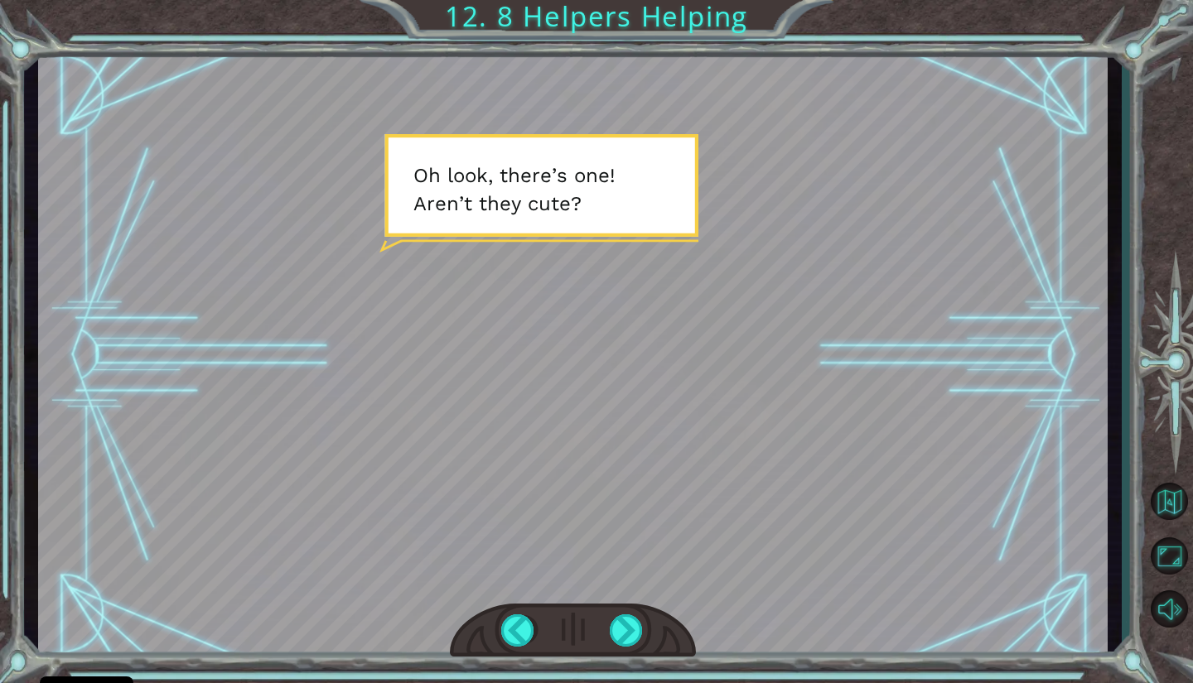
click at [611, 636] on div at bounding box center [627, 630] width 35 height 32
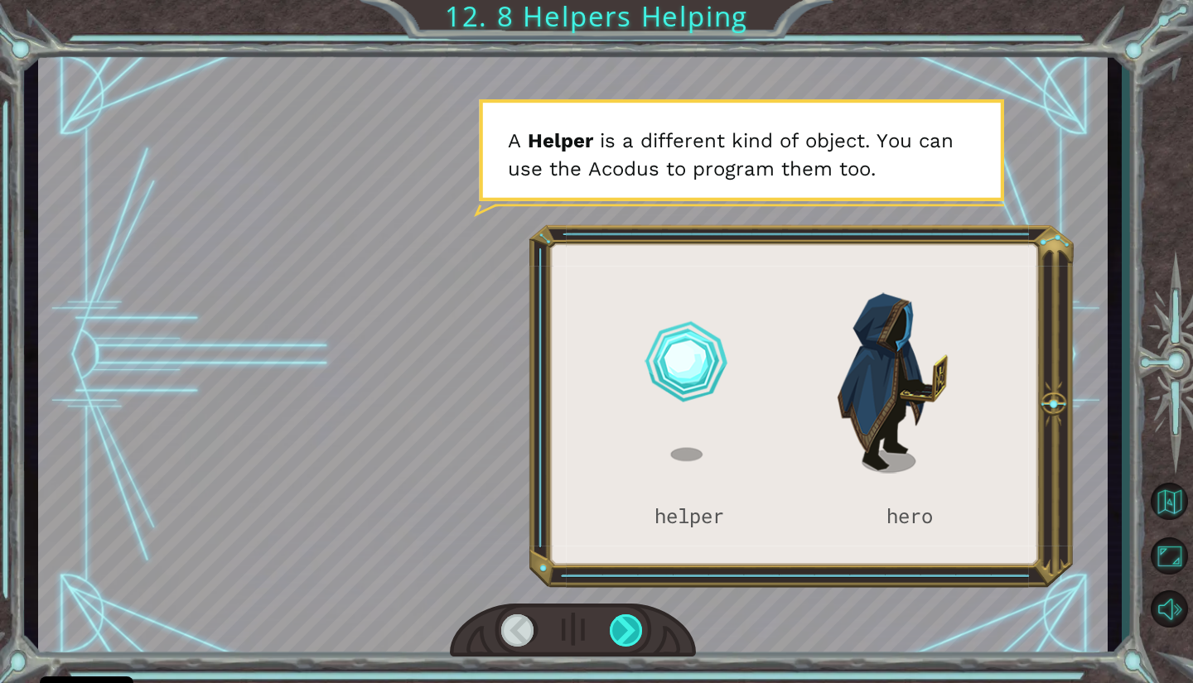
click at [630, 624] on div at bounding box center [627, 630] width 35 height 32
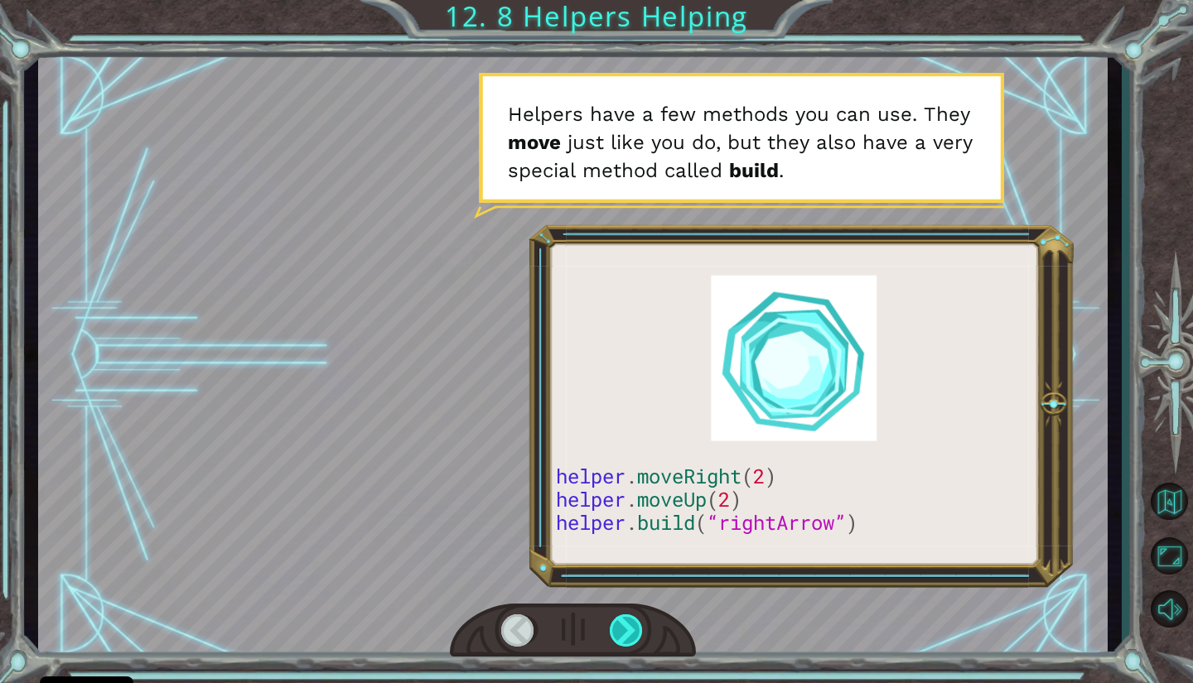
click at [620, 631] on div at bounding box center [627, 630] width 35 height 32
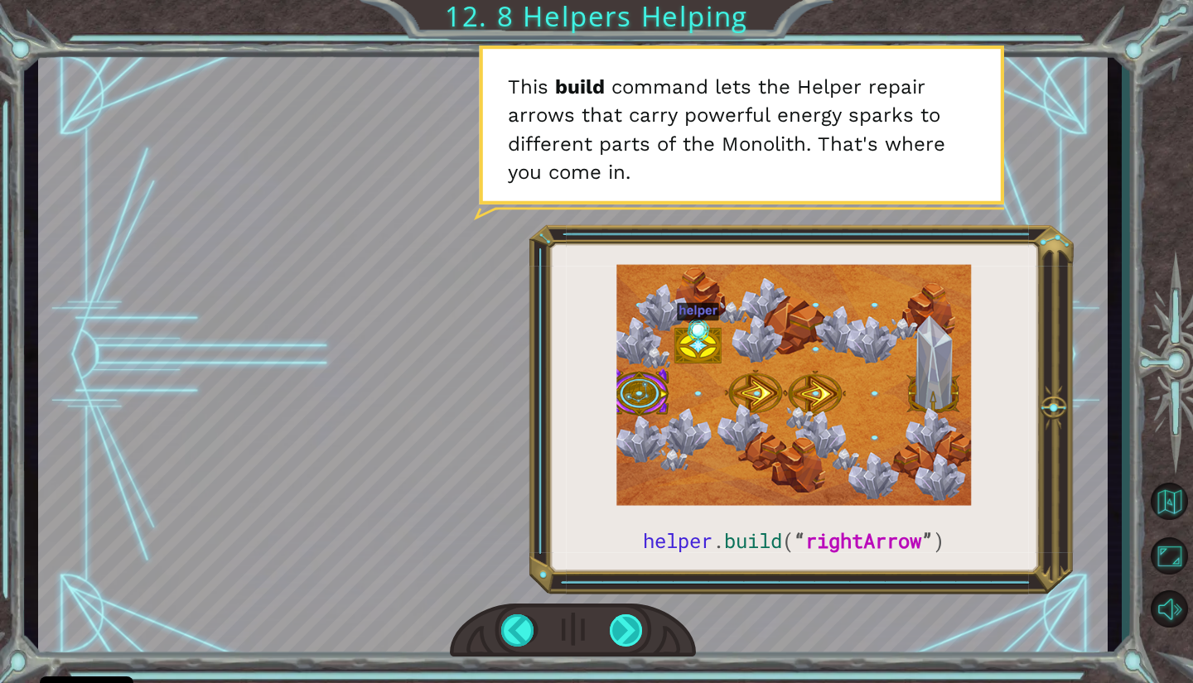
click at [626, 624] on div at bounding box center [627, 630] width 35 height 32
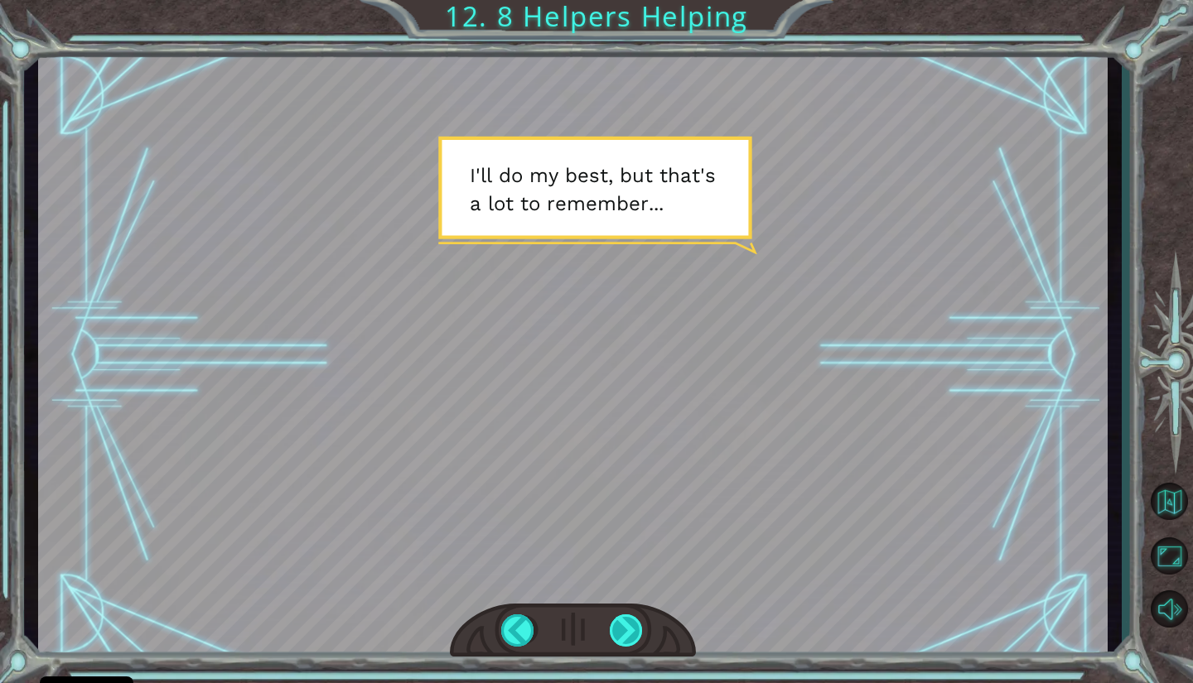
click at [622, 621] on div at bounding box center [627, 630] width 35 height 32
click at [626, 624] on div at bounding box center [627, 630] width 35 height 32
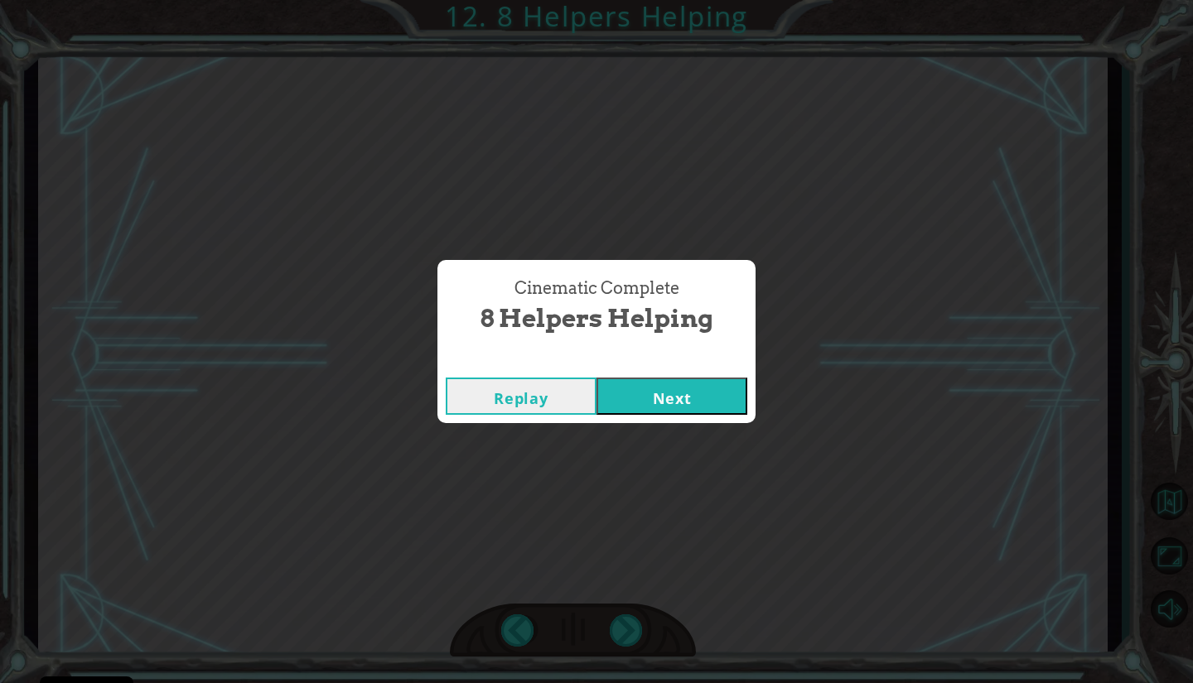
click at [699, 398] on button "Next" at bounding box center [671, 396] width 151 height 37
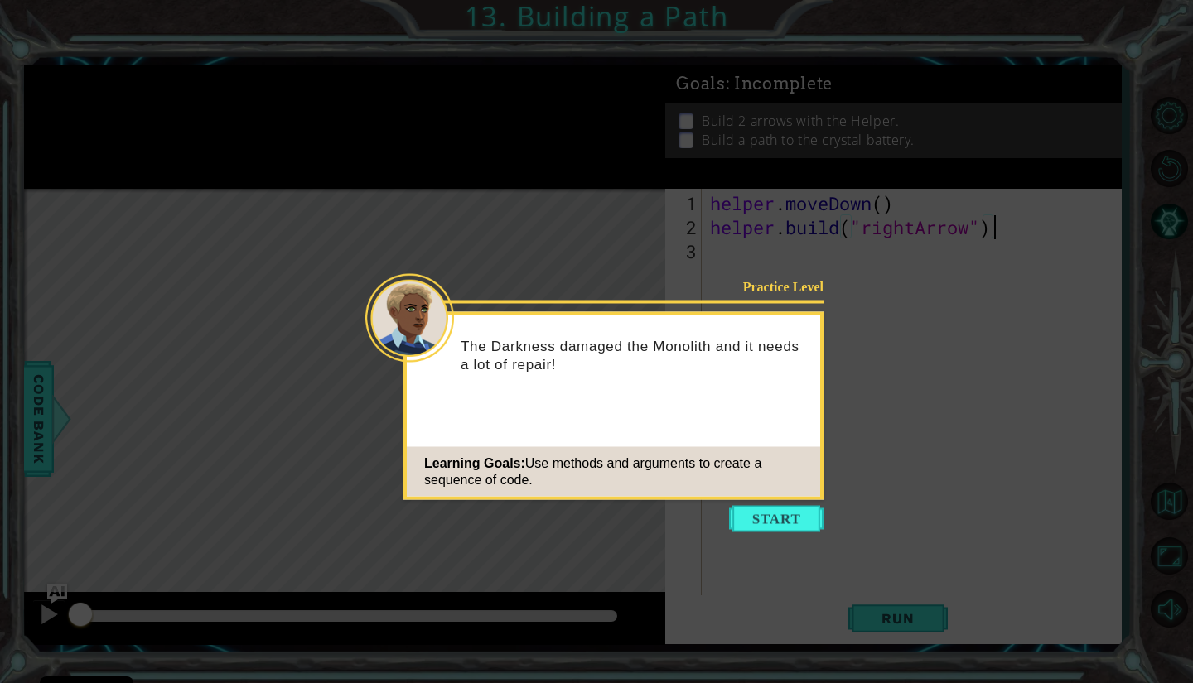
click at [784, 509] on button "Start" at bounding box center [776, 519] width 94 height 27
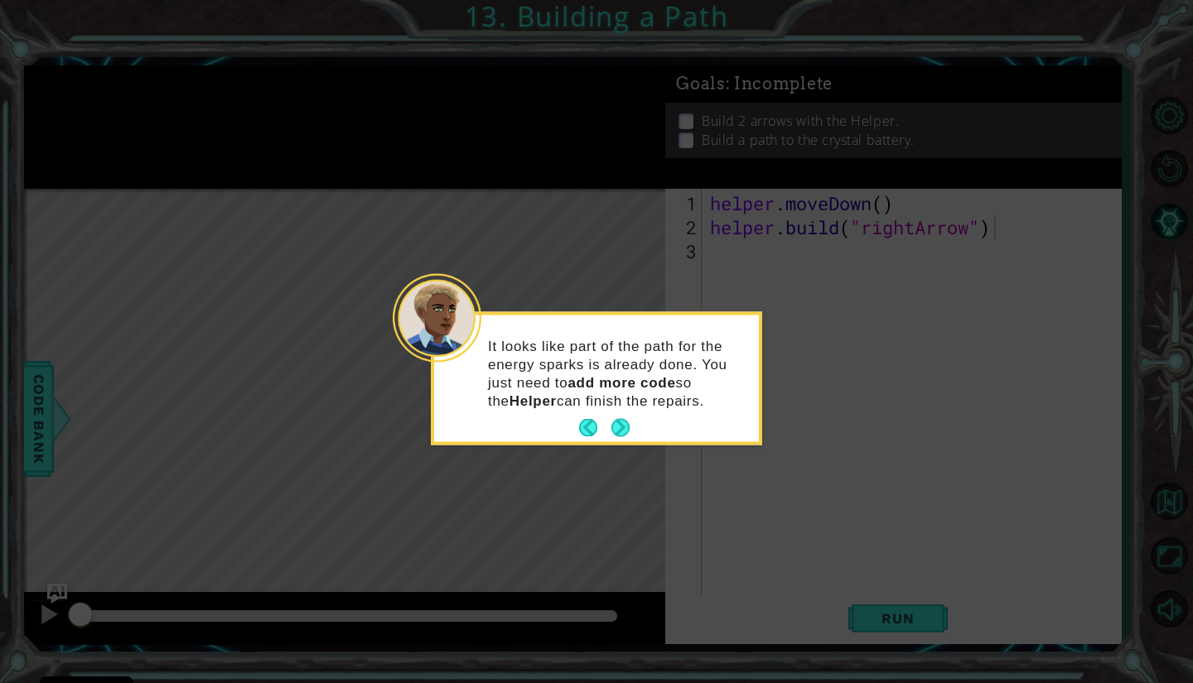
click at [617, 424] on button "Next" at bounding box center [620, 428] width 18 height 18
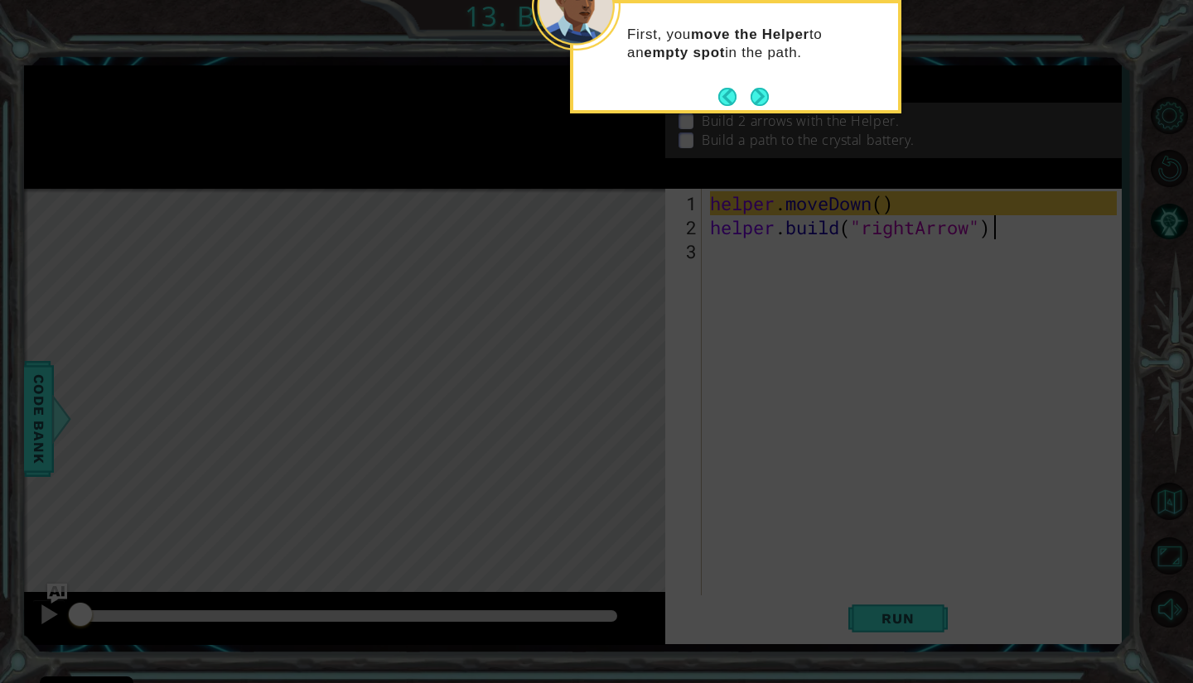
click at [759, 91] on button "Next" at bounding box center [759, 97] width 18 height 18
click at [757, 95] on icon at bounding box center [596, 117] width 1193 height 1131
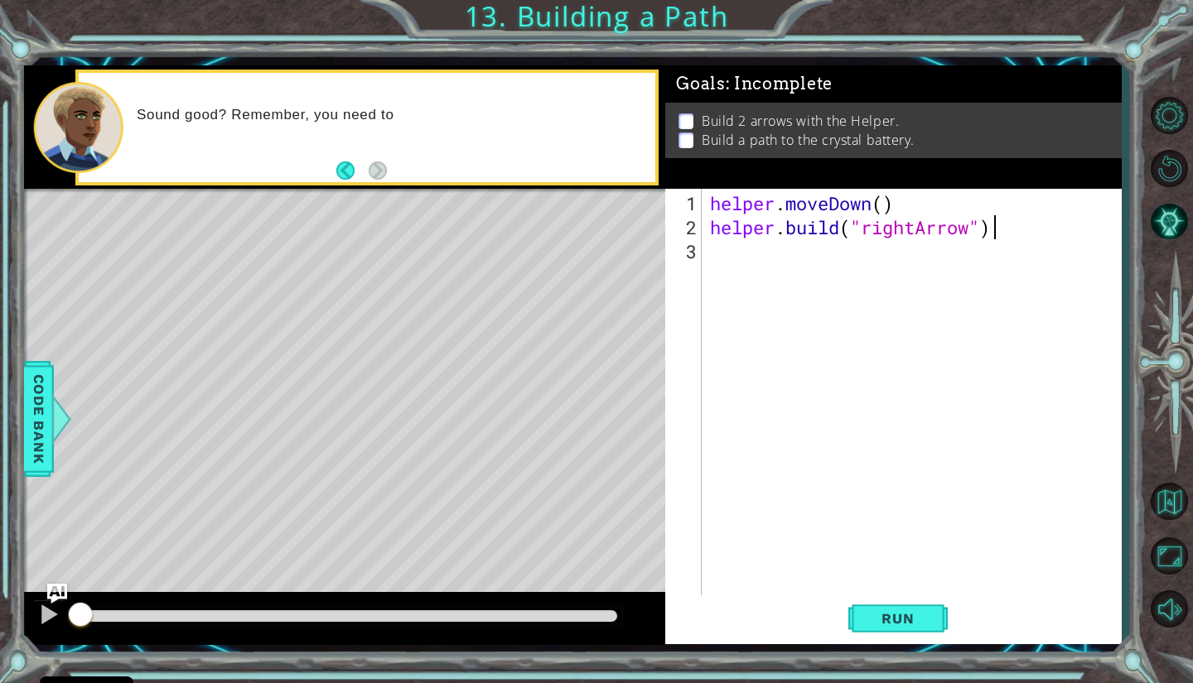
click at [382, 274] on div "Level Map" at bounding box center [406, 433] width 765 height 488
click at [719, 250] on div "helper . moveDown ( ) helper . build ( "rightArrow" )" at bounding box center [915, 419] width 418 height 456
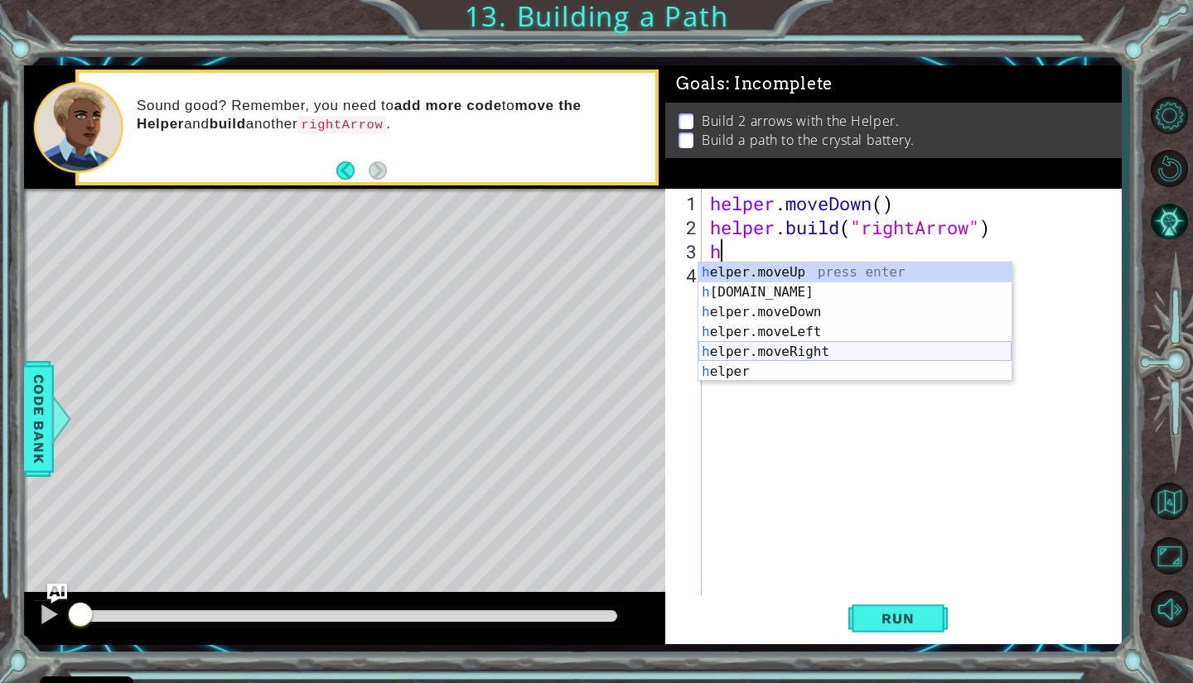
click at [772, 350] on div "h elper.moveUp press enter h [DOMAIN_NAME] press enter h elper.moveDown press e…" at bounding box center [854, 342] width 313 height 159
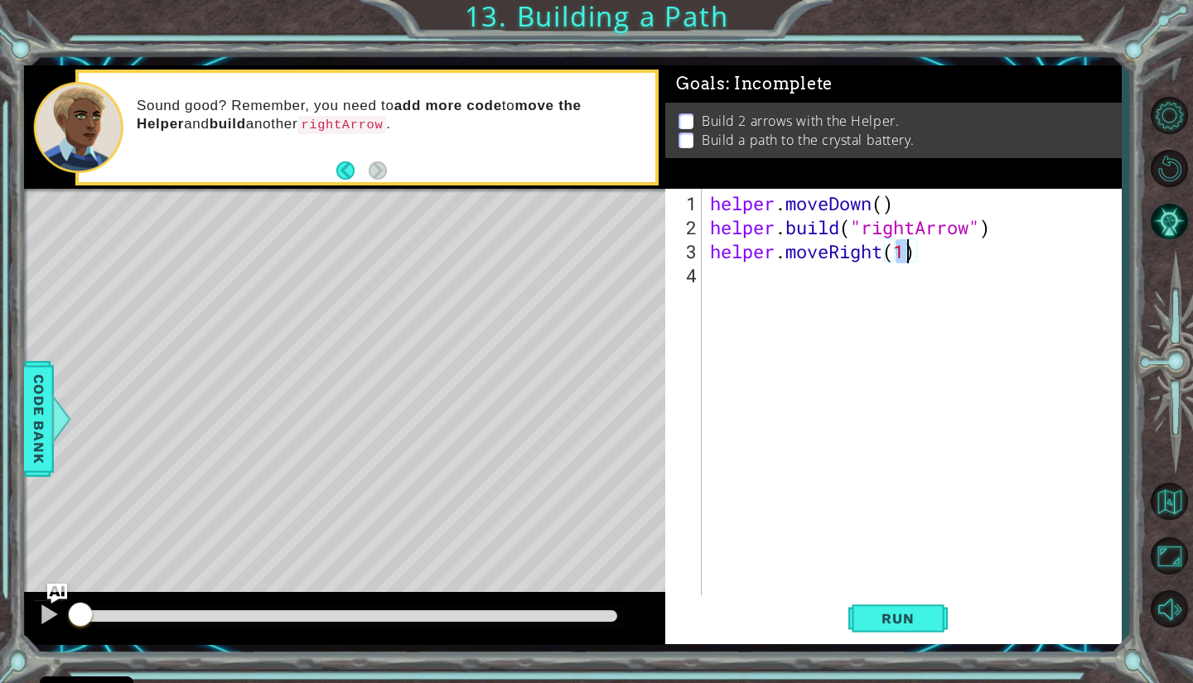
type textarea "helper.moveRight(3)"
click at [788, 279] on div "helper . moveDown ( ) helper . build ( "rightArrow" ) helper . moveRight ( 3 )" at bounding box center [915, 419] width 418 height 456
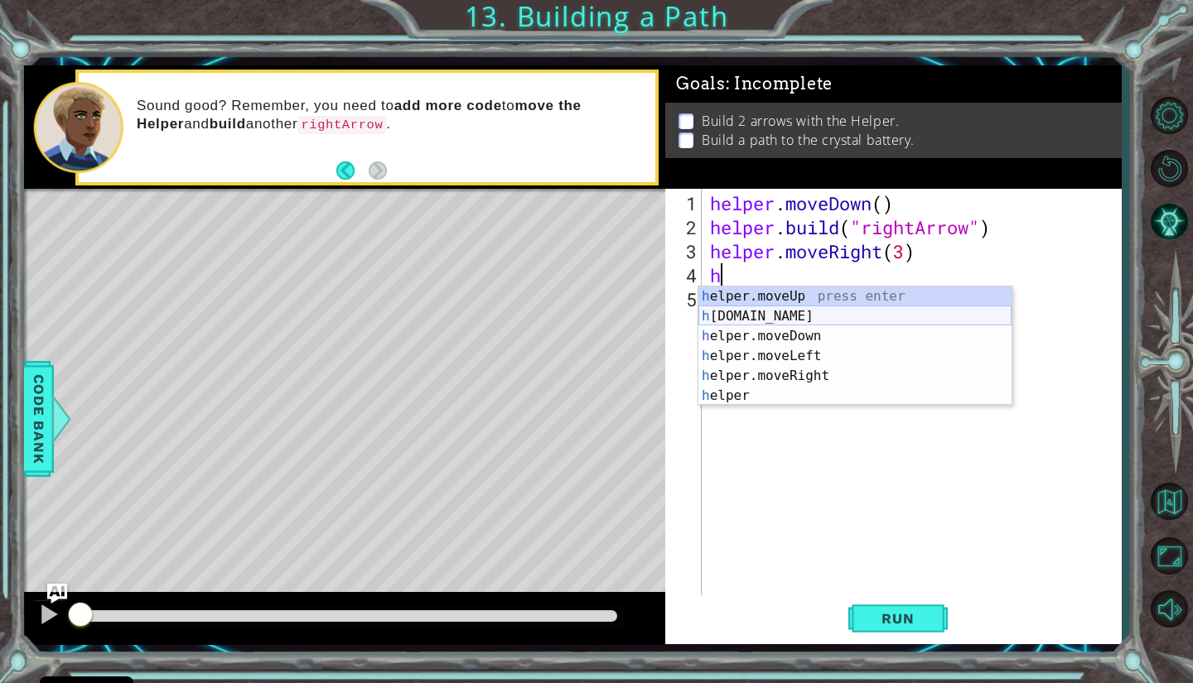
click at [802, 312] on div "h elper.moveUp press enter h [DOMAIN_NAME] press enter h elper.moveDown press e…" at bounding box center [854, 366] width 313 height 159
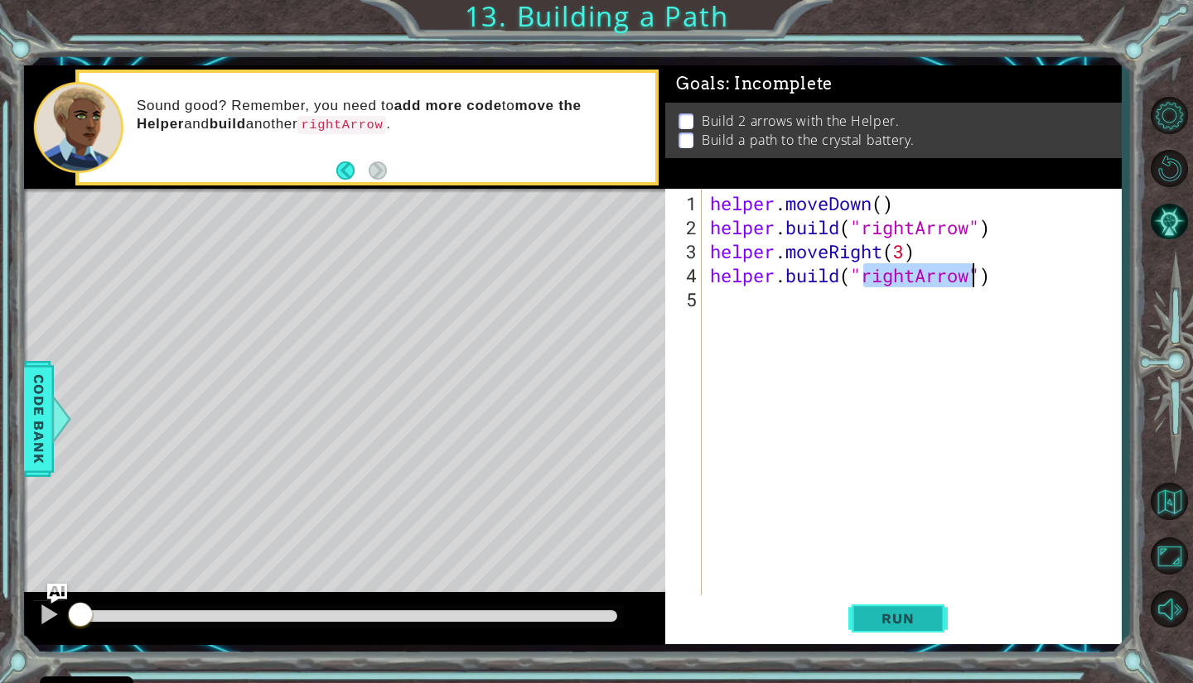
type textarea "[DOMAIN_NAME]("rightArrow")"
click at [894, 613] on span "Run" at bounding box center [897, 618] width 65 height 17
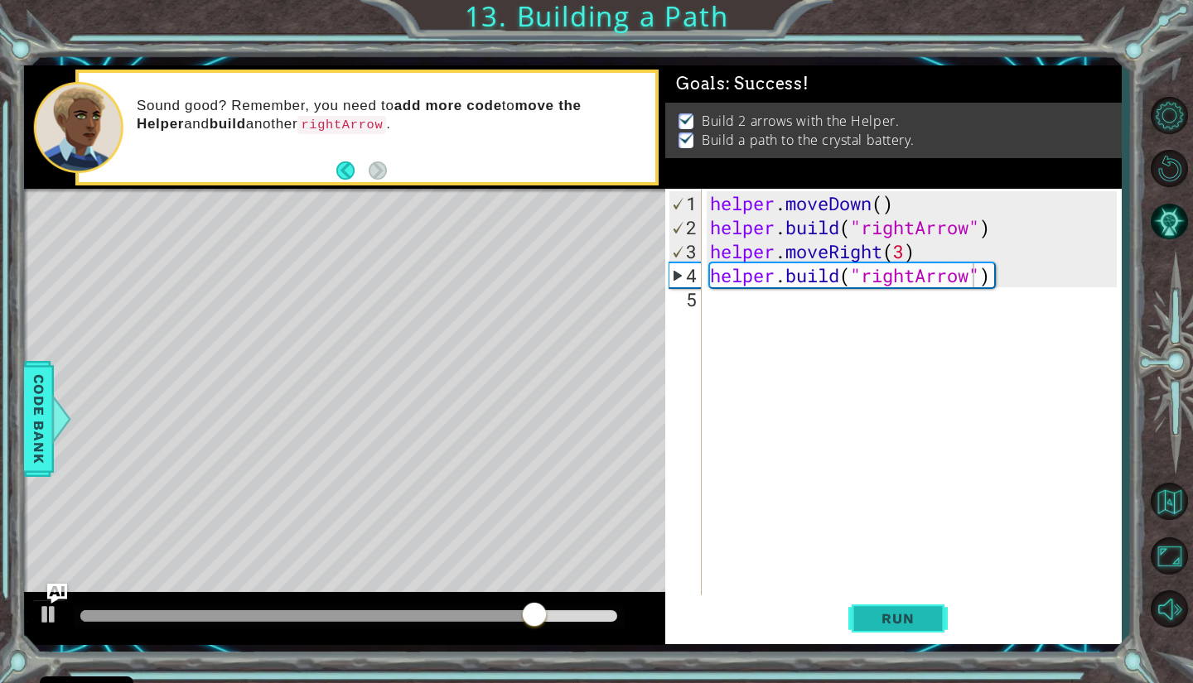
drag, startPoint x: 894, startPoint y: 613, endPoint x: 883, endPoint y: 613, distance: 10.8
click at [883, 613] on span "Run" at bounding box center [897, 618] width 65 height 17
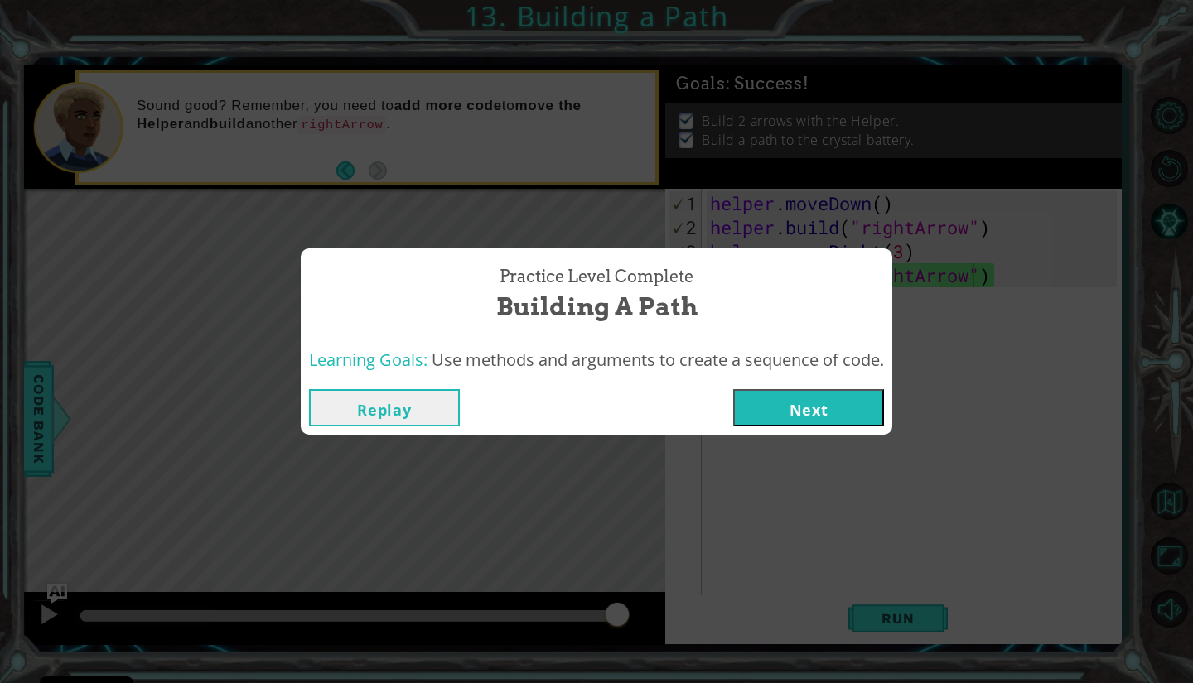
click at [856, 404] on button "Next" at bounding box center [808, 407] width 151 height 37
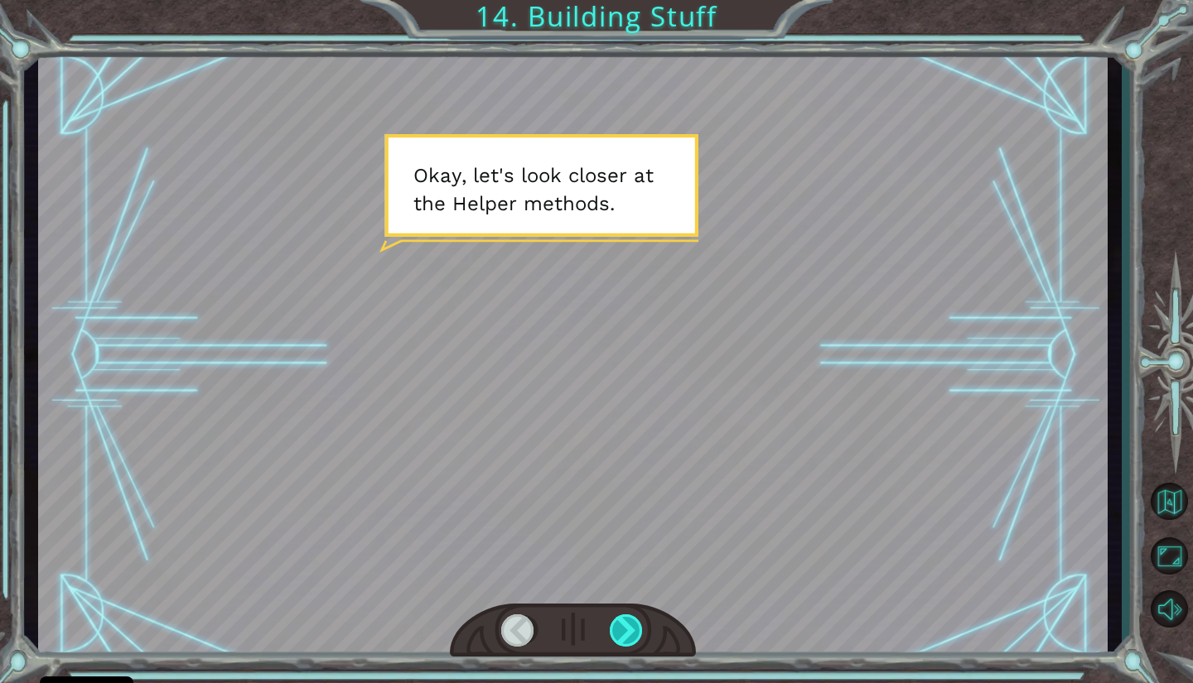
click at [628, 622] on div at bounding box center [627, 630] width 35 height 32
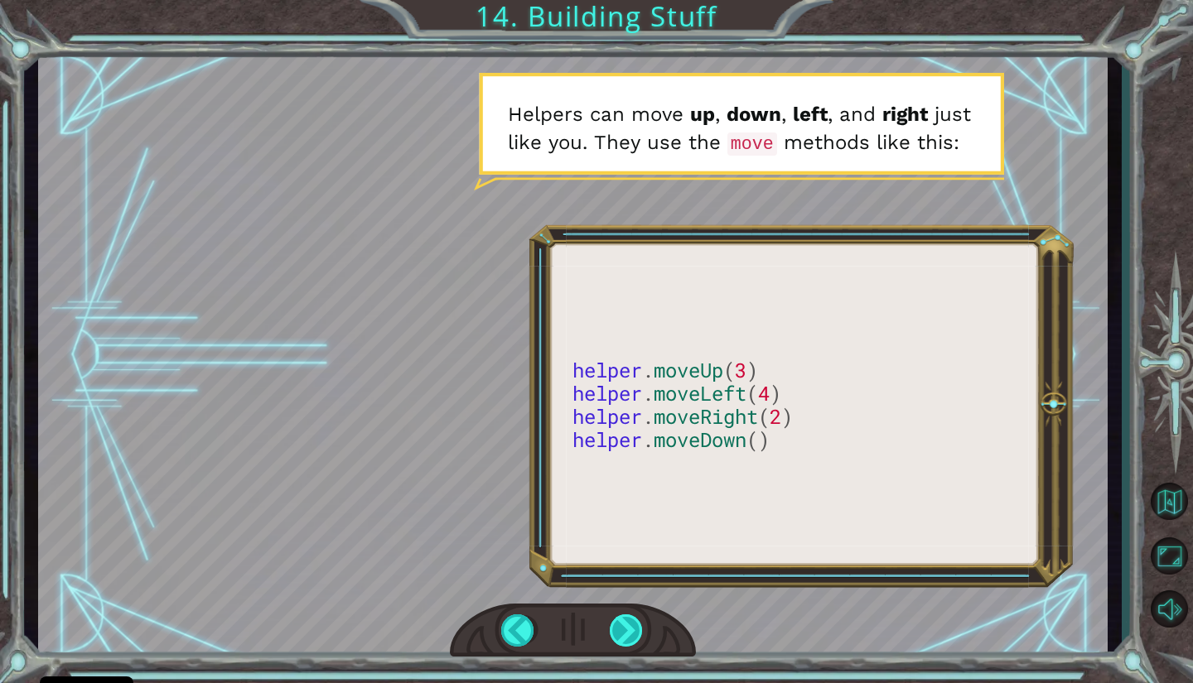
click at [632, 629] on div at bounding box center [627, 630] width 35 height 32
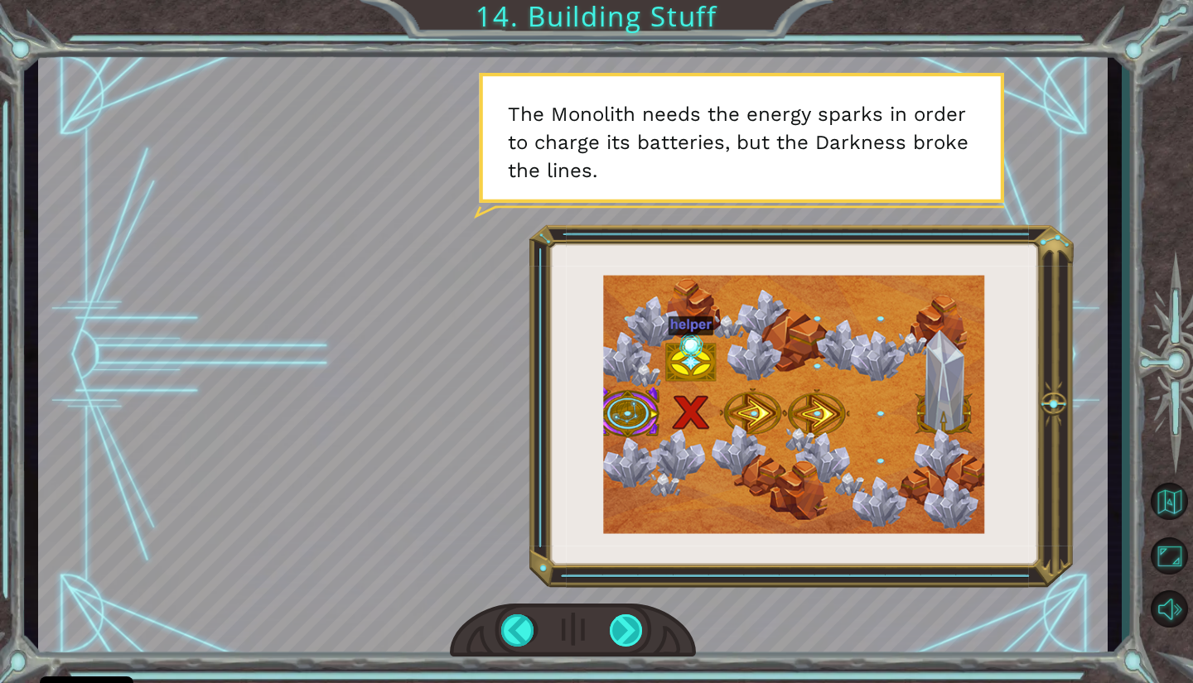
click at [631, 637] on div at bounding box center [627, 630] width 35 height 32
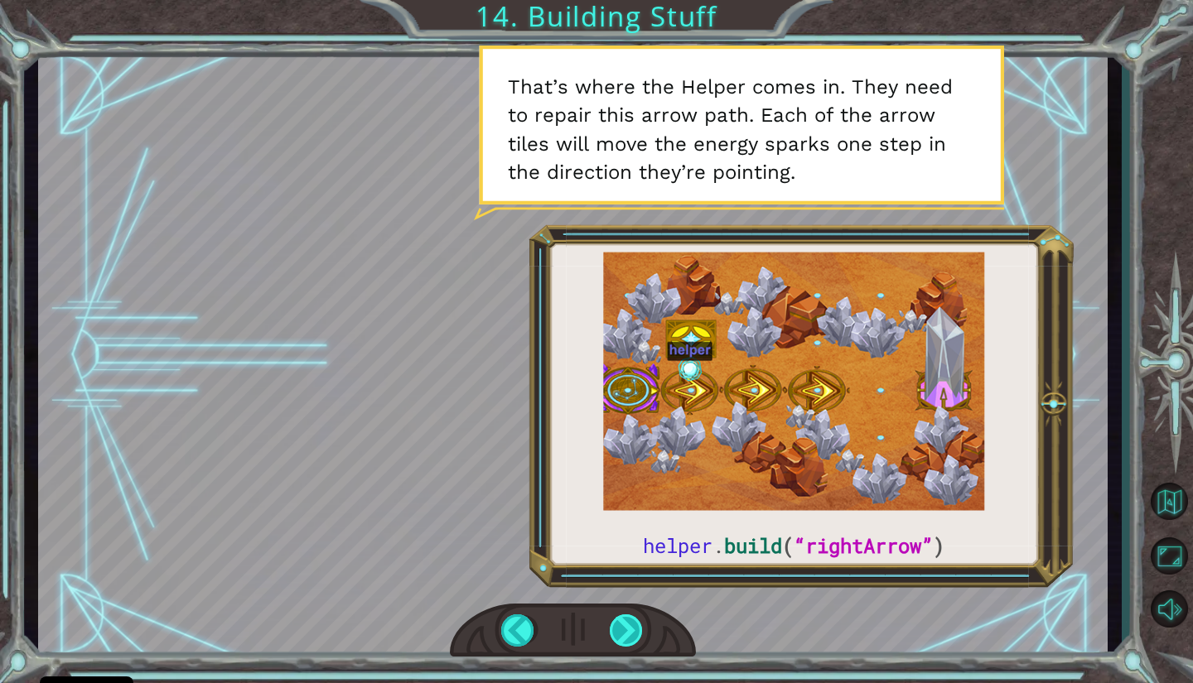
click at [624, 623] on div at bounding box center [627, 630] width 35 height 32
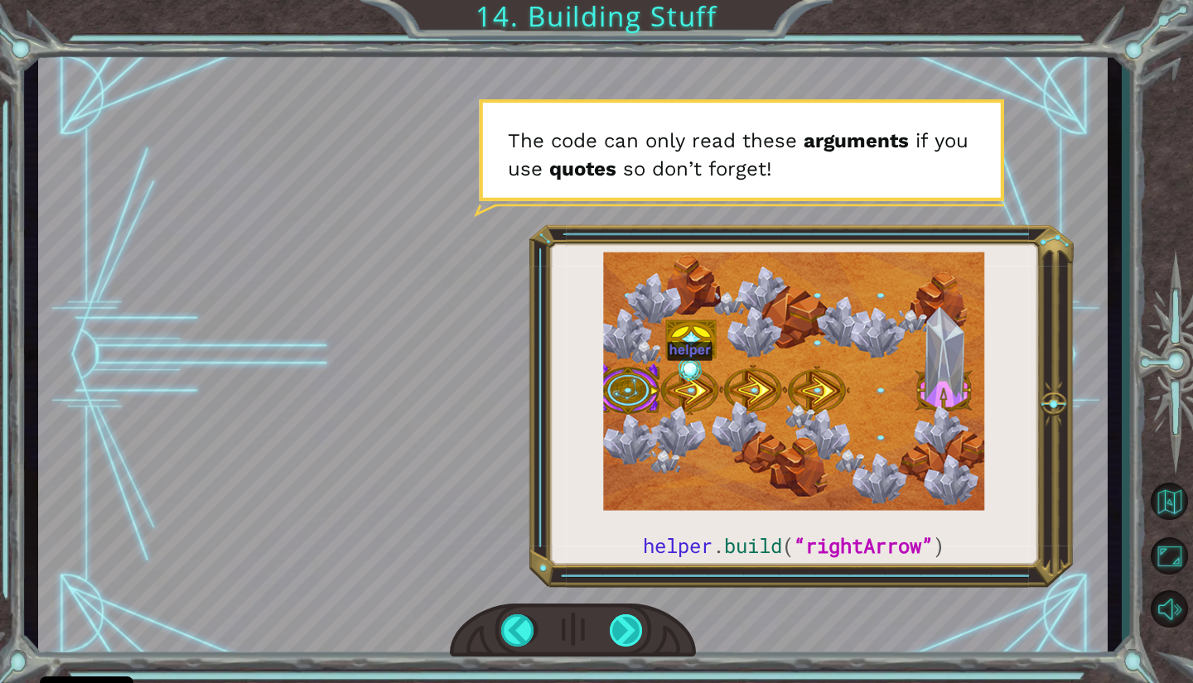
click at [628, 625] on div at bounding box center [627, 630] width 35 height 32
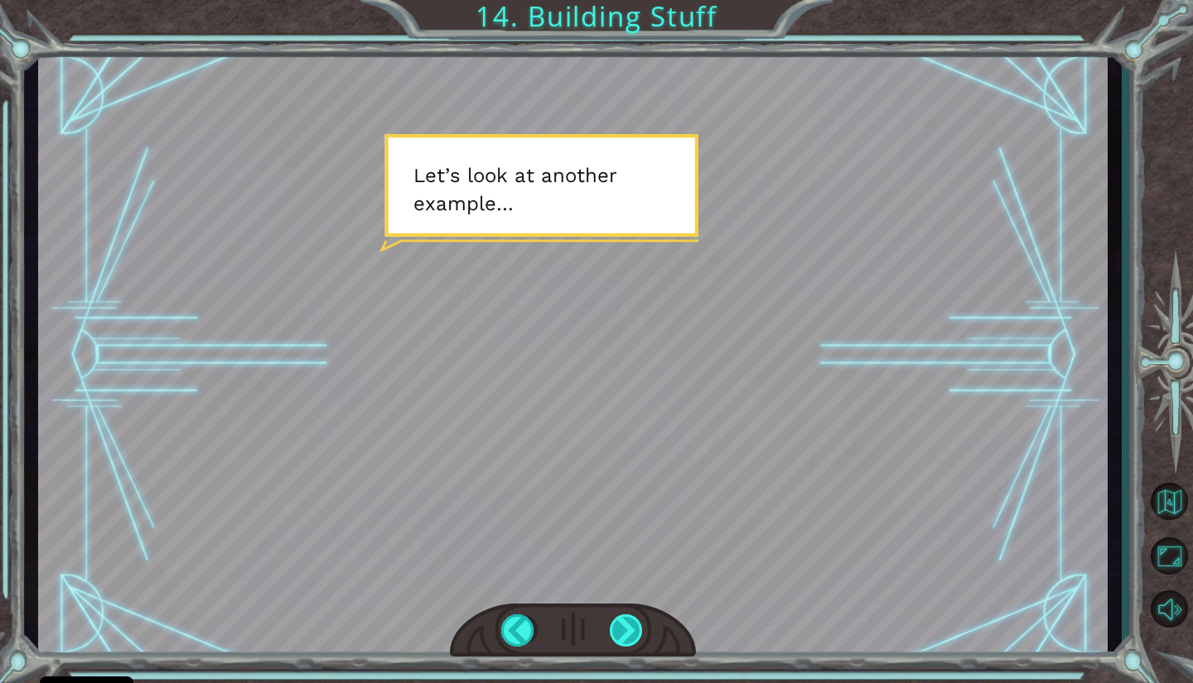
click at [624, 626] on div at bounding box center [627, 630] width 35 height 32
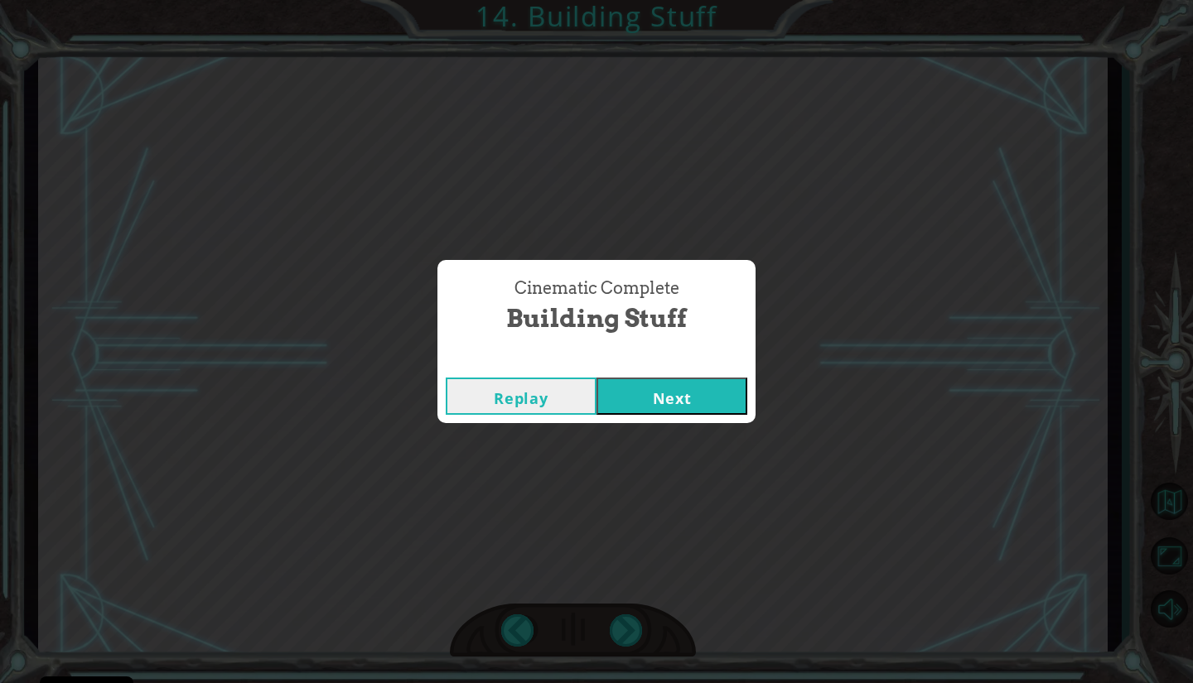
click at [638, 393] on button "Next" at bounding box center [671, 396] width 151 height 37
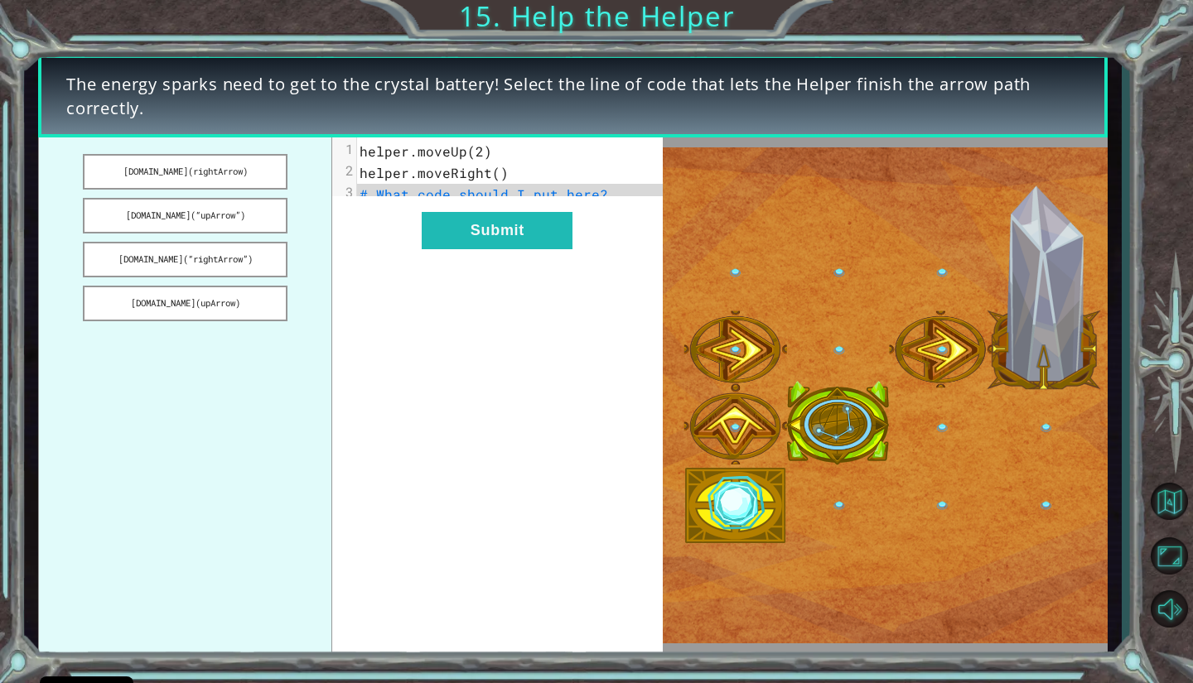
click at [969, 35] on div "The energy sparks need to get to the crystal battery! Select the line of code t…" at bounding box center [596, 341] width 1193 height 683
